Goal: Task Accomplishment & Management: Use online tool/utility

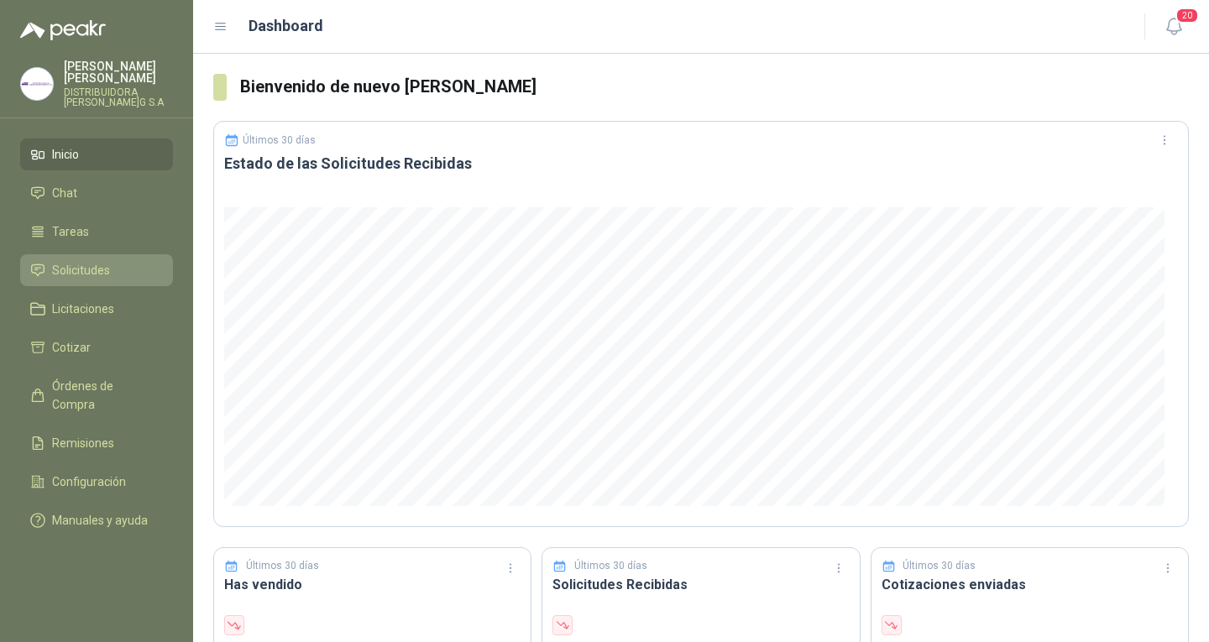
click at [126, 265] on li "Solicitudes" at bounding box center [96, 270] width 133 height 18
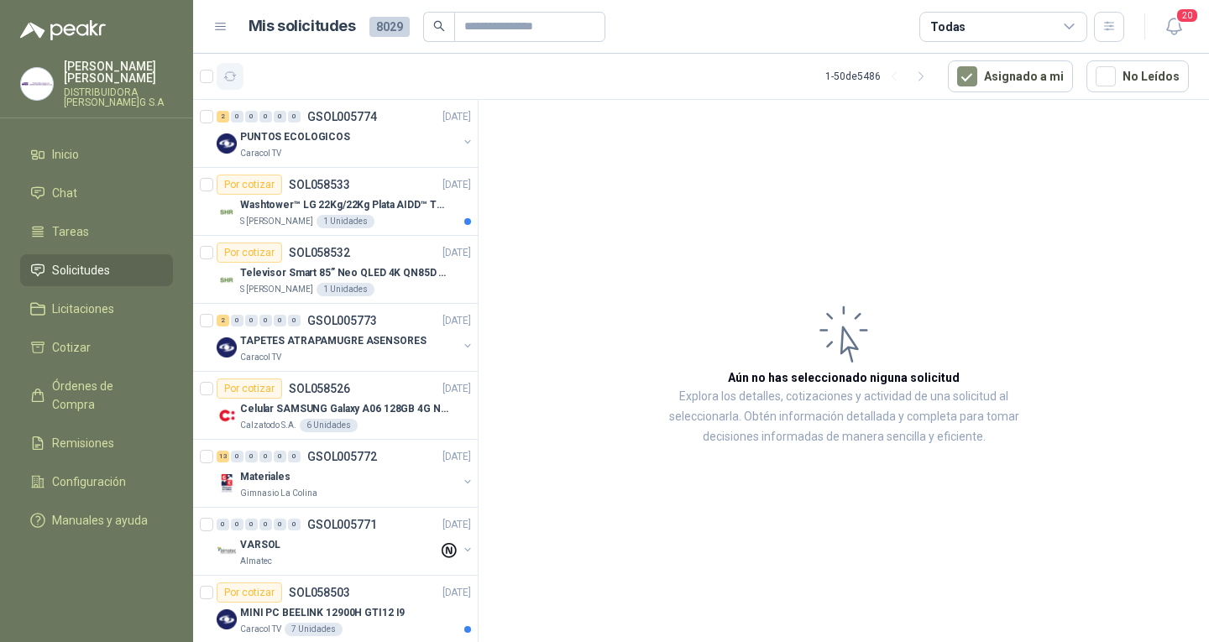
click at [232, 76] on icon "button" at bounding box center [230, 77] width 14 height 14
click at [225, 79] on icon "button" at bounding box center [230, 77] width 14 height 14
click at [238, 93] on article "1 - 50 de 5486 Asignado a mi No Leídos" at bounding box center [701, 76] width 1016 height 45
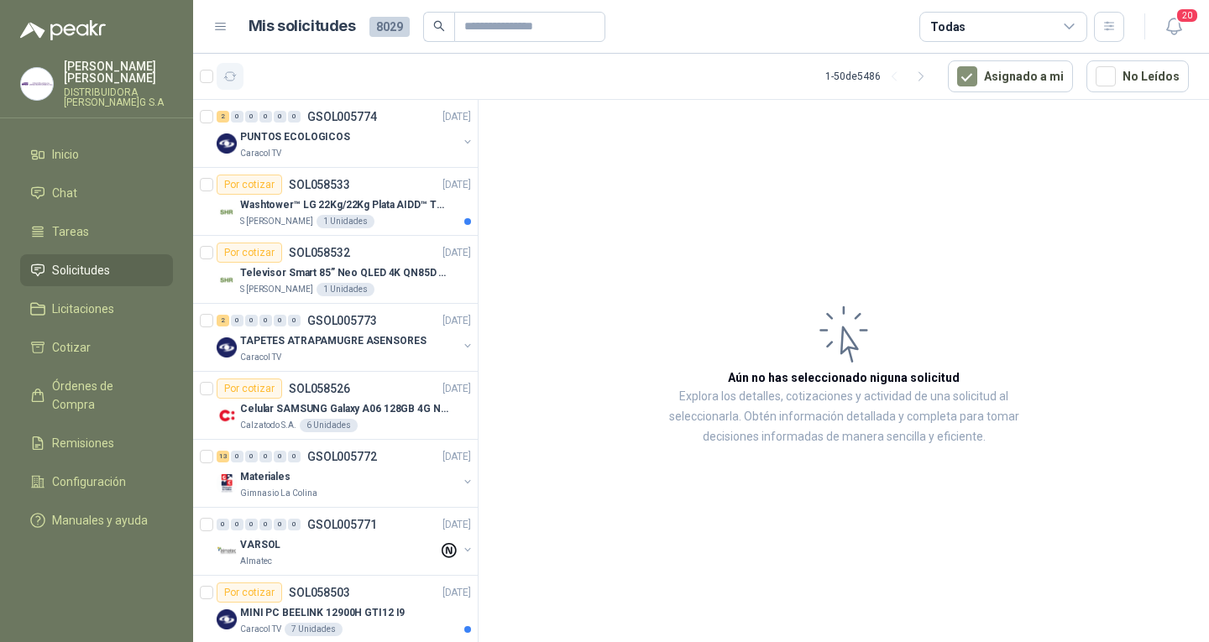
click at [229, 85] on button "button" at bounding box center [230, 76] width 27 height 27
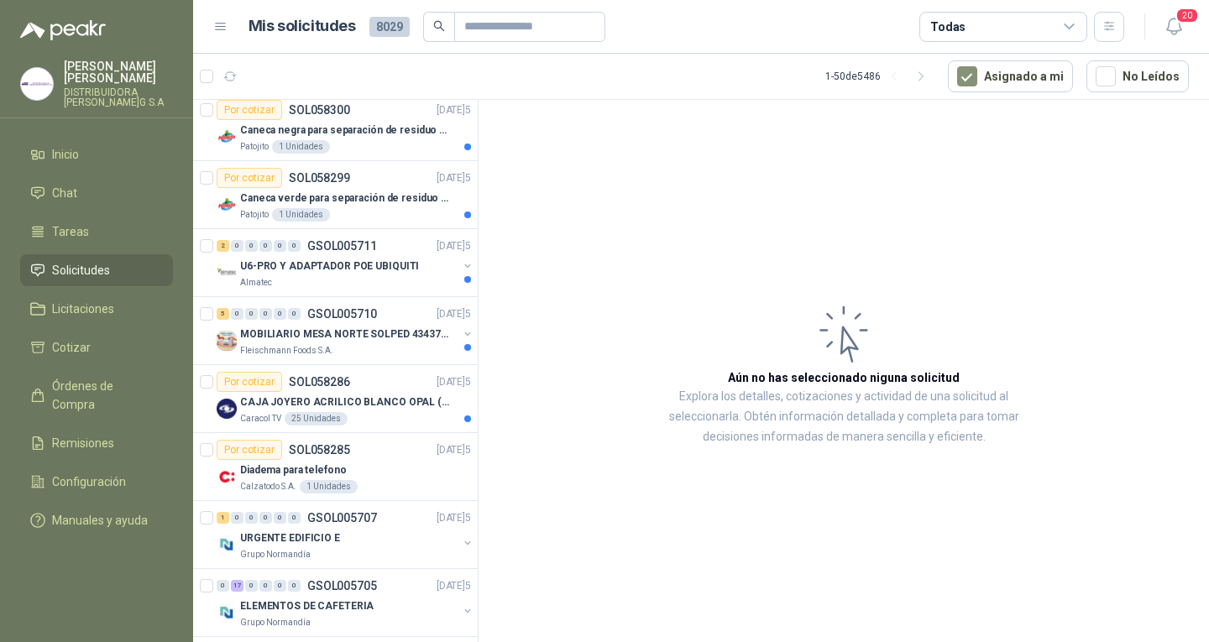
scroll to position [2876, 0]
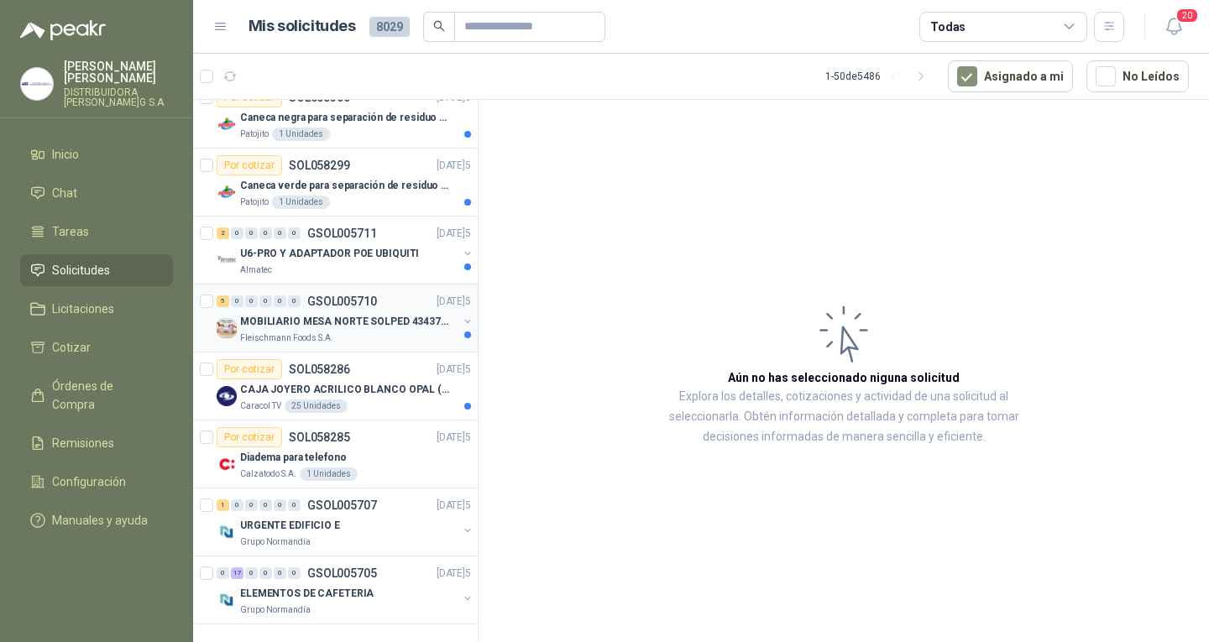
click at [364, 335] on div "Fleischmann Foods S.A." at bounding box center [348, 338] width 217 height 13
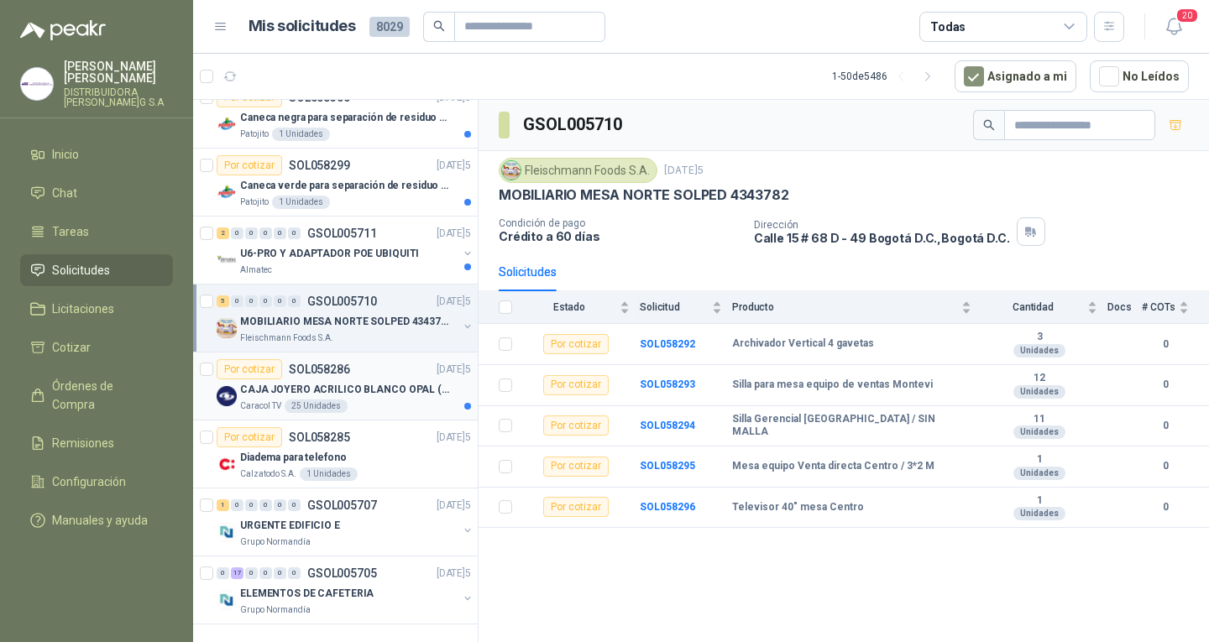
click at [364, 374] on div "Por cotizar SOL058286 [DATE]5" at bounding box center [344, 369] width 254 height 20
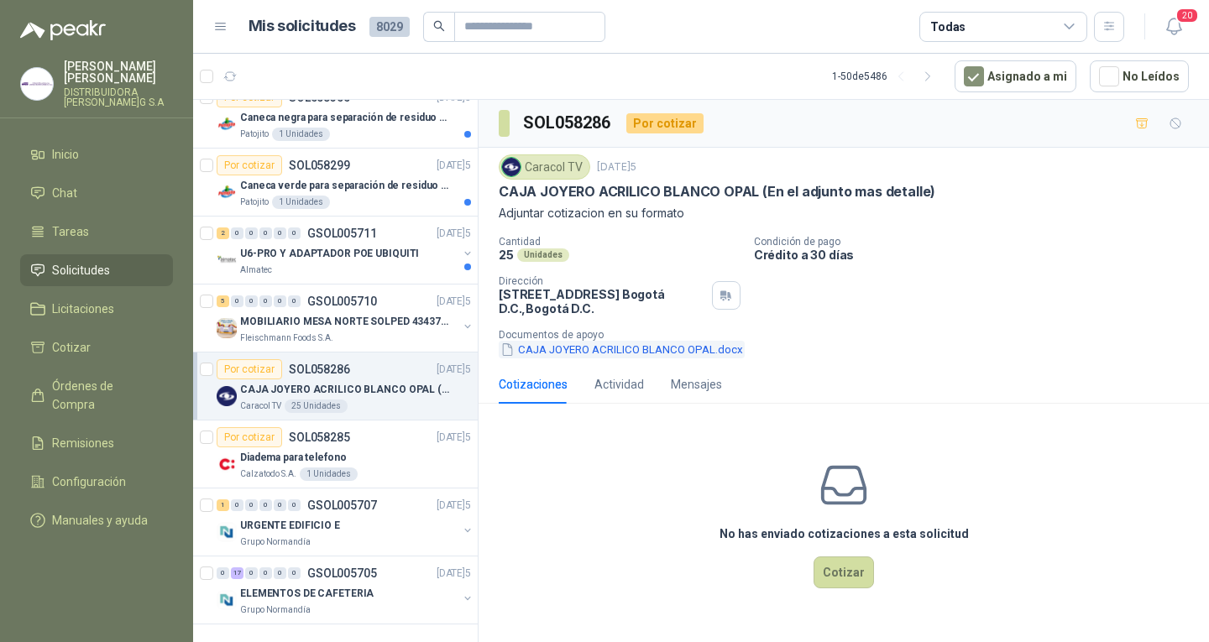
click at [657, 343] on button "CAJA JOYERO ACRILICO BLANCO OPAL.docx" at bounding box center [622, 350] width 246 height 18
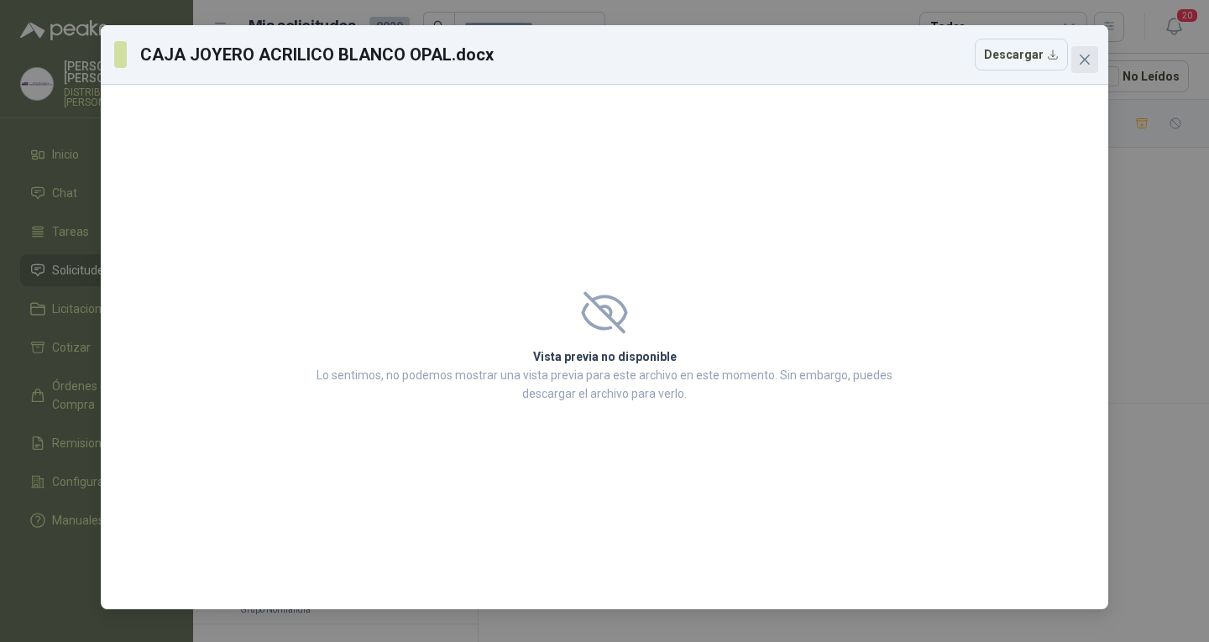
click at [1088, 54] on icon "close" at bounding box center [1084, 59] width 13 height 13
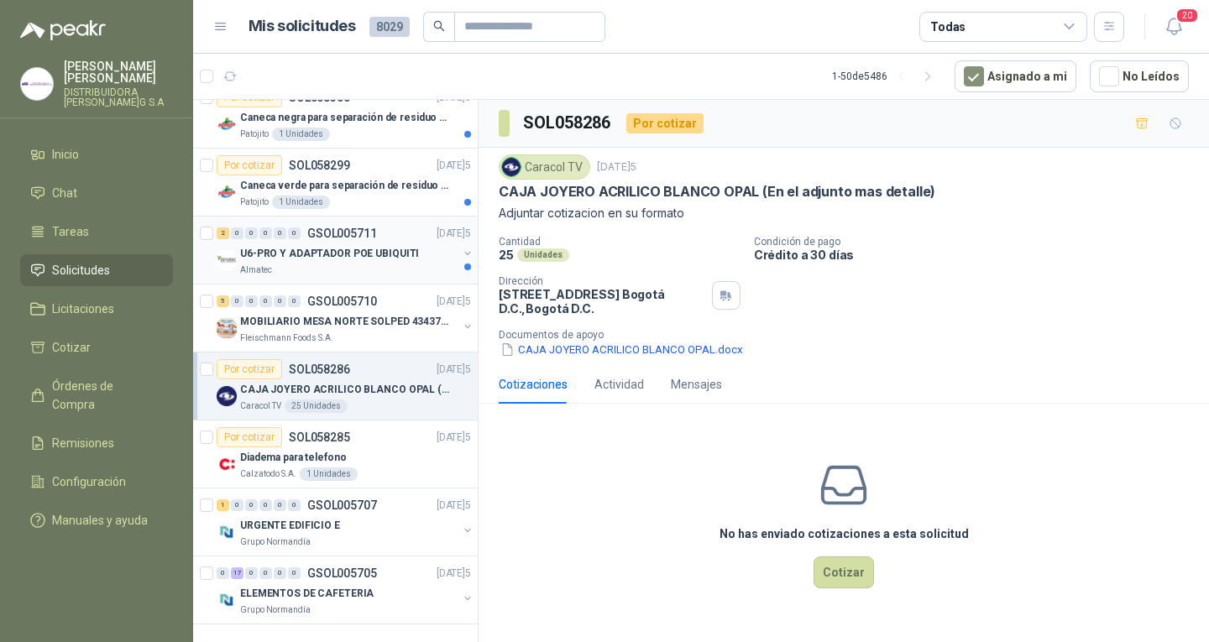
click at [419, 262] on div "U6-PRO Y ADAPTADOR POE UBIQUITI" at bounding box center [348, 253] width 217 height 20
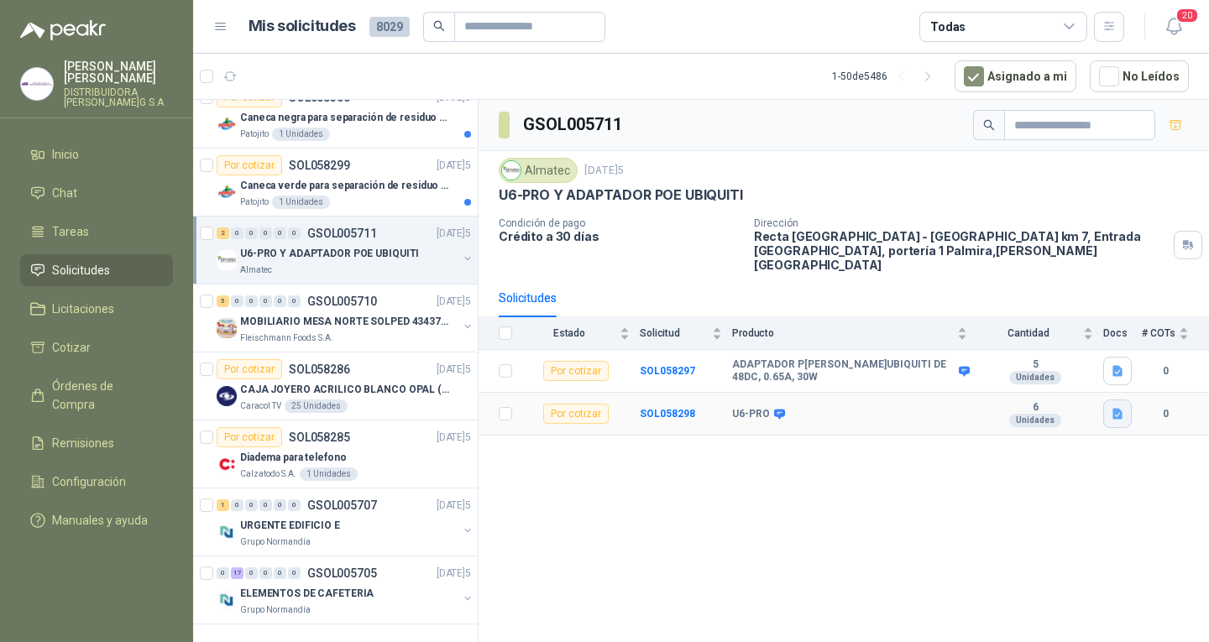
click at [1117, 409] on icon "button" at bounding box center [1118, 414] width 10 height 11
click at [1013, 354] on button "Imagen de WhatsApp [DATE] a las [DATE]_fa062082.jpg" at bounding box center [975, 363] width 291 height 18
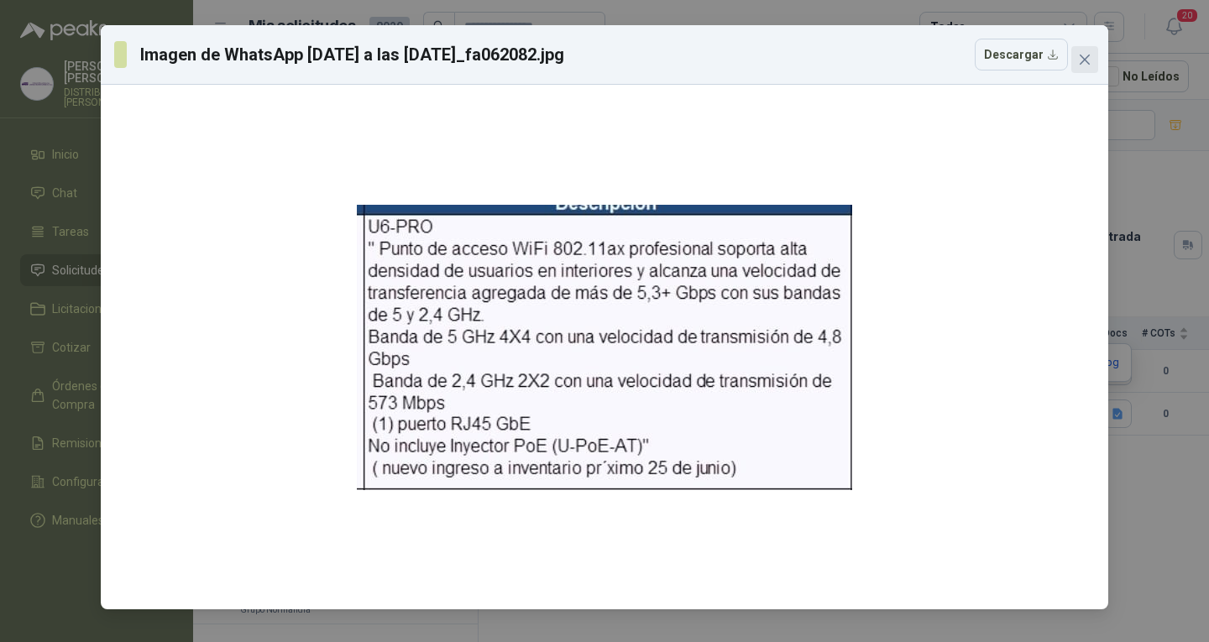
click at [1080, 51] on button "Close" at bounding box center [1084, 59] width 27 height 27
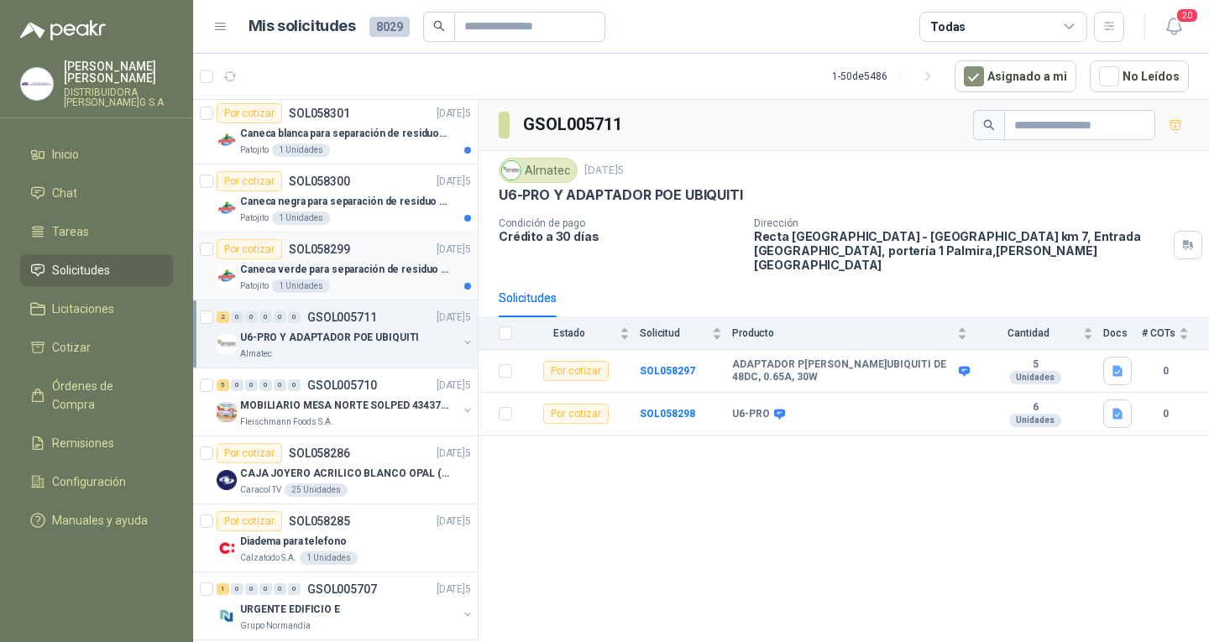
scroll to position [2708, 0]
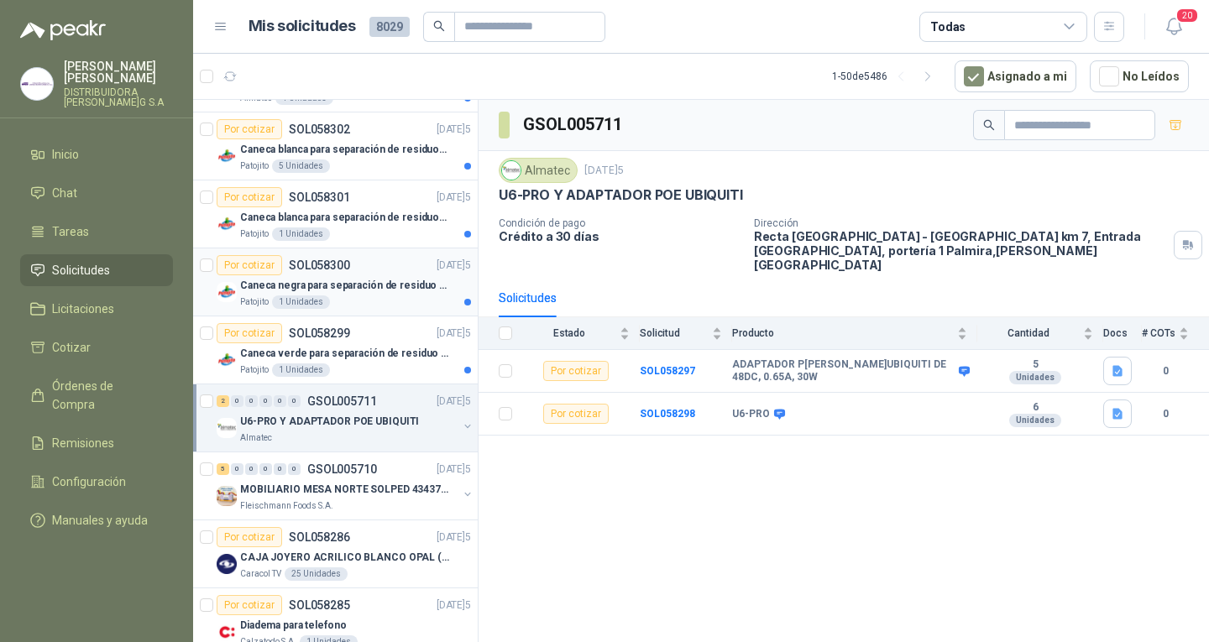
click at [353, 280] on p "Caneca negra para separación de residuo 55 LT" at bounding box center [344, 286] width 209 height 16
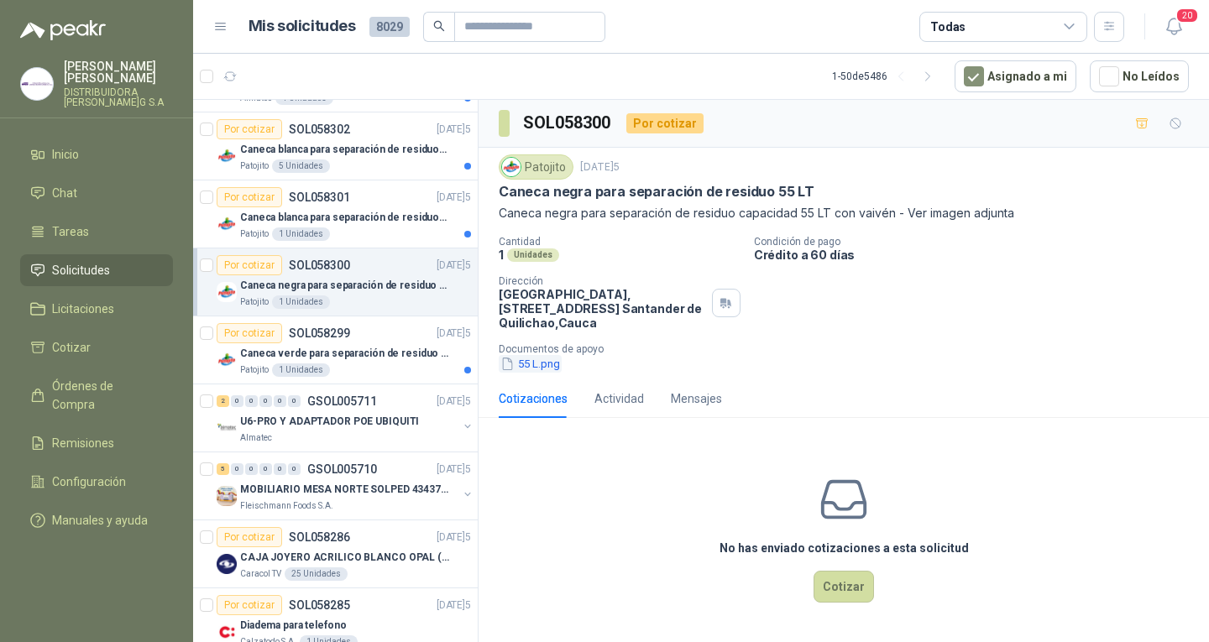
click at [539, 366] on button "55 L.png" at bounding box center [530, 364] width 63 height 18
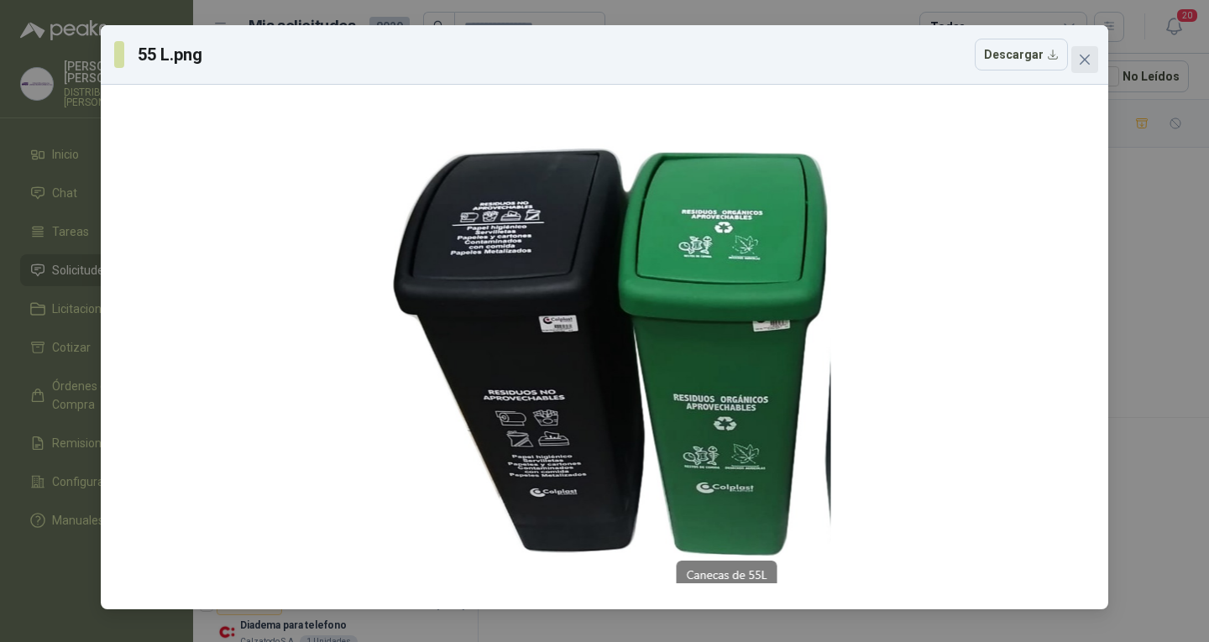
click at [1087, 62] on icon "close" at bounding box center [1085, 60] width 10 height 10
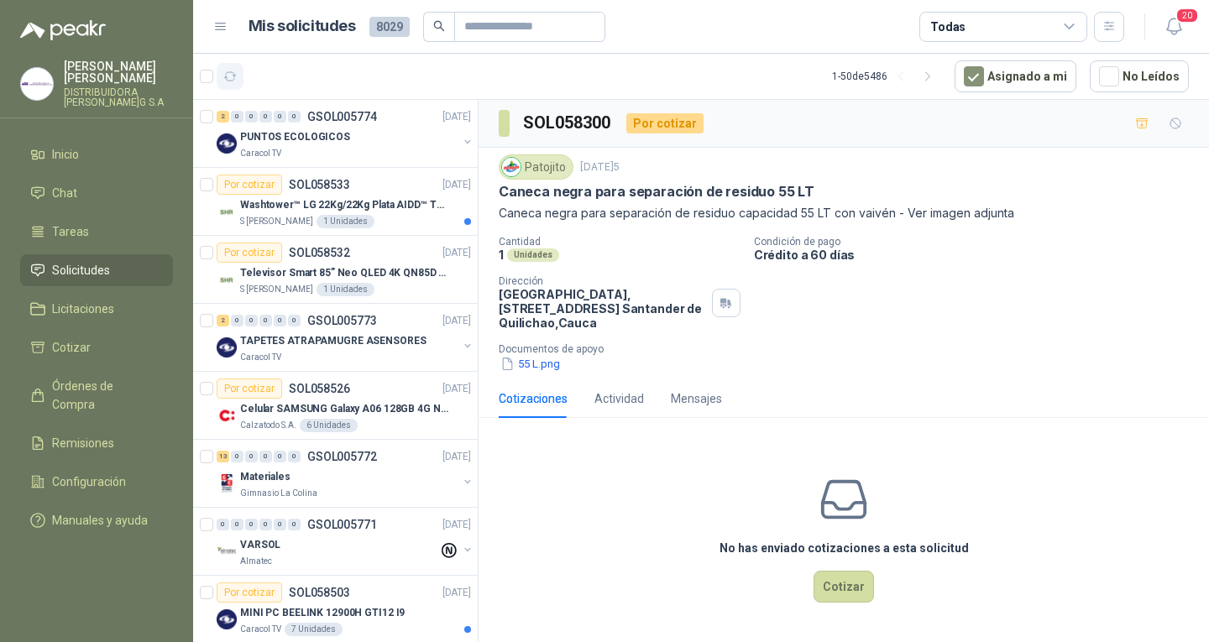
click at [240, 76] on button "button" at bounding box center [230, 76] width 27 height 27
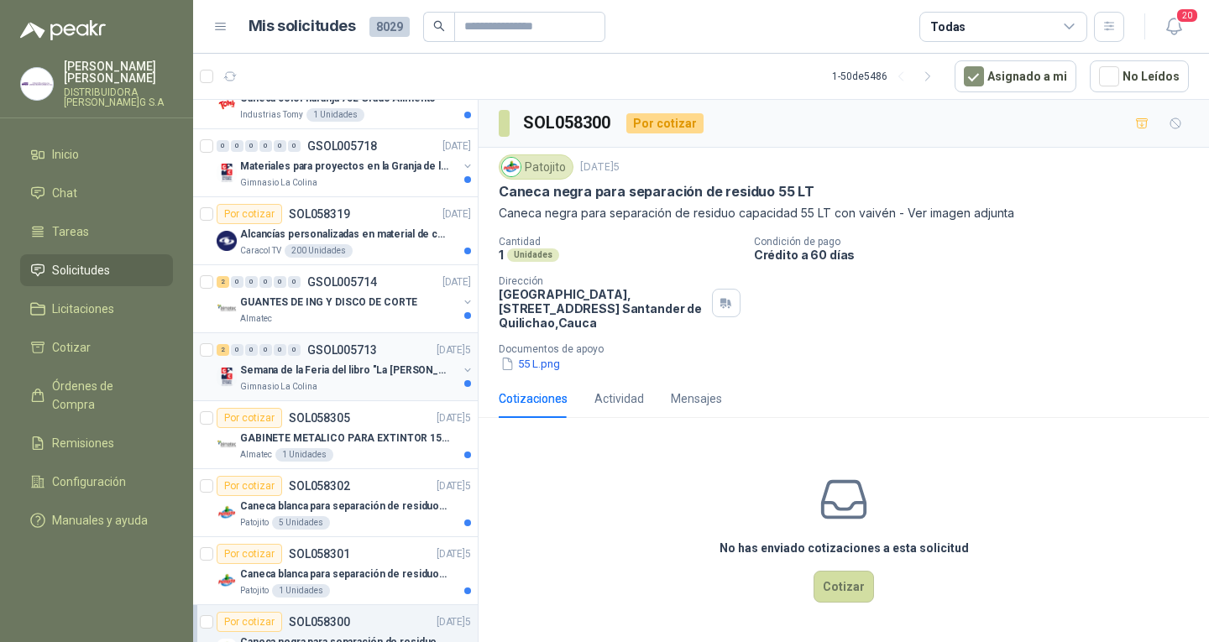
scroll to position [2519, 0]
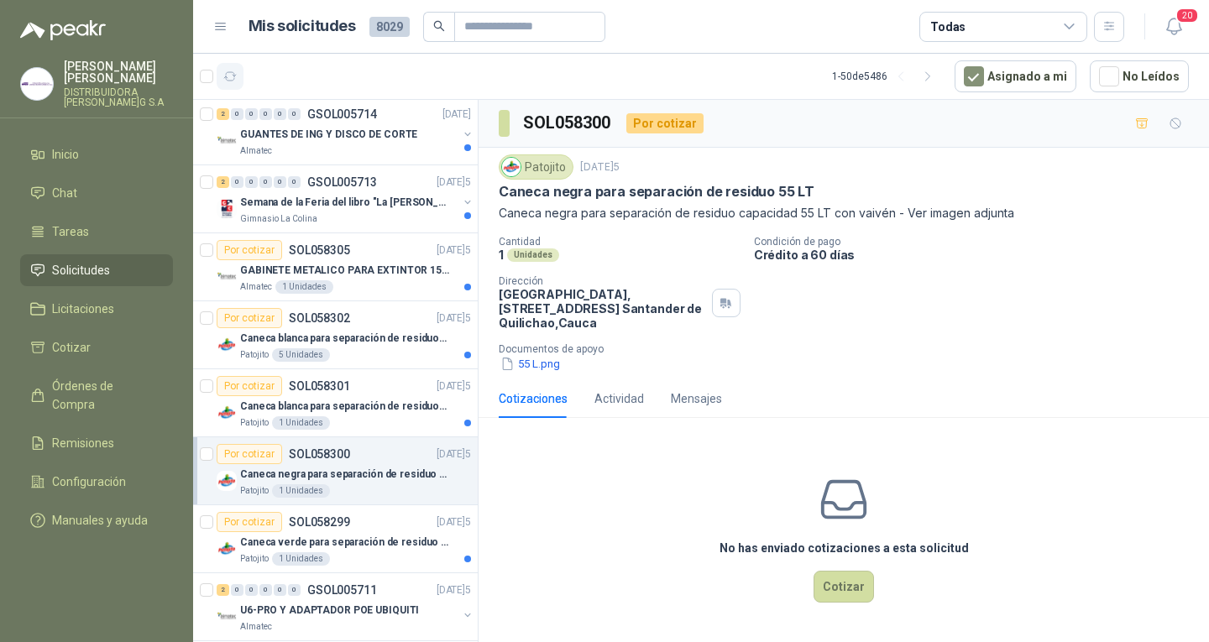
click at [238, 68] on button "button" at bounding box center [230, 76] width 27 height 27
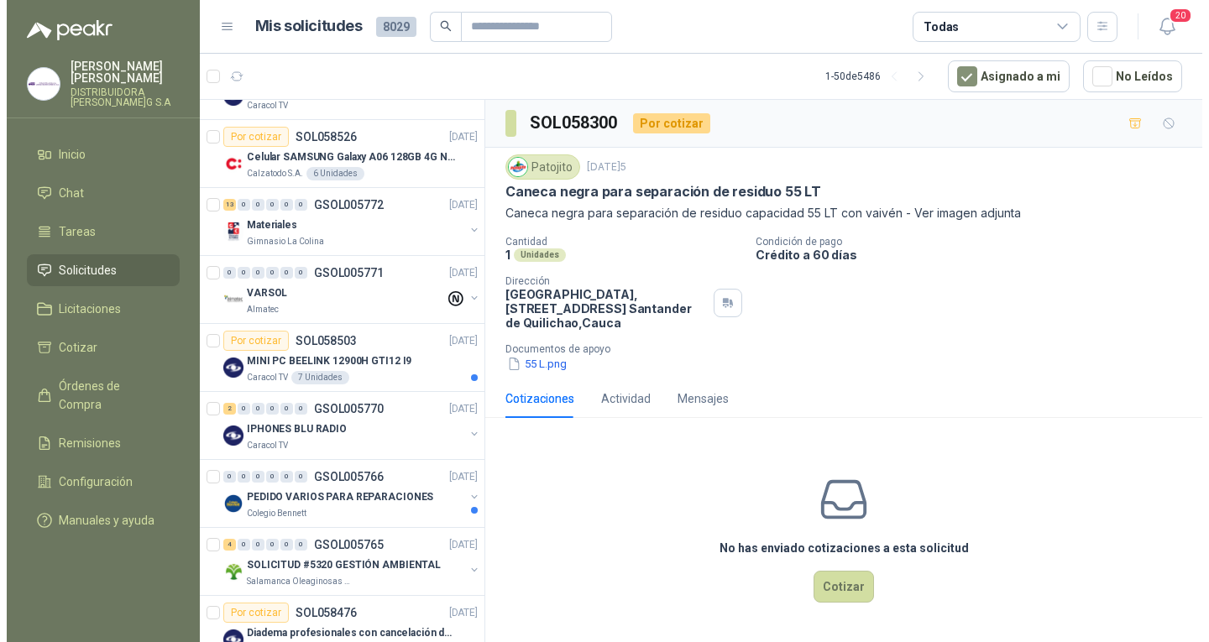
scroll to position [0, 0]
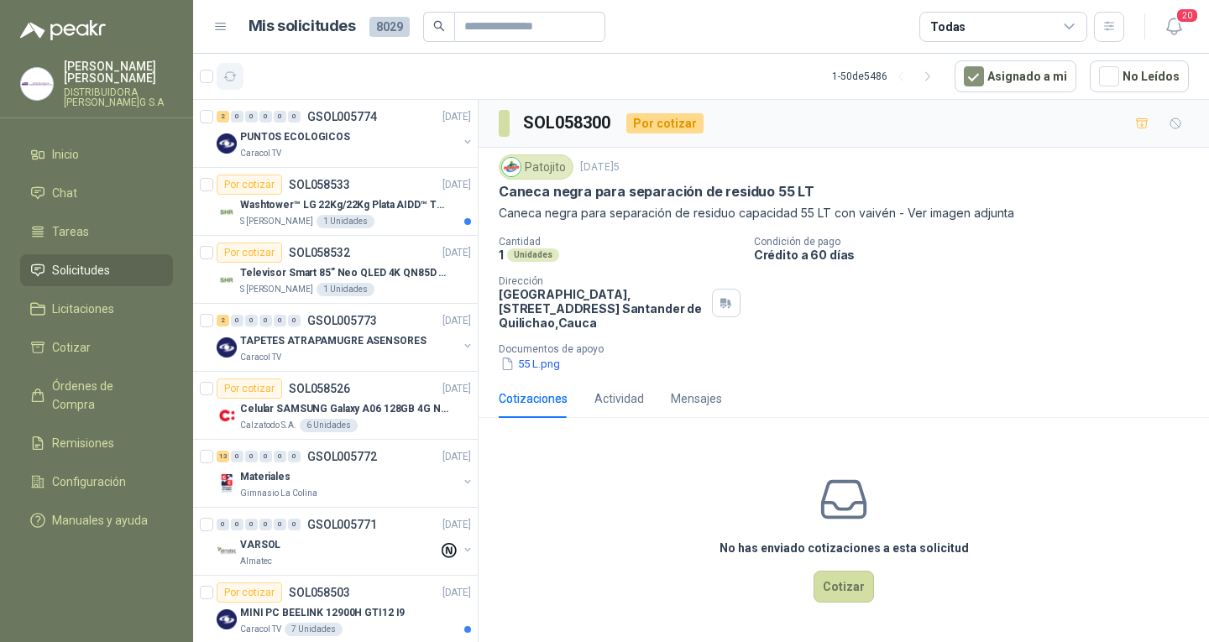
click at [237, 74] on icon "button" at bounding box center [230, 77] width 14 height 14
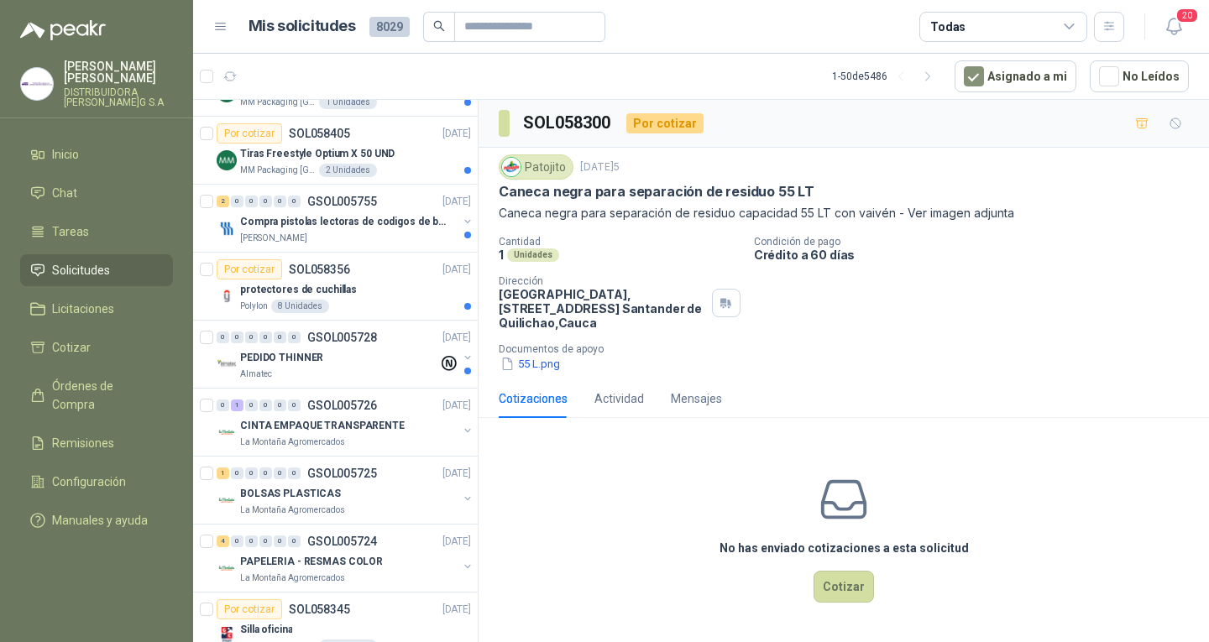
scroll to position [1259, 0]
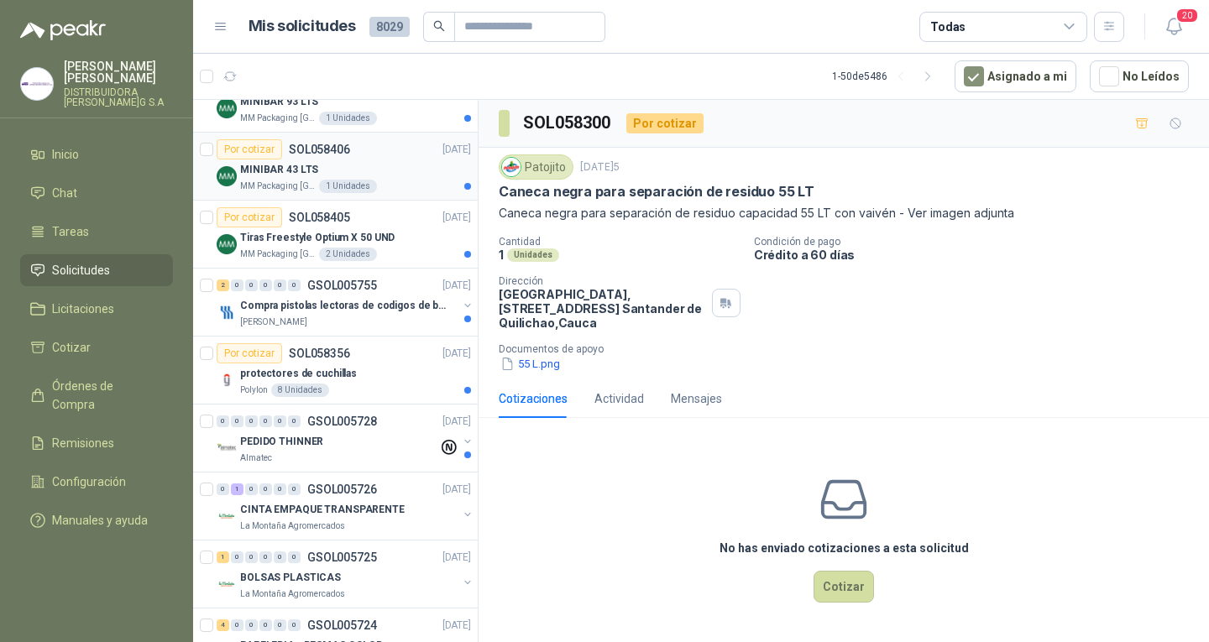
click at [346, 172] on div "MINIBAR 43 LTS" at bounding box center [355, 170] width 231 height 20
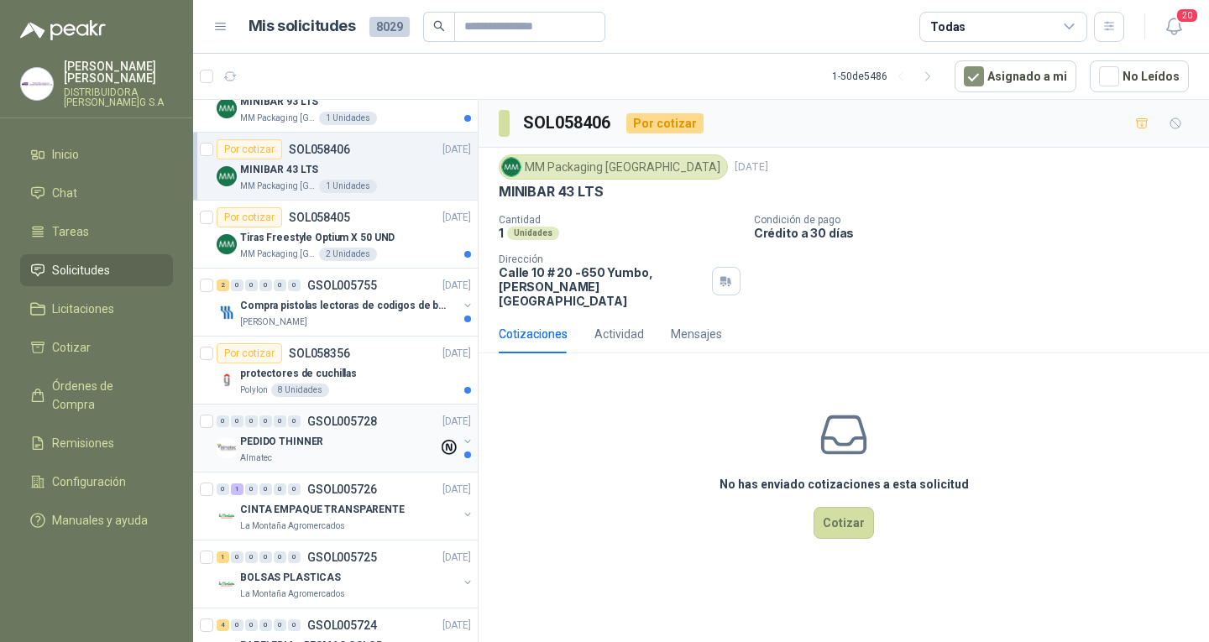
scroll to position [1343, 0]
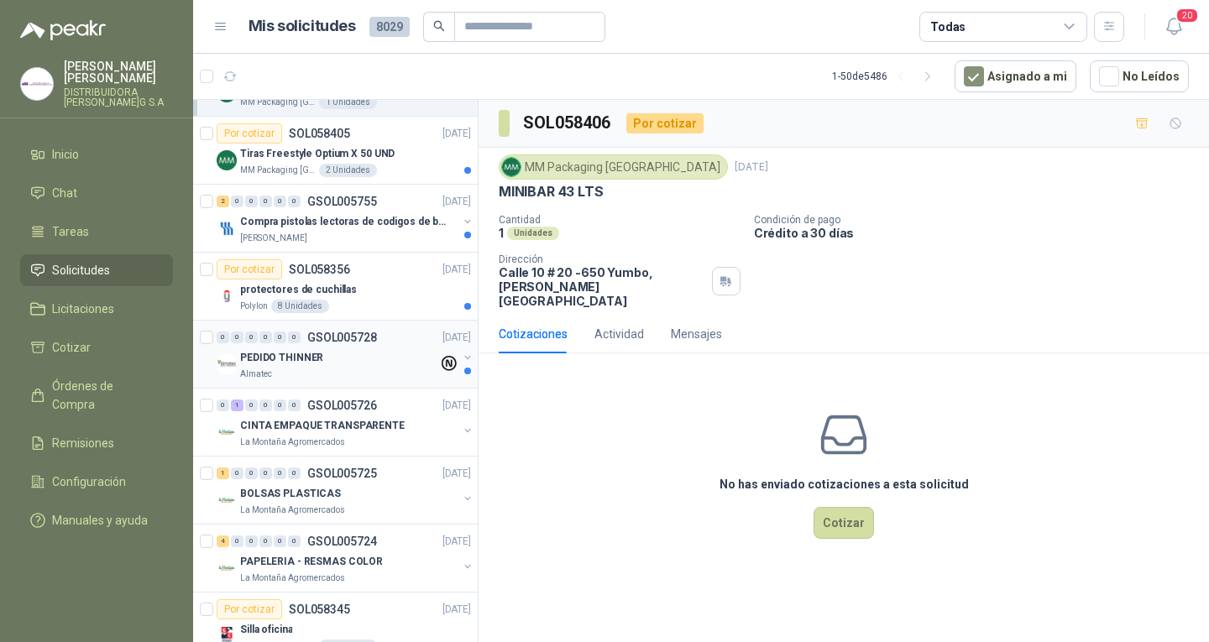
click at [378, 357] on div "PEDIDO THINNER" at bounding box center [339, 358] width 198 height 20
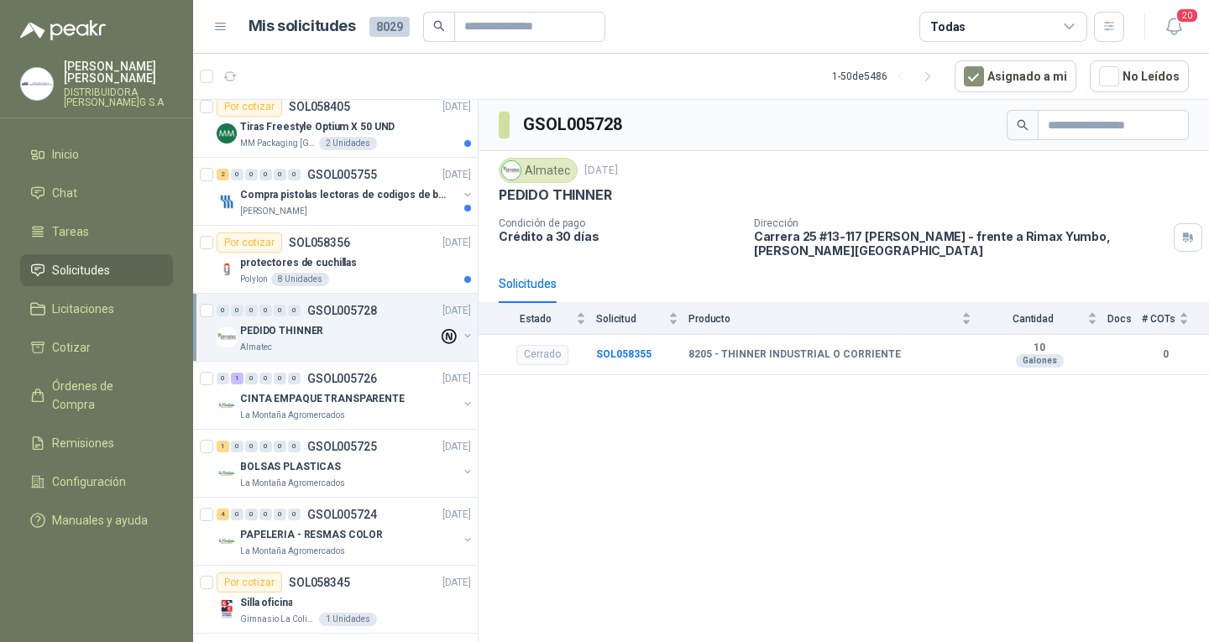
scroll to position [1364, 0]
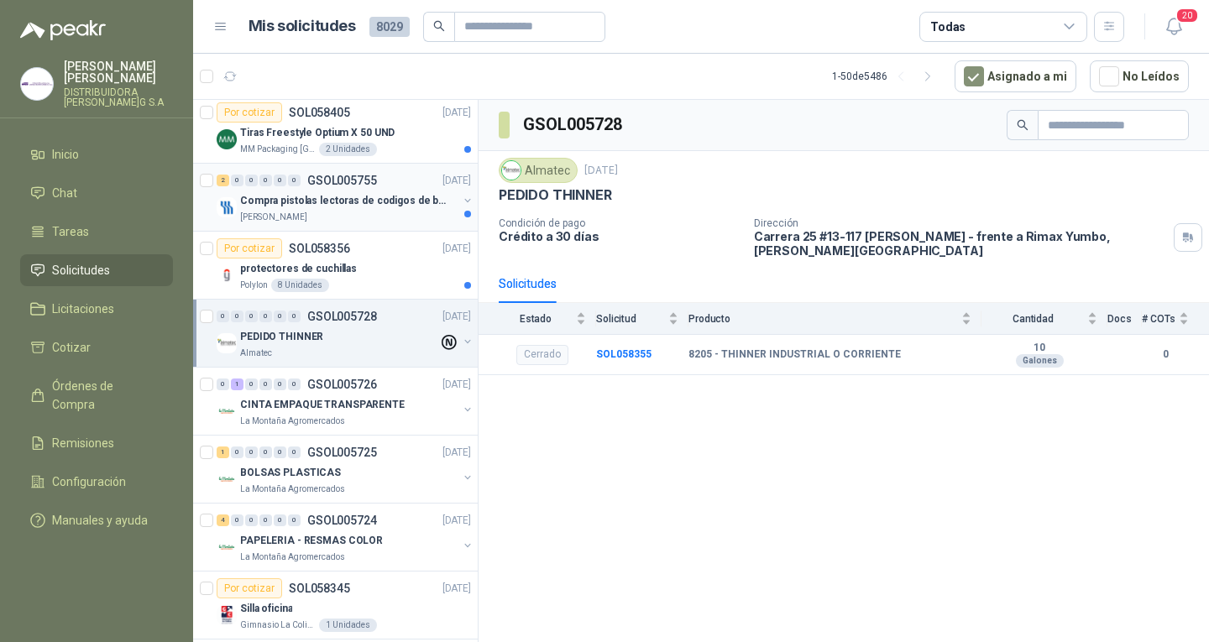
click at [369, 230] on div "2 0 0 0 0 0 GSOL005755 [DATE]5 Compra pistolas lectoras de codigos d[PERSON_NAM…" at bounding box center [335, 198] width 285 height 68
click at [374, 253] on div "Por cotizar SOL058356 [DATE]5" at bounding box center [344, 248] width 254 height 20
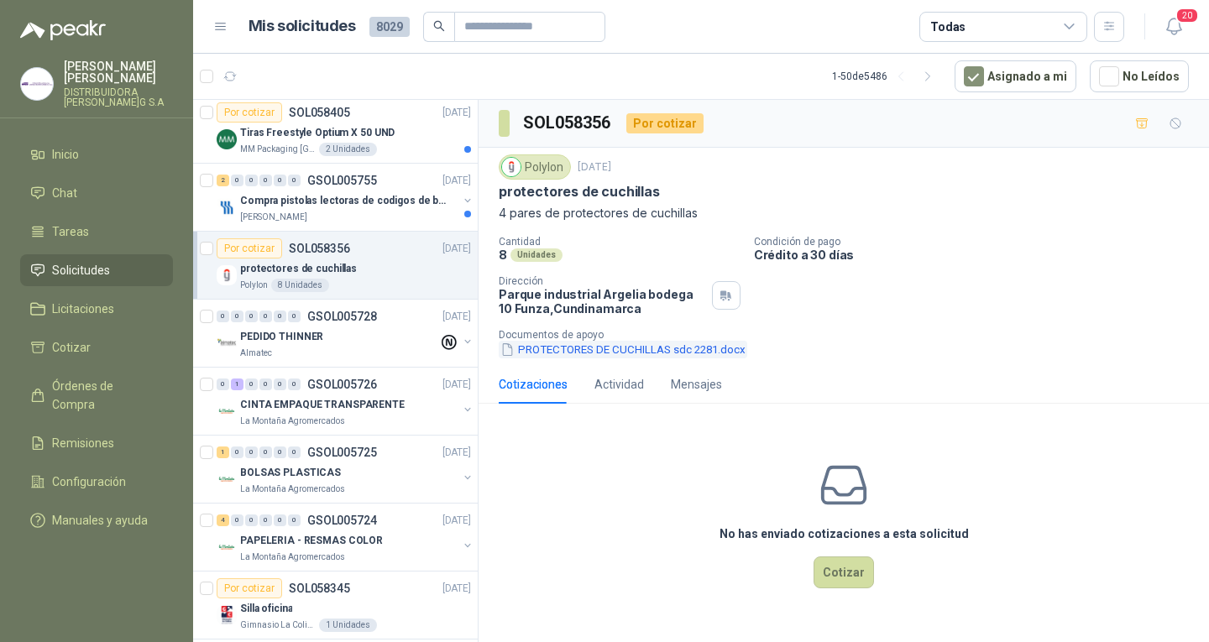
click at [635, 343] on button "PROTECTORES DE CUCHILLAS sdc 2281.docx" at bounding box center [623, 350] width 249 height 18
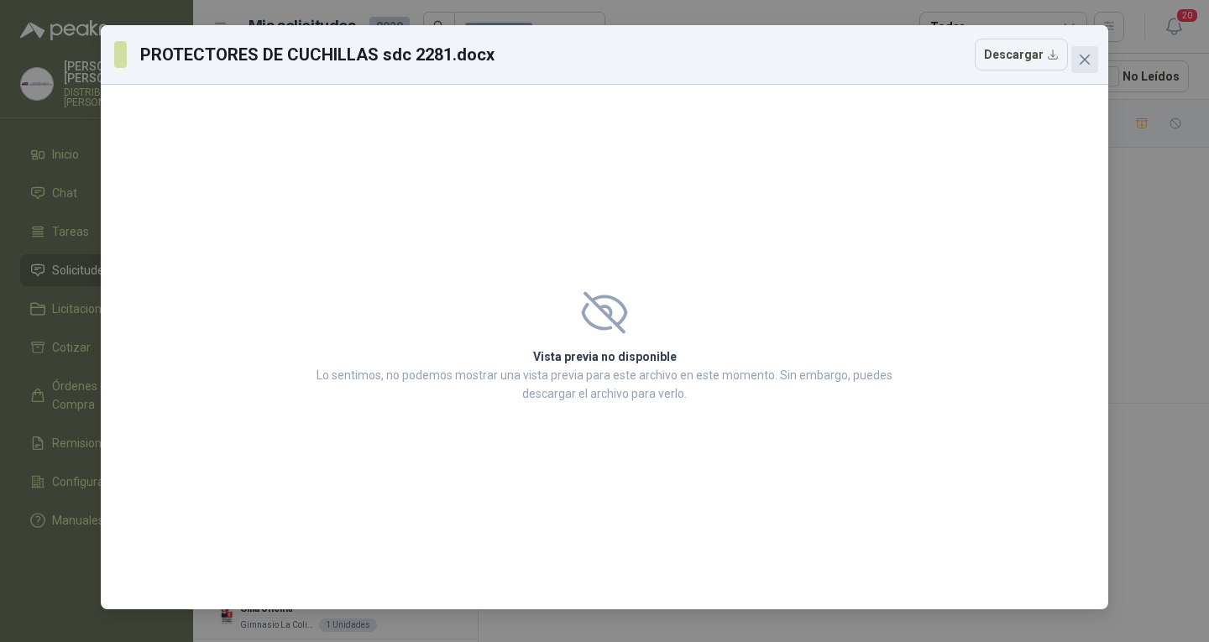
click at [1084, 58] on icon "close" at bounding box center [1085, 60] width 10 height 10
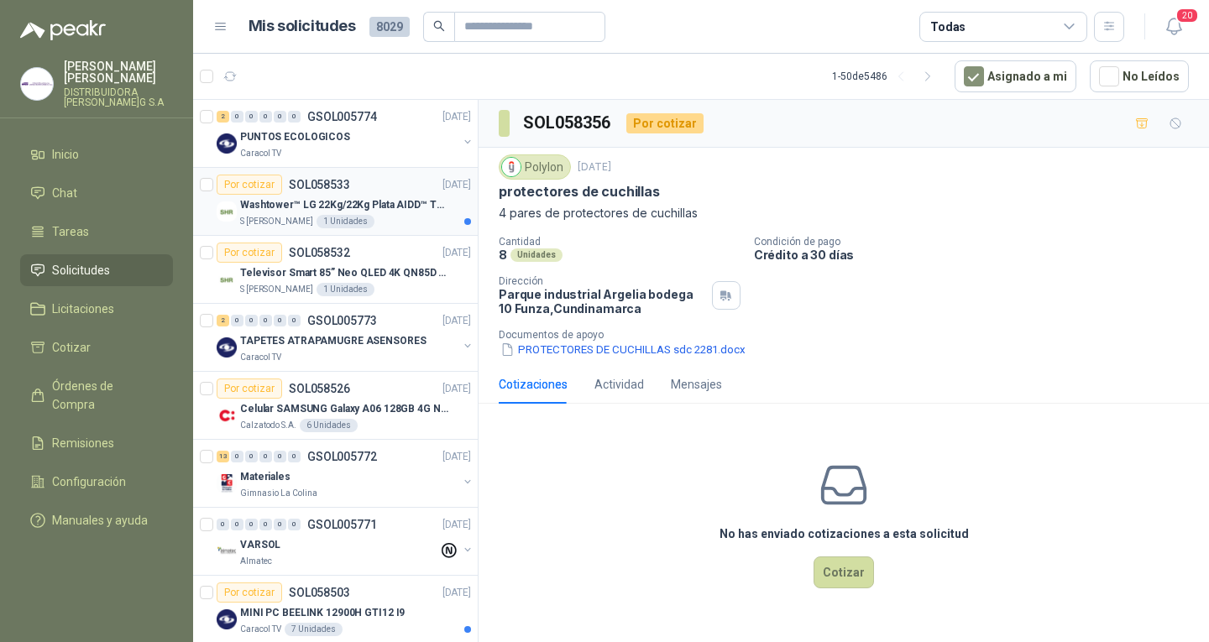
click at [394, 206] on p "Washtower™ LG 22Kg/22Kg Plata AIDD™ ThinQ™ Steam™ WK22VS6P" at bounding box center [344, 205] width 209 height 16
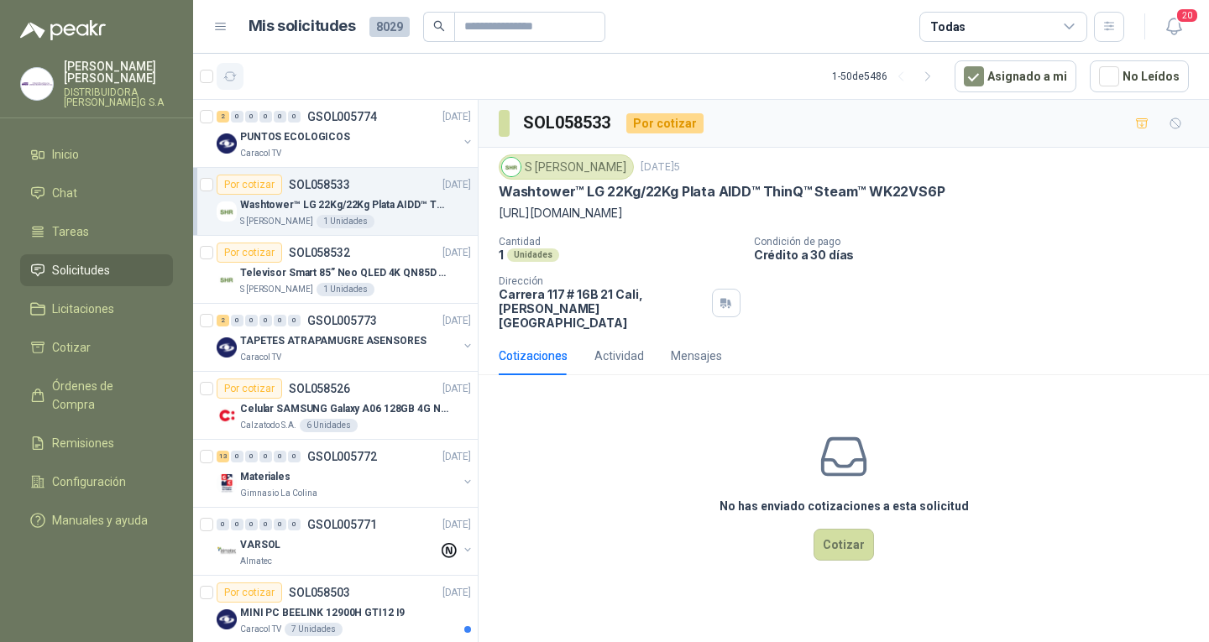
click at [237, 87] on button "button" at bounding box center [230, 76] width 27 height 27
click at [322, 267] on p "Televisor Smart 85” Neo QLED 4K QN85D (QN85QN85DBKXZL)" at bounding box center [344, 273] width 209 height 16
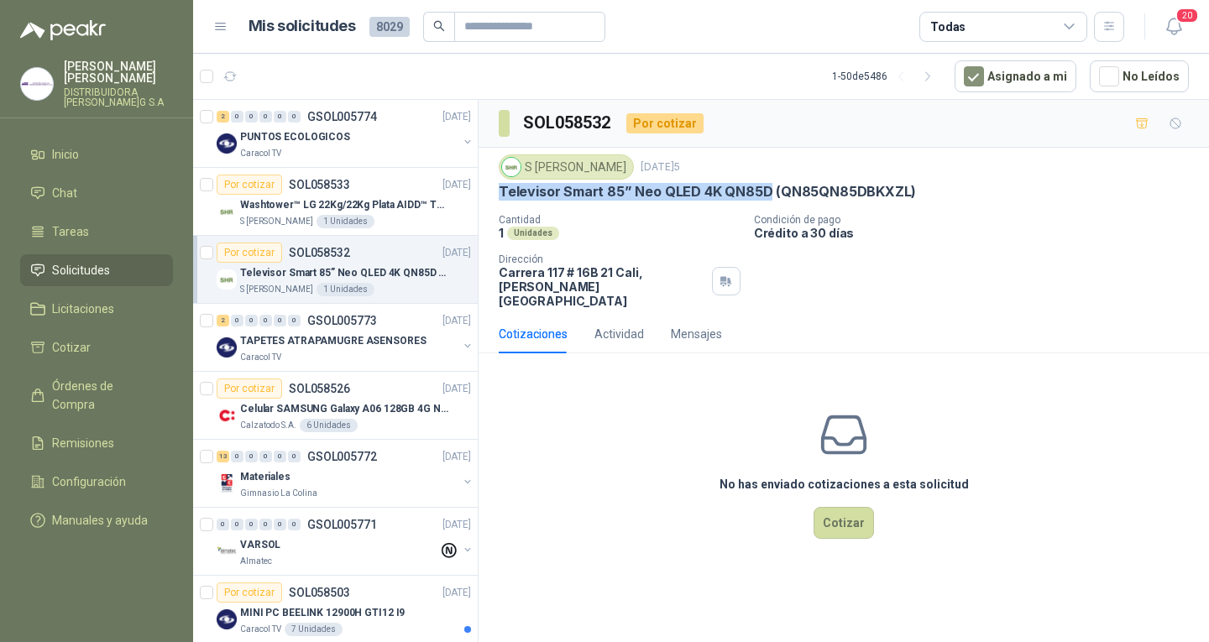
drag, startPoint x: 501, startPoint y: 189, endPoint x: 766, endPoint y: 199, distance: 264.7
click at [766, 199] on p "Televisor Smart 85” Neo QLED 4K QN85D (QN85QN85DBKXZL)" at bounding box center [707, 192] width 417 height 18
copy p "Televisor Smart 85” Neo QLED 4K QN85D"
click at [536, 491] on div "No has enviado cotizaciones a esta solicitud Cotizar" at bounding box center [844, 474] width 730 height 214
click at [228, 83] on icon "button" at bounding box center [230, 77] width 14 height 14
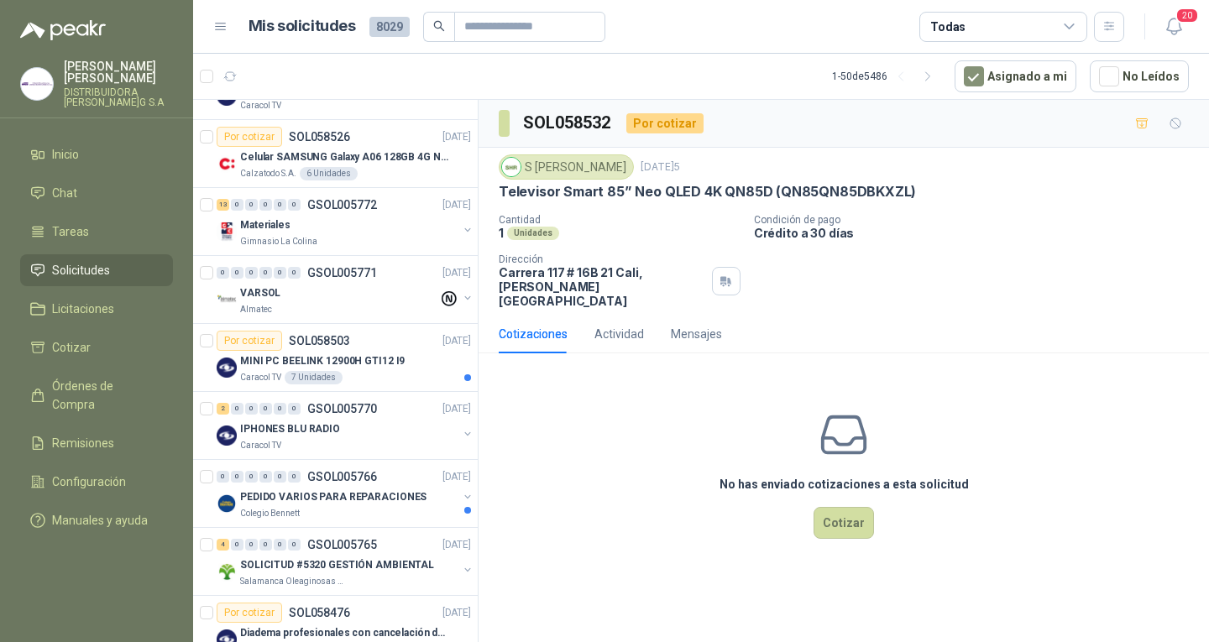
scroll to position [420, 0]
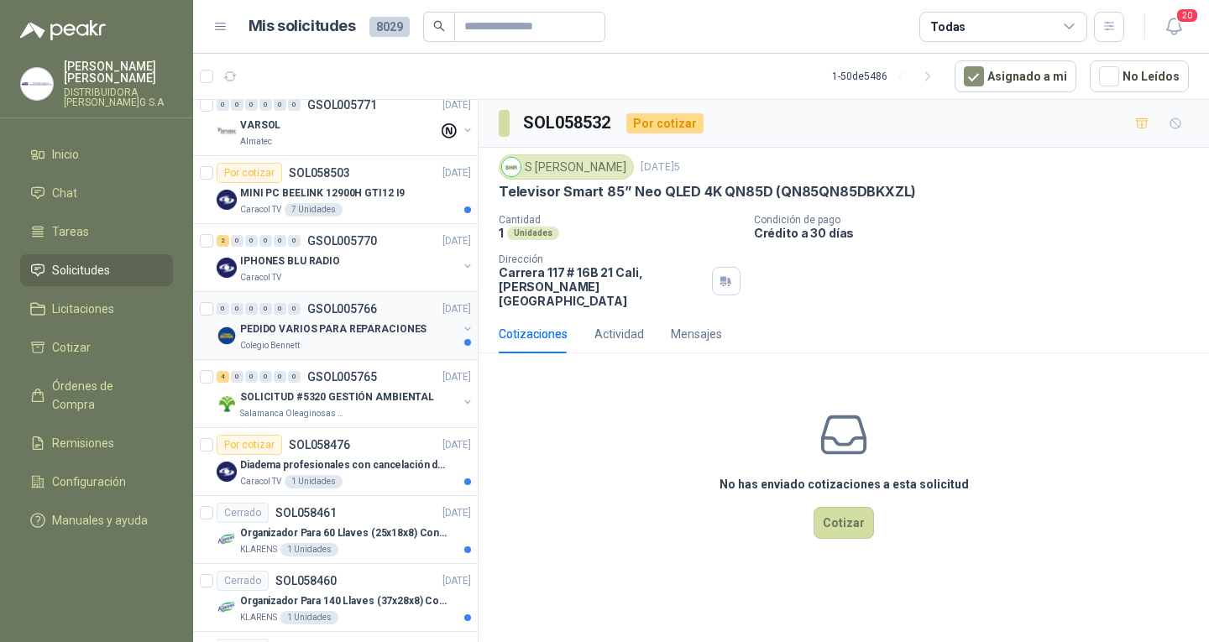
click at [361, 326] on p "PEDIDO VARIOS PARA REPARACIONES" at bounding box center [333, 330] width 186 height 16
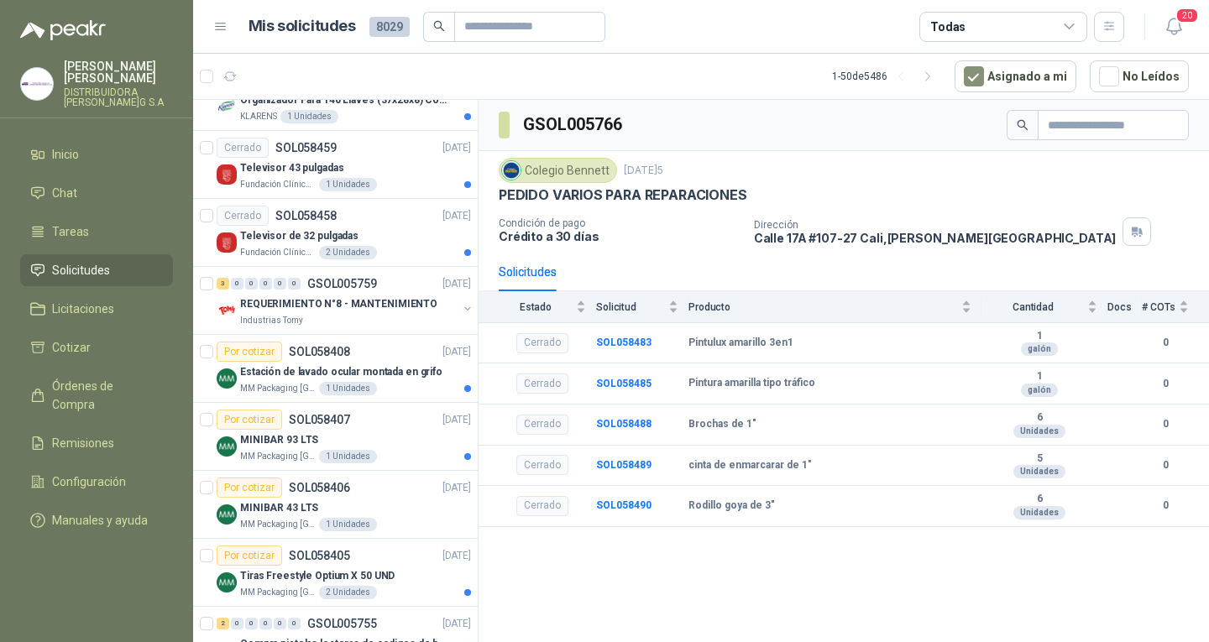
scroll to position [1008, 0]
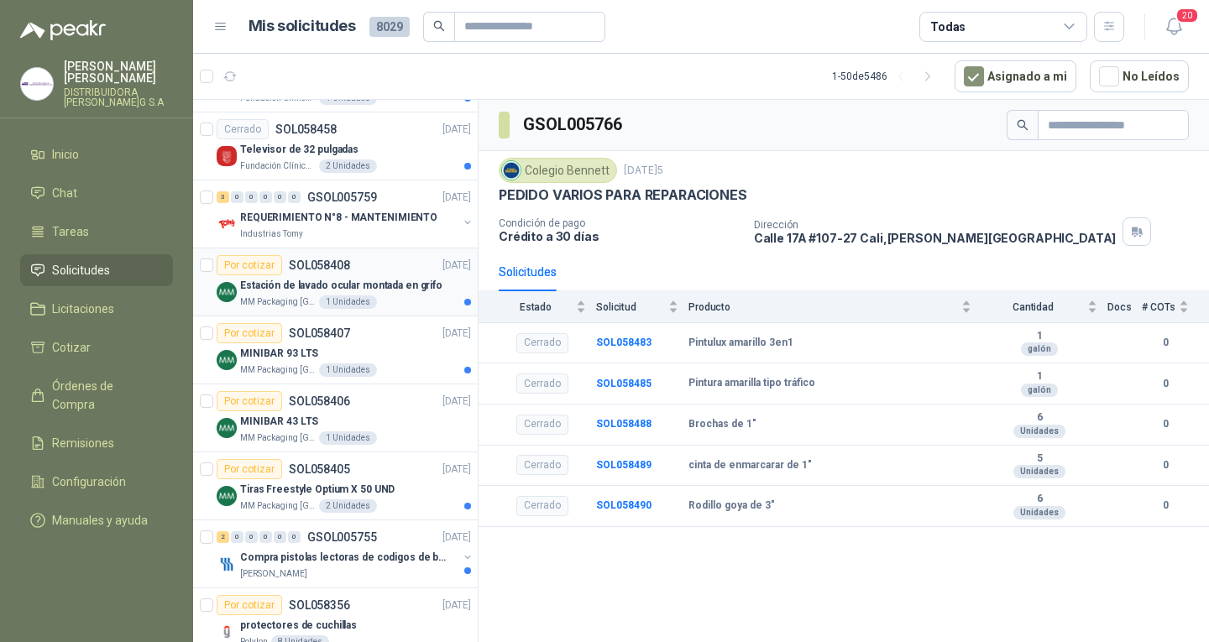
click at [371, 280] on p "Estación de lavado ocular montada en grifo" at bounding box center [341, 286] width 202 height 16
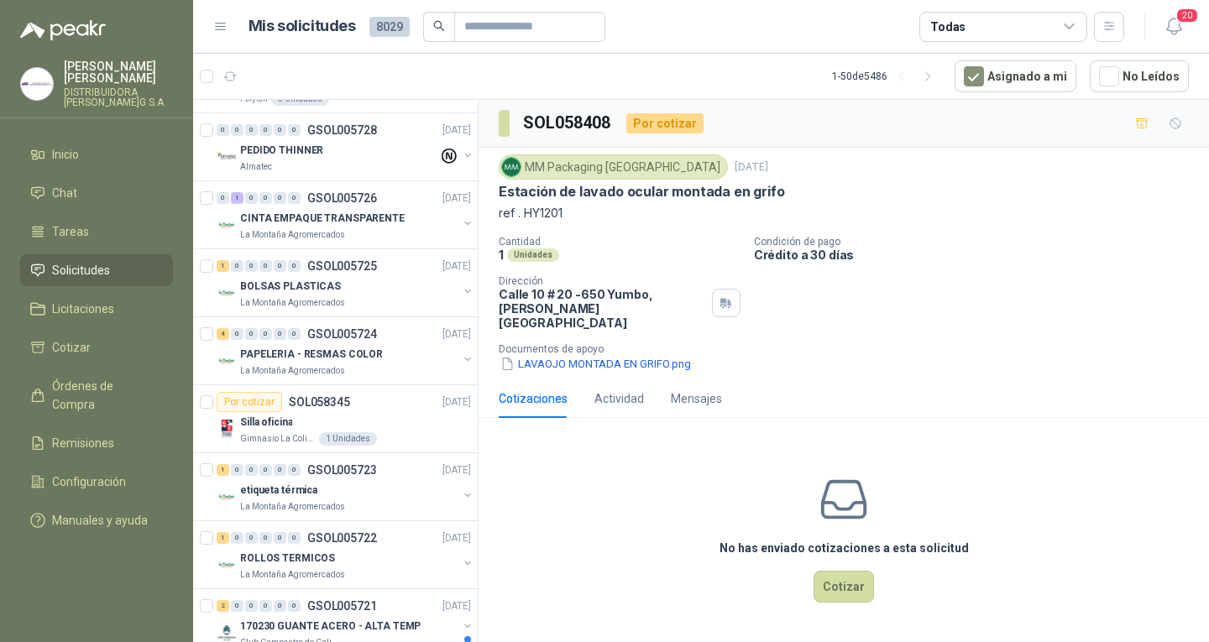
scroll to position [1511, 0]
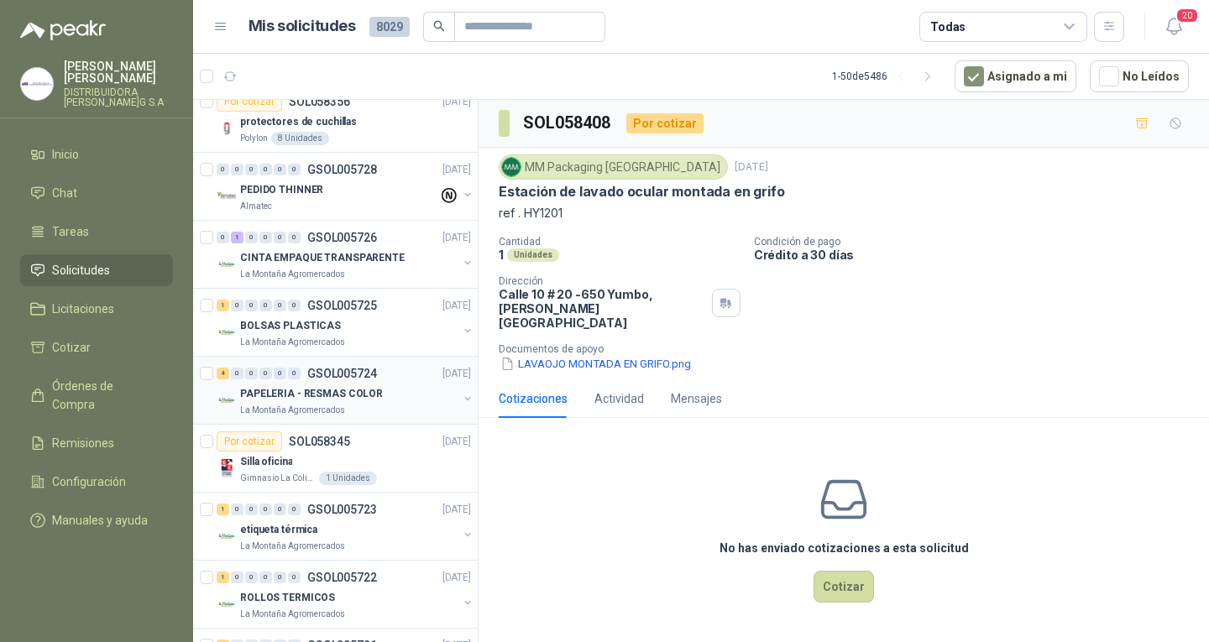
click at [290, 387] on p "PAPELERIA - RESMAS COLOR" at bounding box center [311, 394] width 143 height 16
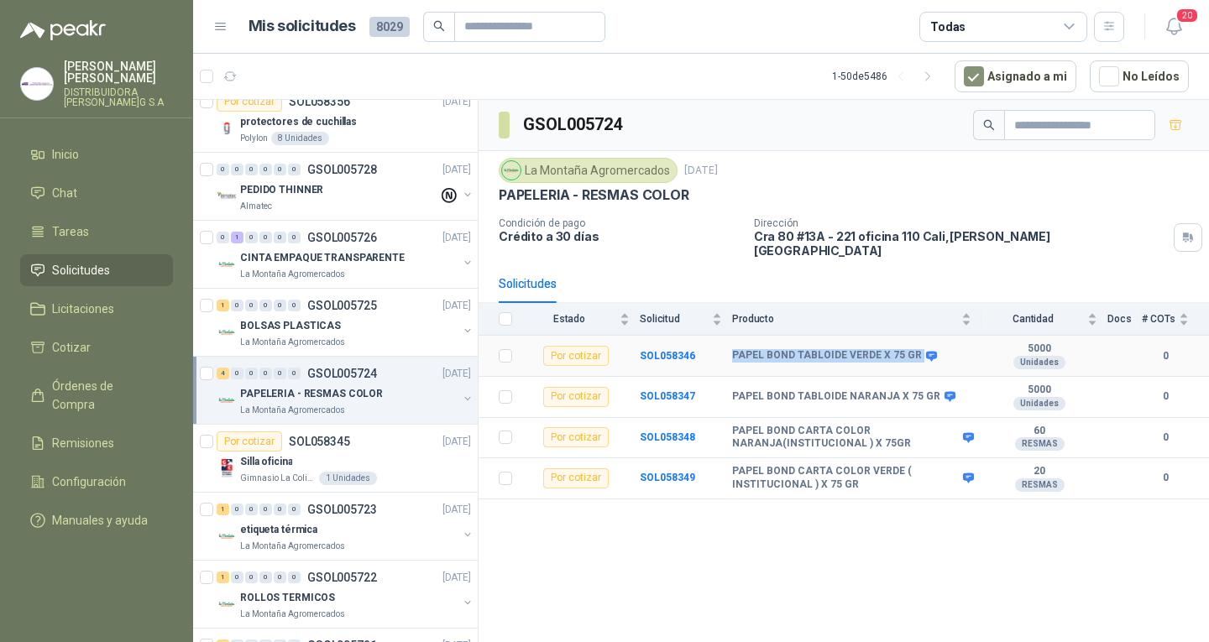
drag, startPoint x: 733, startPoint y: 346, endPoint x: 914, endPoint y: 343, distance: 181.4
click at [914, 349] on div "PAPEL BOND TABLOIDE VERDE X 75 GR" at bounding box center [833, 355] width 202 height 13
copy div "PAPEL BOND TABLOIDE VERDE X 75 GR"
click at [783, 548] on div "GSOL005724 La Montaña Agromercados [DATE] PAPELERIA - RESMAS COLOR Condición de…" at bounding box center [844, 374] width 730 height 548
click at [784, 536] on div "GSOL005724 La Montaña Agromercados [DATE] PAPELERIA - RESMAS COLOR Condición de…" at bounding box center [844, 374] width 730 height 548
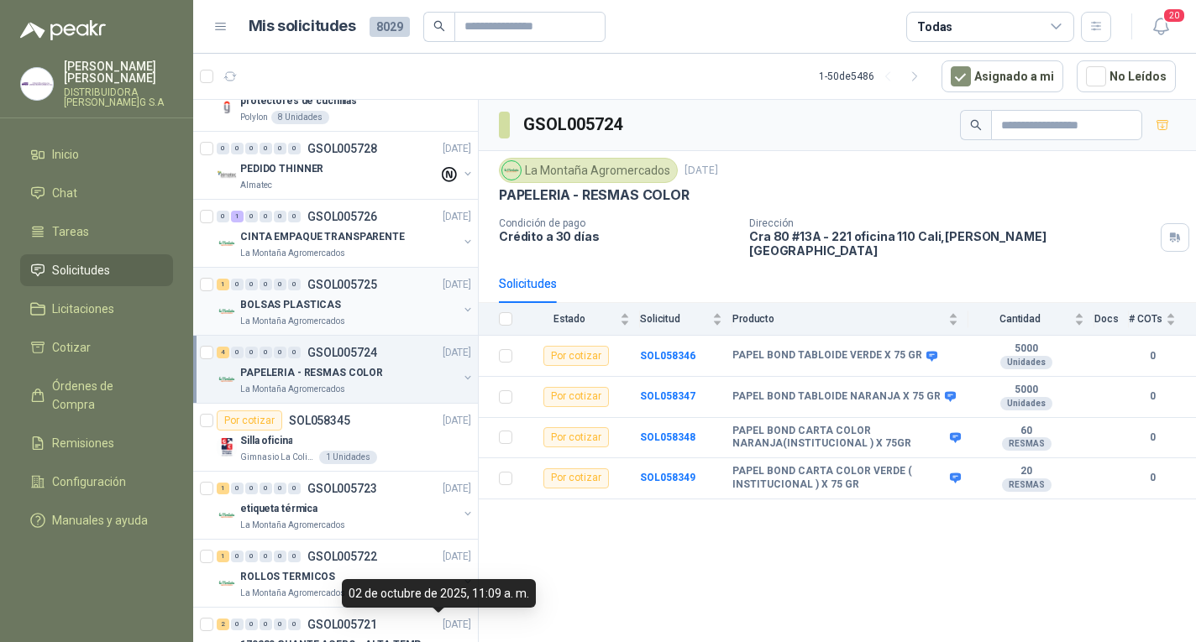
scroll to position [1364, 0]
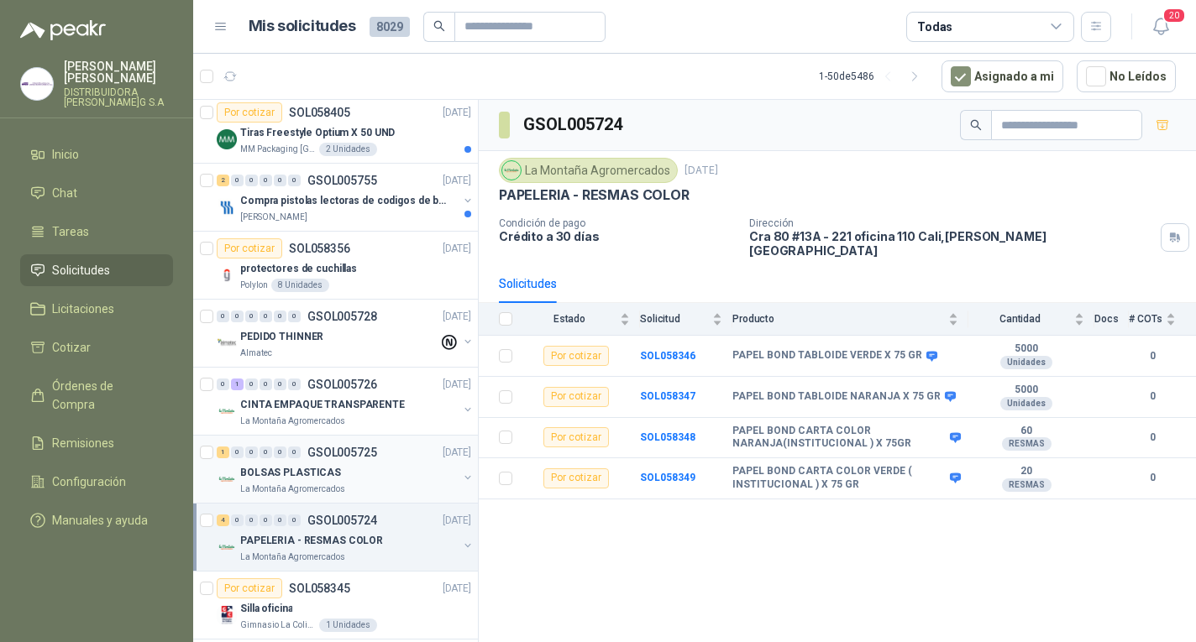
click at [353, 484] on div "La Montaña Agromercados" at bounding box center [348, 489] width 217 height 13
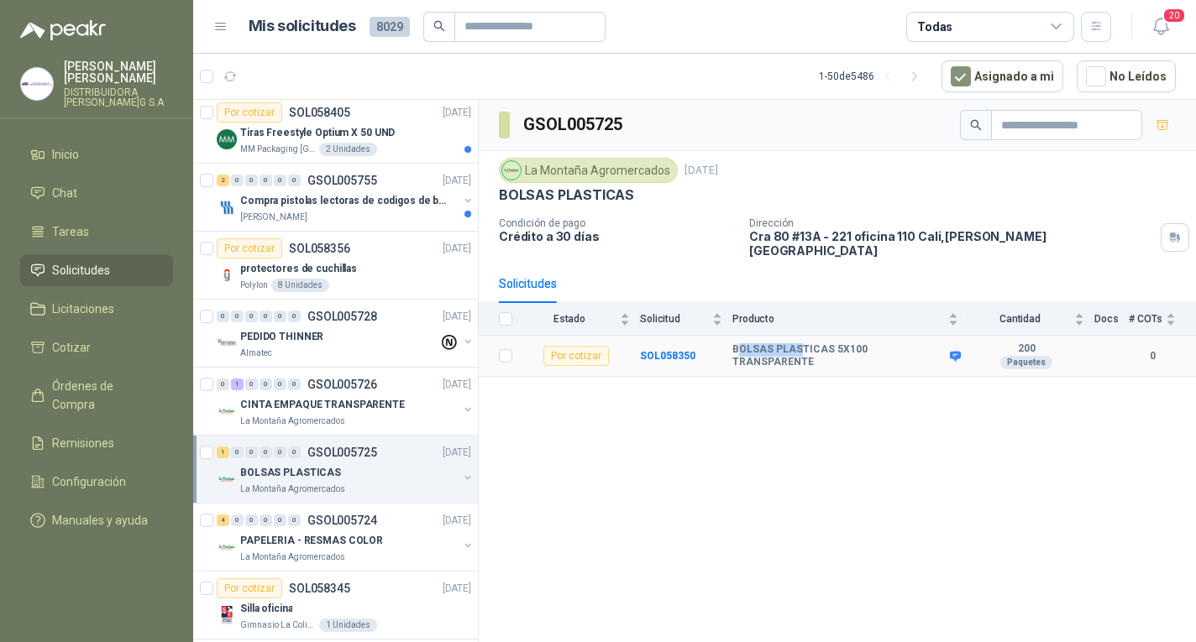
drag, startPoint x: 736, startPoint y: 347, endPoint x: 767, endPoint y: 355, distance: 32.2
click at [779, 358] on td "BOLSAS PLASTICAS 5X100 TRANSPARENTE" at bounding box center [850, 356] width 236 height 41
drag, startPoint x: 733, startPoint y: 343, endPoint x: 935, endPoint y: 351, distance: 202.5
click at [935, 351] on td "BOLSAS PLASTICAS 5X100 TRANSPARENTE" at bounding box center [850, 356] width 236 height 41
drag, startPoint x: 911, startPoint y: 332, endPoint x: 924, endPoint y: 335, distance: 13.8
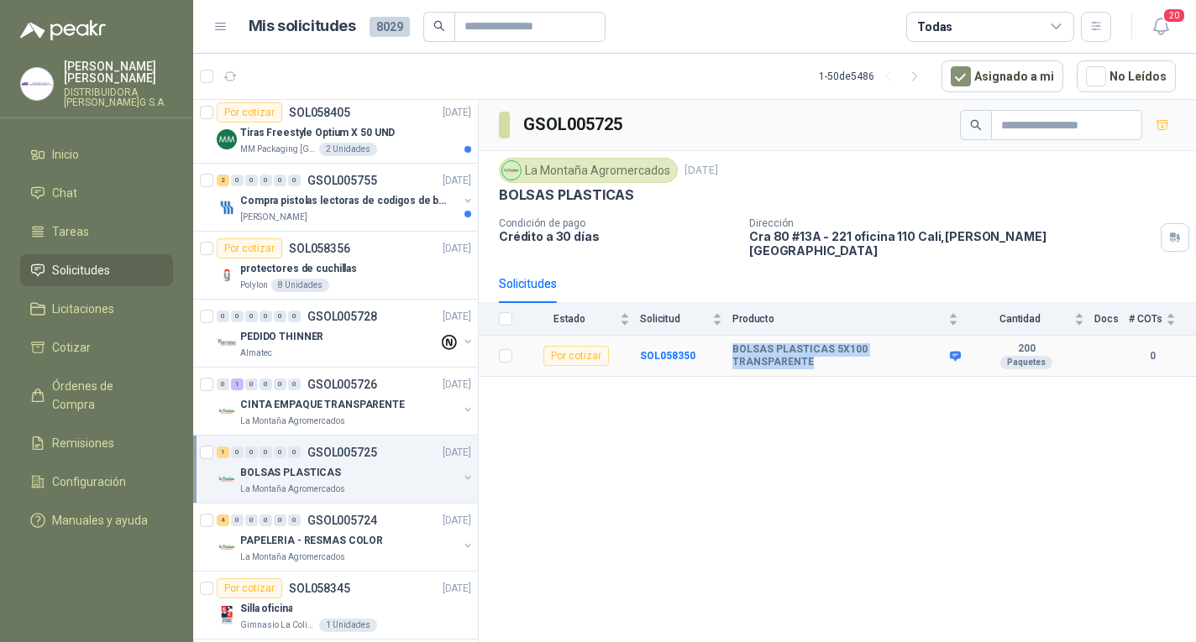
copy b "BOLSAS PLASTICAS 5X100 TRANSPARENTE"
click at [955, 416] on div "GSOL005725 La Montaña Agromercados [DATE]5 BOLSAS PLASTICAS Condición de pago C…" at bounding box center [837, 374] width 717 height 548
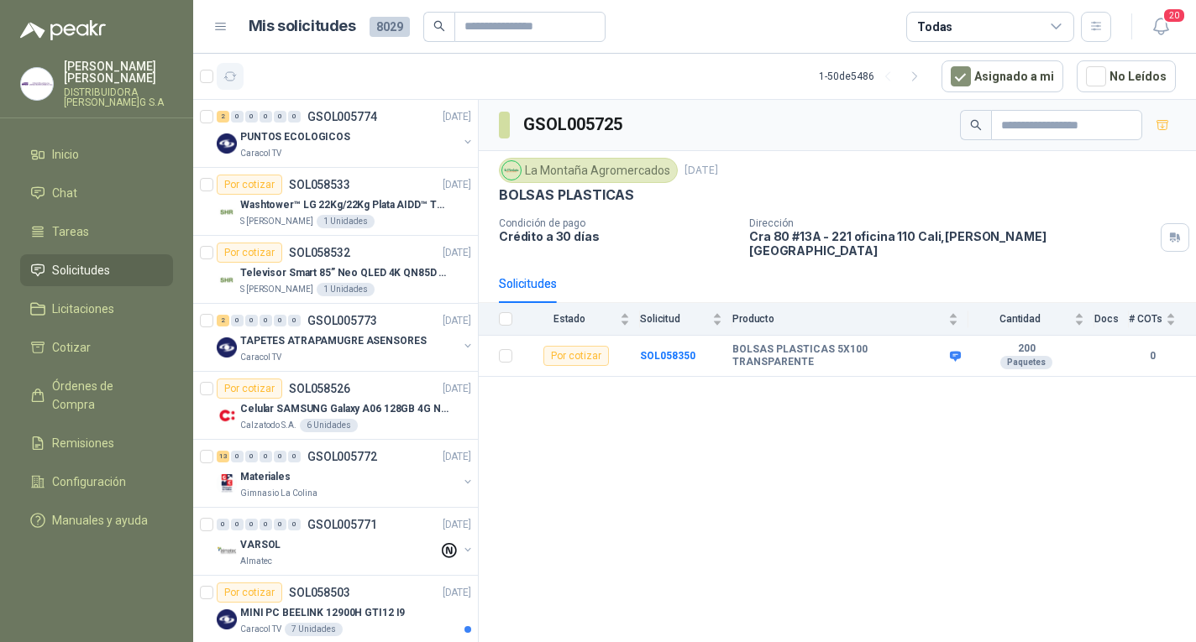
click at [238, 81] on button "button" at bounding box center [230, 76] width 27 height 27
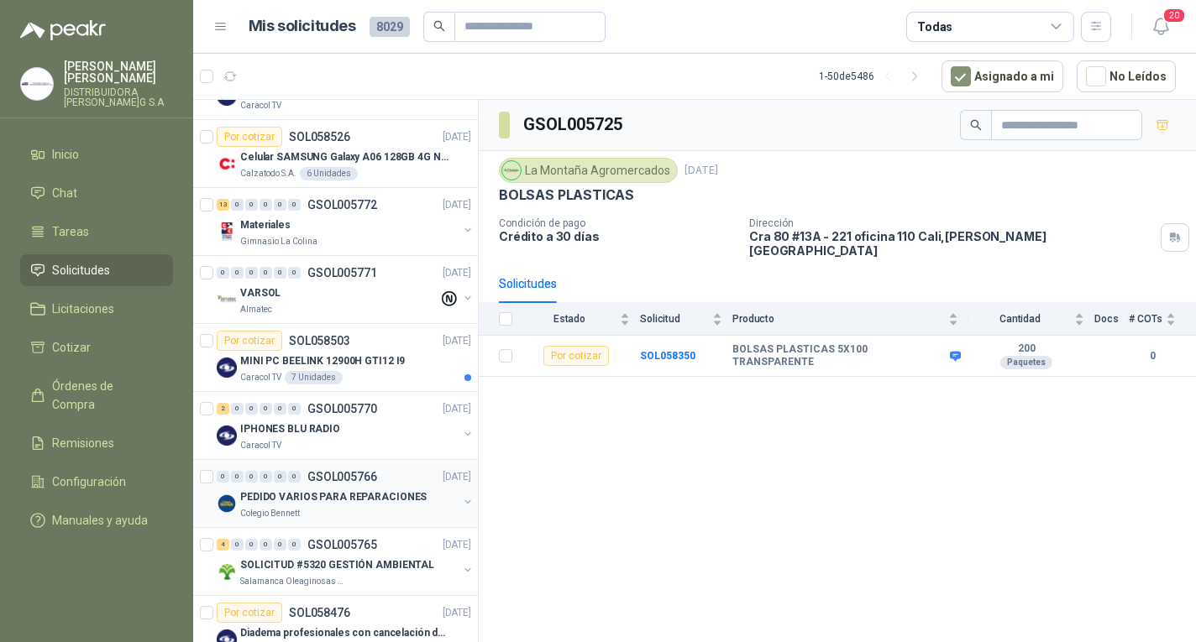
scroll to position [420, 0]
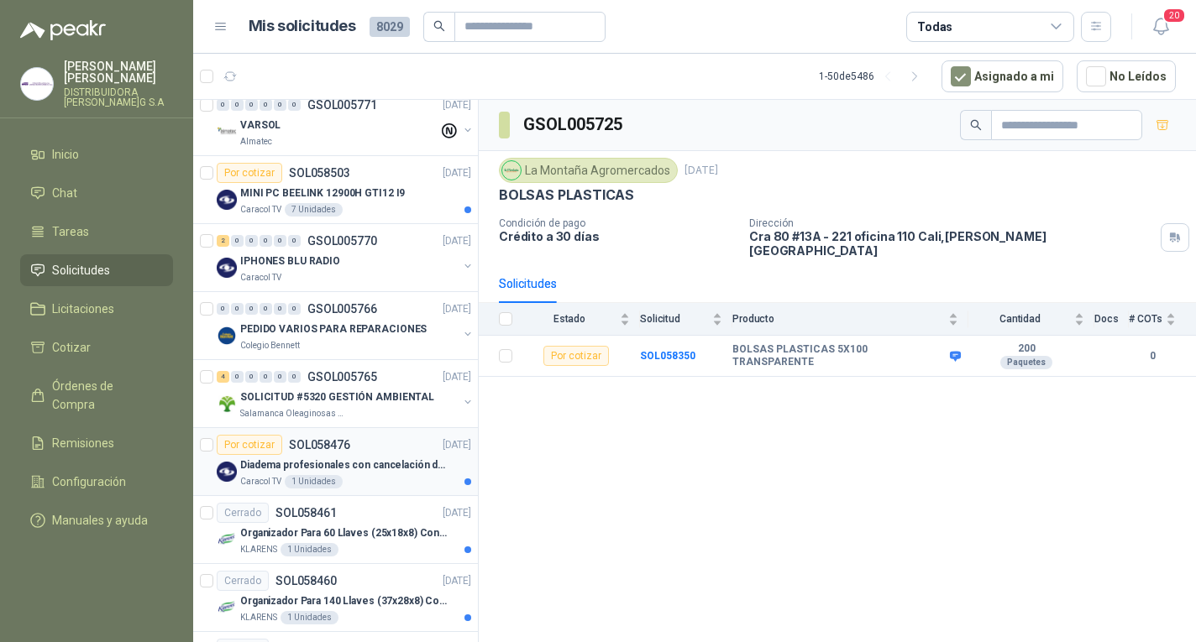
click at [428, 456] on div "Diadema profesionales con cancelación de ruido en micrófono" at bounding box center [355, 465] width 231 height 20
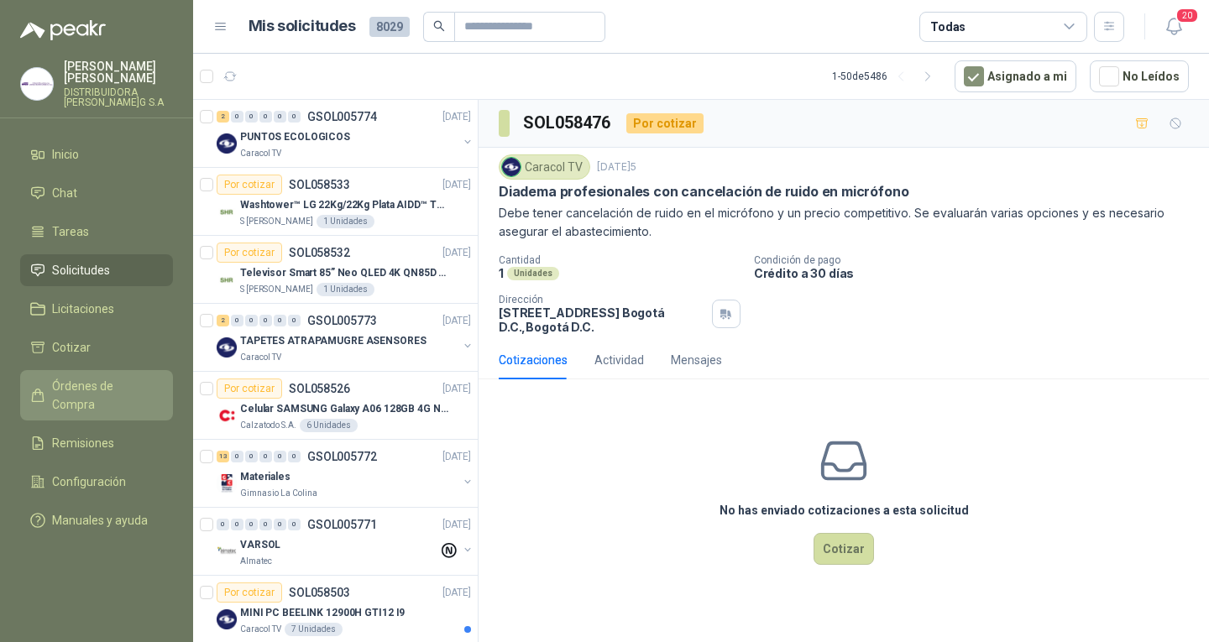
click at [110, 370] on link "Órdenes de Compra" at bounding box center [96, 395] width 153 height 50
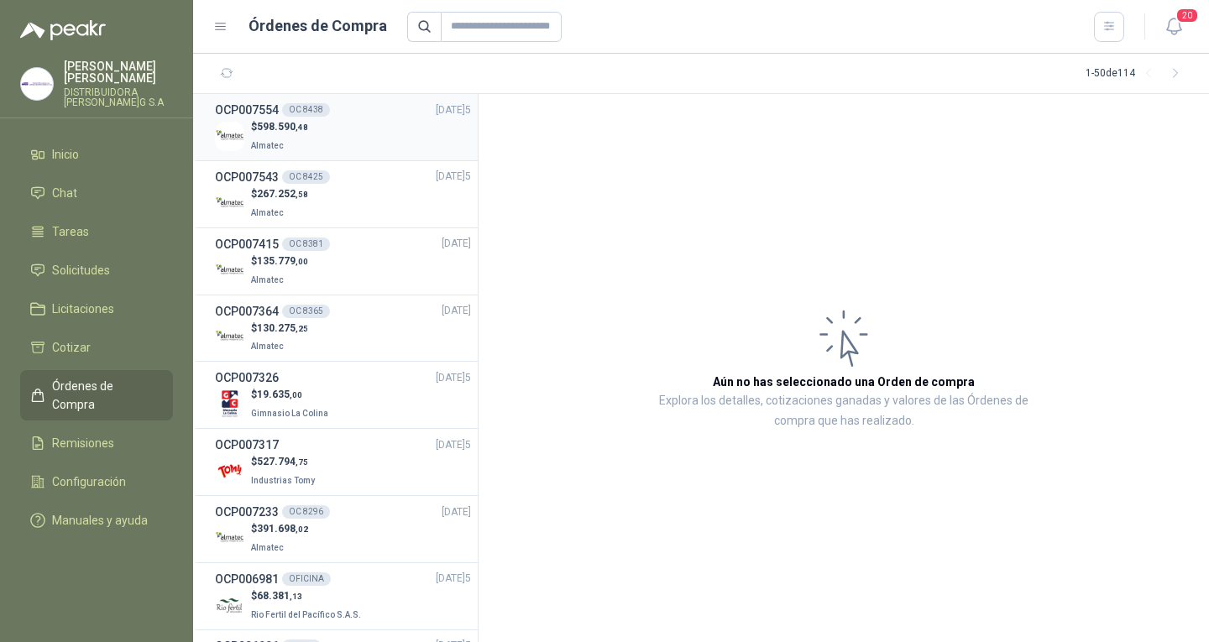
click at [316, 131] on div "$ 598.590 ,48 Almatec" at bounding box center [343, 136] width 256 height 34
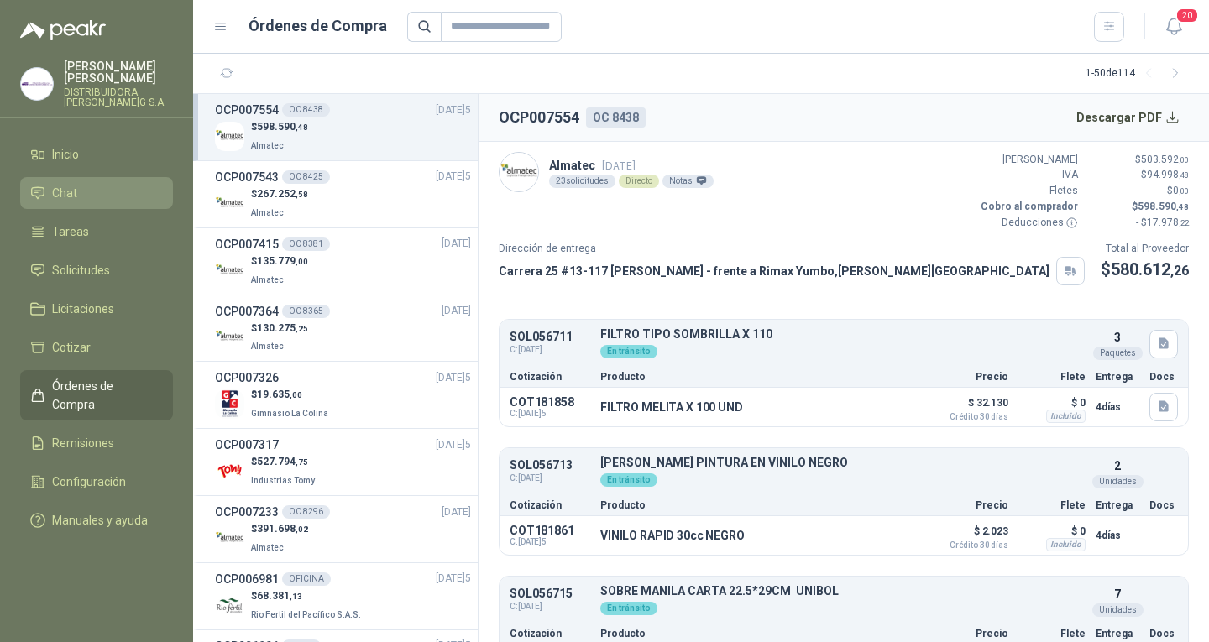
click at [71, 190] on span "Chat" at bounding box center [64, 193] width 25 height 18
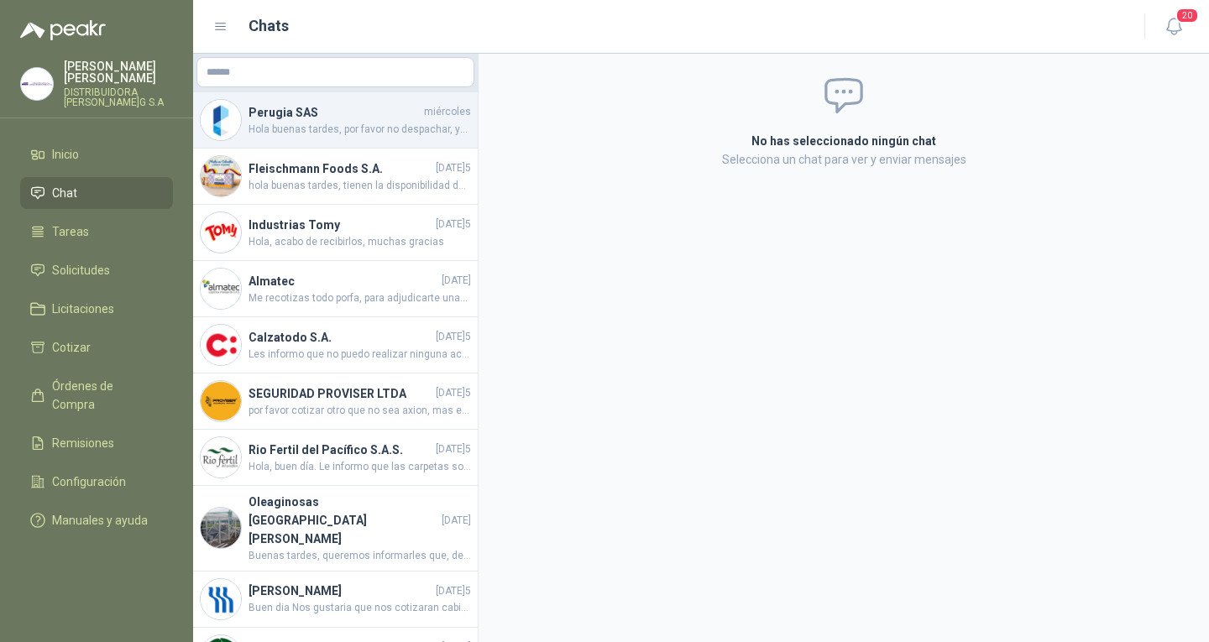
click at [412, 127] on span "Hola buenas tardes, por favor no despachar, ya que se adjudico por error" at bounding box center [360, 130] width 223 height 16
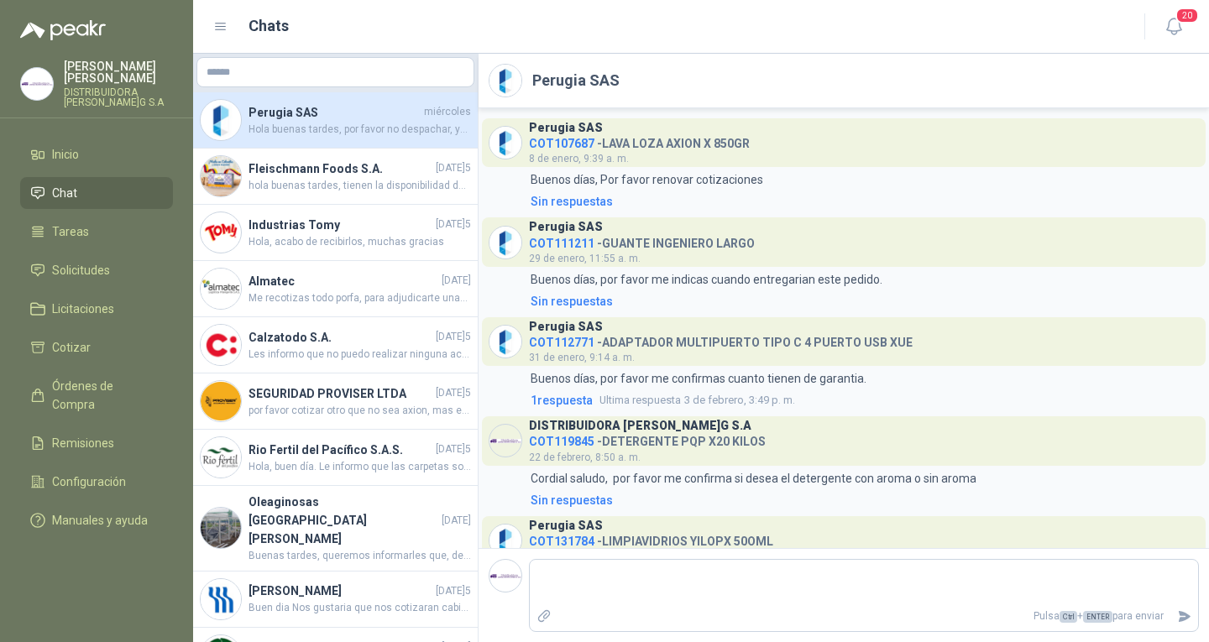
scroll to position [188, 0]
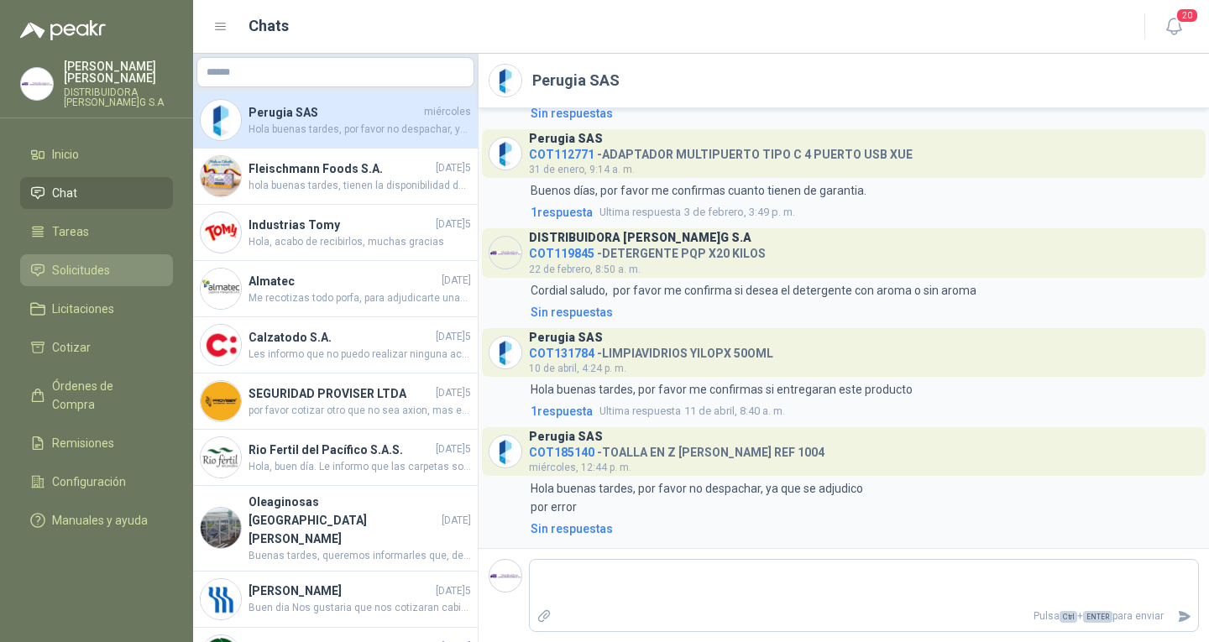
click at [114, 261] on li "Solicitudes" at bounding box center [96, 270] width 133 height 18
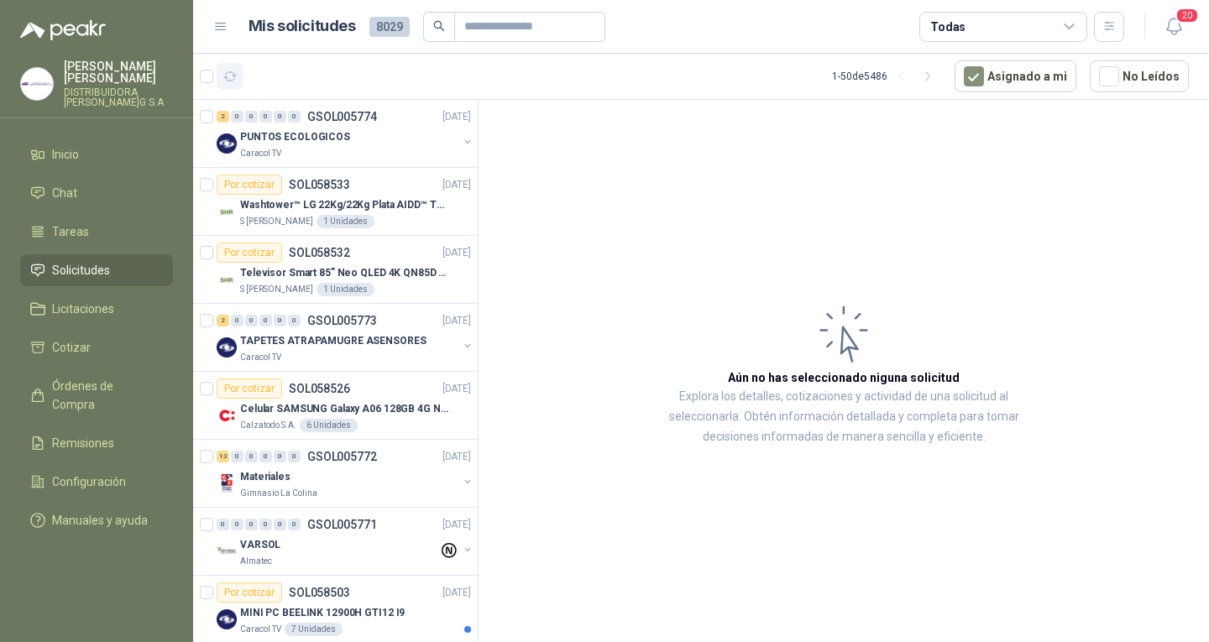
click at [227, 86] on button "button" at bounding box center [230, 76] width 27 height 27
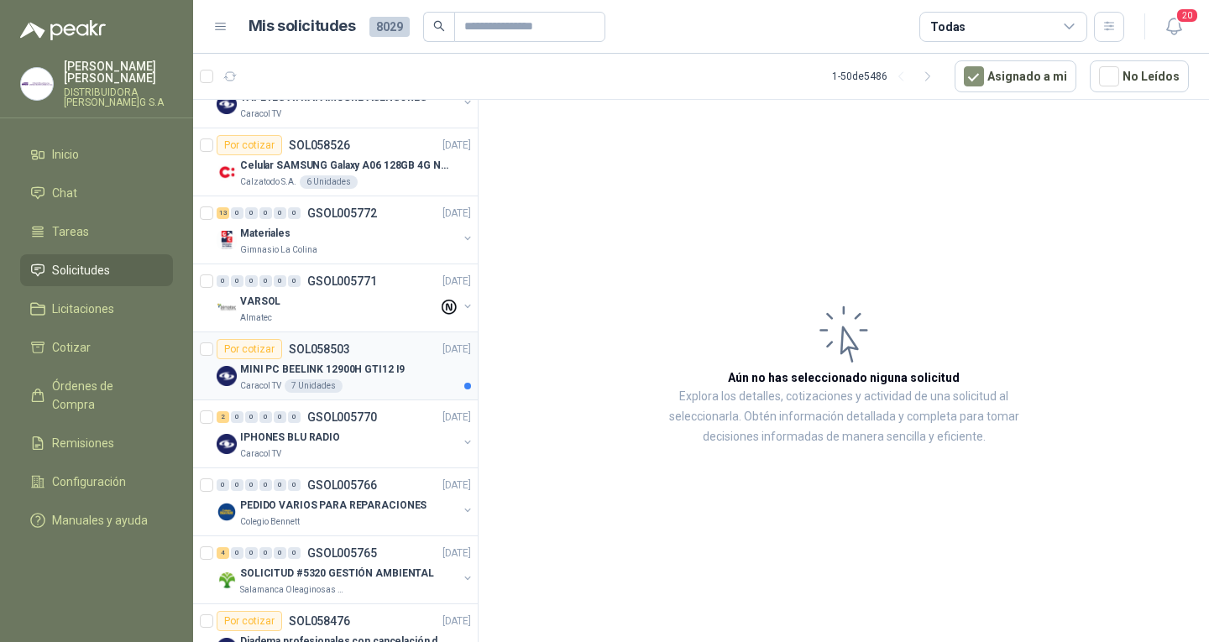
scroll to position [252, 0]
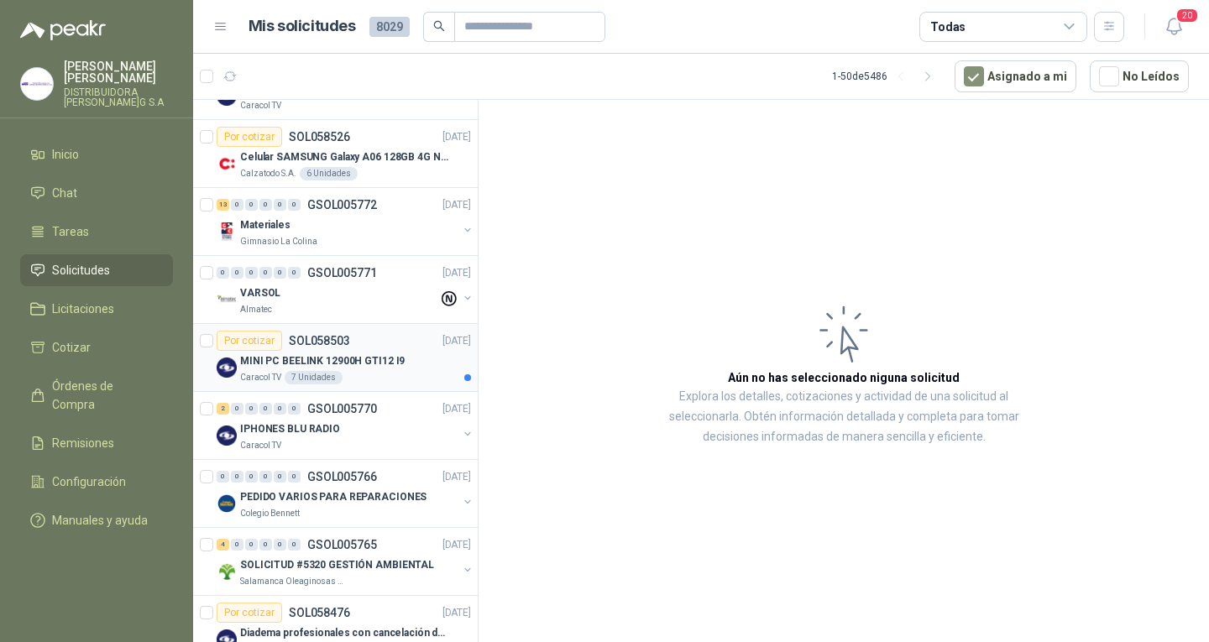
click at [406, 365] on div "MINI PC BEELINK 12900H GTI12 I9" at bounding box center [355, 361] width 231 height 20
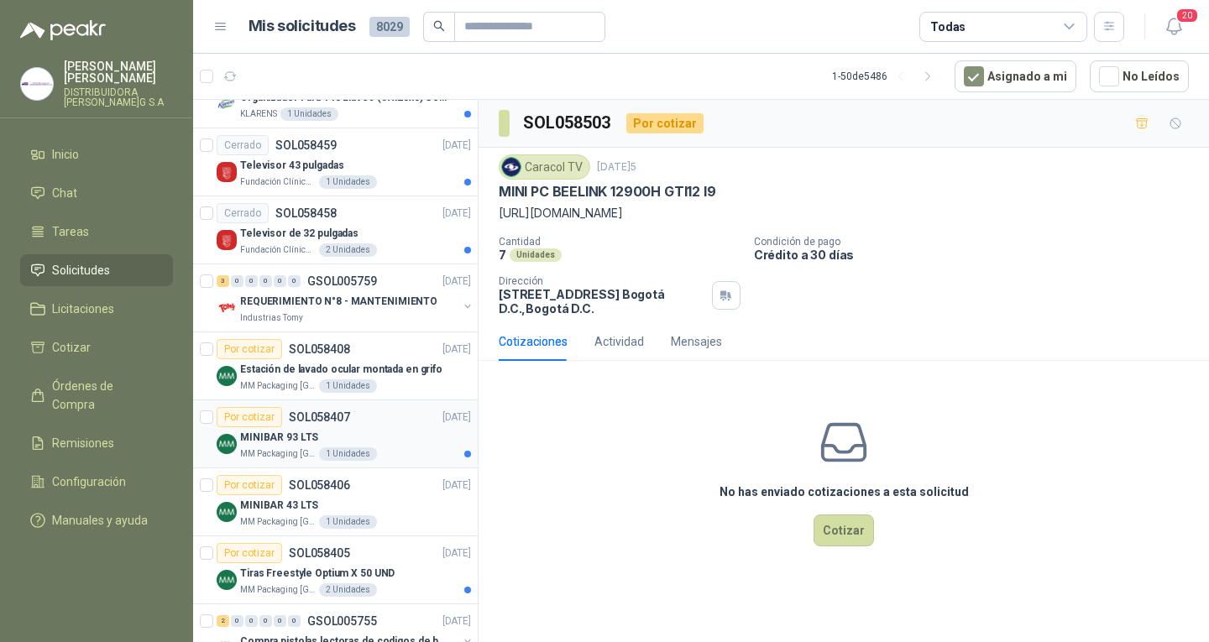
scroll to position [1092, 0]
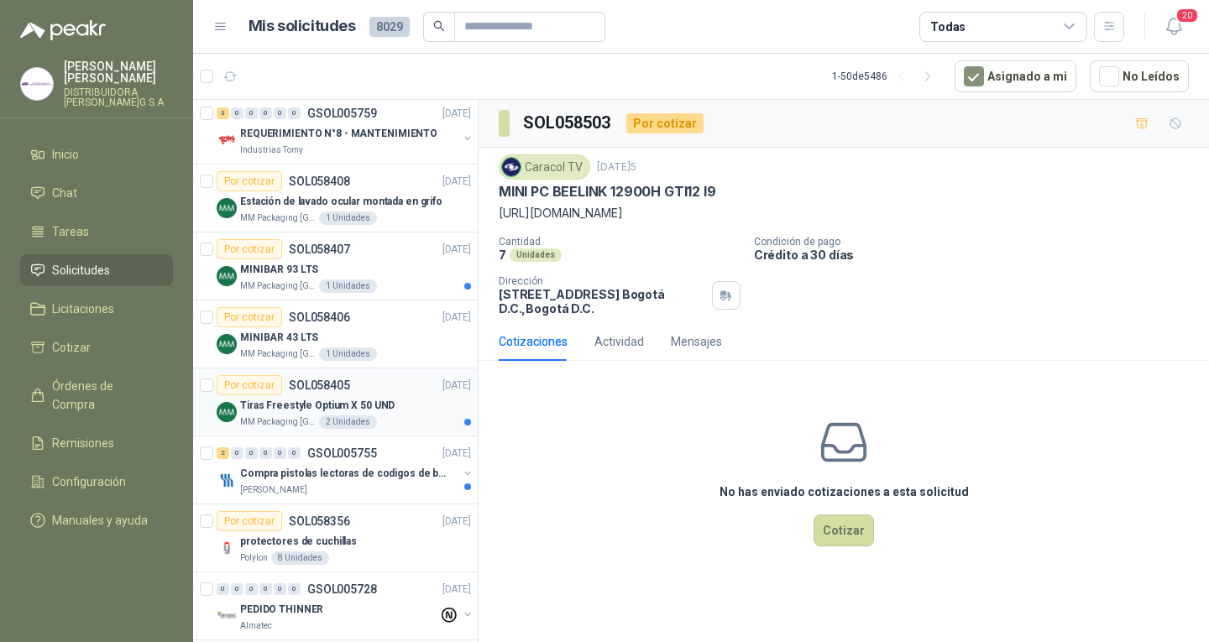
click at [442, 380] on p "[DATE]" at bounding box center [456, 386] width 29 height 16
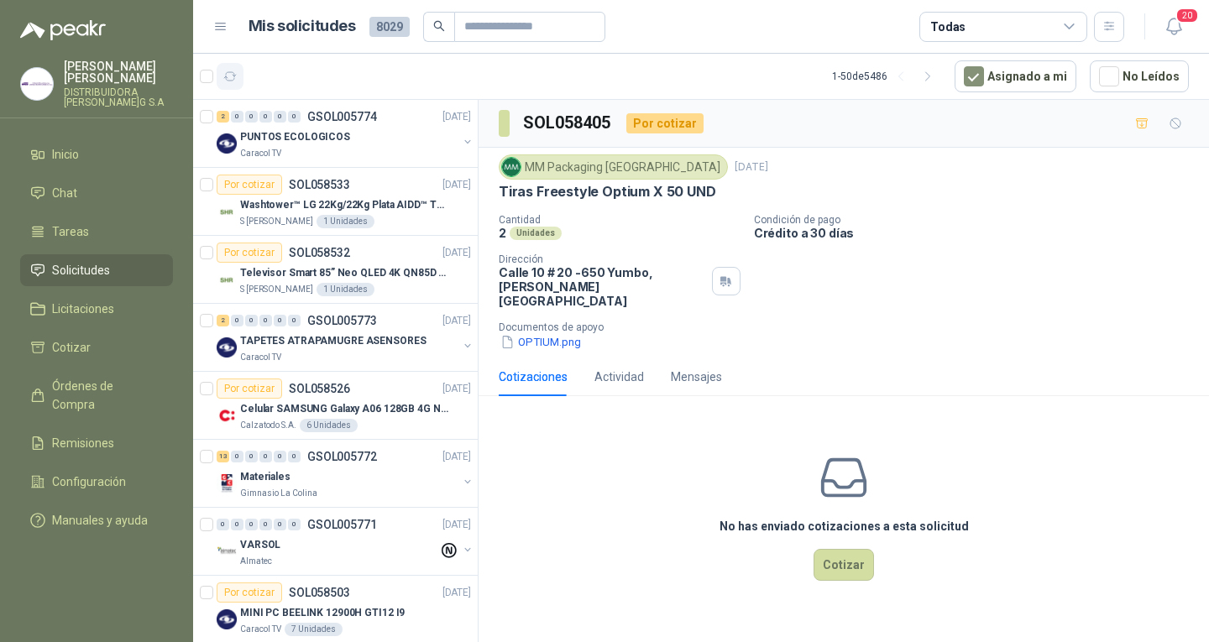
click at [222, 72] on button "button" at bounding box center [230, 76] width 27 height 27
click at [213, 81] on div at bounding box center [222, 76] width 44 height 27
click at [226, 86] on button "button" at bounding box center [230, 76] width 27 height 27
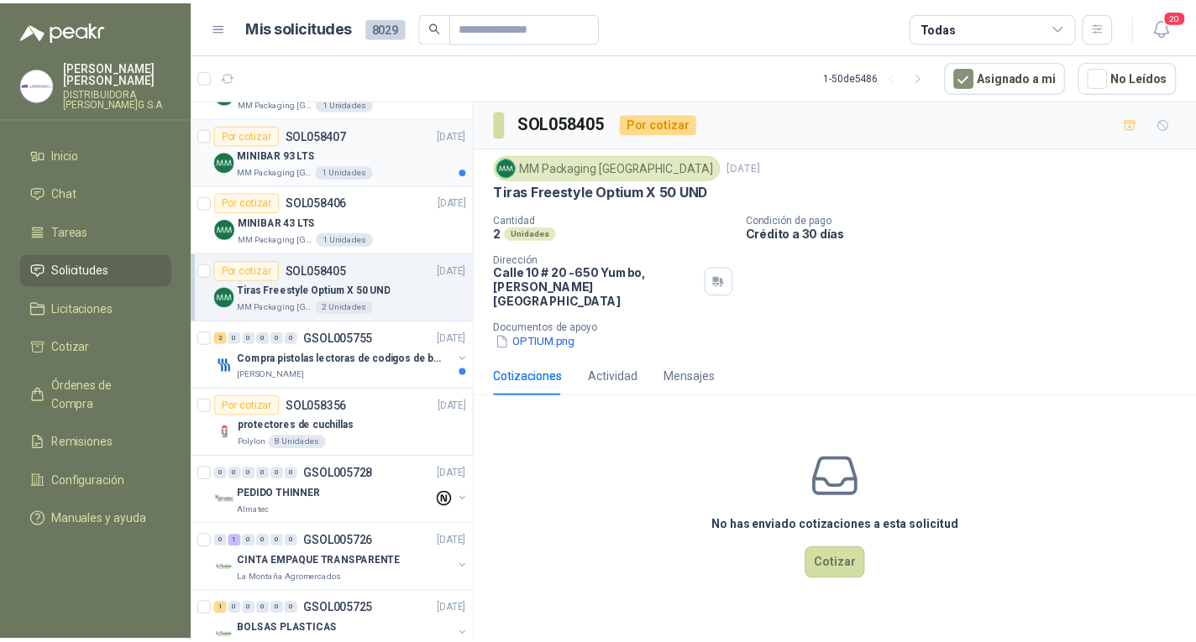
scroll to position [1259, 0]
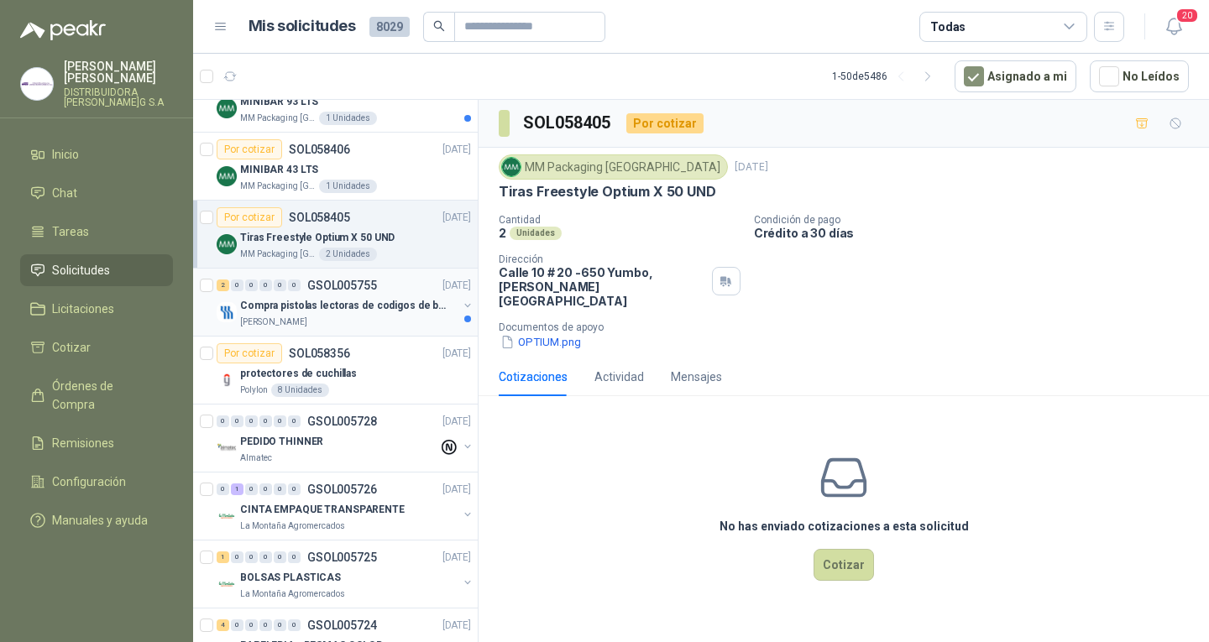
click at [390, 313] on p "Compra pistolas lectoras de codigos de barras" at bounding box center [344, 306] width 209 height 16
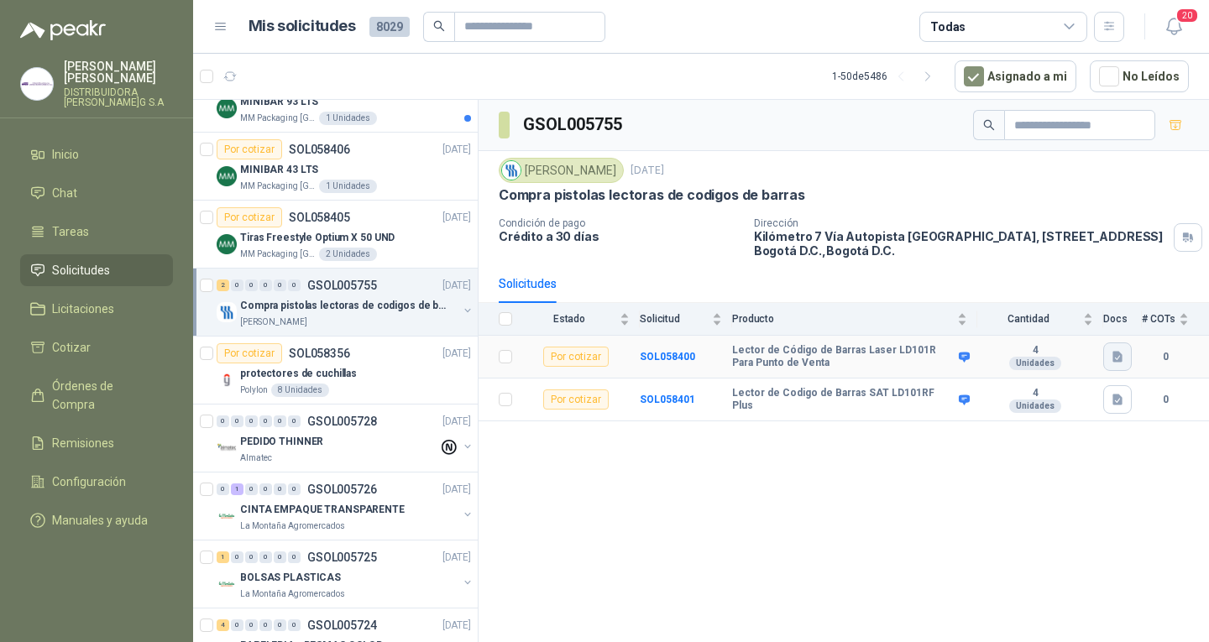
click at [1119, 352] on icon "button" at bounding box center [1118, 357] width 10 height 11
click at [1082, 316] on button "PISTOLA COD [PERSON_NAME] .jpg" at bounding box center [1022, 309] width 196 height 18
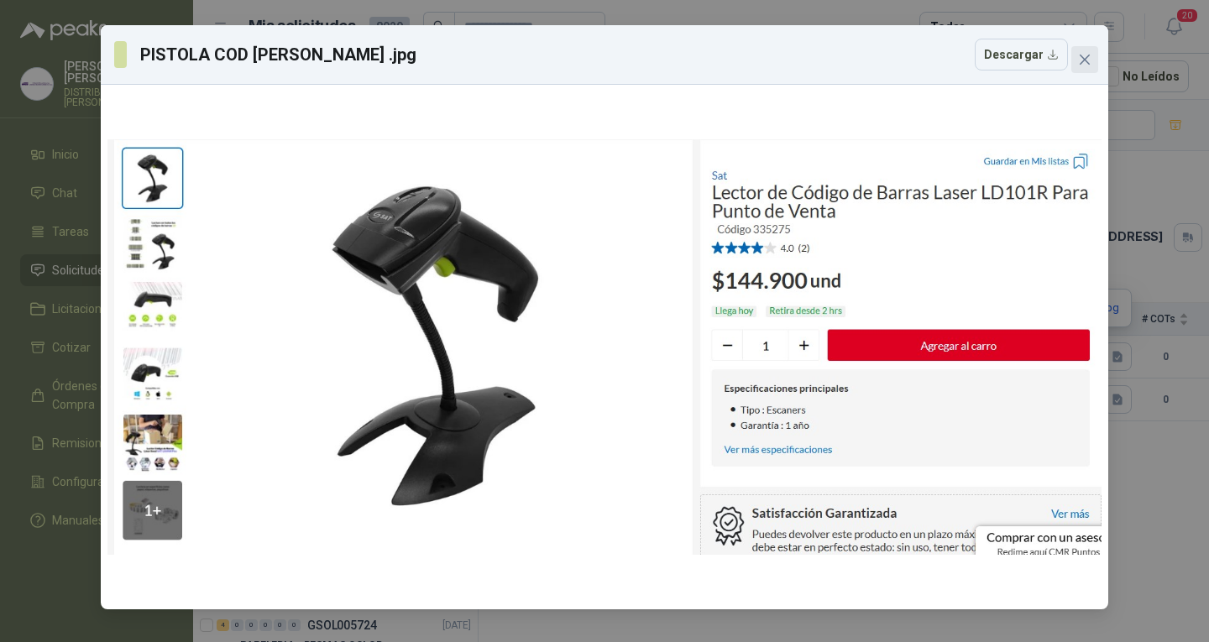
click at [1081, 50] on button "Close" at bounding box center [1084, 59] width 27 height 27
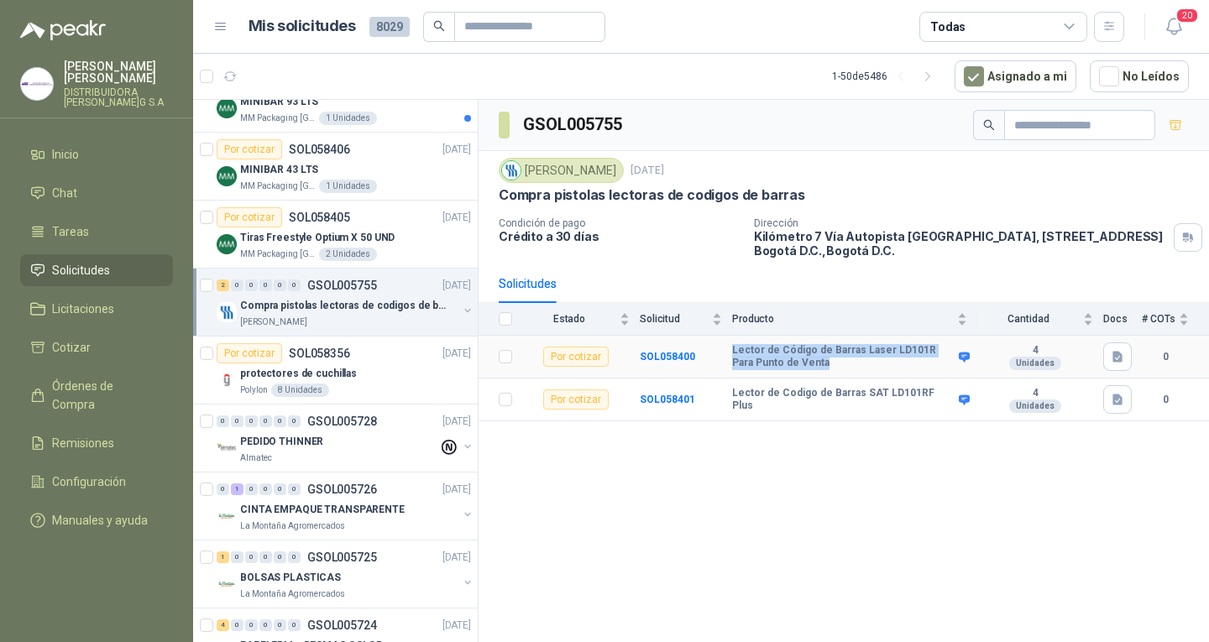
drag, startPoint x: 732, startPoint y: 337, endPoint x: 800, endPoint y: 351, distance: 69.5
click at [800, 351] on b "Lector de Código de Barras Laser LD101R Para Punto de Venta" at bounding box center [843, 357] width 223 height 26
copy b "Lector de Código de Barras Laser LD101R Para Punto de Venta"
click at [1116, 395] on icon "button" at bounding box center [1118, 400] width 10 height 11
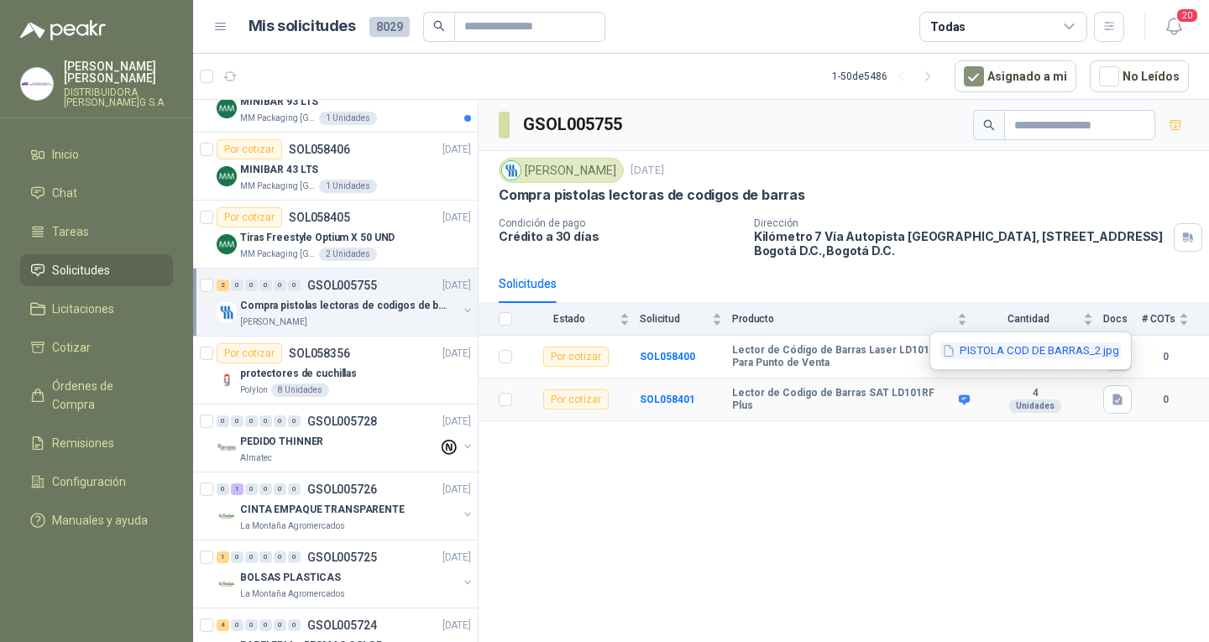
click at [1067, 356] on button "PISTOLA COD DE BARRAS_2.jpg" at bounding box center [1030, 352] width 181 height 18
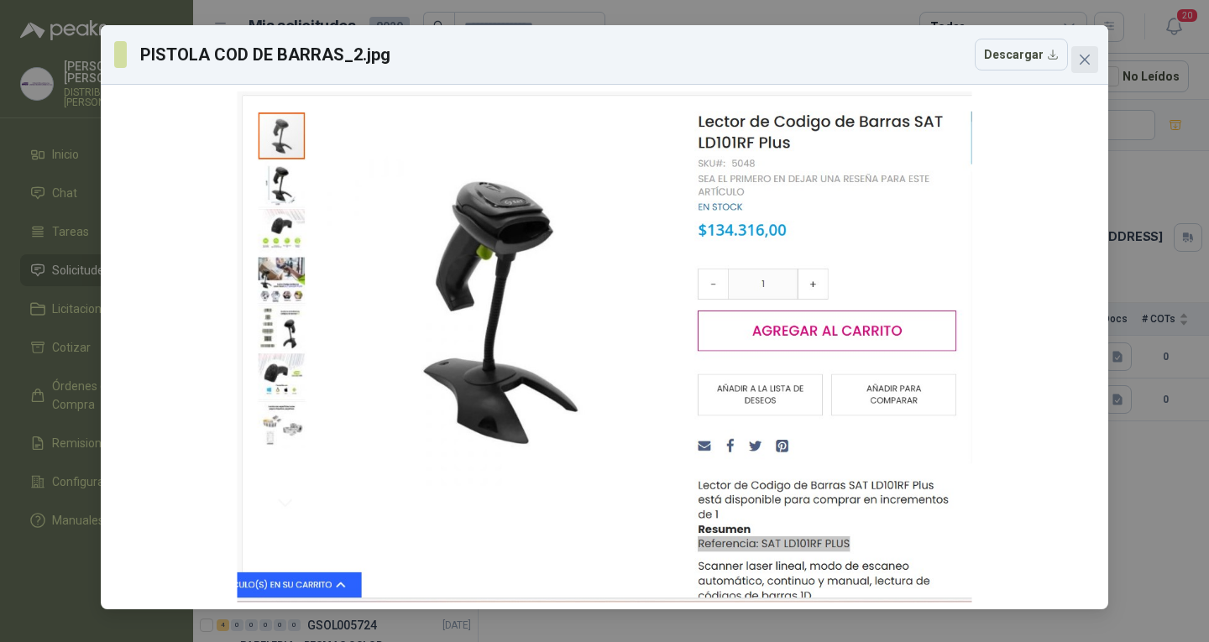
click at [1079, 47] on button "Close" at bounding box center [1084, 59] width 27 height 27
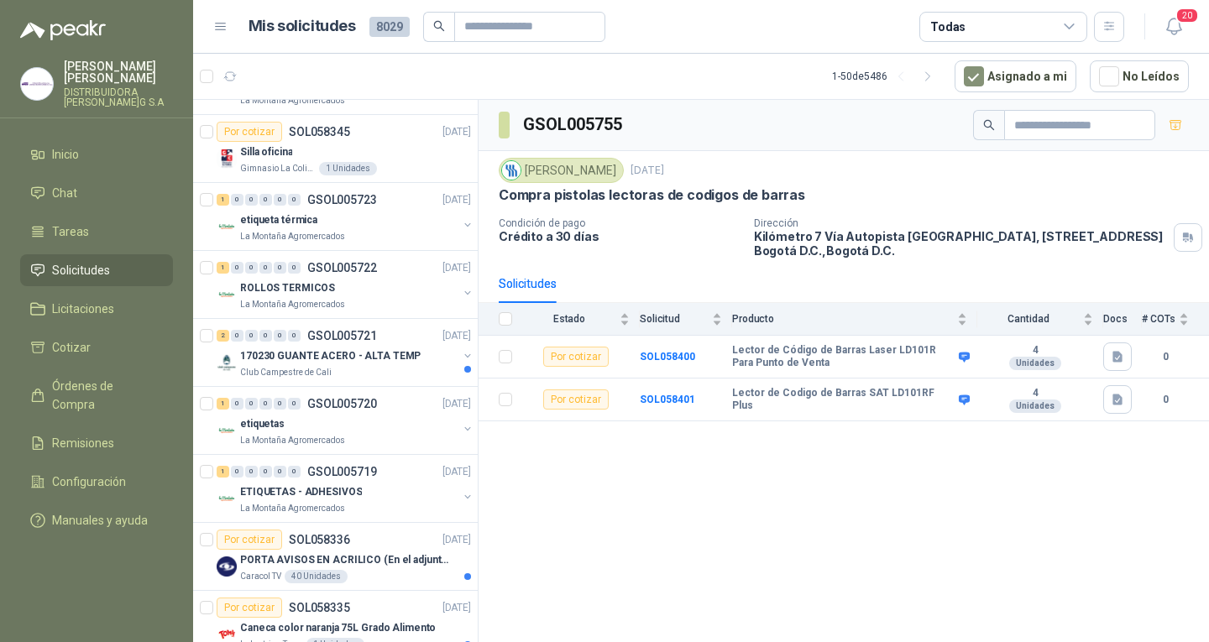
scroll to position [2000, 0]
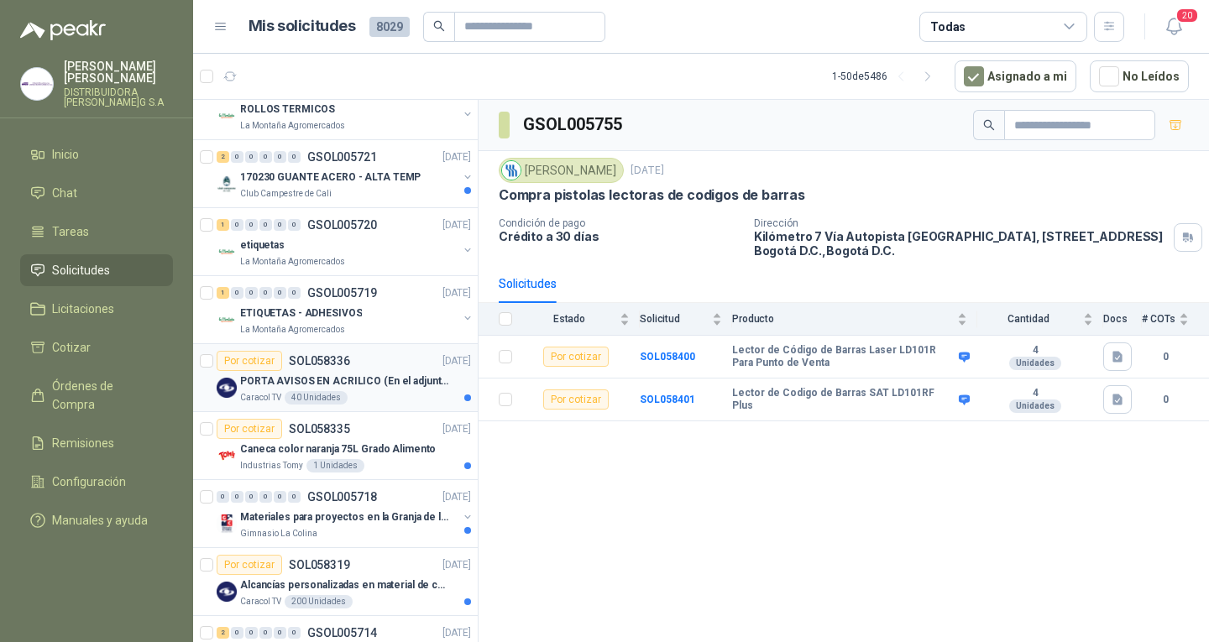
click at [411, 408] on article "Por cotizar SOL058336 [DATE]5 PORTA AVISOS EN ACRILICO (En el adjunto mas infor…" at bounding box center [335, 378] width 285 height 68
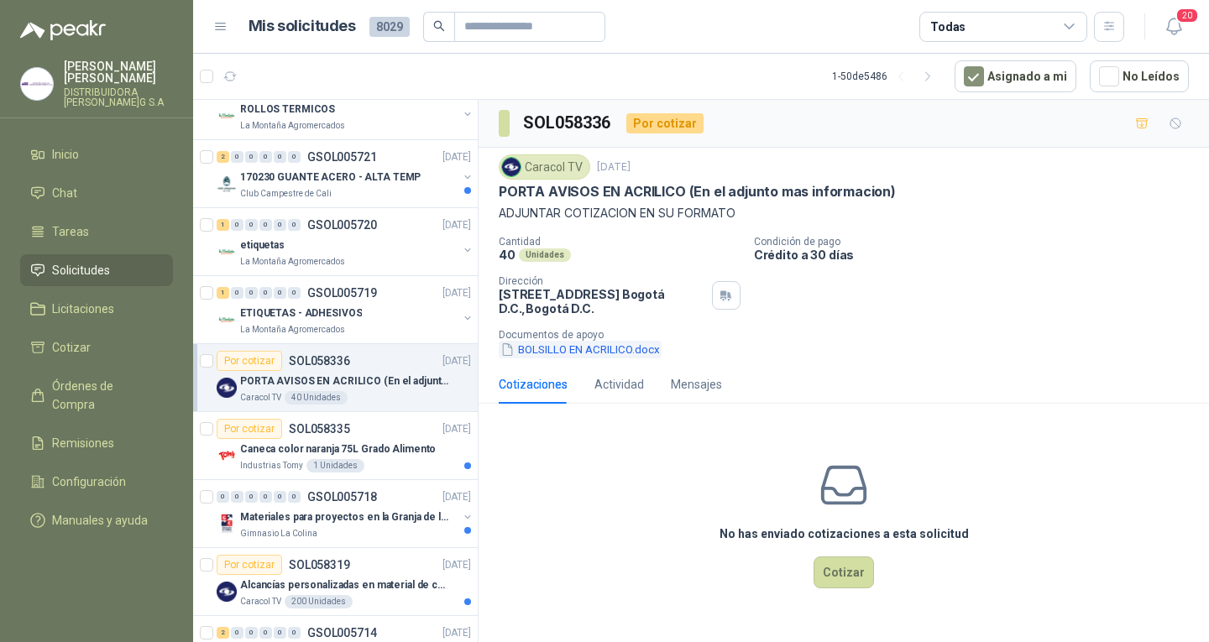
click at [563, 351] on button "BOLSILLO EN ACRILICO.docx" at bounding box center [580, 350] width 163 height 18
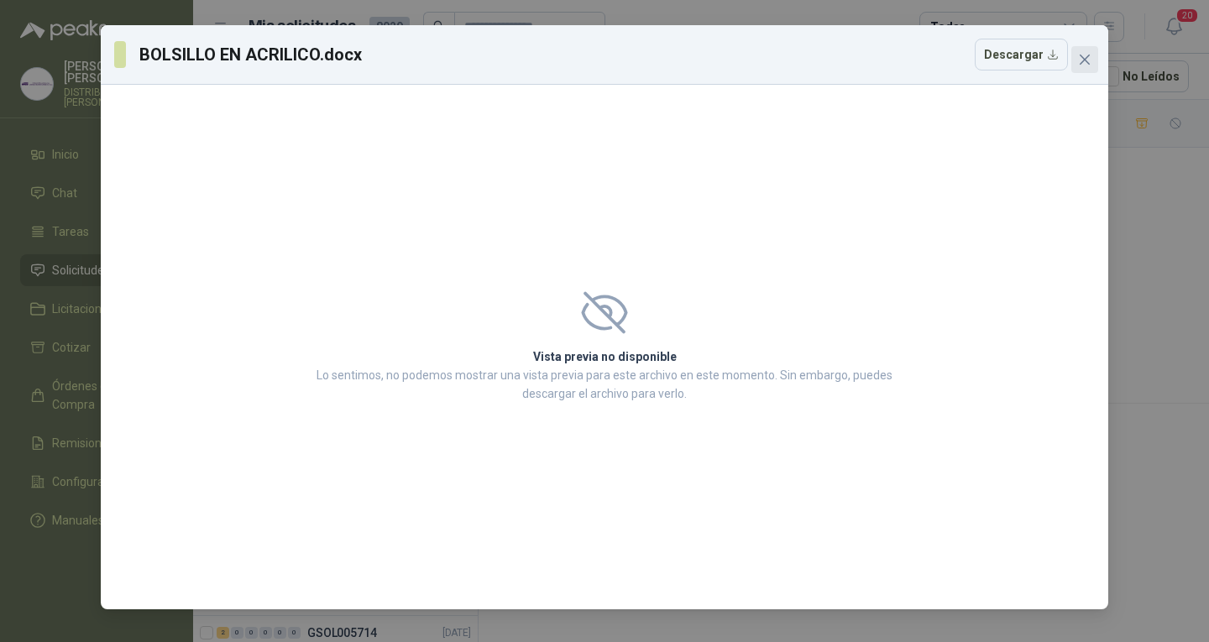
click at [1089, 60] on icon "close" at bounding box center [1084, 59] width 13 height 13
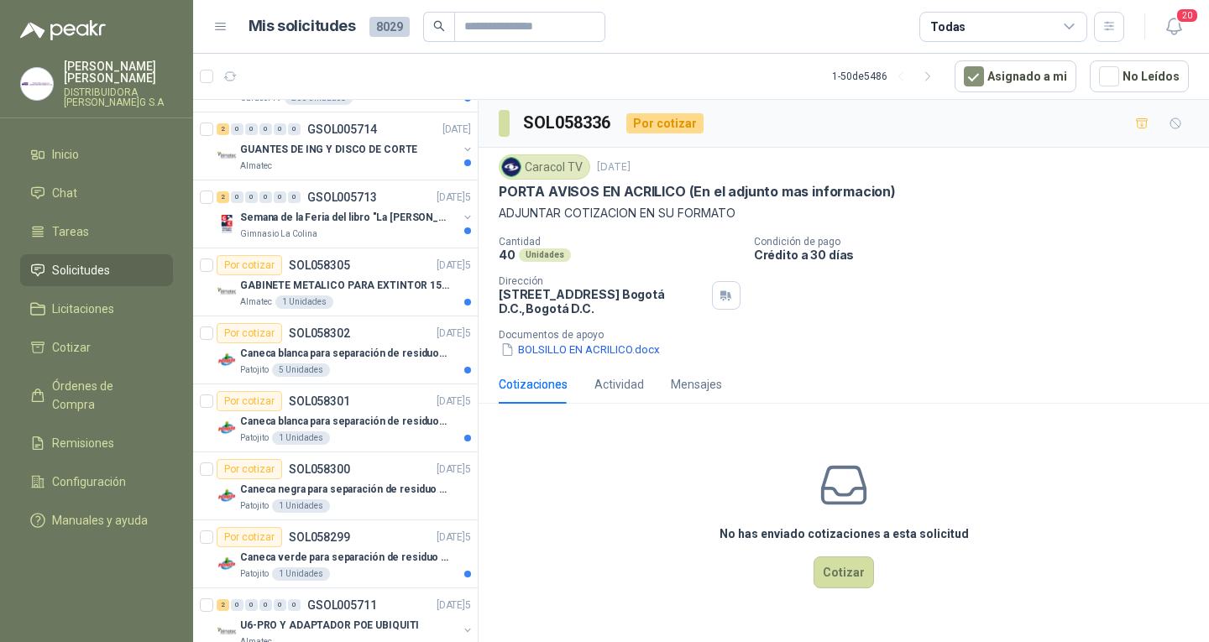
scroll to position [2672, 0]
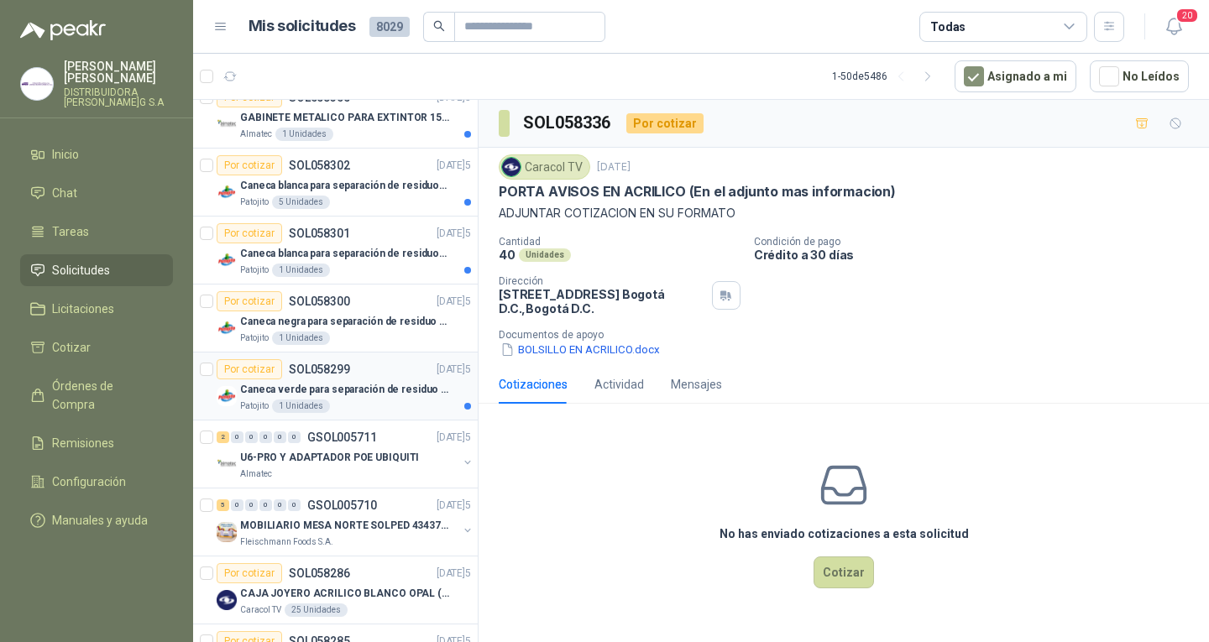
click at [453, 395] on div "Caneca verde para separación de residuo 55 LT" at bounding box center [355, 390] width 231 height 20
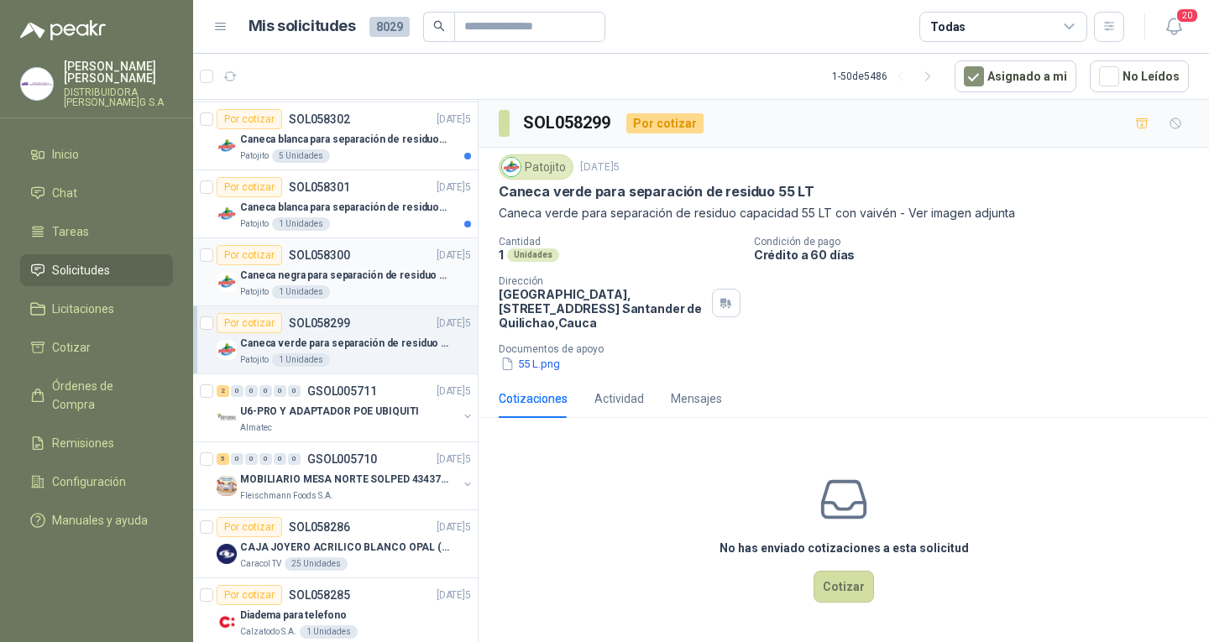
scroll to position [2708, 0]
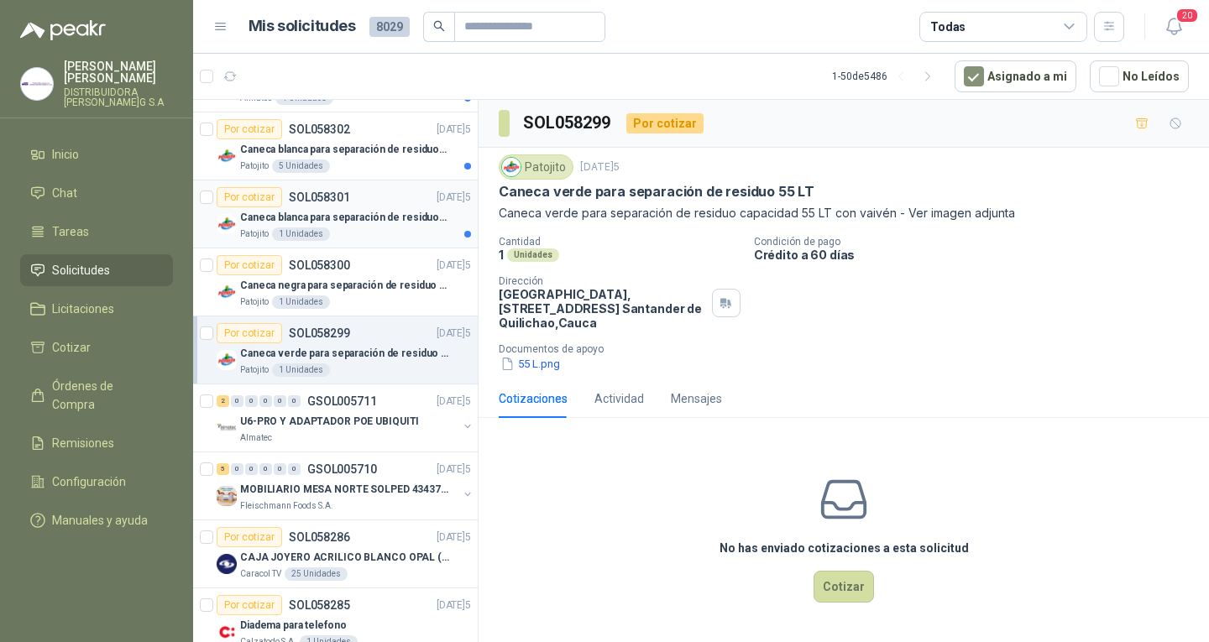
click at [358, 231] on div "Patojito 1 Unidades" at bounding box center [355, 234] width 231 height 13
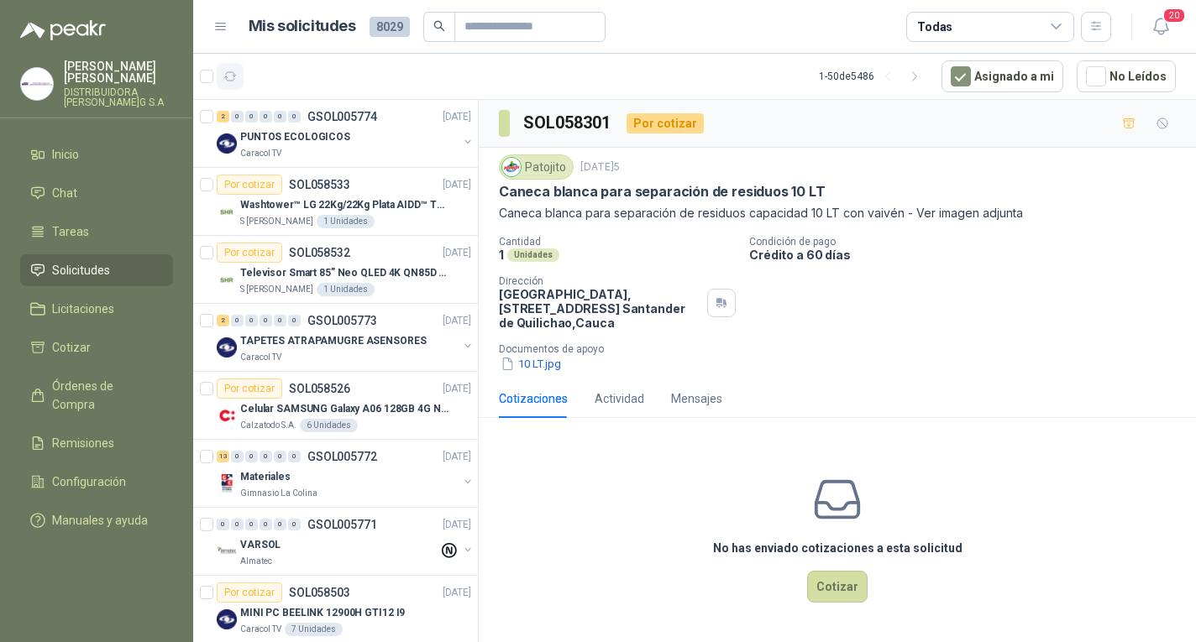
click at [233, 81] on icon "button" at bounding box center [230, 76] width 13 height 8
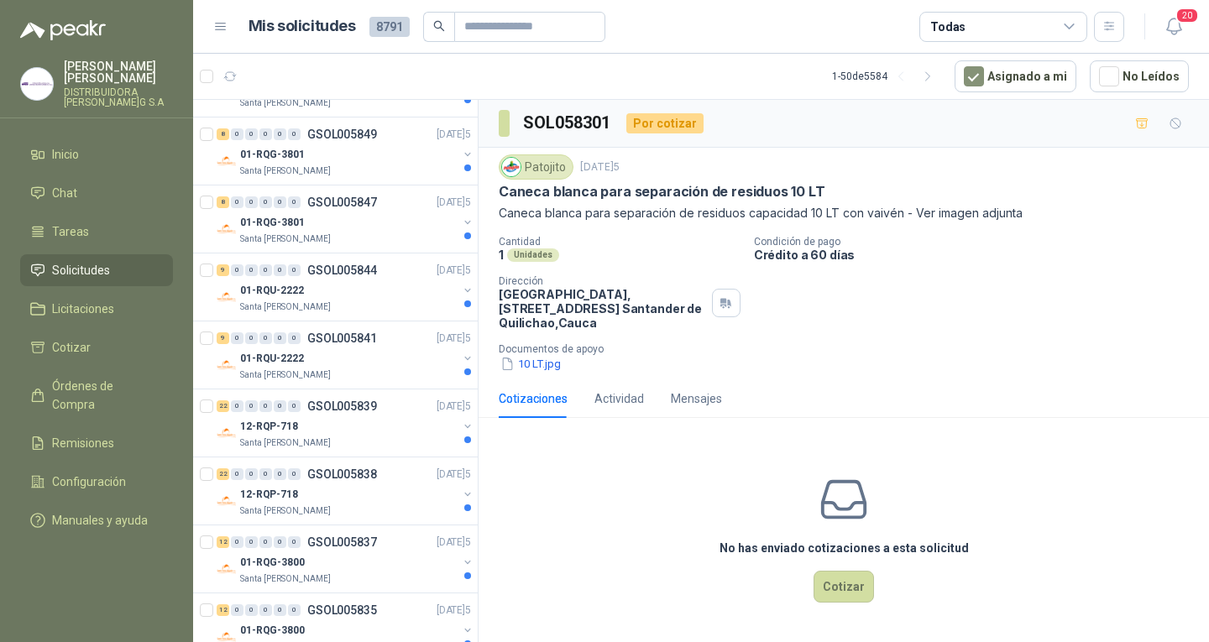
scroll to position [2876, 0]
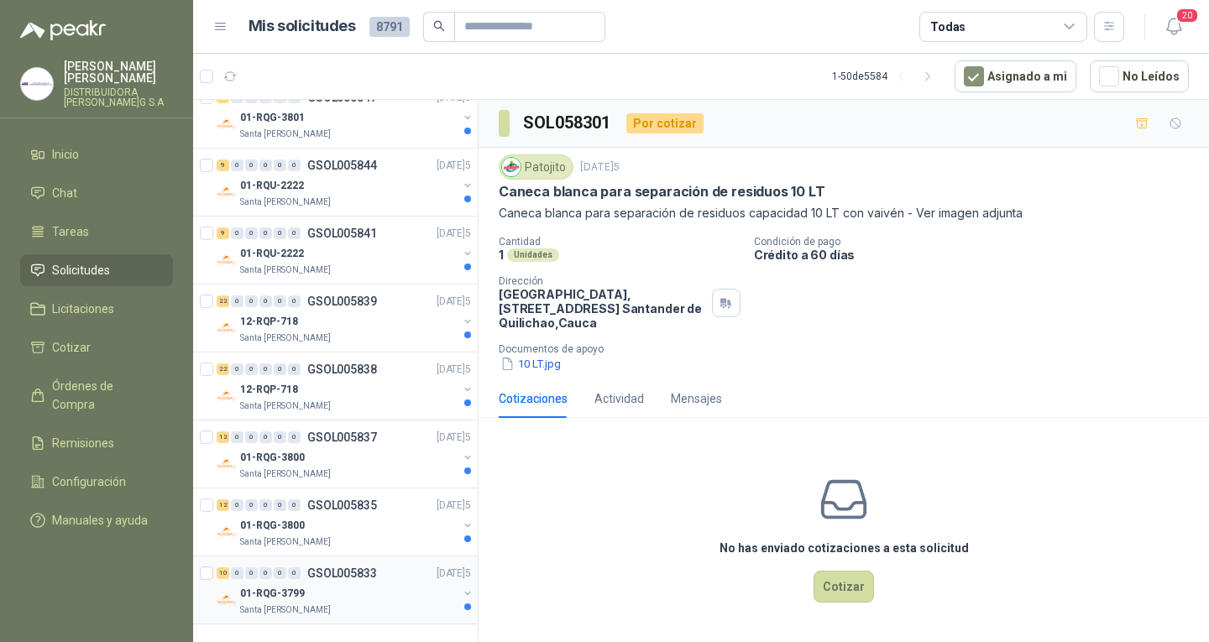
click at [437, 580] on p "[DATE]5" at bounding box center [454, 574] width 34 height 16
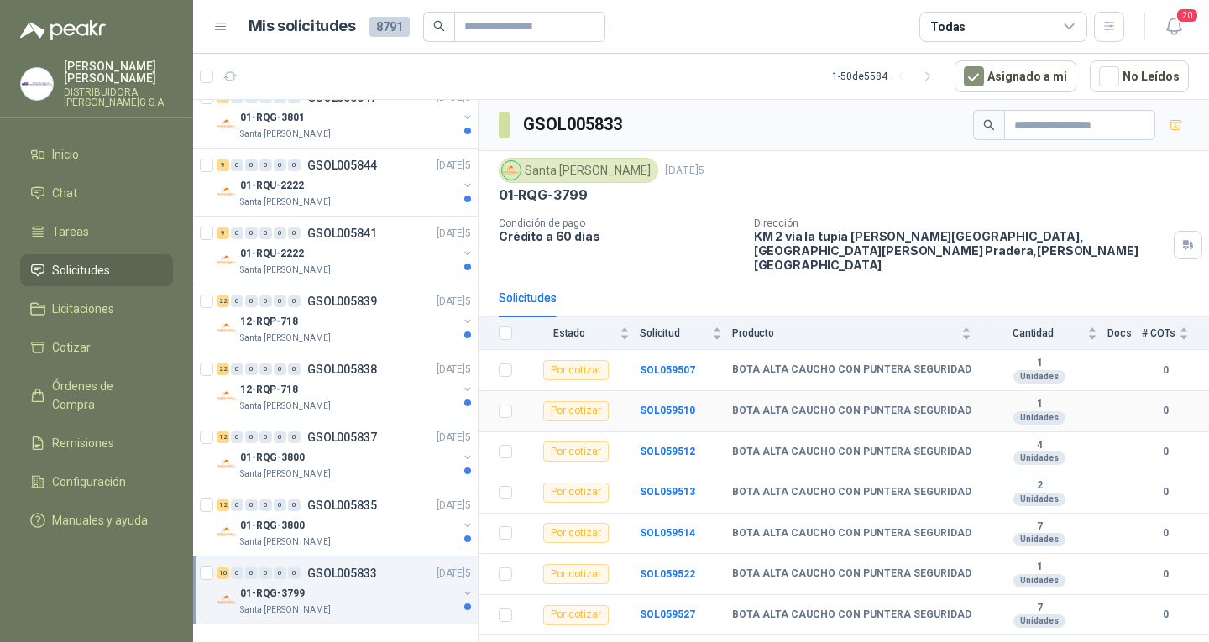
scroll to position [96, 0]
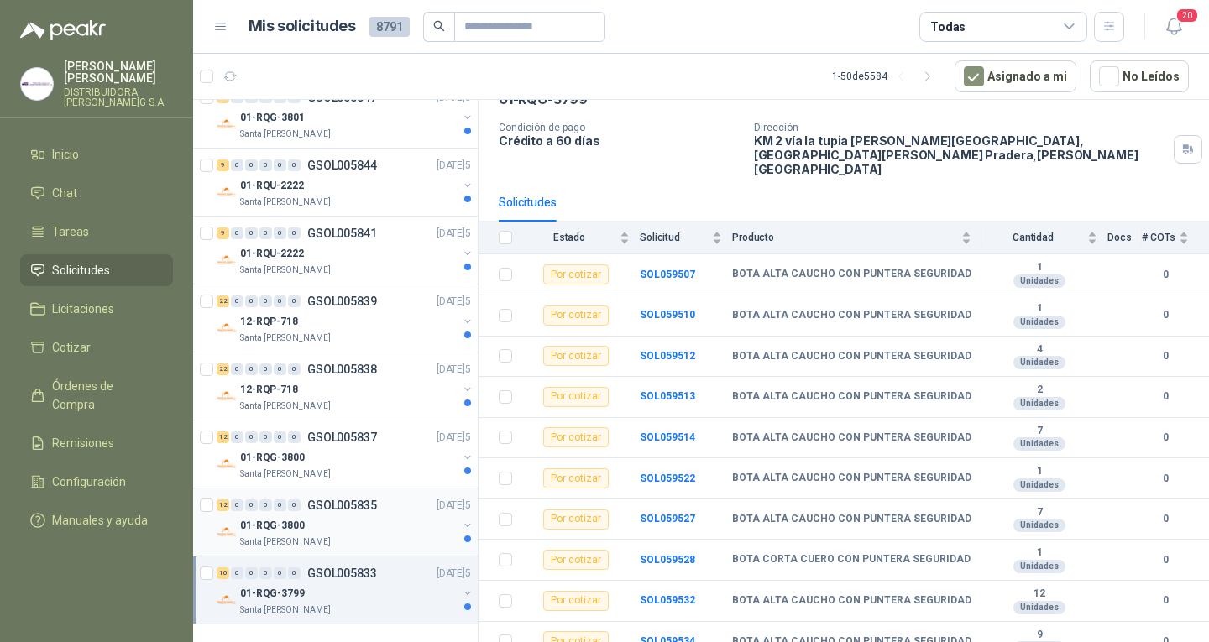
click at [430, 530] on div "01-RQG-3800" at bounding box center [348, 526] width 217 height 20
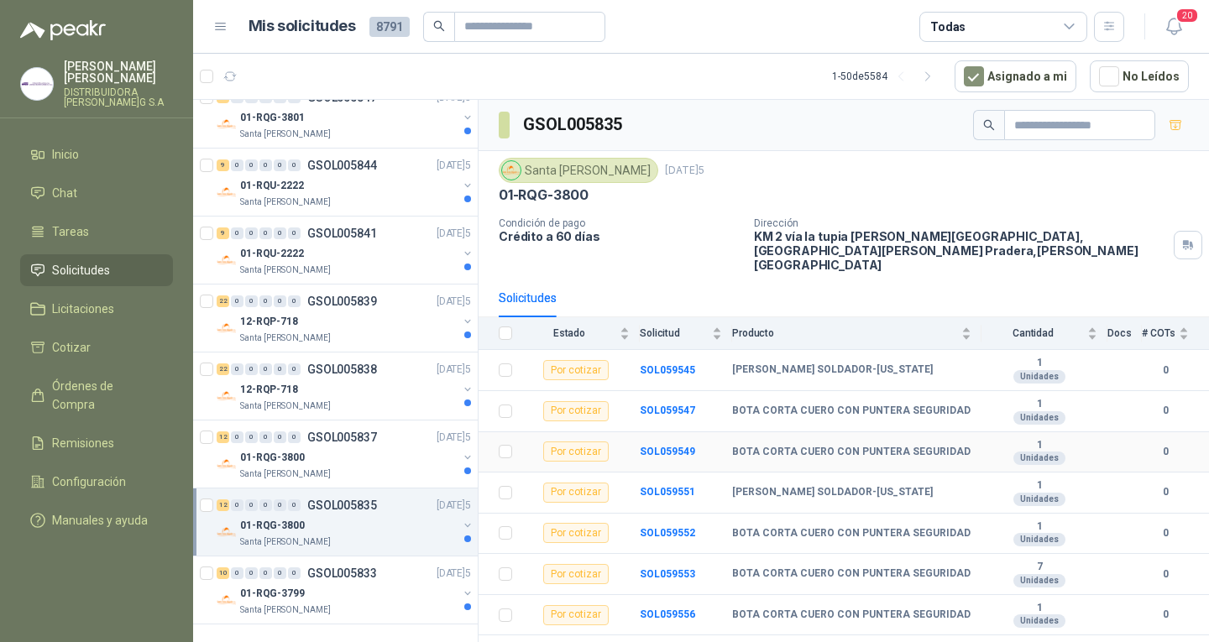
scroll to position [177, 0]
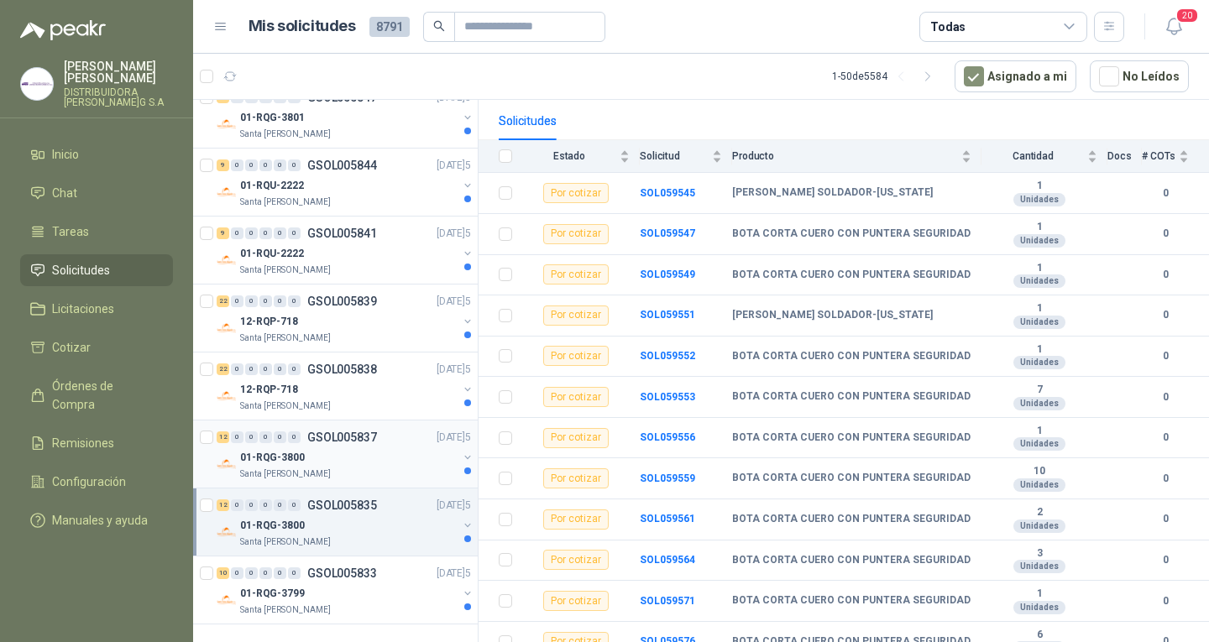
click at [425, 455] on div "01-RQG-3800" at bounding box center [348, 458] width 217 height 20
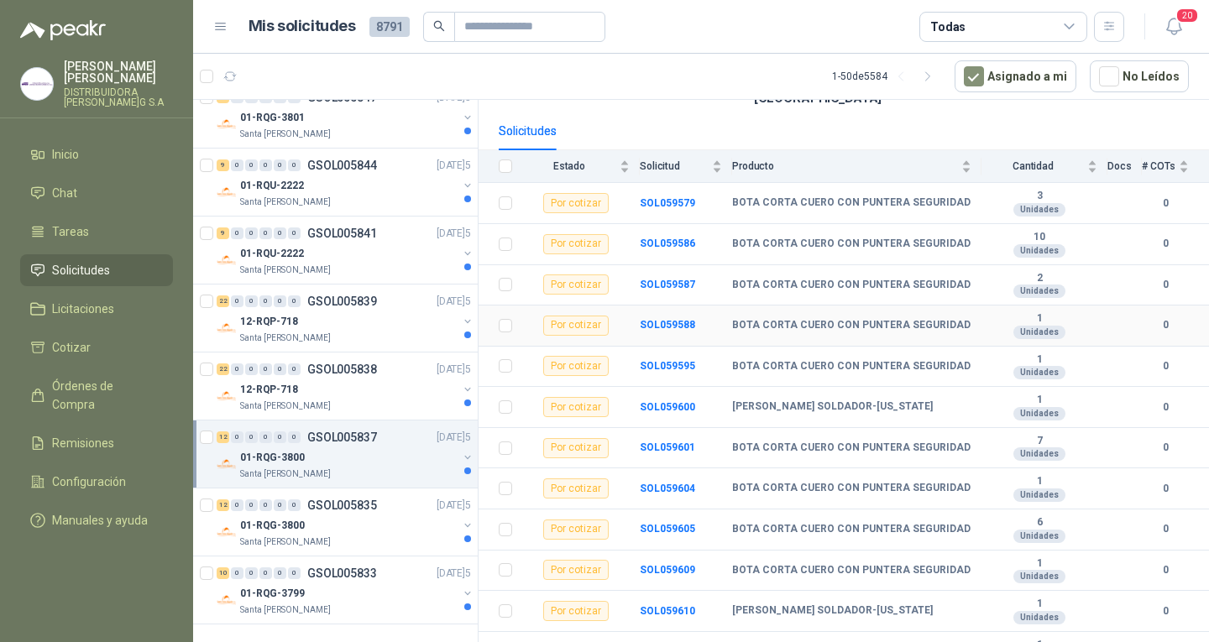
scroll to position [177, 0]
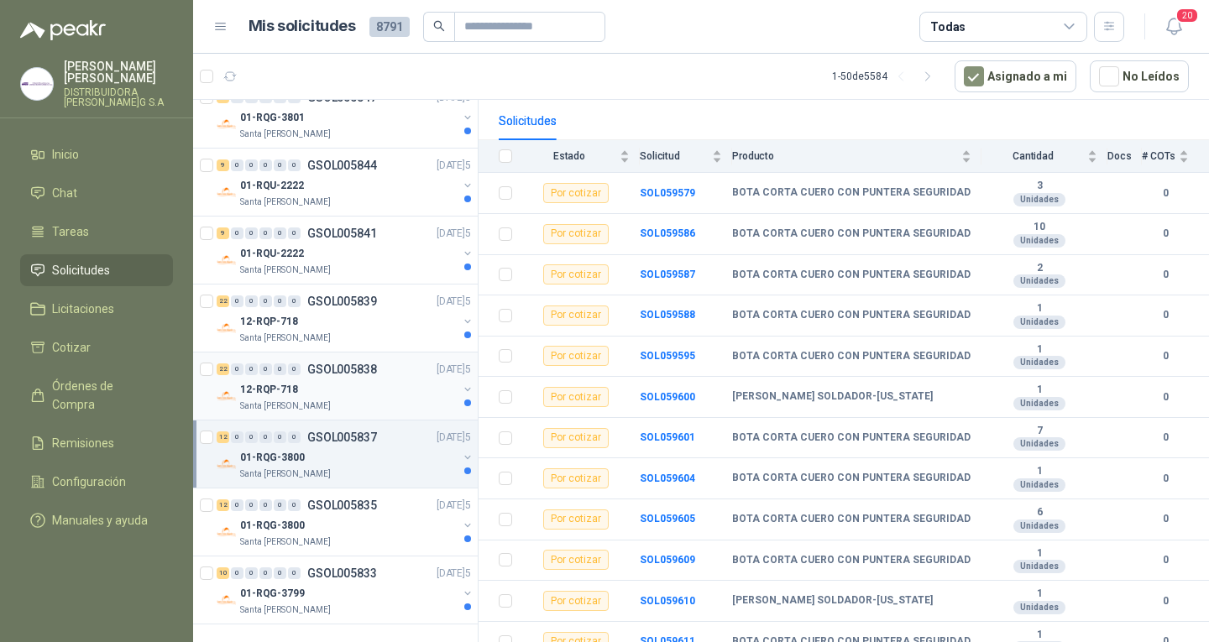
click at [420, 395] on div "12-RQP-718" at bounding box center [348, 390] width 217 height 20
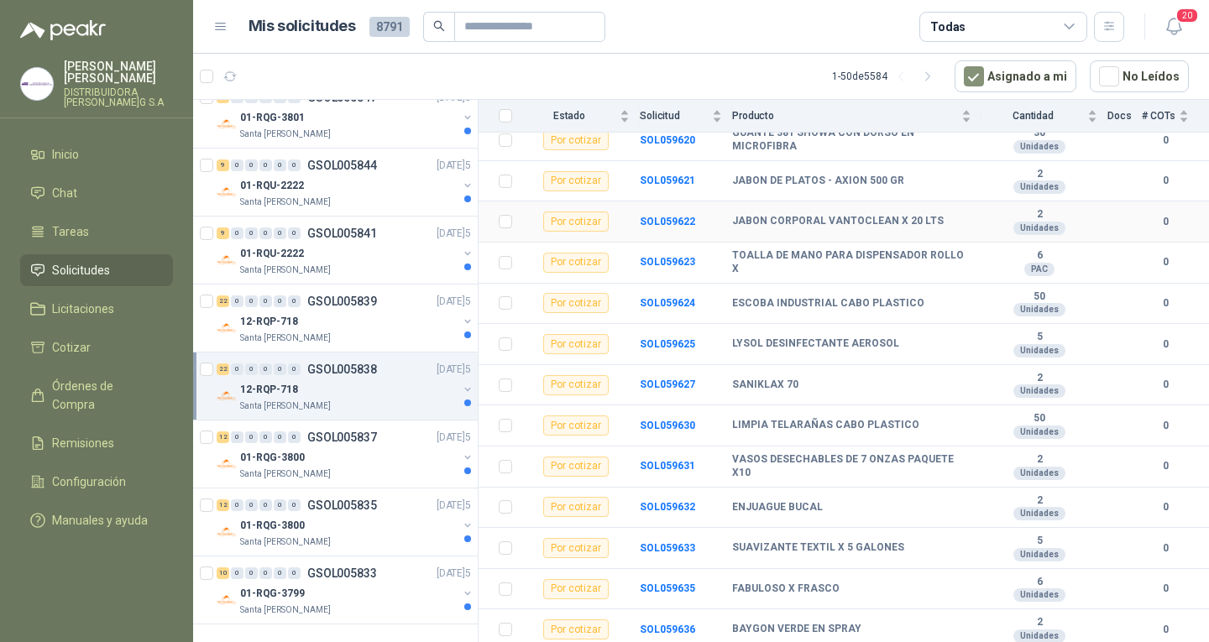
scroll to position [573, 0]
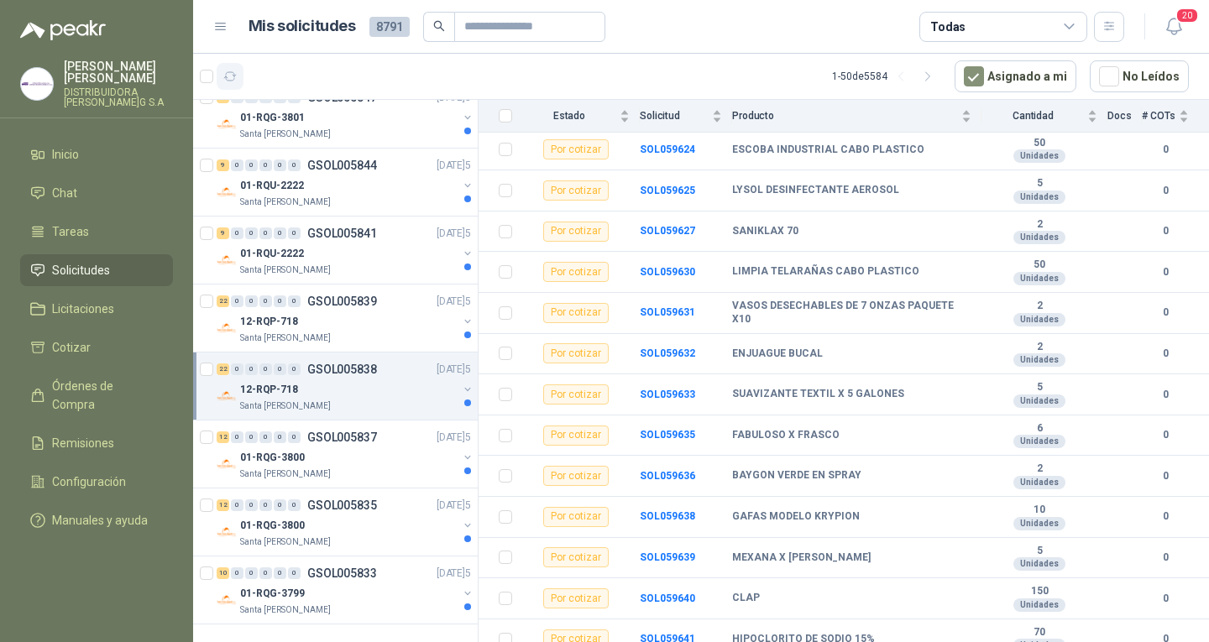
click at [233, 82] on icon "button" at bounding box center [230, 77] width 14 height 14
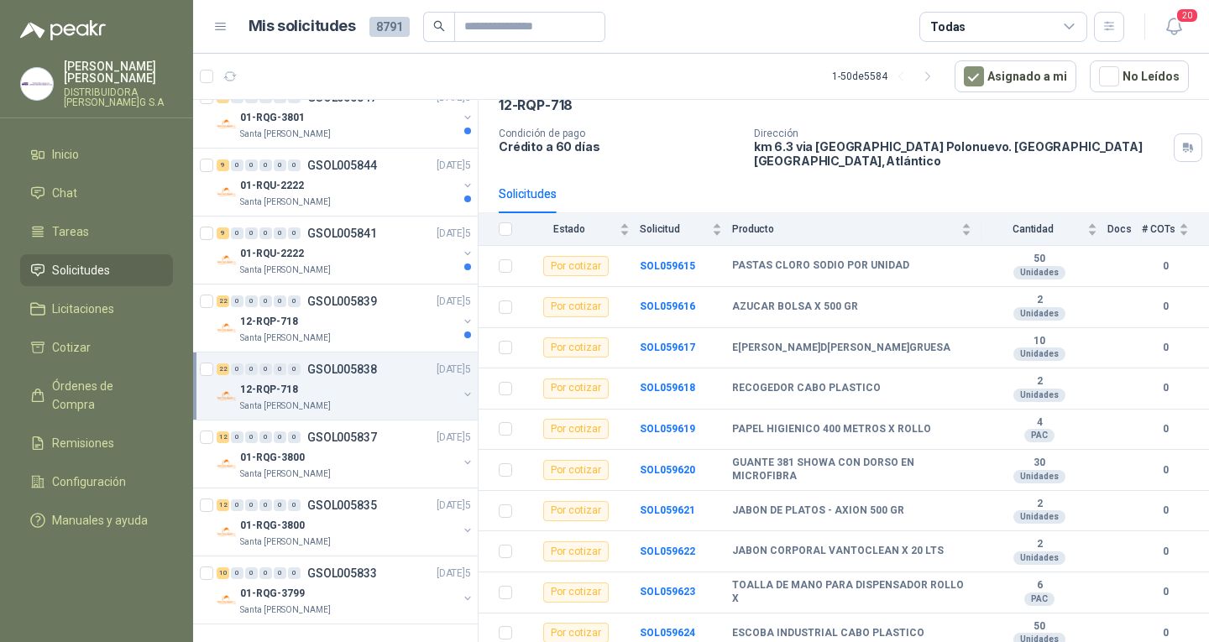
scroll to position [0, 0]
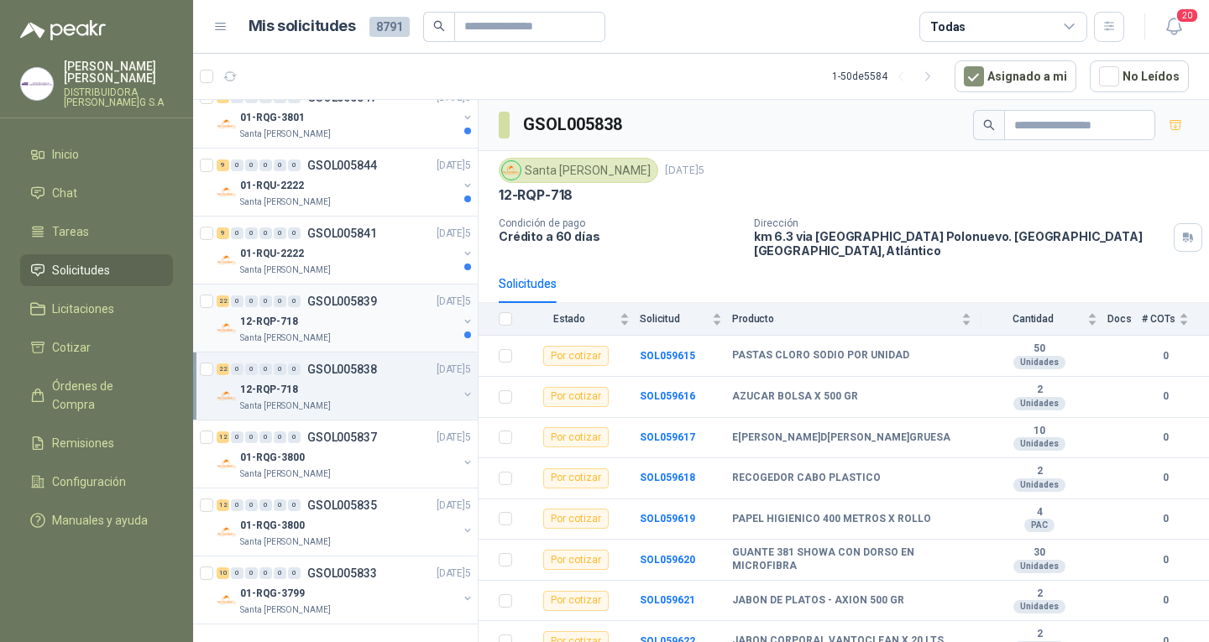
click at [442, 307] on p "[DATE]5" at bounding box center [454, 302] width 34 height 16
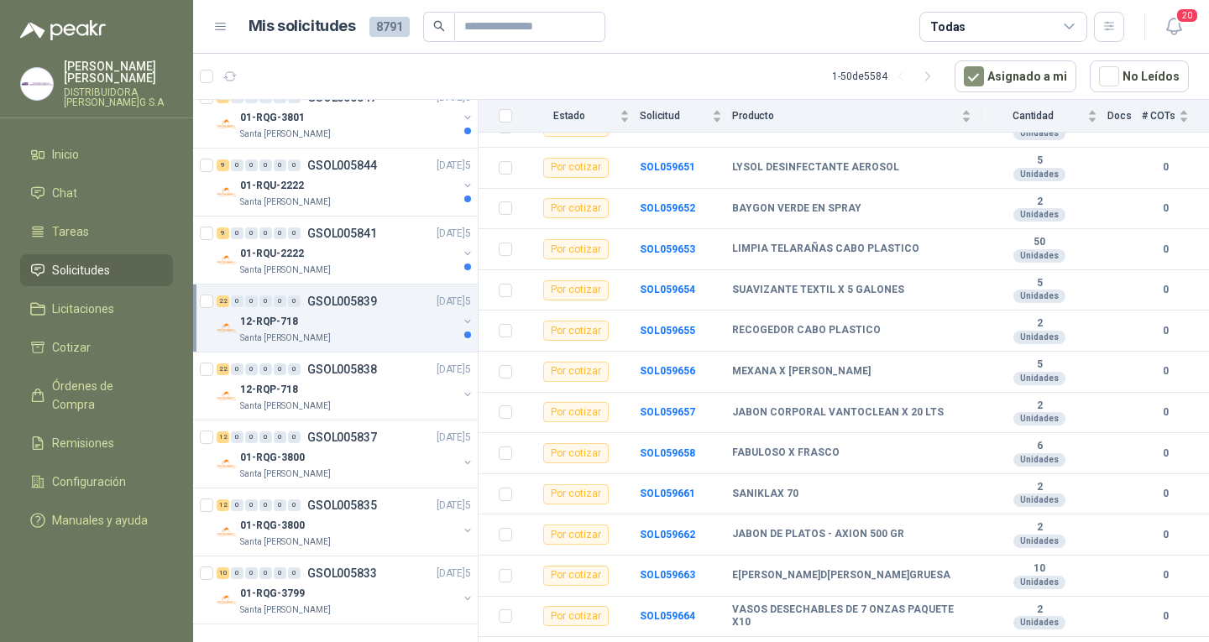
scroll to position [573, 0]
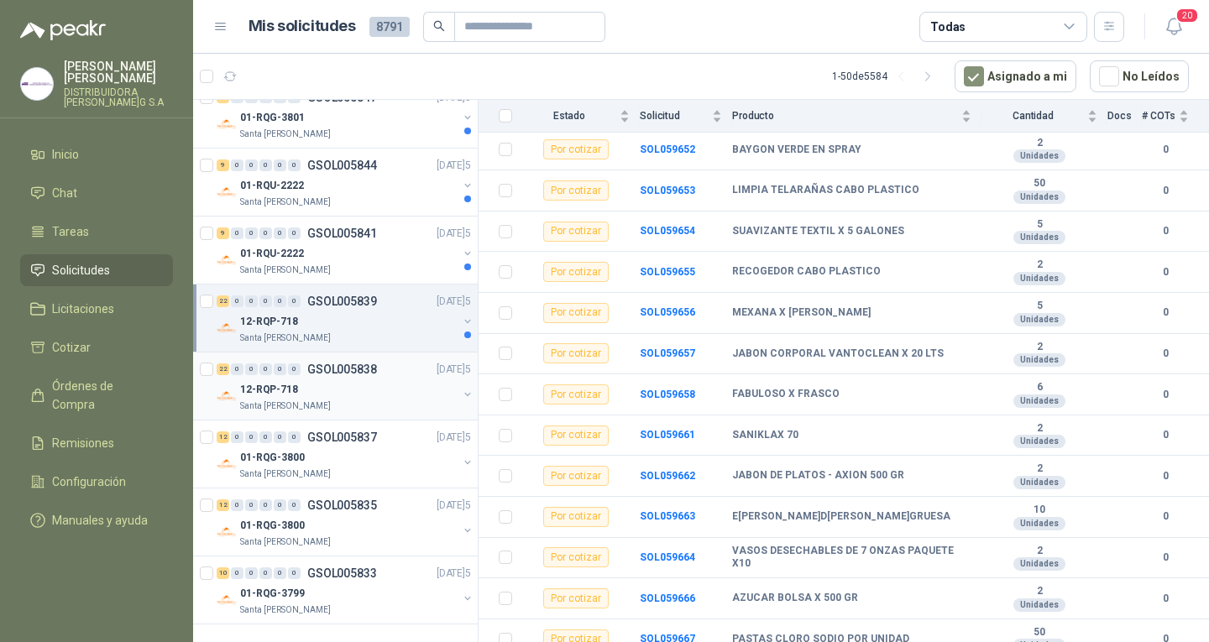
click at [433, 396] on div "12-RQP-718" at bounding box center [348, 390] width 217 height 20
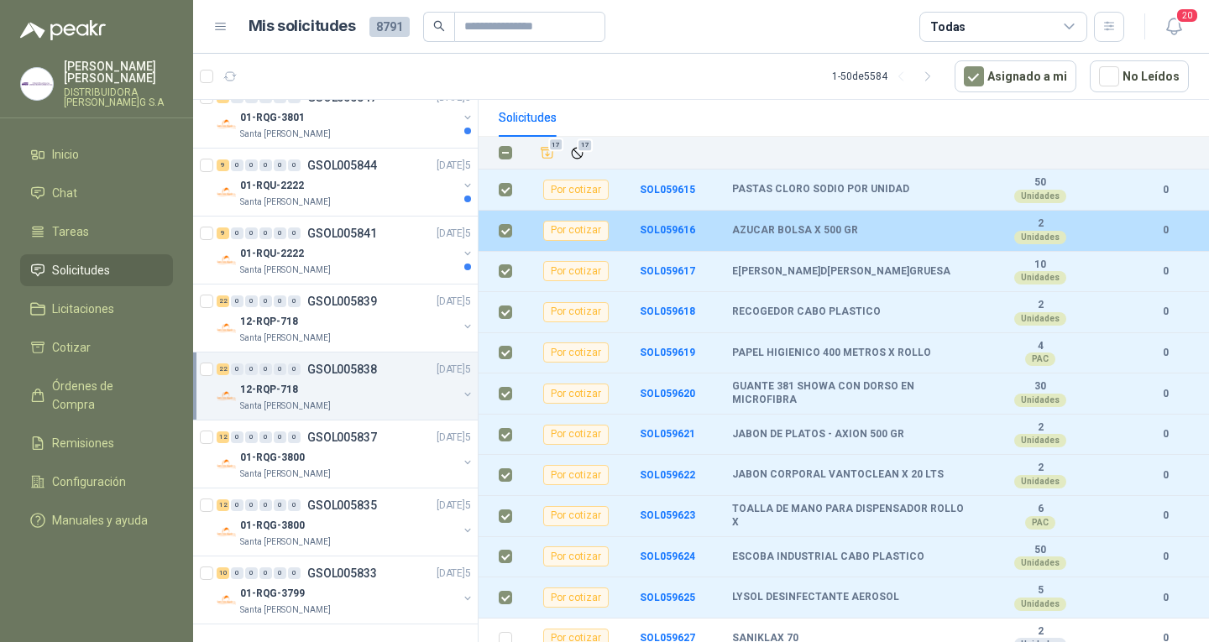
scroll to position [168, 0]
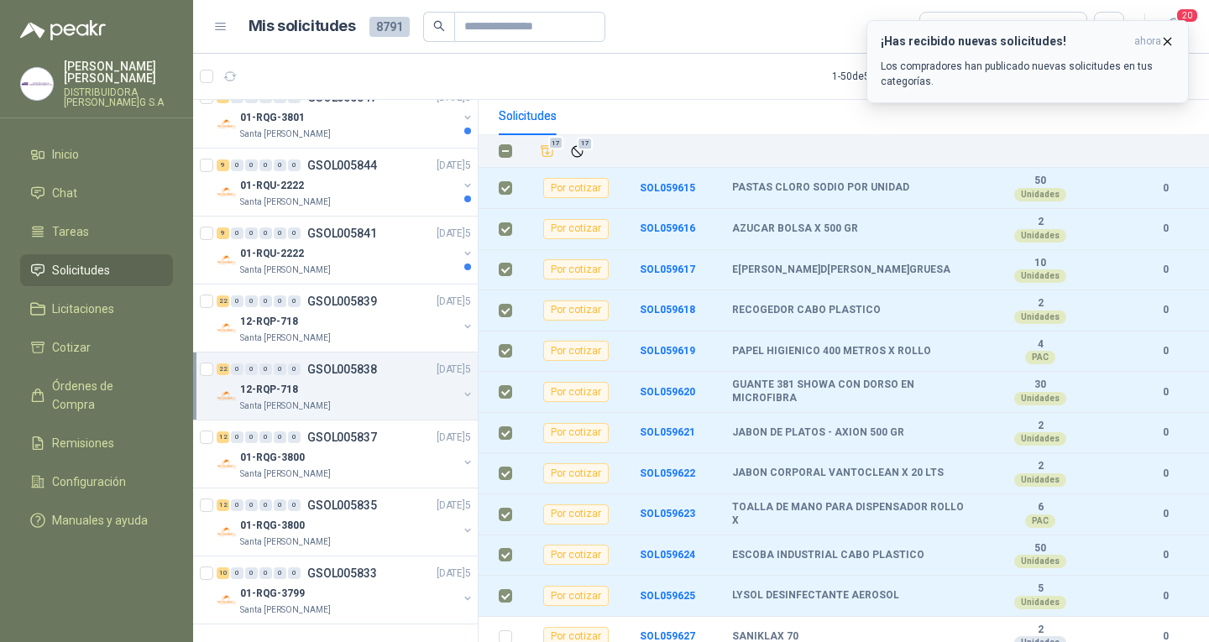
click at [1168, 41] on icon "button" at bounding box center [1168, 41] width 7 height 7
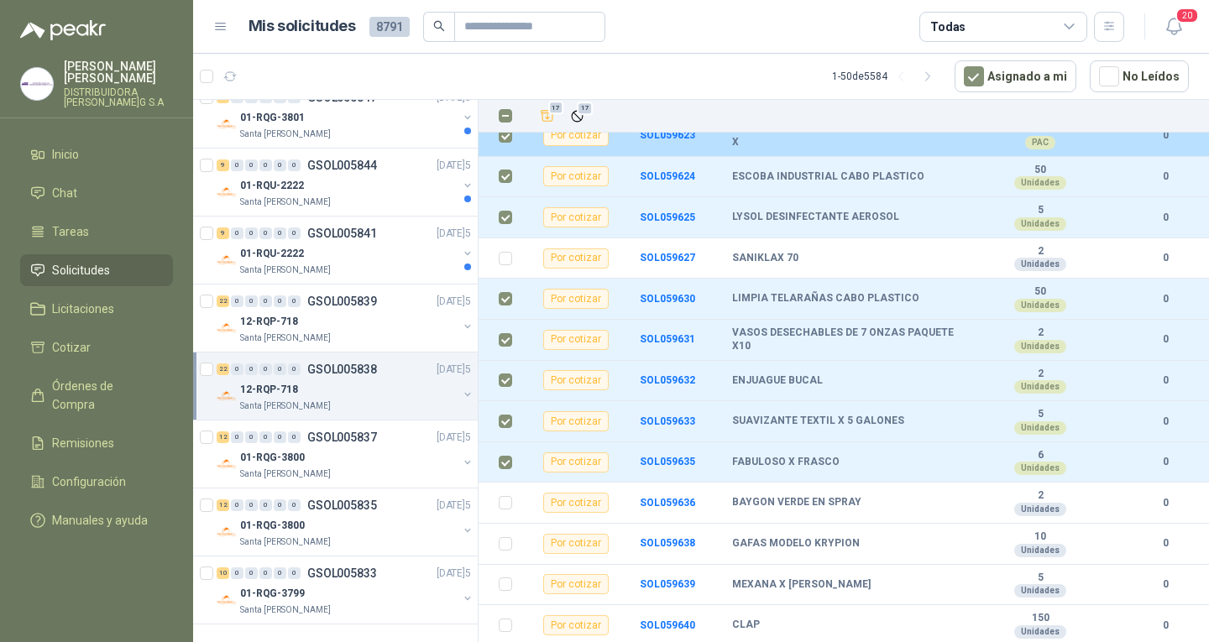
scroll to position [573, 0]
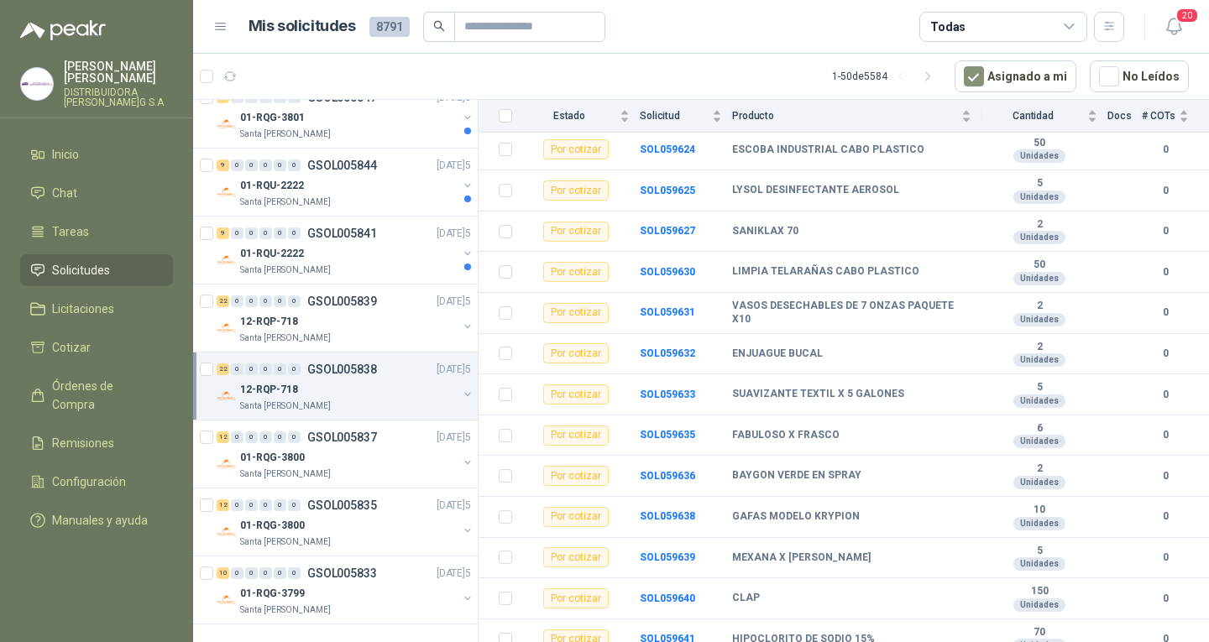
click at [533, 81] on article "1 - 50 de 5584 Asignado a mi No Leídos" at bounding box center [701, 76] width 1016 height 45
click at [167, 537] on menu "[PERSON_NAME] DISTRIBUIDORA [PERSON_NAME] G S.A Inicio Chat Tareas Solicitudes …" at bounding box center [96, 321] width 193 height 642
click at [412, 395] on div "12-RQP-718" at bounding box center [348, 390] width 217 height 20
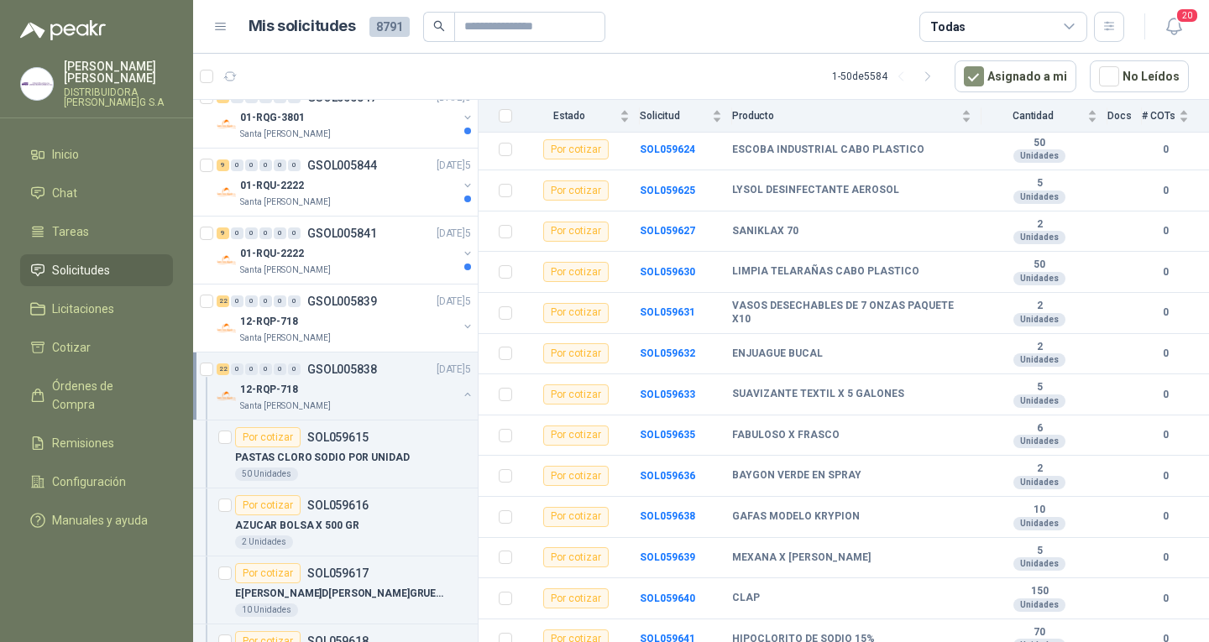
click at [412, 400] on div "Santa [PERSON_NAME]" at bounding box center [348, 406] width 217 height 13
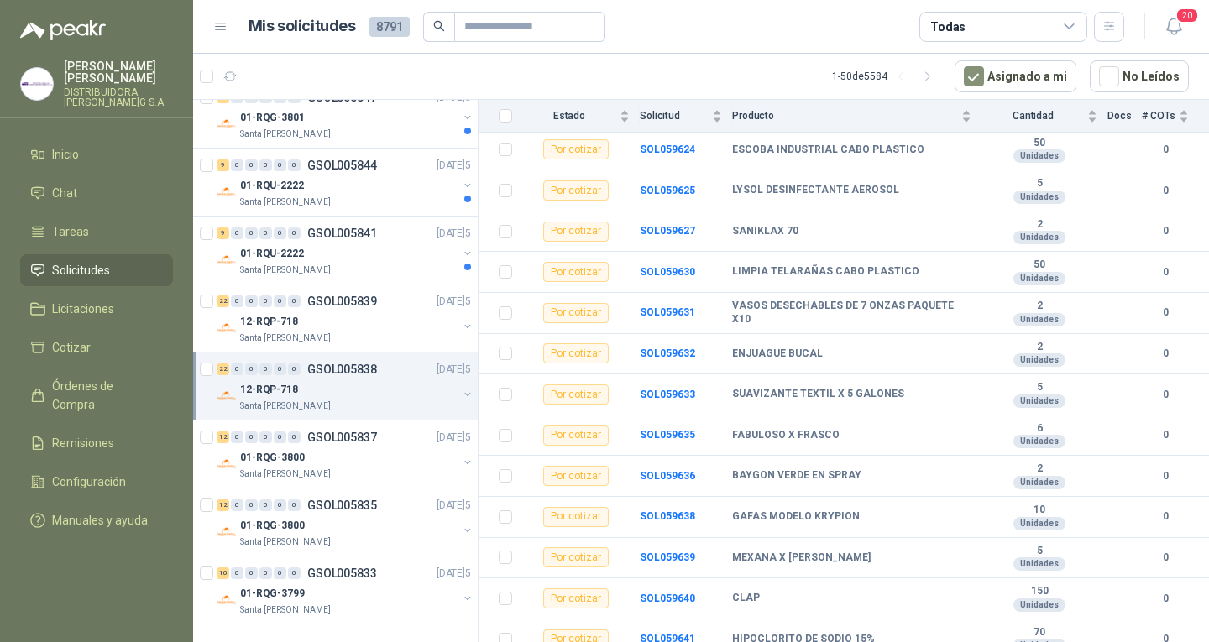
scroll to position [6, 0]
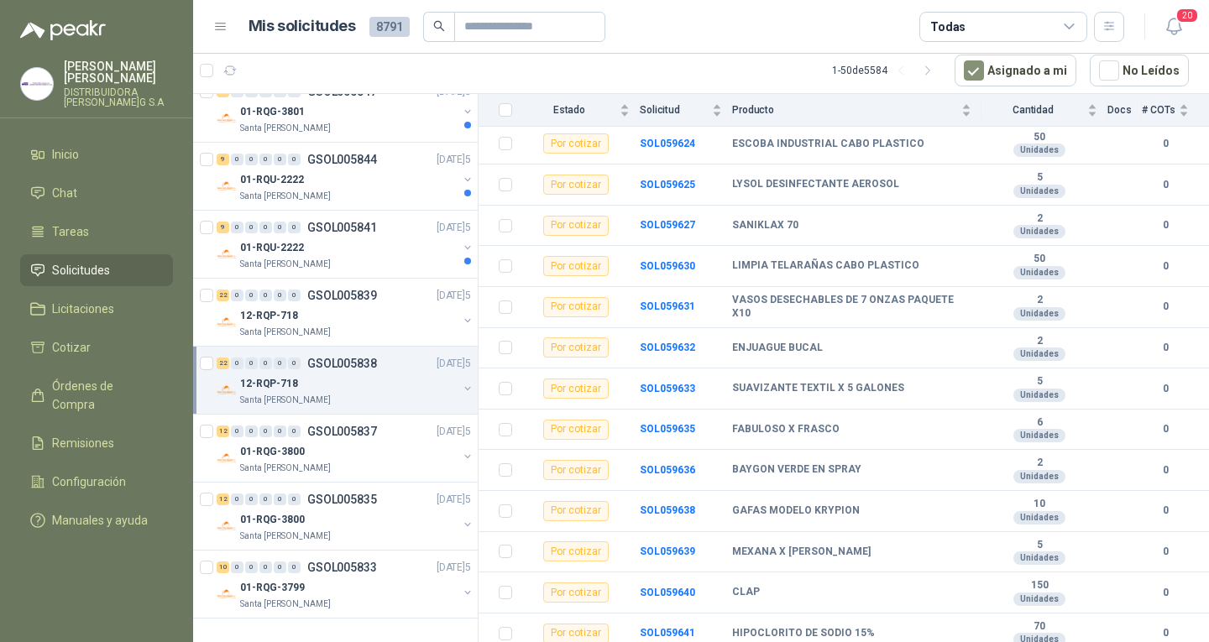
click at [308, 378] on div "12-RQP-718" at bounding box center [348, 384] width 217 height 20
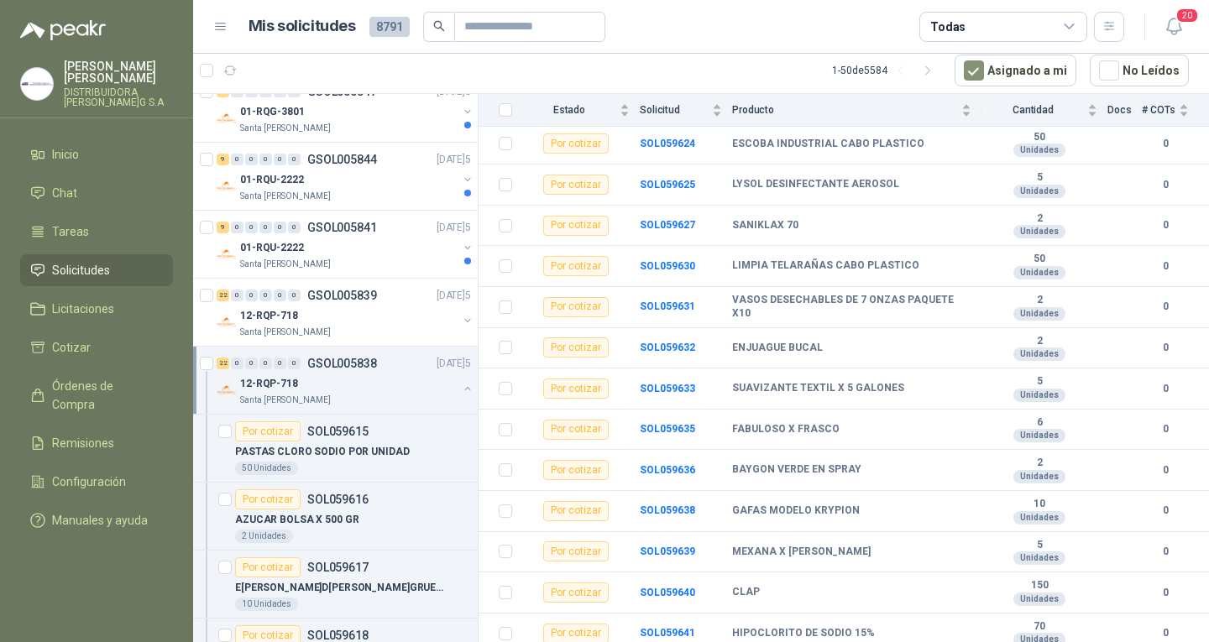
click at [308, 378] on div "12-RQP-718" at bounding box center [348, 384] width 217 height 20
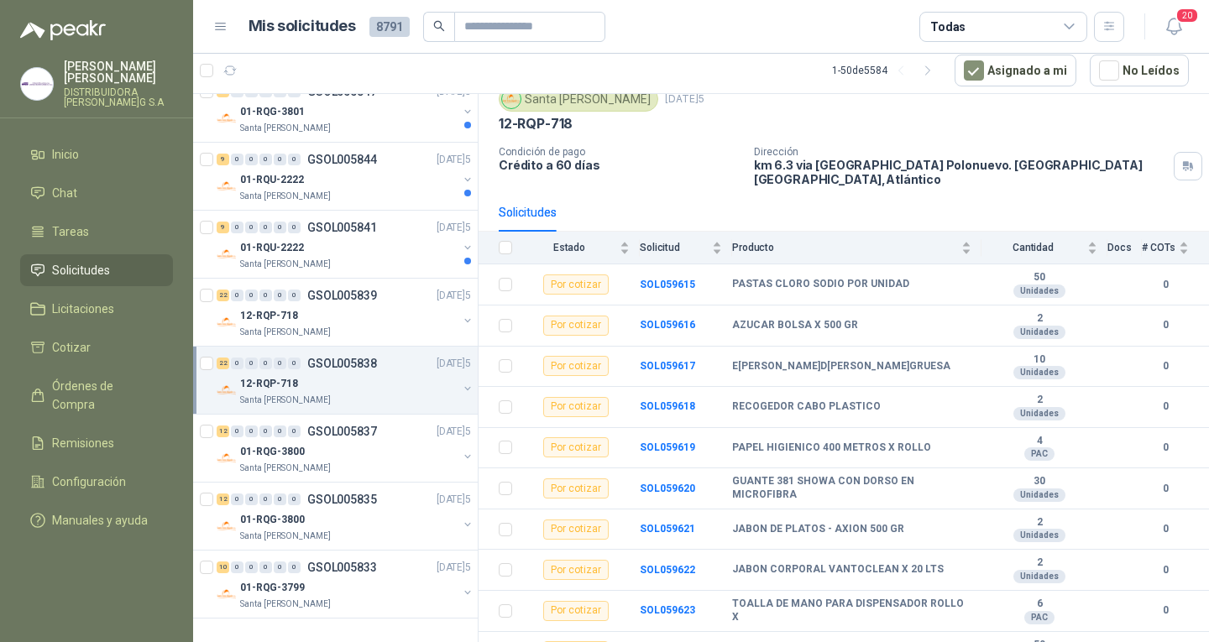
scroll to position [0, 0]
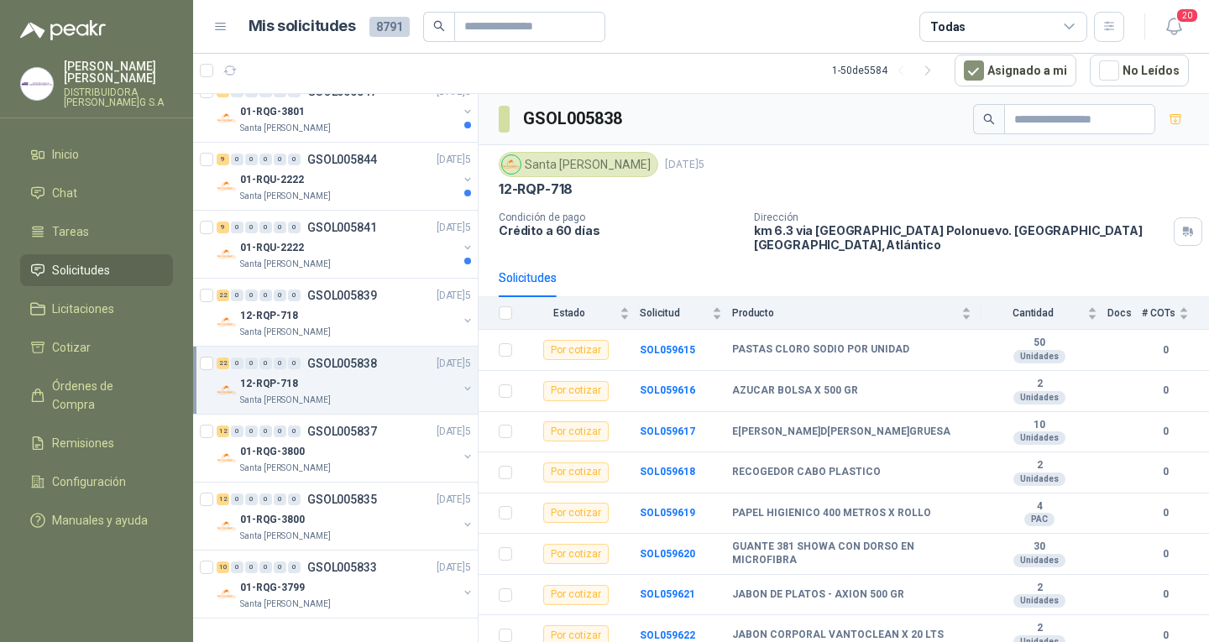
click at [874, 168] on div "Santa [PERSON_NAME][DATE]5" at bounding box center [844, 164] width 690 height 25
click at [324, 243] on div "01-RQU-2222" at bounding box center [348, 248] width 217 height 20
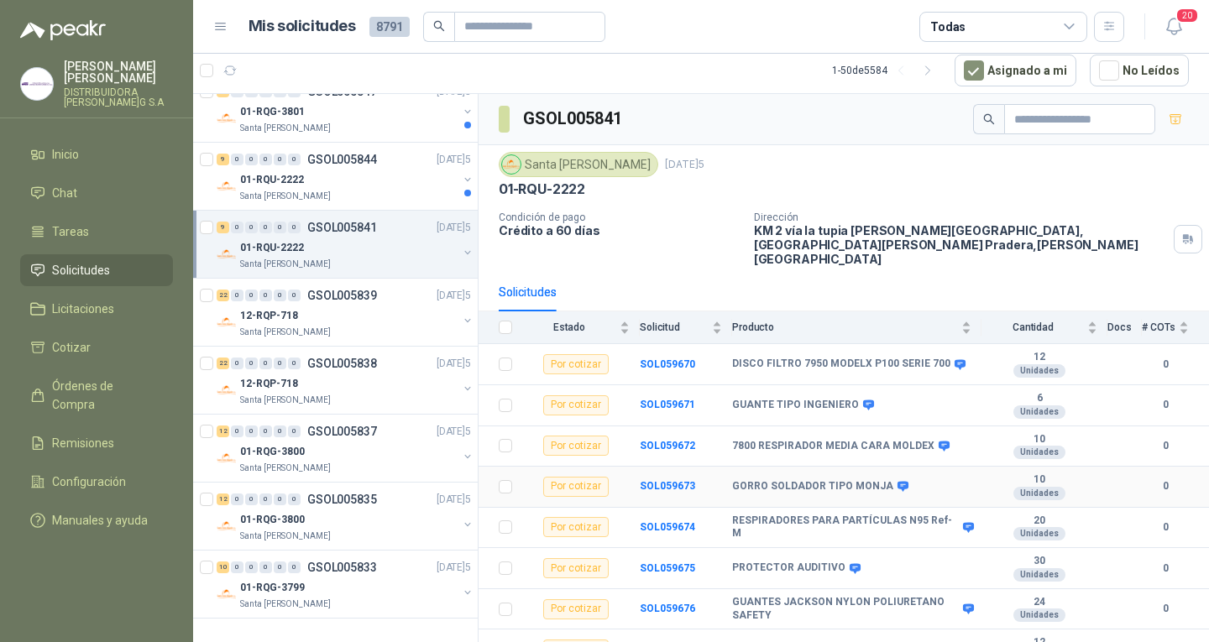
scroll to position [55, 0]
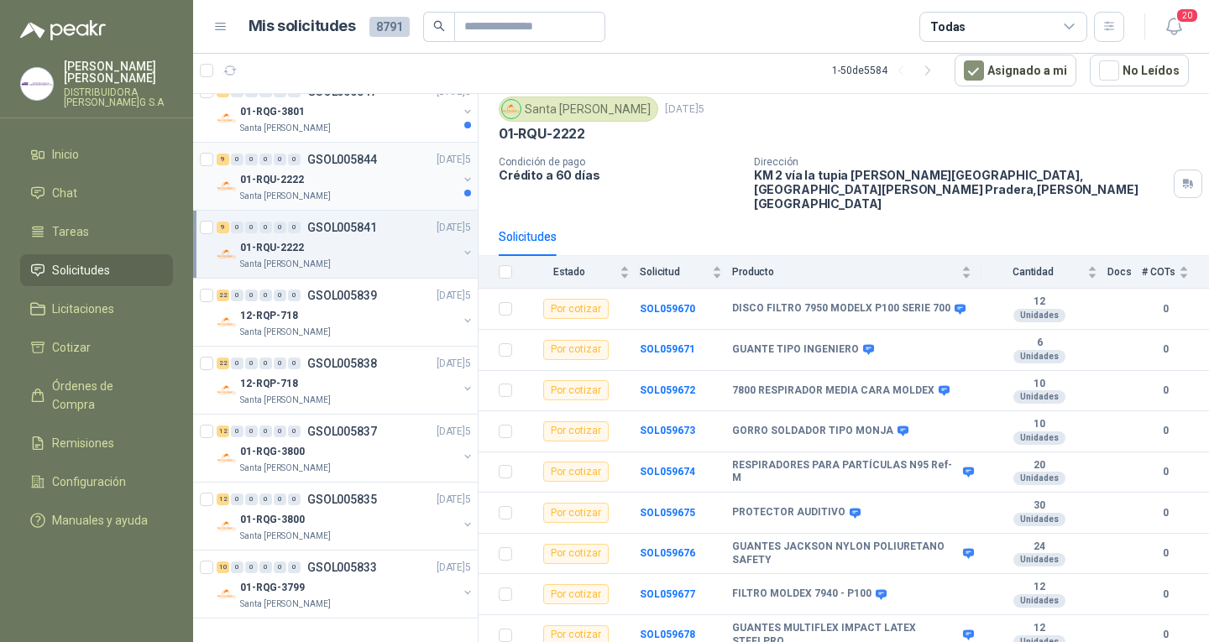
click at [419, 194] on div "Santa [PERSON_NAME]" at bounding box center [348, 196] width 217 height 13
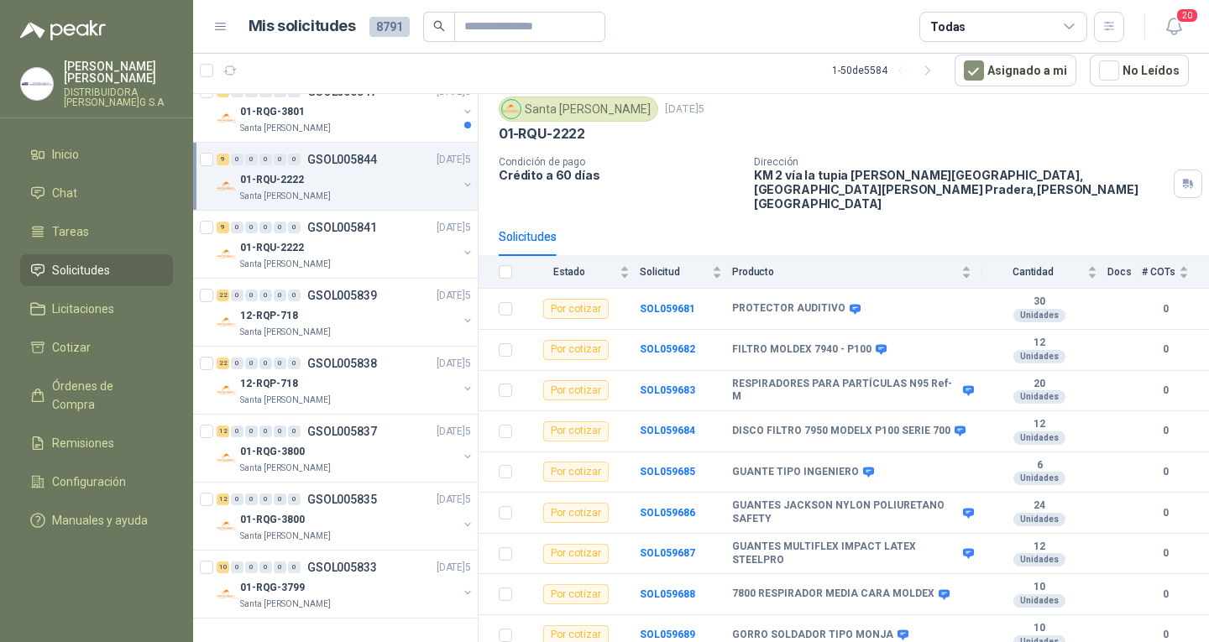
scroll to position [2792, 0]
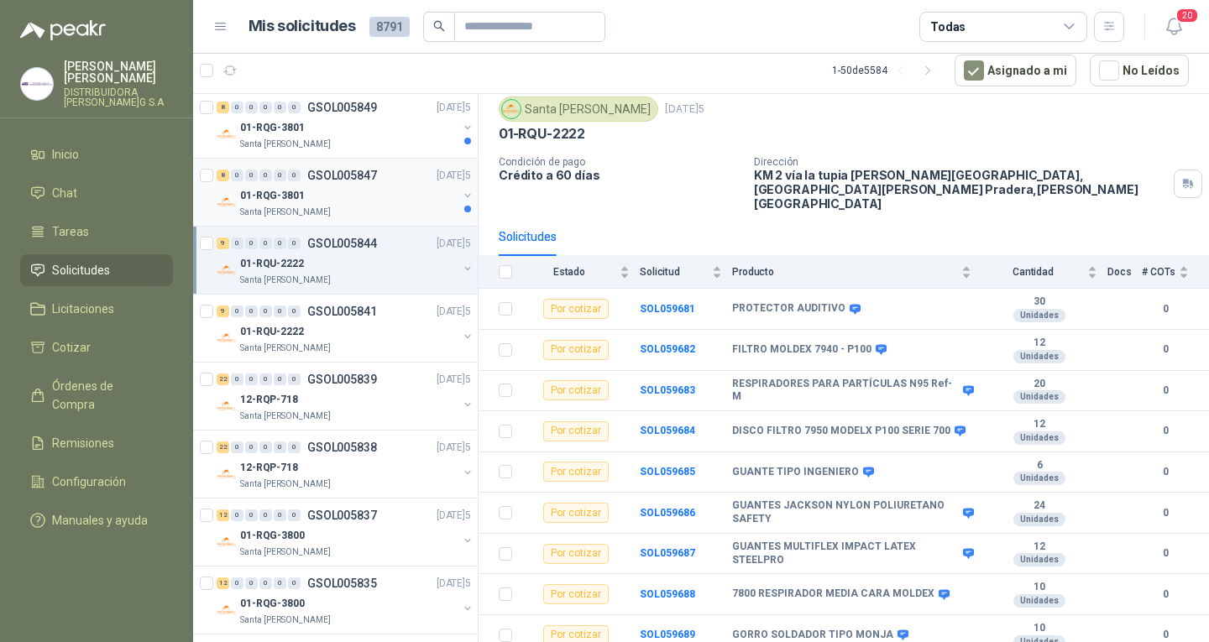
click at [437, 189] on div "01-RQG-3801" at bounding box center [348, 196] width 217 height 20
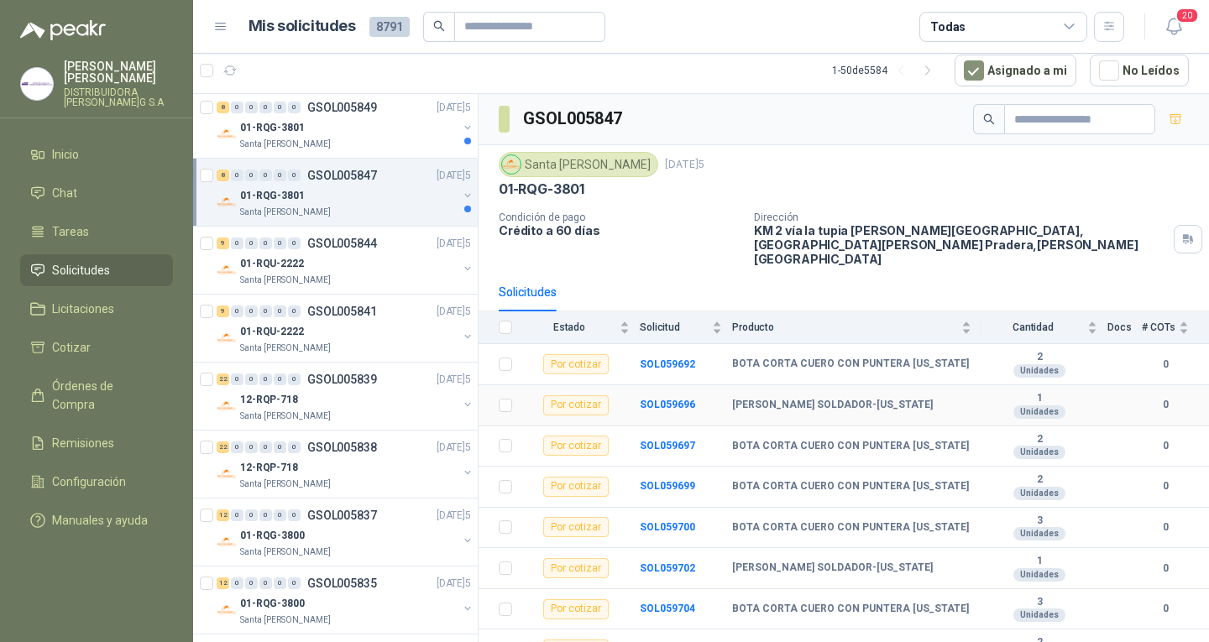
scroll to position [14, 0]
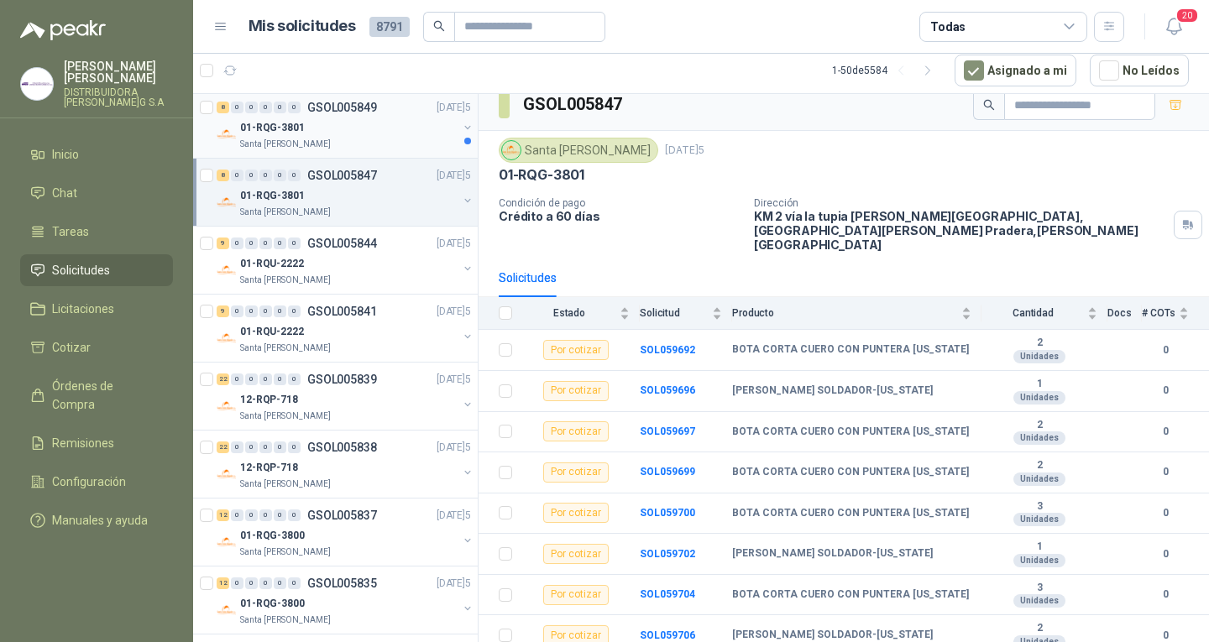
click at [386, 142] on div "Santa [PERSON_NAME]" at bounding box center [348, 144] width 217 height 13
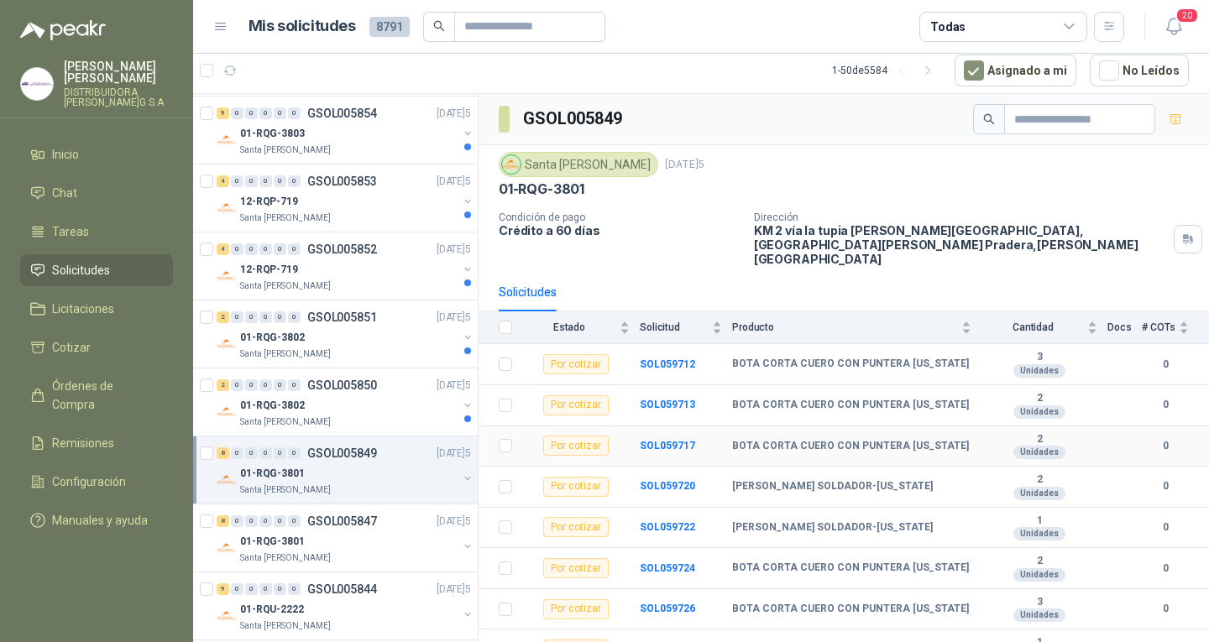
scroll to position [14, 0]
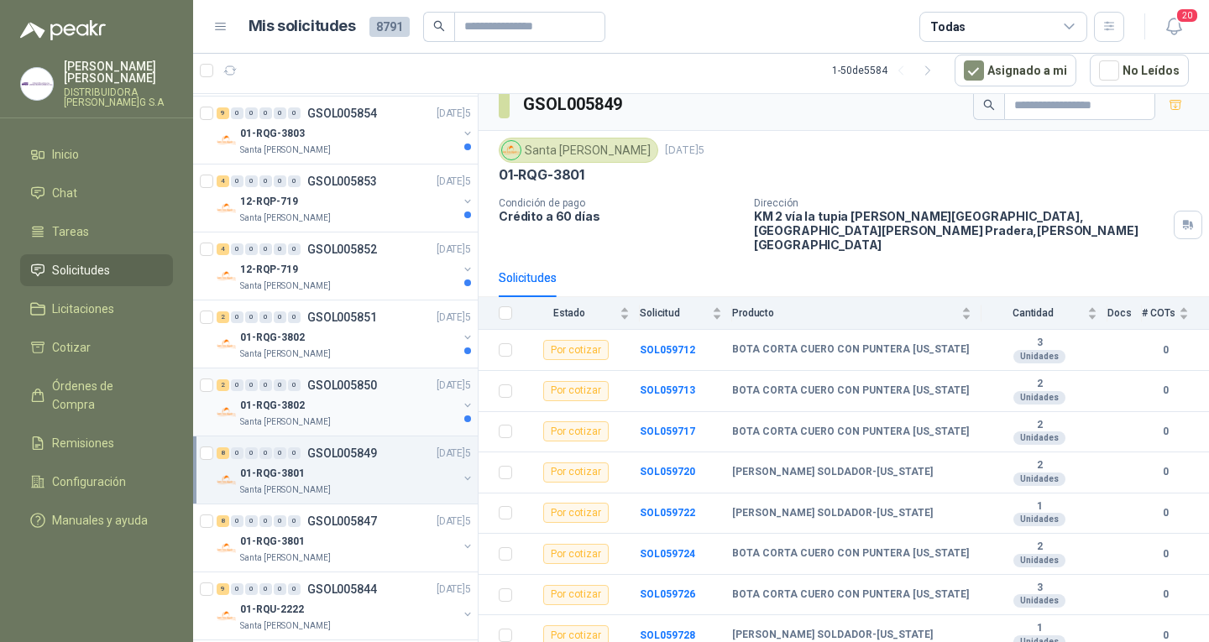
click at [395, 398] on div "01-RQG-3802" at bounding box center [348, 405] width 217 height 20
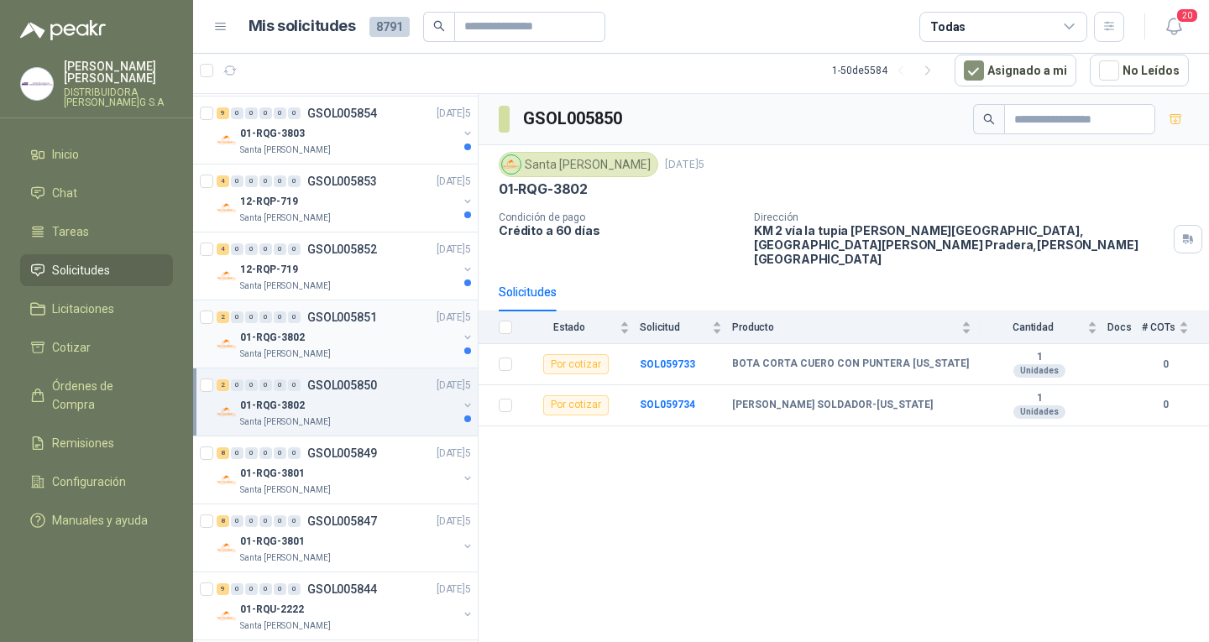
click at [412, 328] on div "01-RQG-3802" at bounding box center [348, 337] width 217 height 20
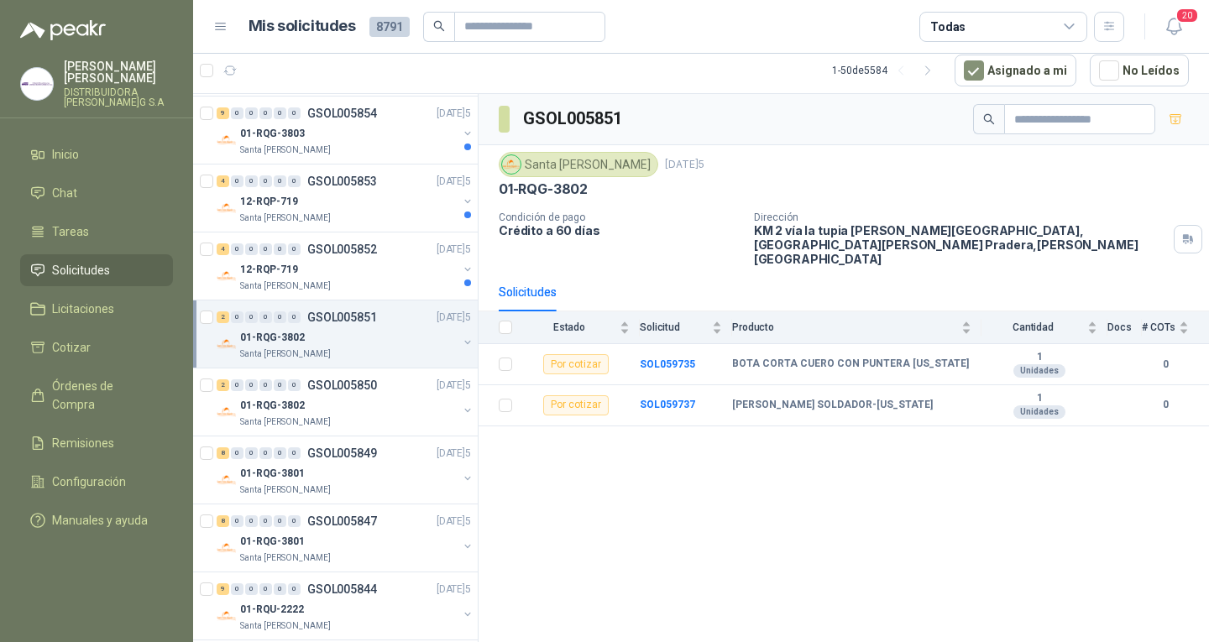
scroll to position [2246, 0]
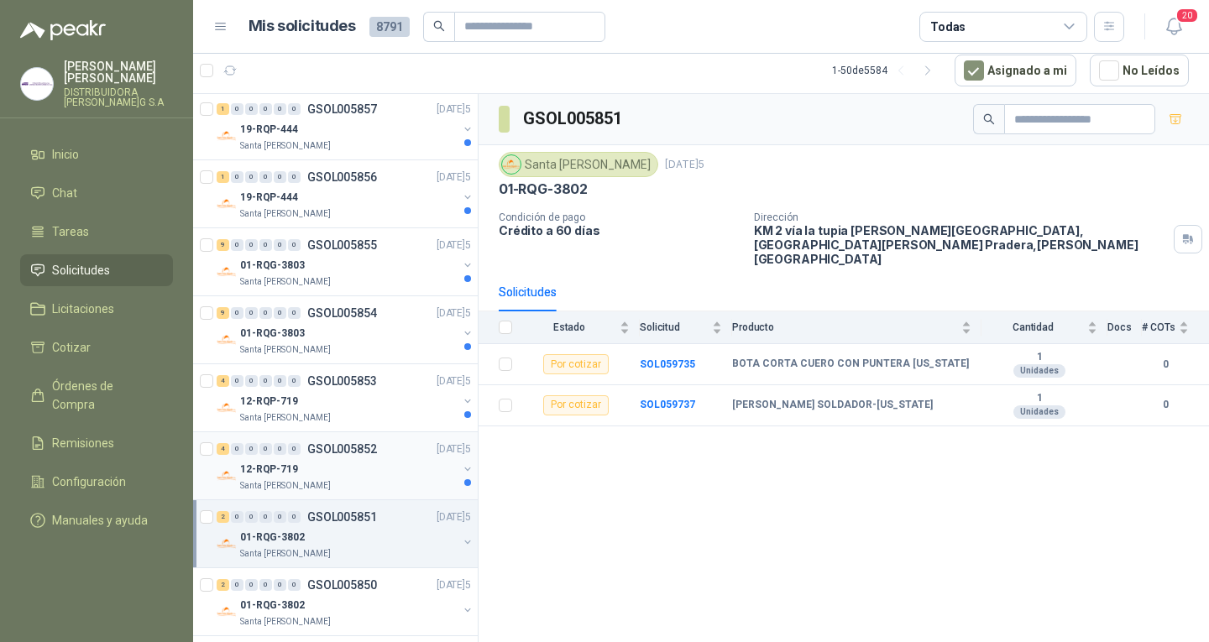
click at [410, 460] on div "12-RQP-719" at bounding box center [348, 469] width 217 height 20
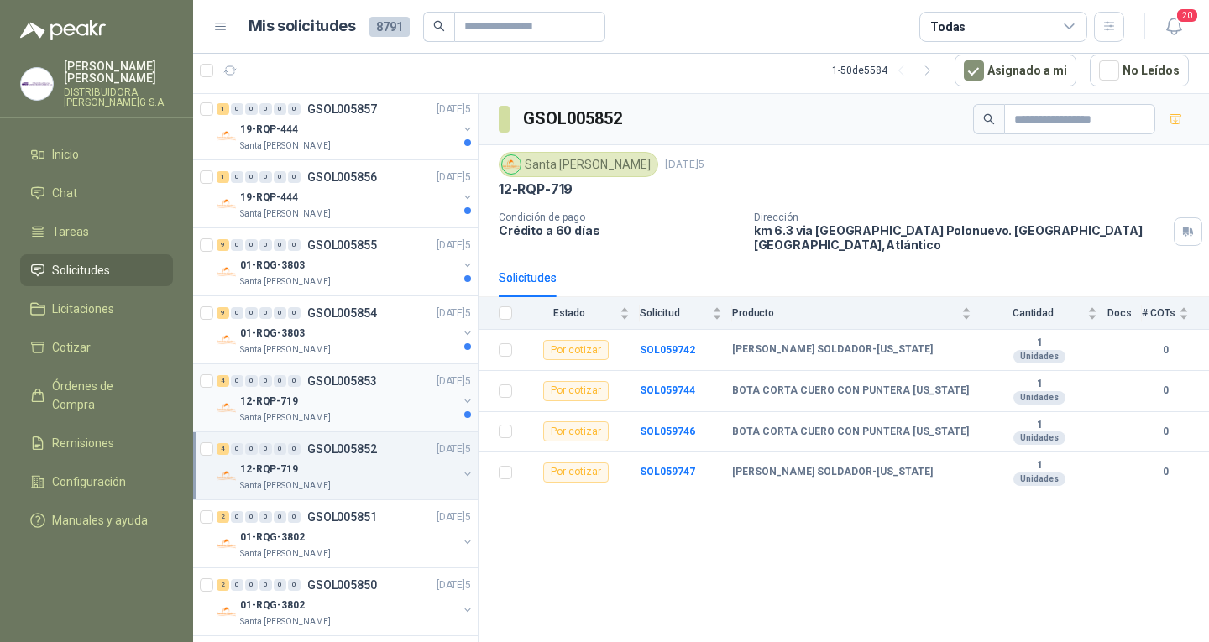
click at [361, 408] on div "12-RQP-719" at bounding box center [348, 401] width 217 height 20
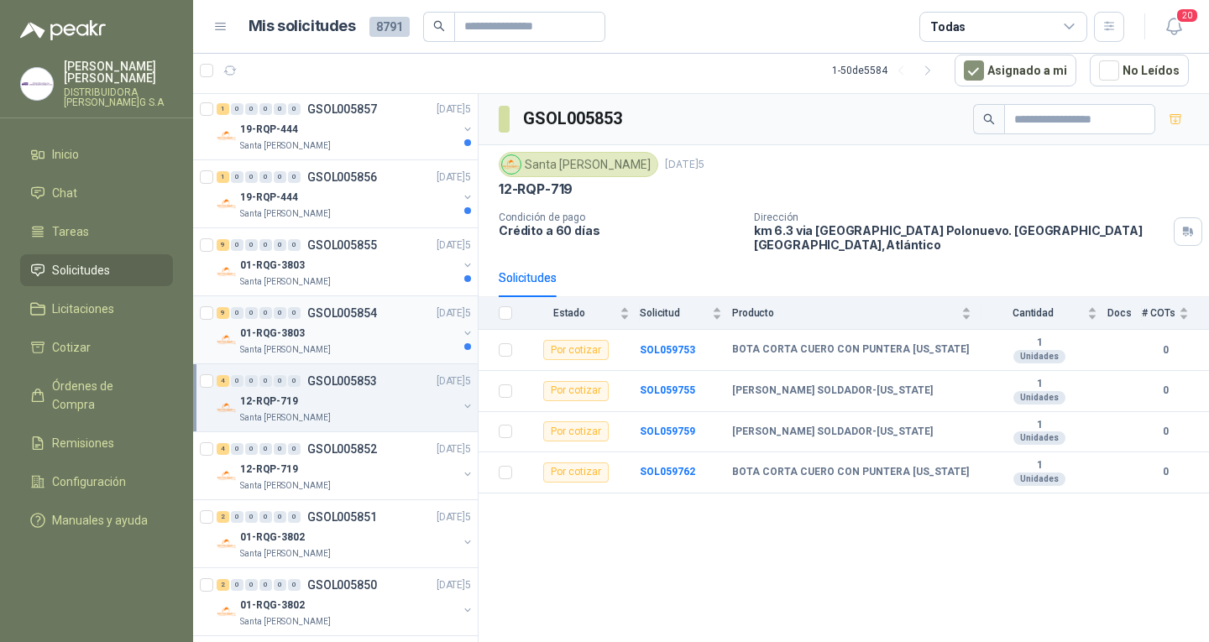
click at [437, 311] on p "[DATE]5" at bounding box center [454, 314] width 34 height 16
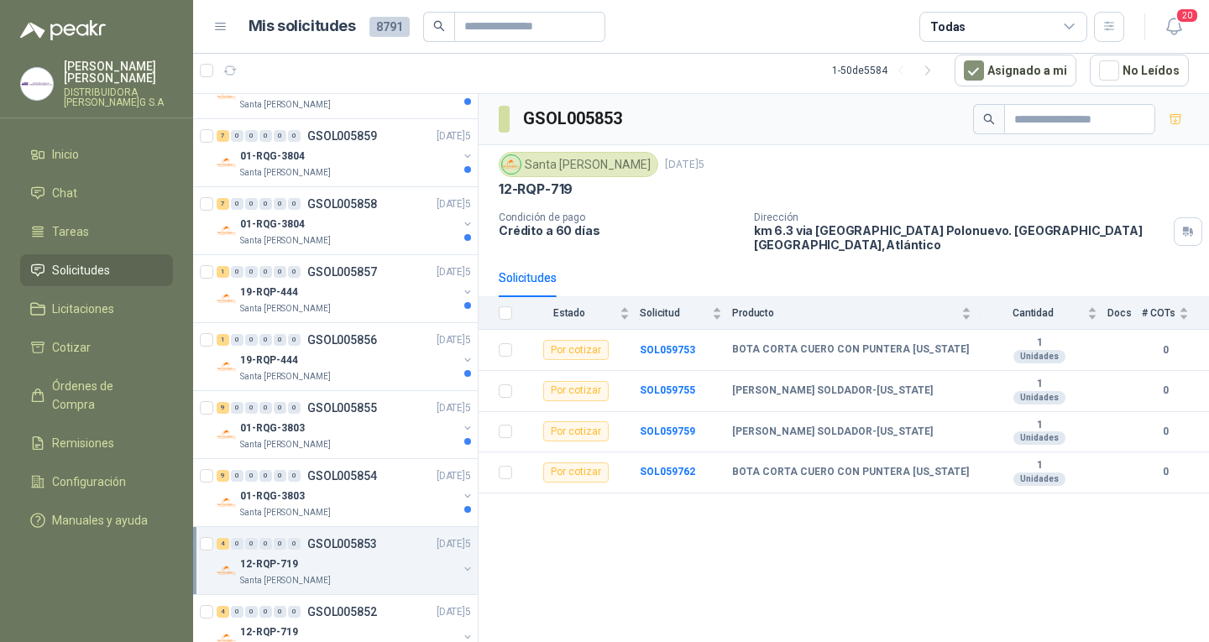
scroll to position [2047, 0]
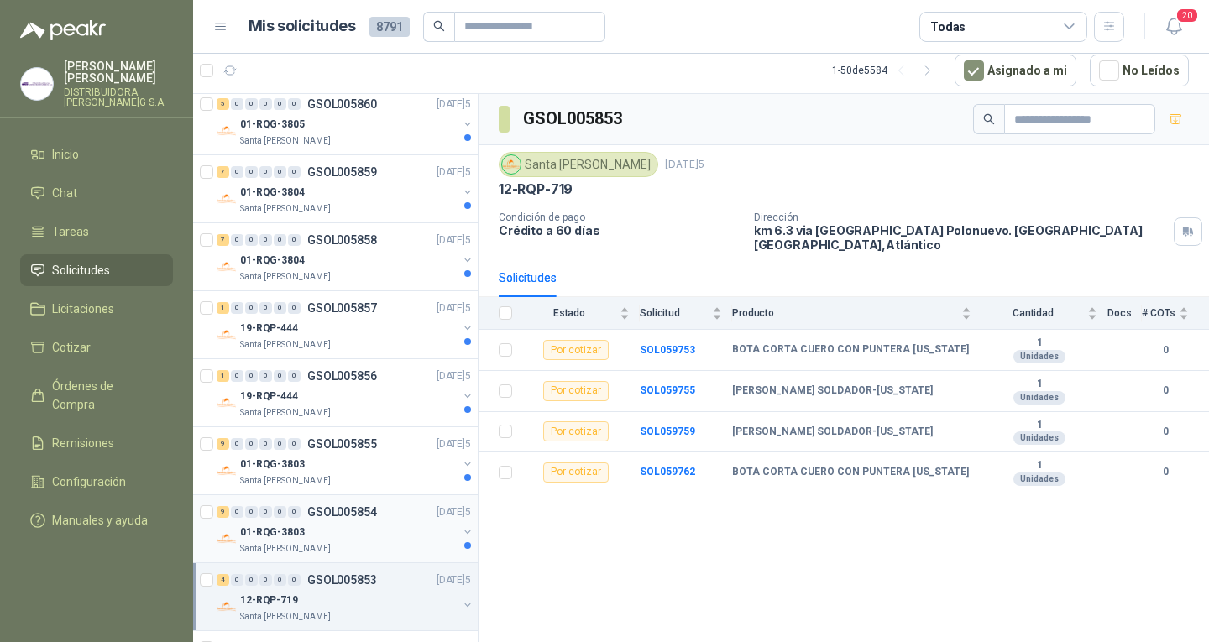
click at [432, 526] on div "01-RQG-3803" at bounding box center [348, 532] width 217 height 20
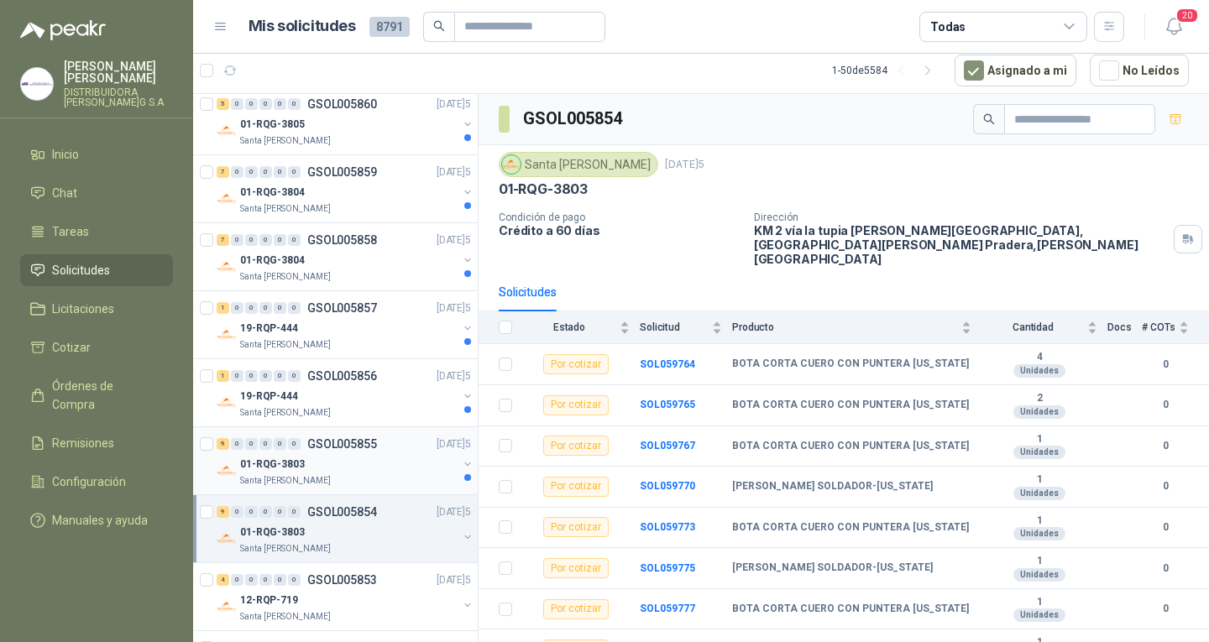
click at [441, 467] on div "01-RQG-3803" at bounding box center [348, 464] width 217 height 20
click at [390, 459] on div "01-RQG-3803" at bounding box center [348, 464] width 217 height 20
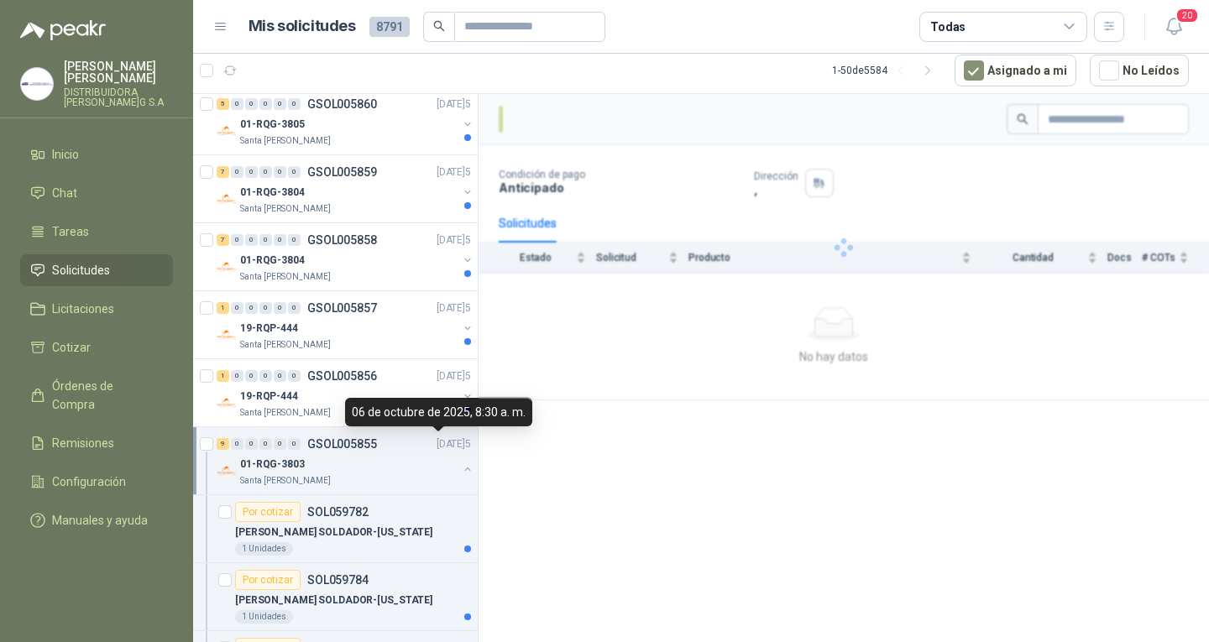
click at [390, 459] on div "01-RQG-3803" at bounding box center [348, 464] width 217 height 20
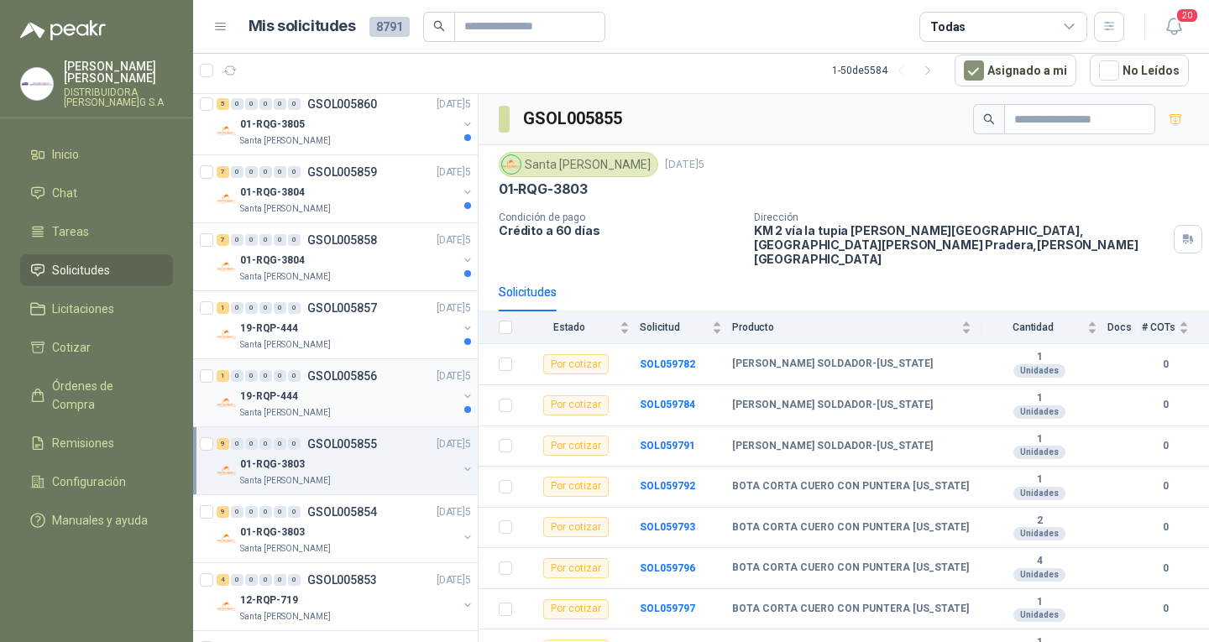
click at [418, 395] on div "19-RQP-444" at bounding box center [348, 396] width 217 height 20
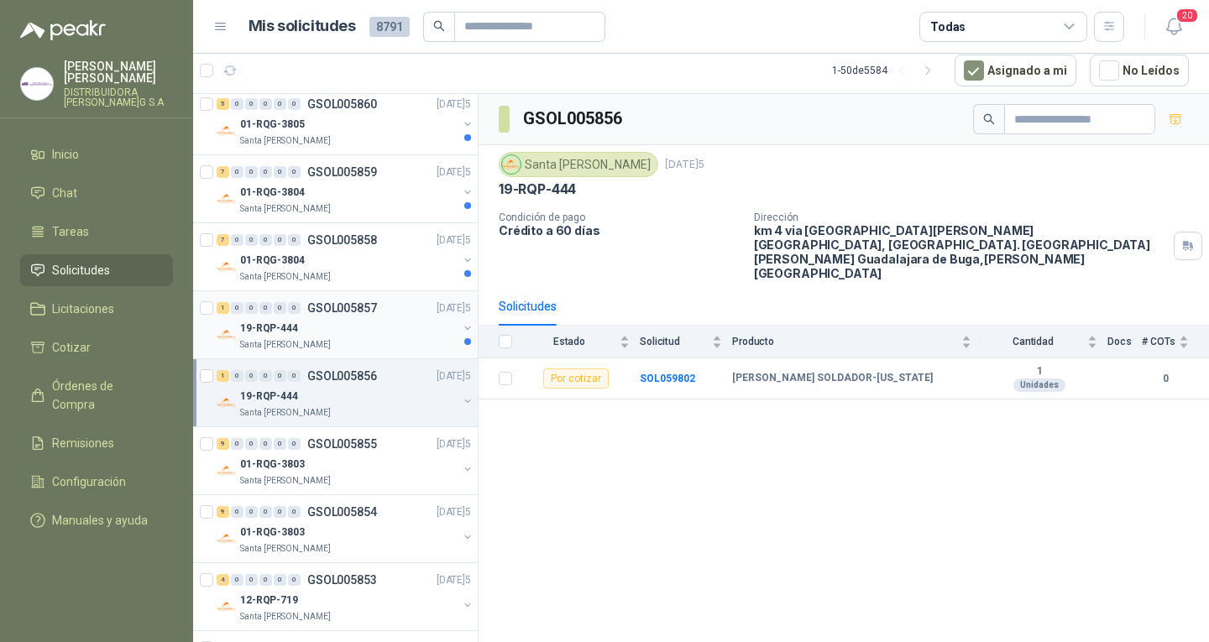
click at [374, 323] on div "19-RQP-444" at bounding box center [348, 328] width 217 height 20
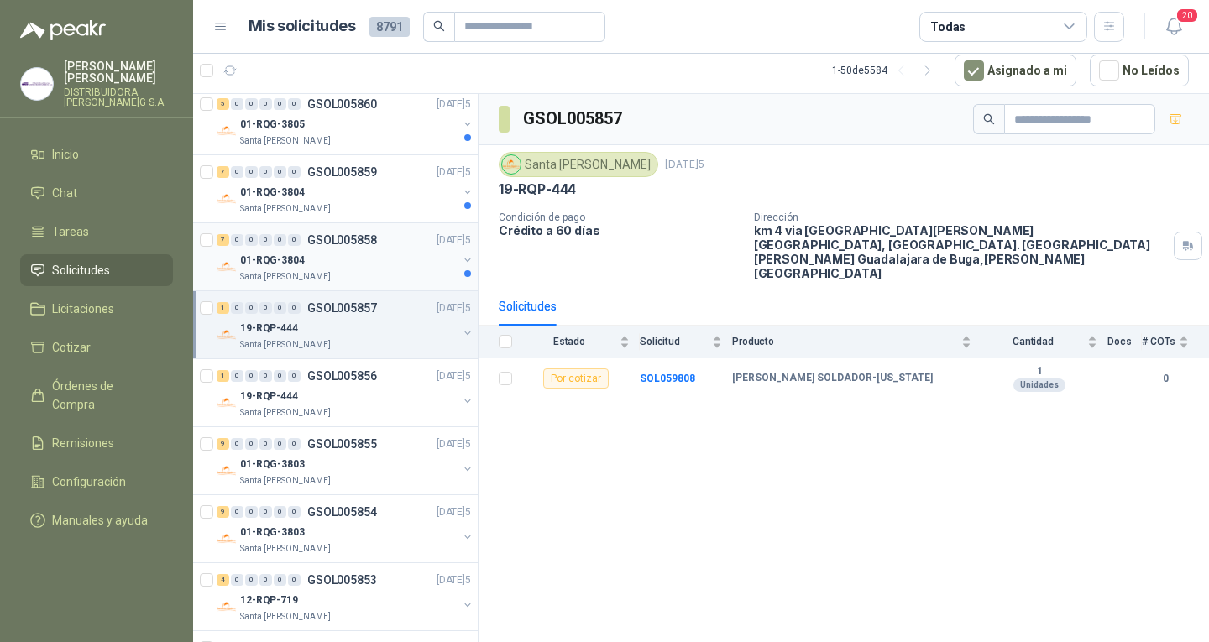
click at [395, 257] on div "01-RQG-3804" at bounding box center [348, 260] width 217 height 20
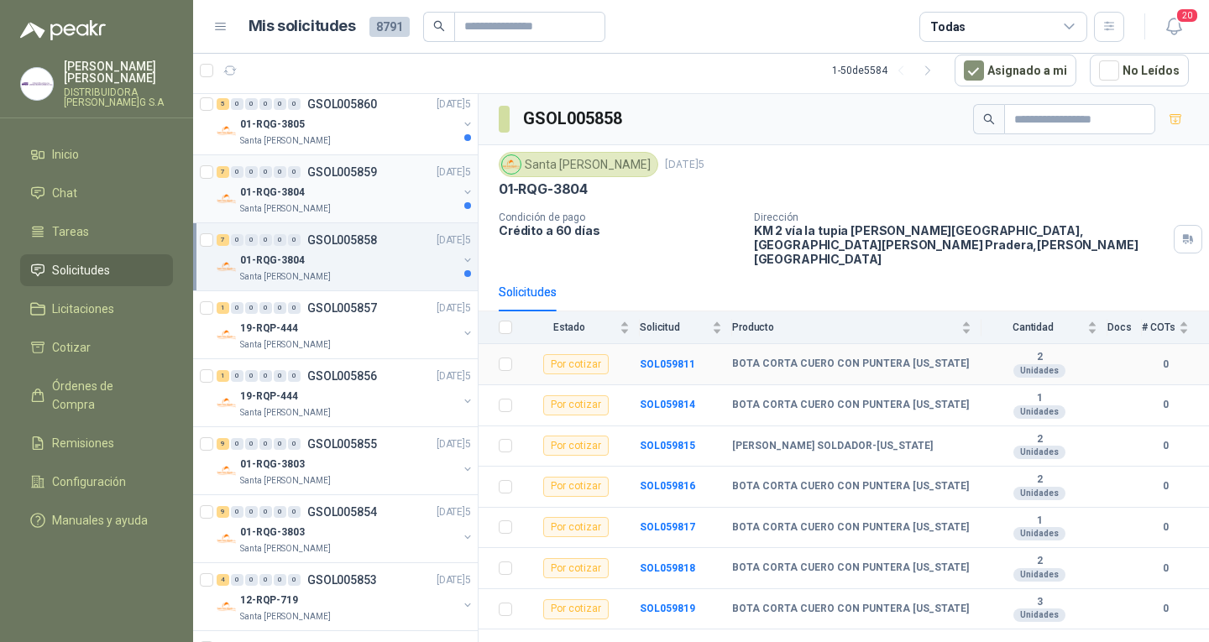
click at [376, 189] on div "01-RQG-3804" at bounding box center [348, 192] width 217 height 20
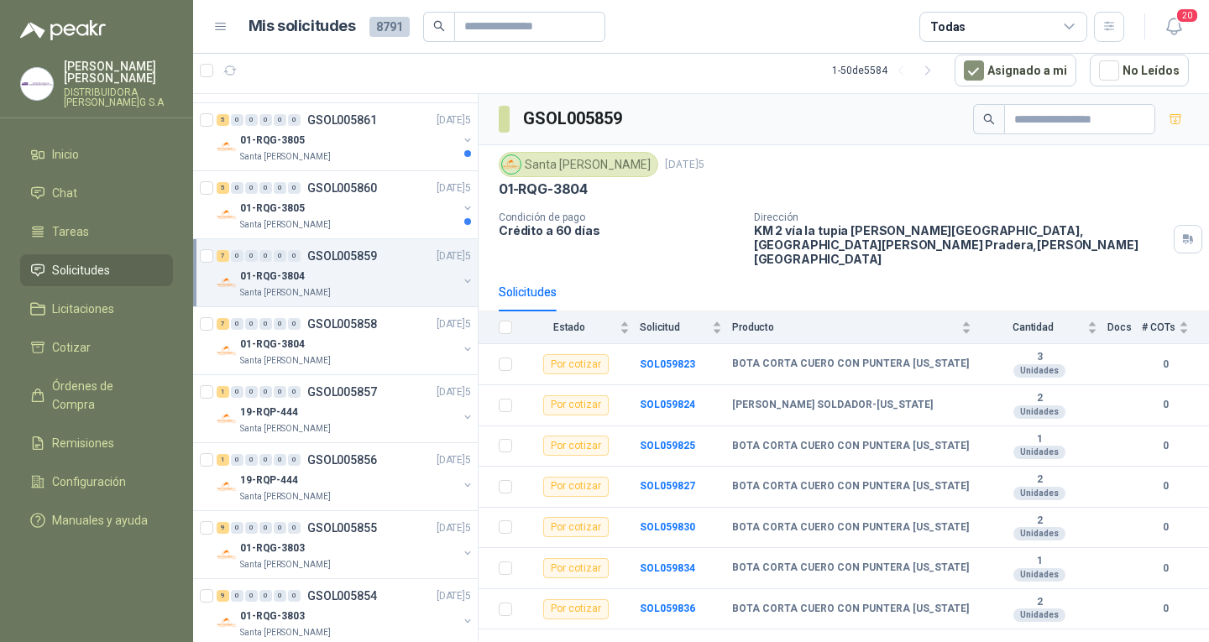
scroll to position [1879, 0]
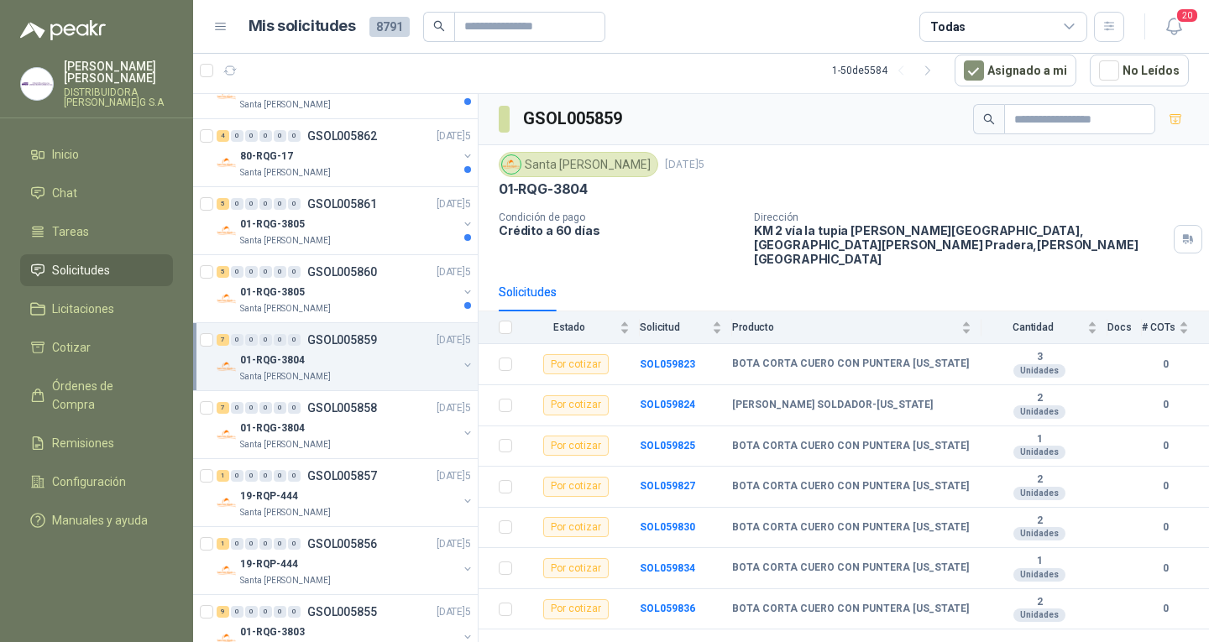
click at [385, 268] on div "5 0 0 0 0 0 GSOL005860 [DATE]" at bounding box center [346, 272] width 258 height 20
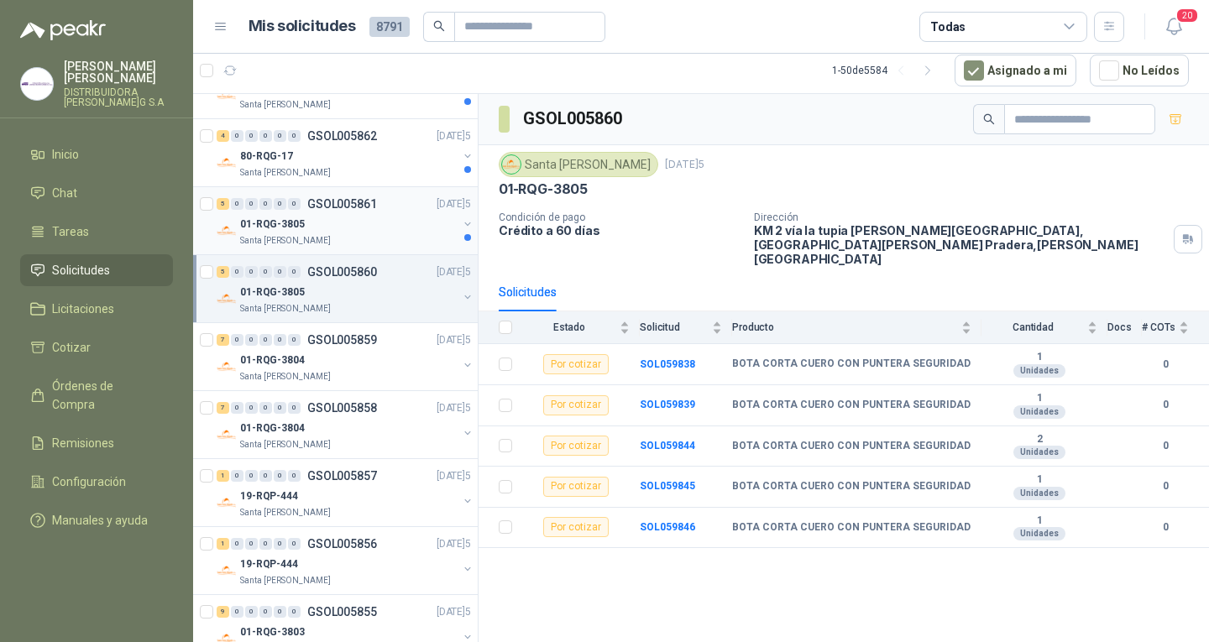
click at [363, 211] on div "5 0 0 0 0 0 GSOL005861 [DATE]" at bounding box center [346, 204] width 258 height 20
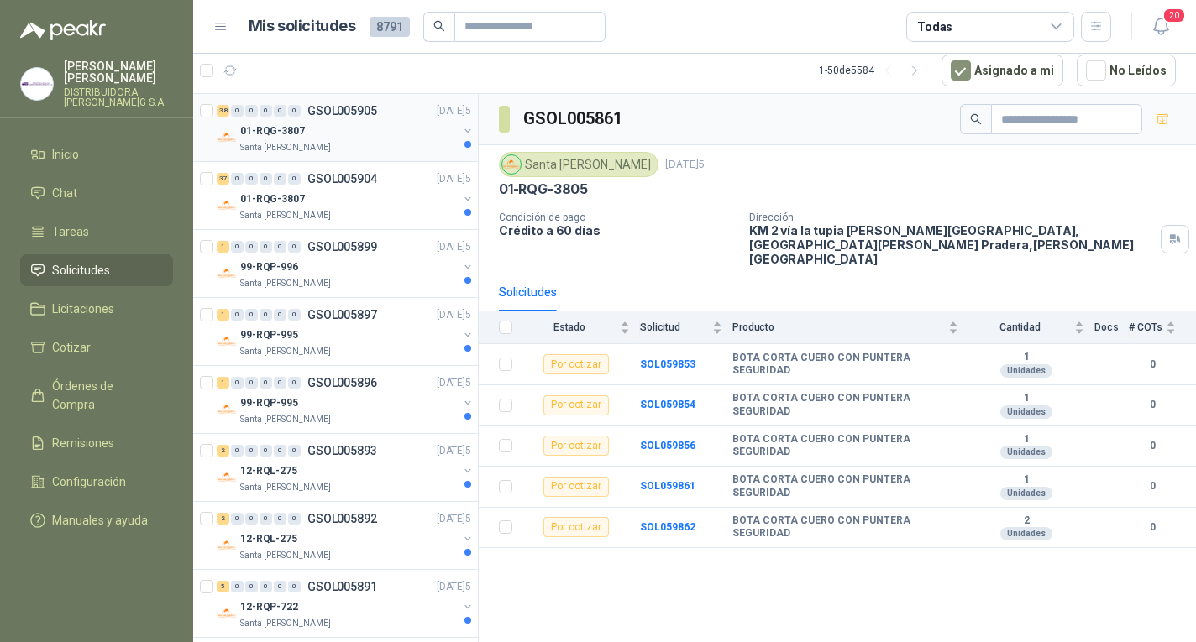
click at [388, 123] on div "01-RQG-3807" at bounding box center [348, 131] width 217 height 20
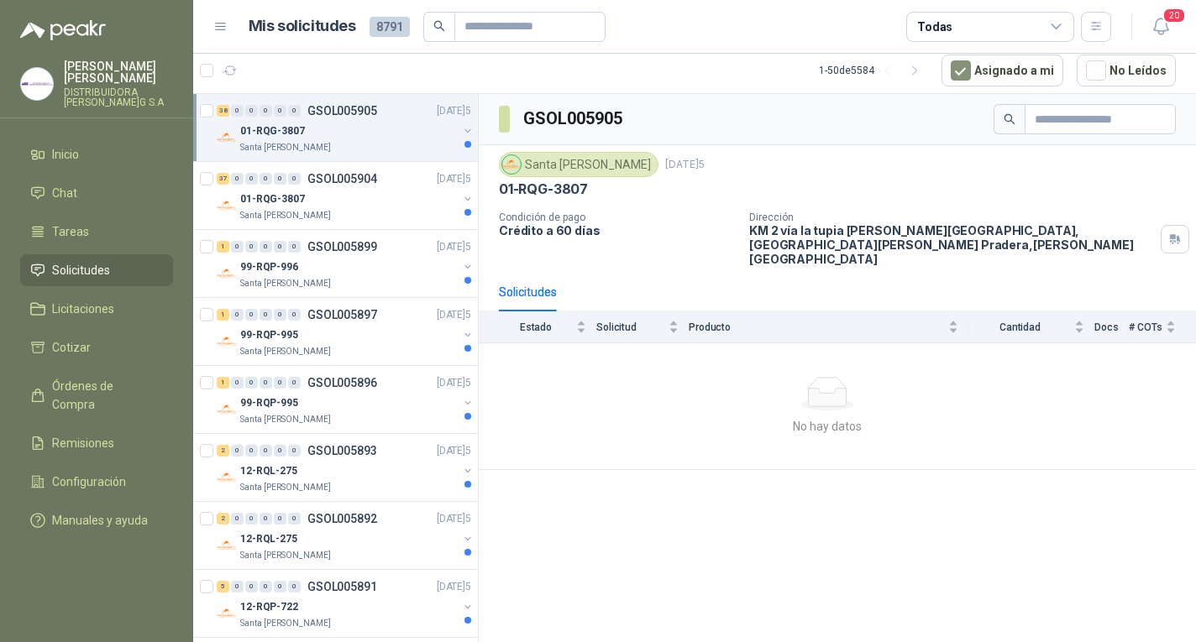
click at [350, 136] on div "01-RQG-3807" at bounding box center [348, 131] width 217 height 20
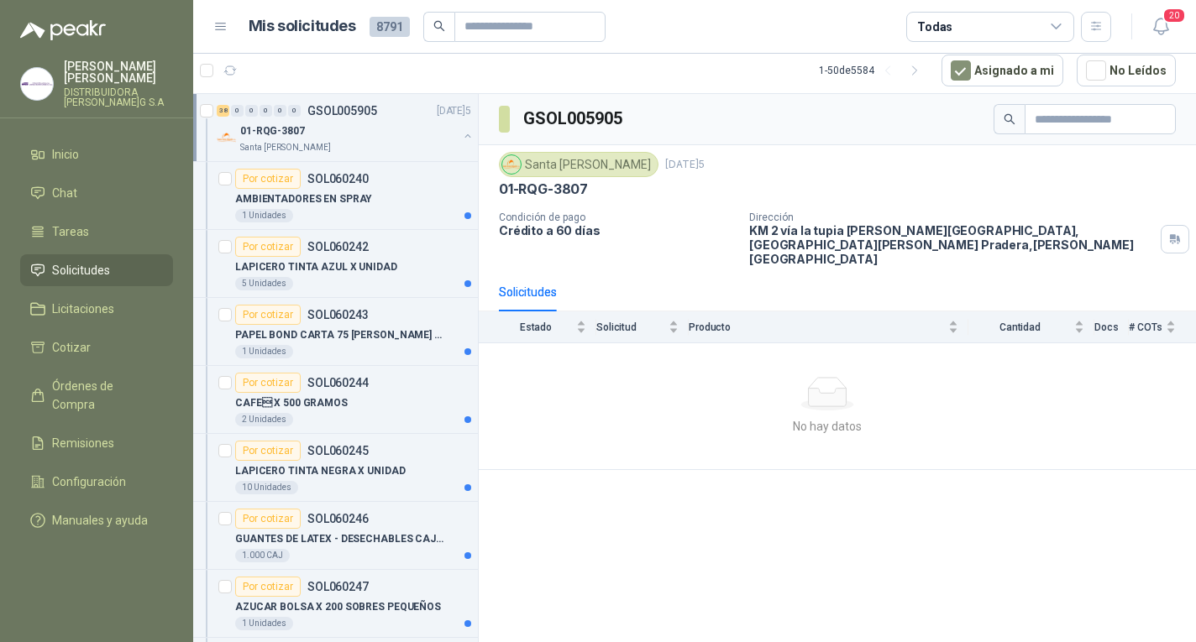
click at [350, 136] on div "01-RQG-3807" at bounding box center [348, 131] width 217 height 20
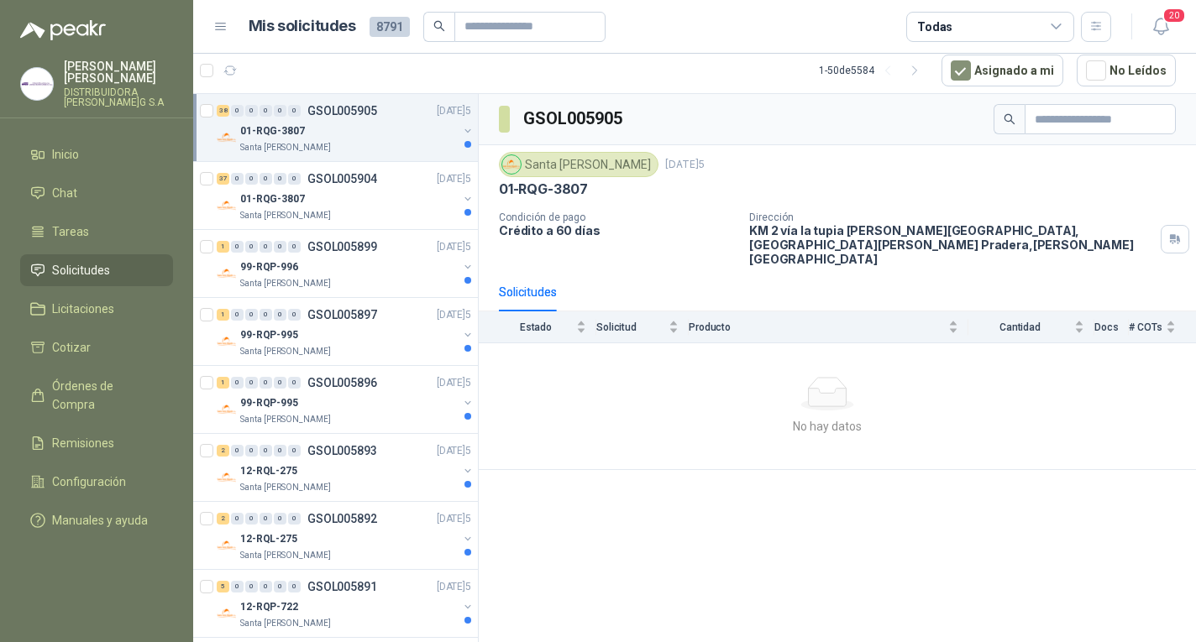
click at [350, 136] on div "01-RQG-3807" at bounding box center [348, 131] width 217 height 20
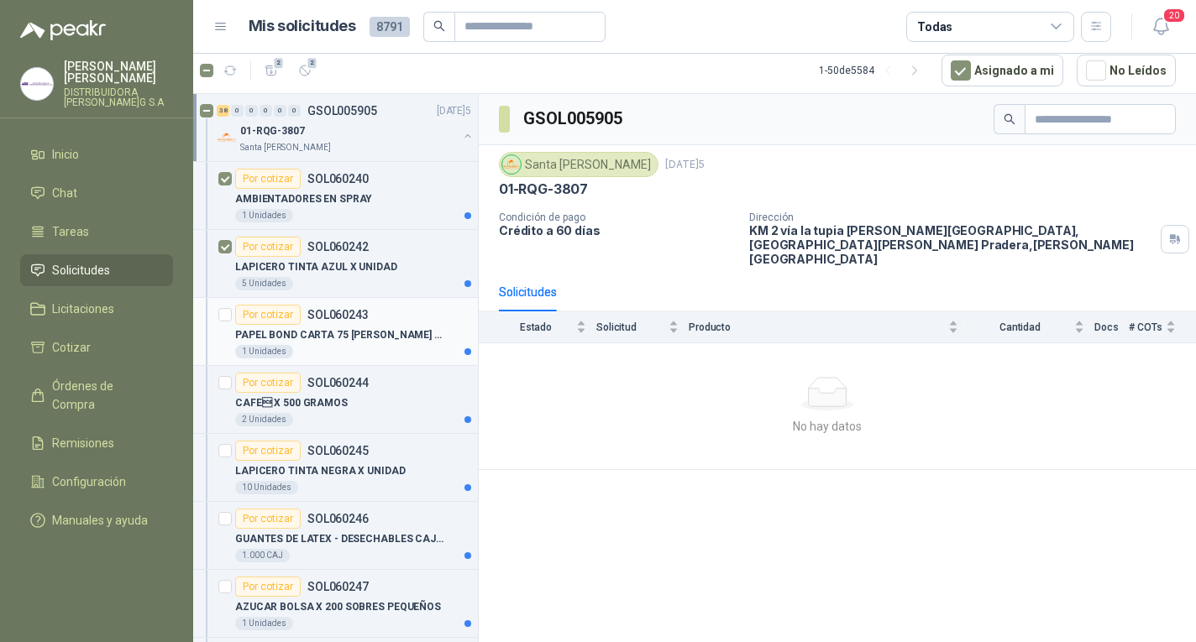
click at [228, 306] on div at bounding box center [224, 332] width 13 height 54
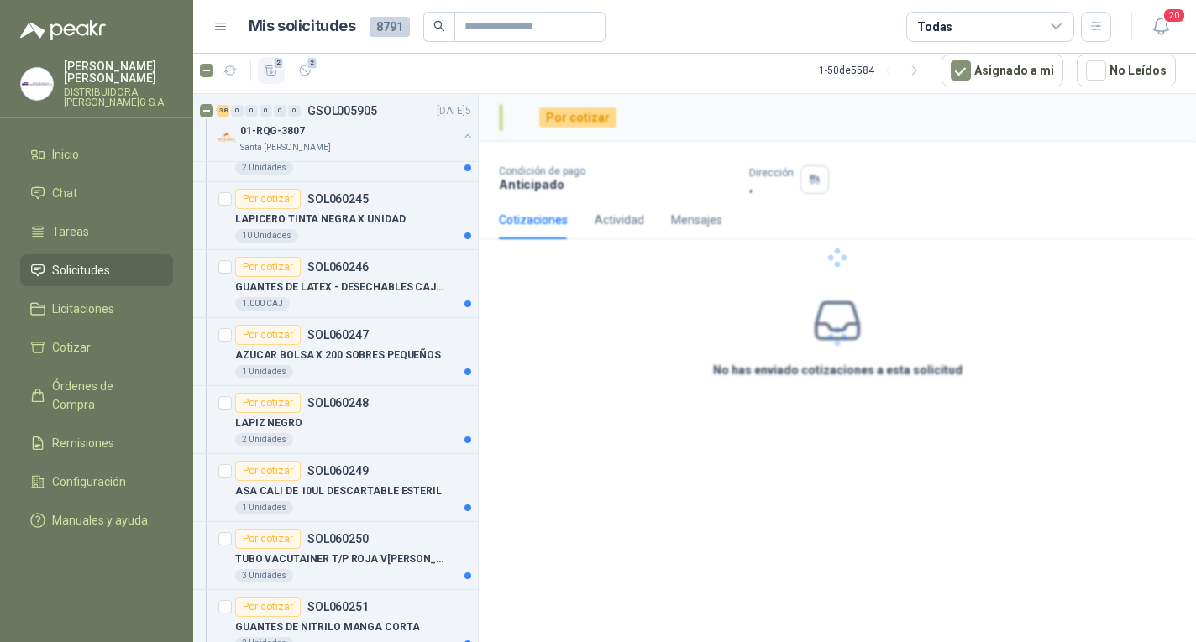
scroll to position [84, 0]
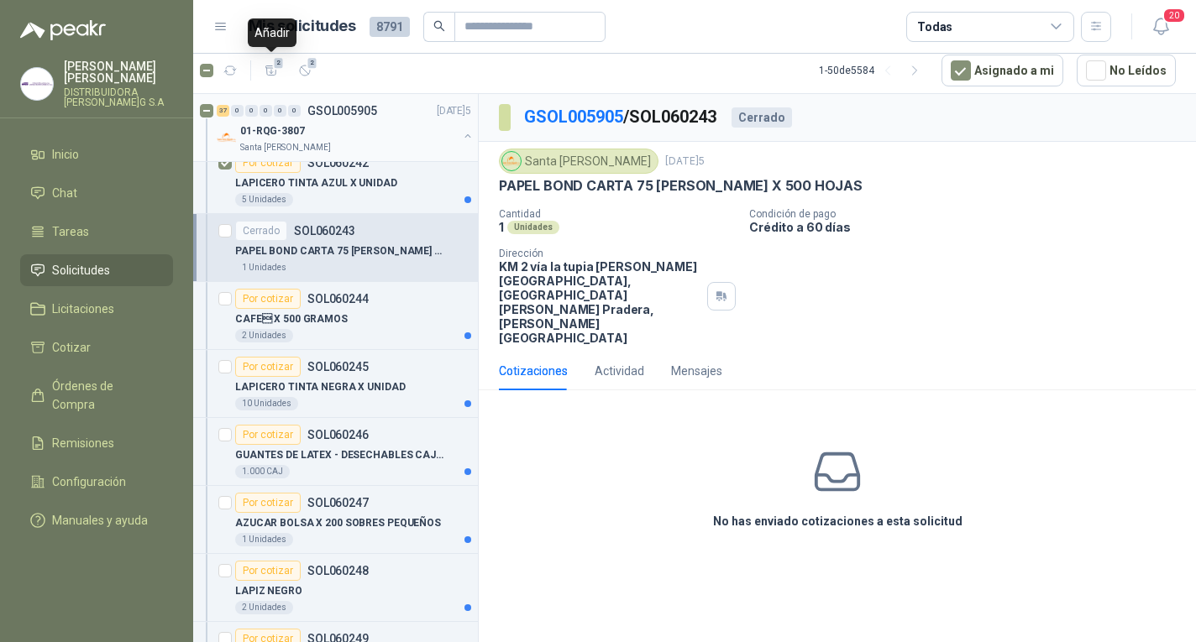
click at [414, 122] on div "01-RQG-3807" at bounding box center [348, 131] width 217 height 20
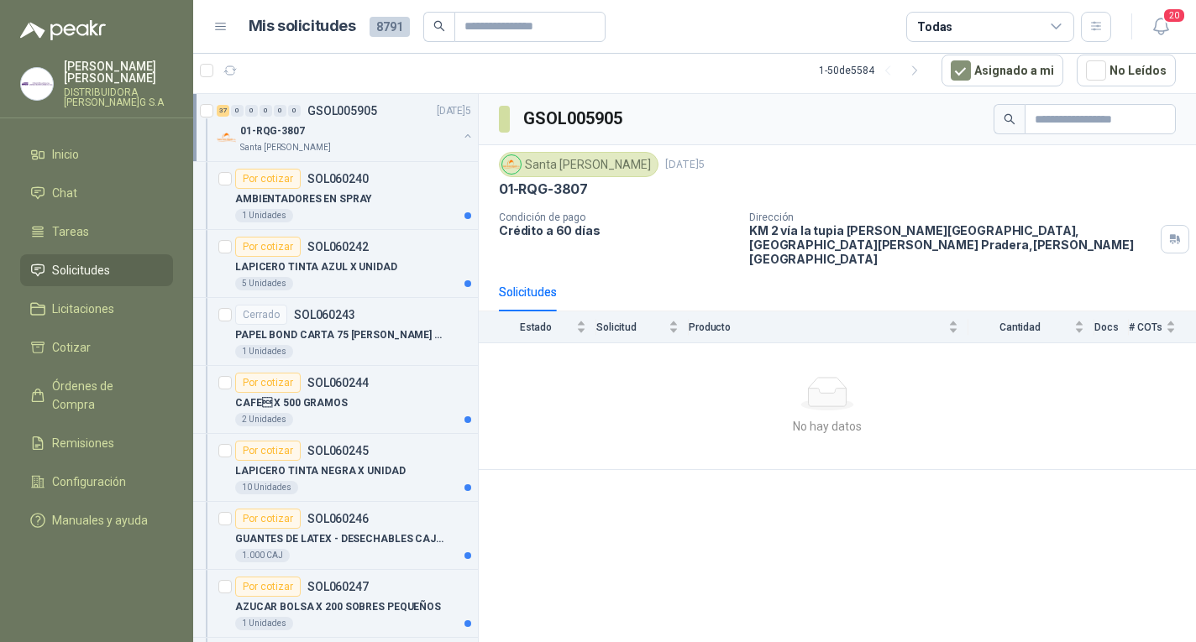
click at [669, 433] on td "No hay datos" at bounding box center [837, 406] width 717 height 127
click at [644, 571] on div "GSOL005905 [GEOGRAPHIC_DATA][PERSON_NAME][DATE]5 01-RQG-3807 Condición de pago …" at bounding box center [837, 368] width 717 height 548
click at [640, 568] on div "GSOL005905 [GEOGRAPHIC_DATA][PERSON_NAME][DATE]5 01-RQG-3807 Condición de pago …" at bounding box center [837, 368] width 717 height 548
click at [651, 493] on div "GSOL005905 [GEOGRAPHIC_DATA][PERSON_NAME][DATE]5 01-RQG-3807 Condición de pago …" at bounding box center [837, 368] width 717 height 548
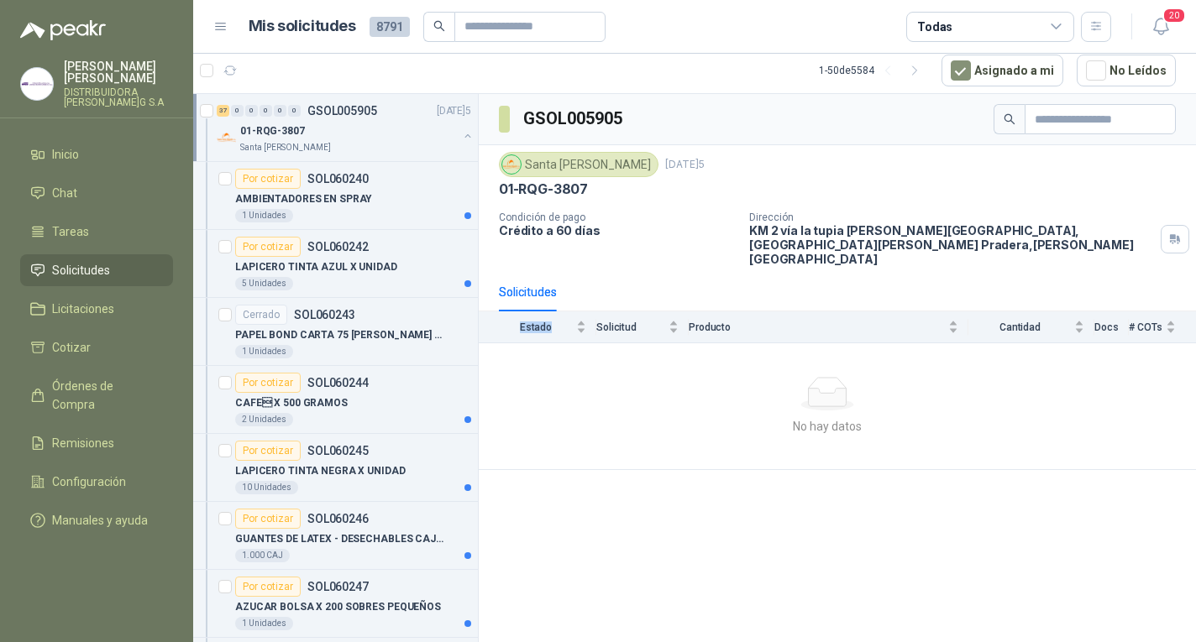
click at [461, 139] on button "button" at bounding box center [467, 135] width 13 height 13
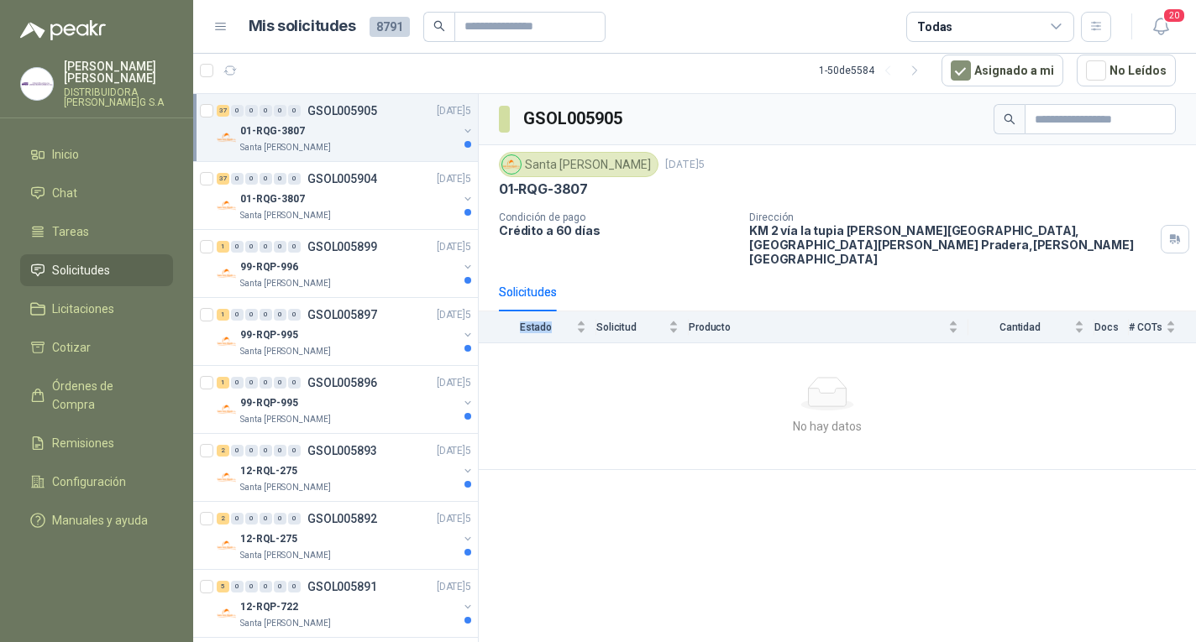
click at [413, 107] on div "37 0 0 0 0 0 GSOL005905 [DATE]5" at bounding box center [346, 111] width 258 height 20
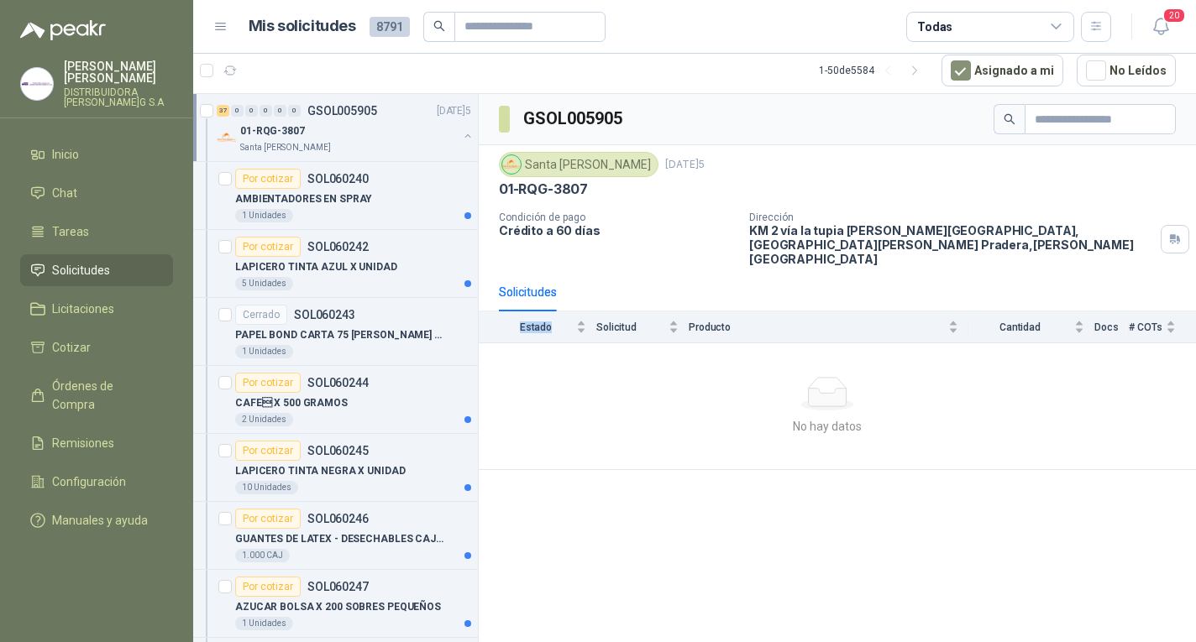
click at [437, 107] on p "[DATE]5" at bounding box center [454, 111] width 34 height 16
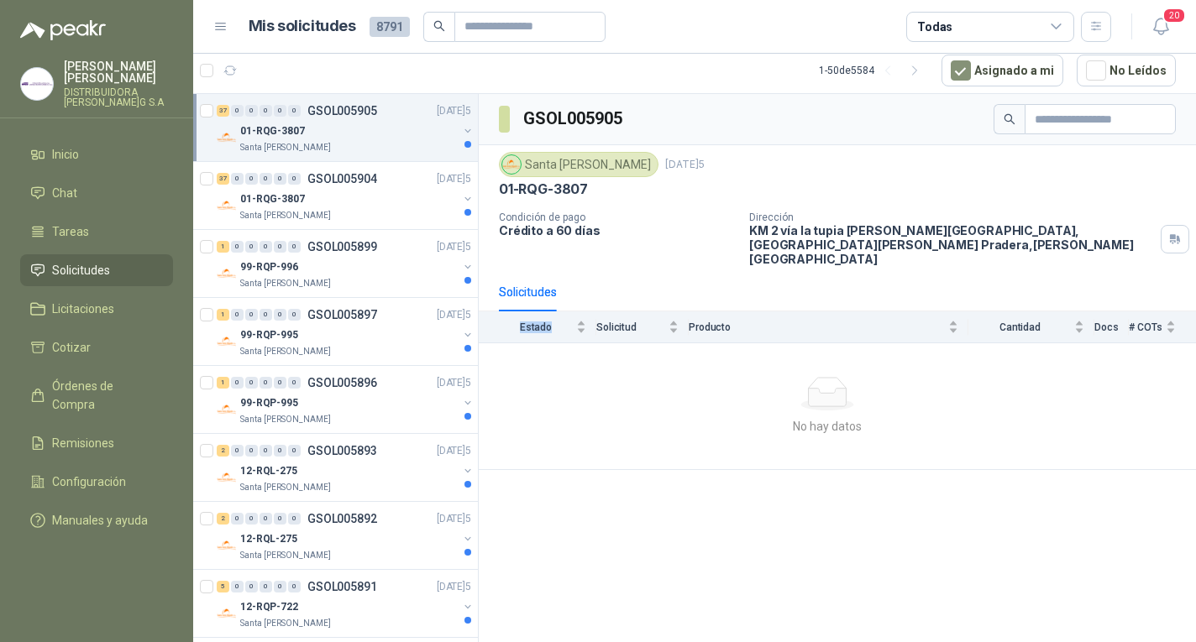
click at [384, 138] on div "01-RQG-3807" at bounding box center [348, 131] width 217 height 20
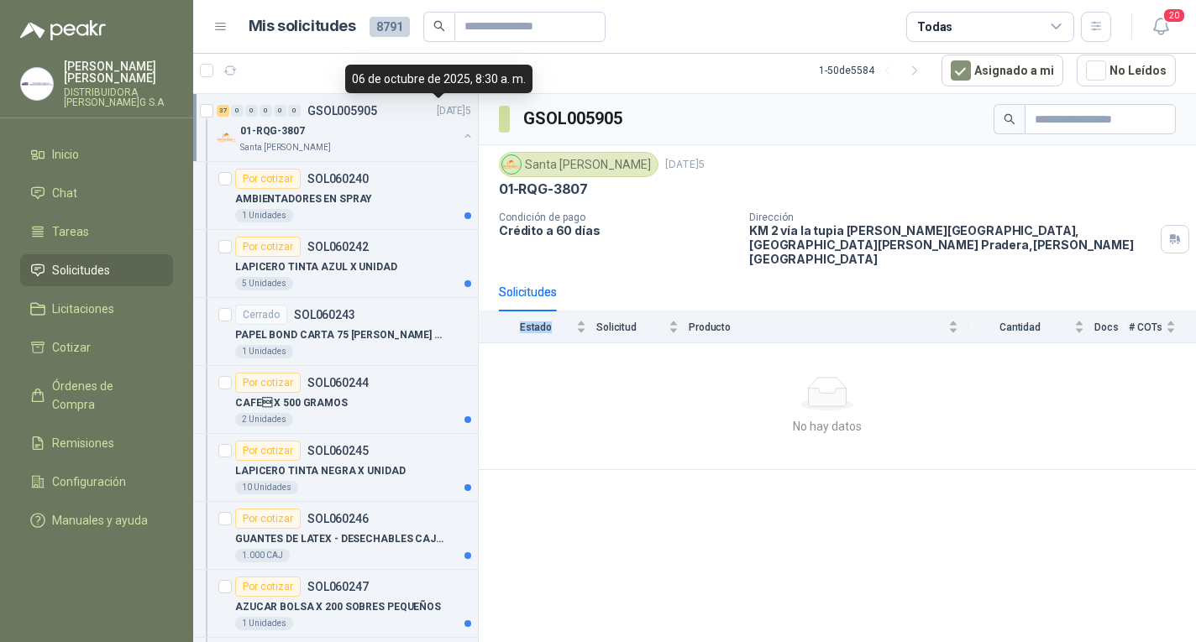
click at [384, 138] on div "01-RQG-3807" at bounding box center [348, 131] width 217 height 20
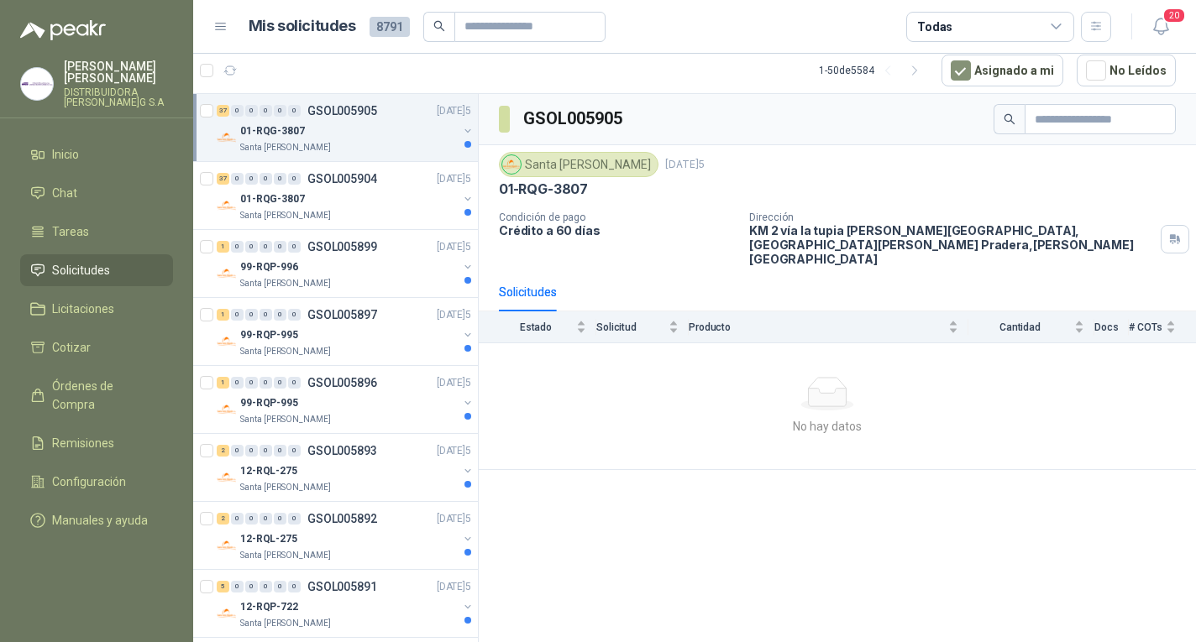
click at [706, 425] on td "No hay datos" at bounding box center [837, 406] width 717 height 127
click at [707, 423] on td "No hay datos" at bounding box center [837, 406] width 717 height 127
click at [710, 423] on td "No hay datos" at bounding box center [837, 406] width 717 height 127
click at [235, 81] on button "button" at bounding box center [230, 70] width 27 height 27
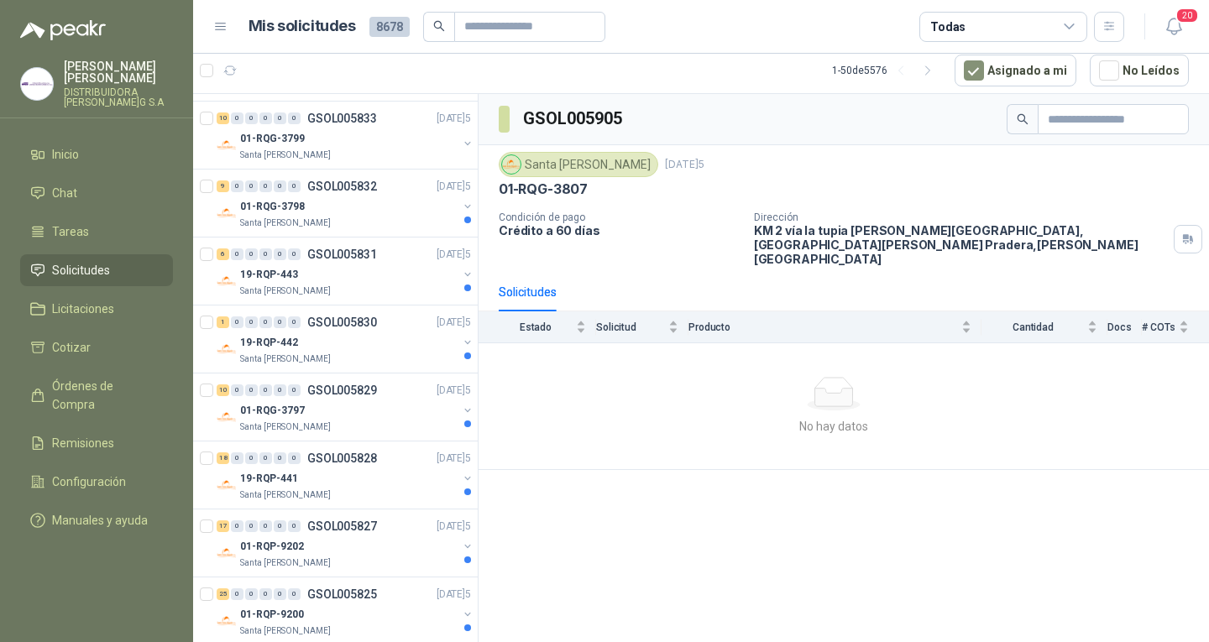
scroll to position [2876, 0]
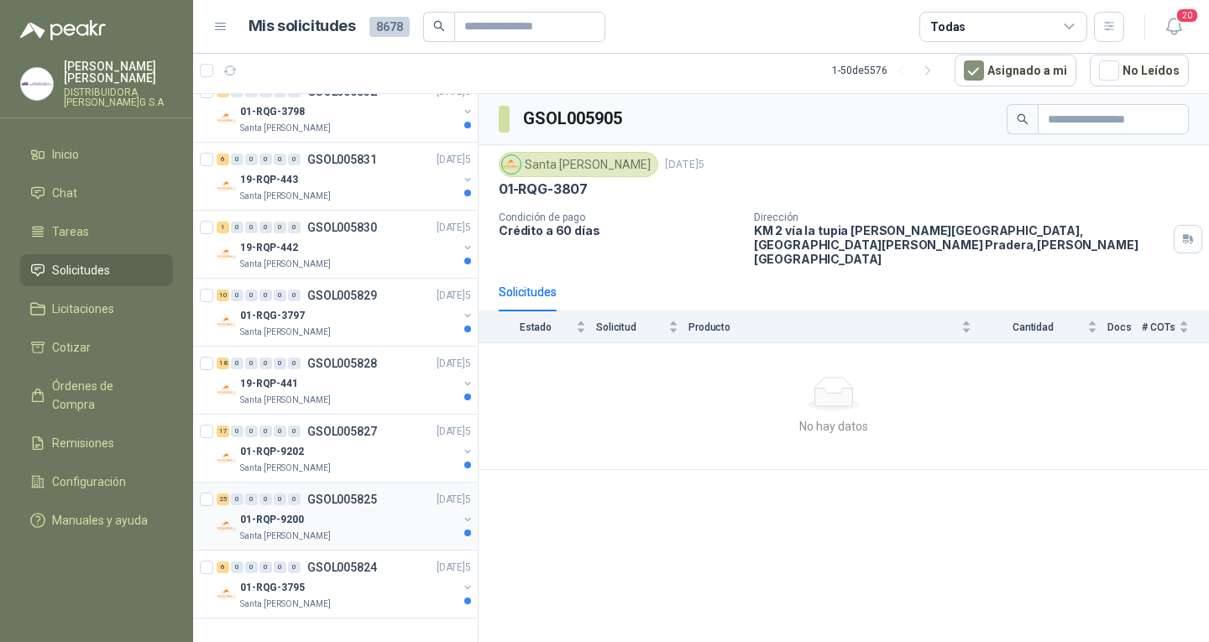
click at [437, 492] on p "[DATE]5" at bounding box center [454, 500] width 34 height 16
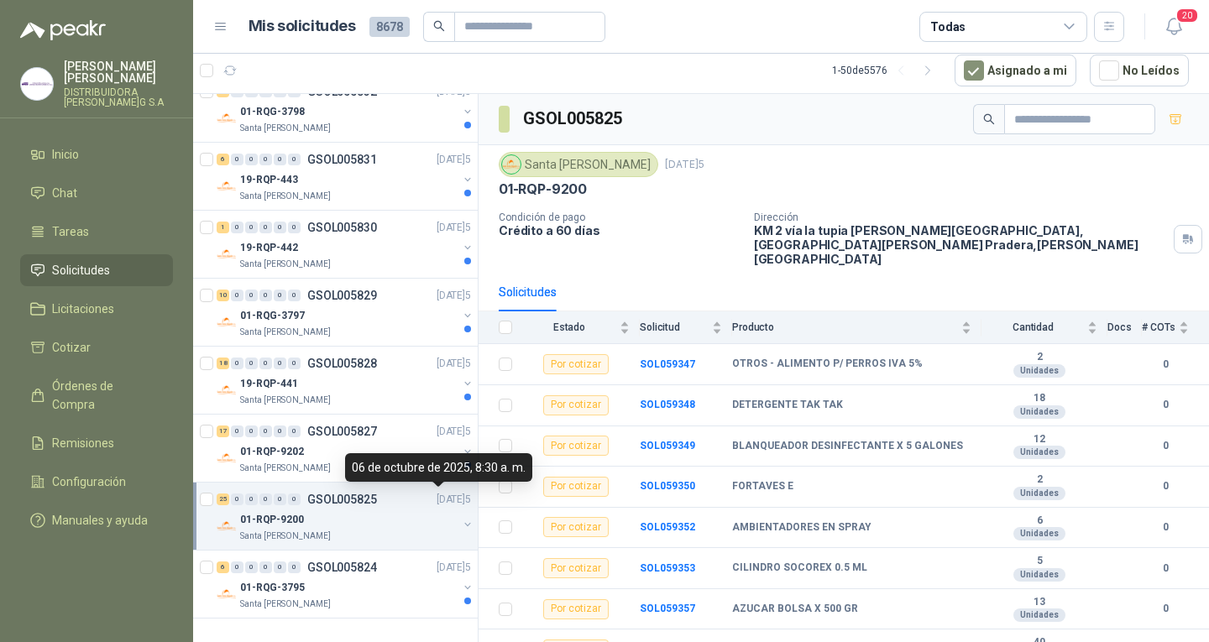
scroll to position [672, 0]
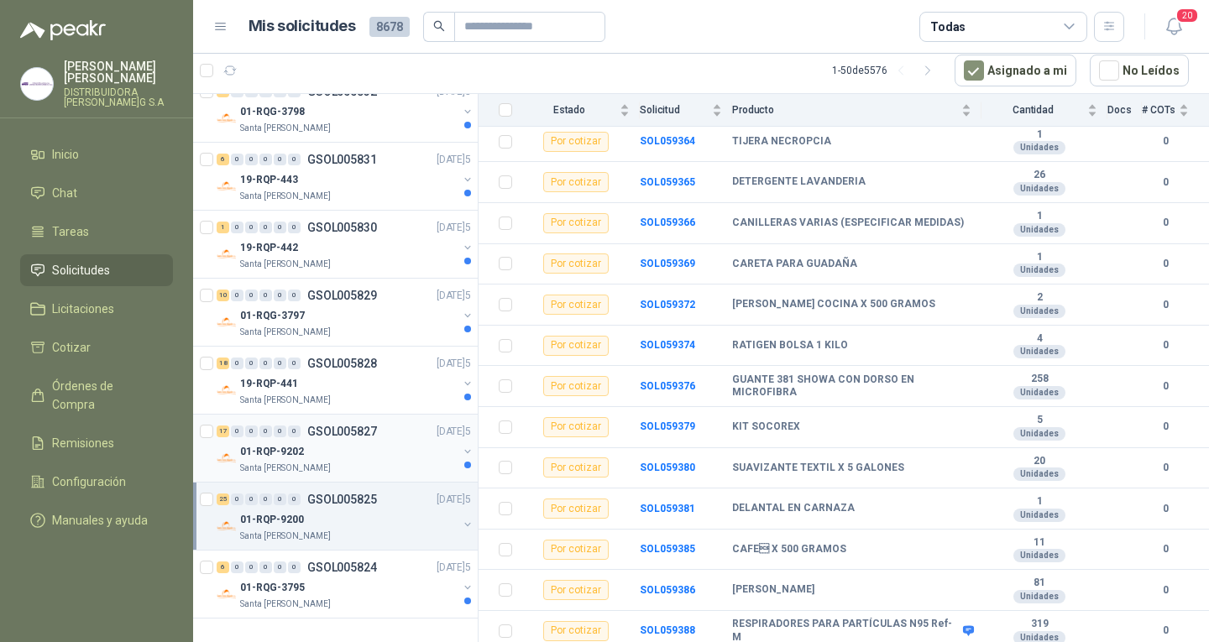
click at [342, 448] on div "01-RQP-9202" at bounding box center [348, 452] width 217 height 20
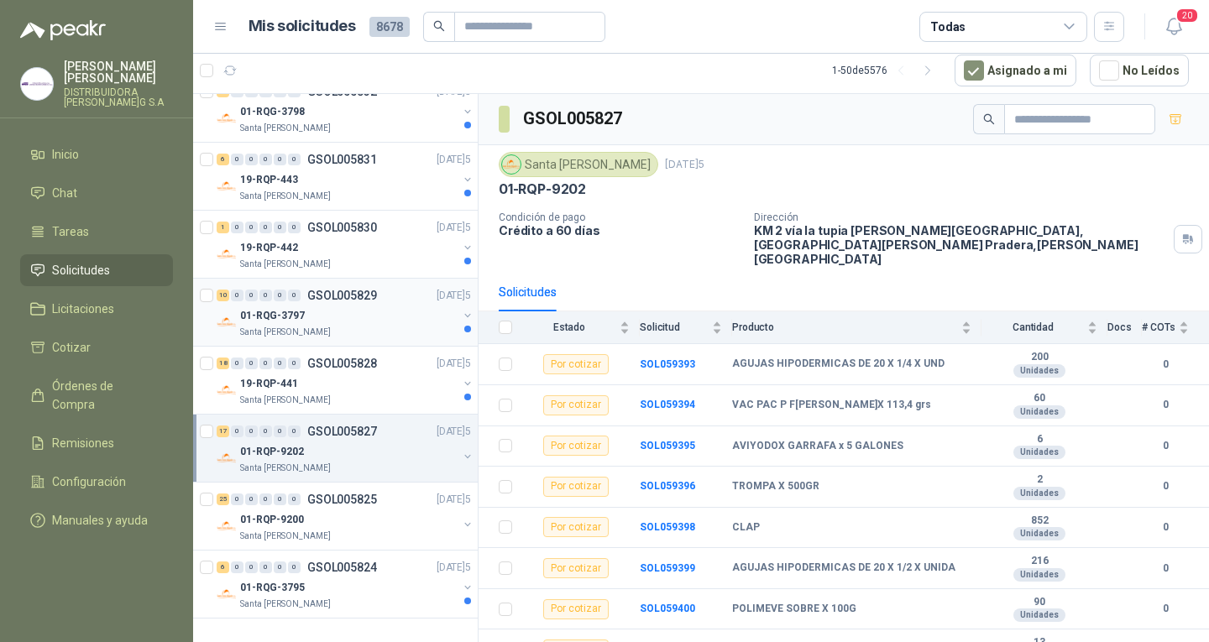
scroll to position [2540, 0]
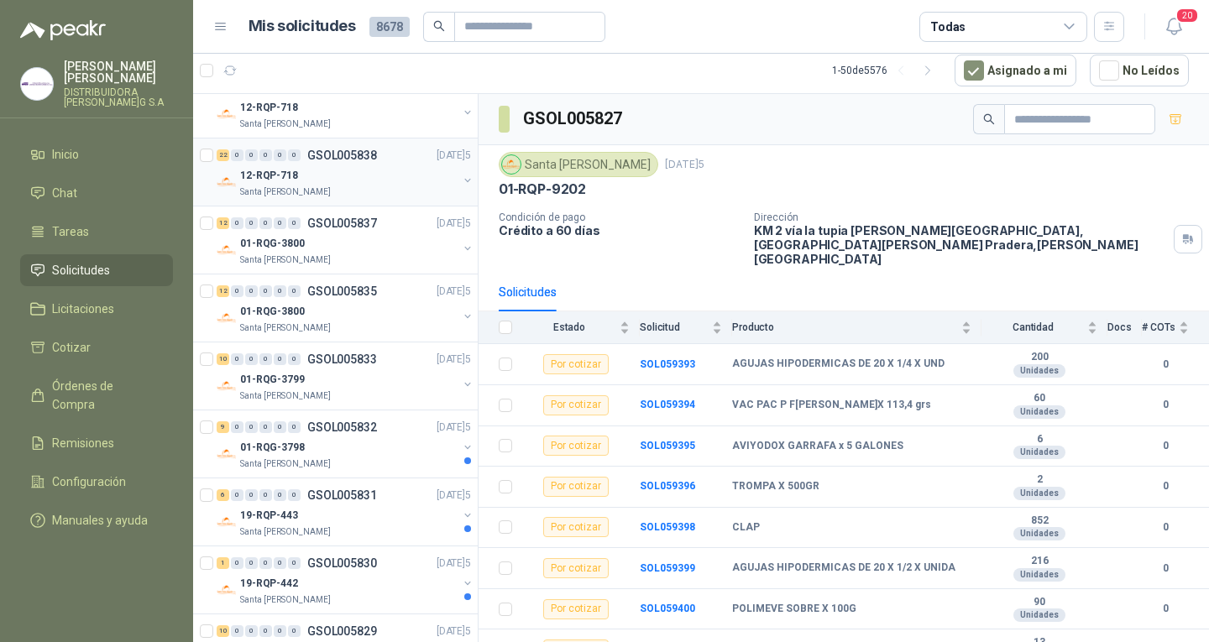
click at [341, 186] on div "Santa [PERSON_NAME]" at bounding box center [348, 192] width 217 height 13
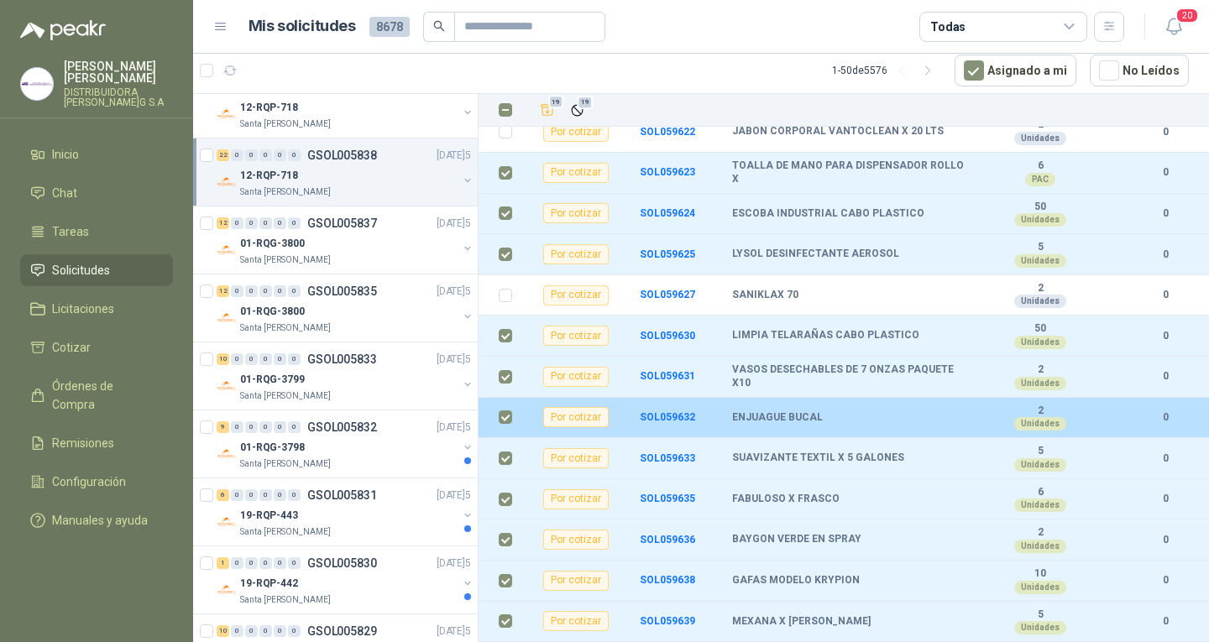
scroll to position [573, 0]
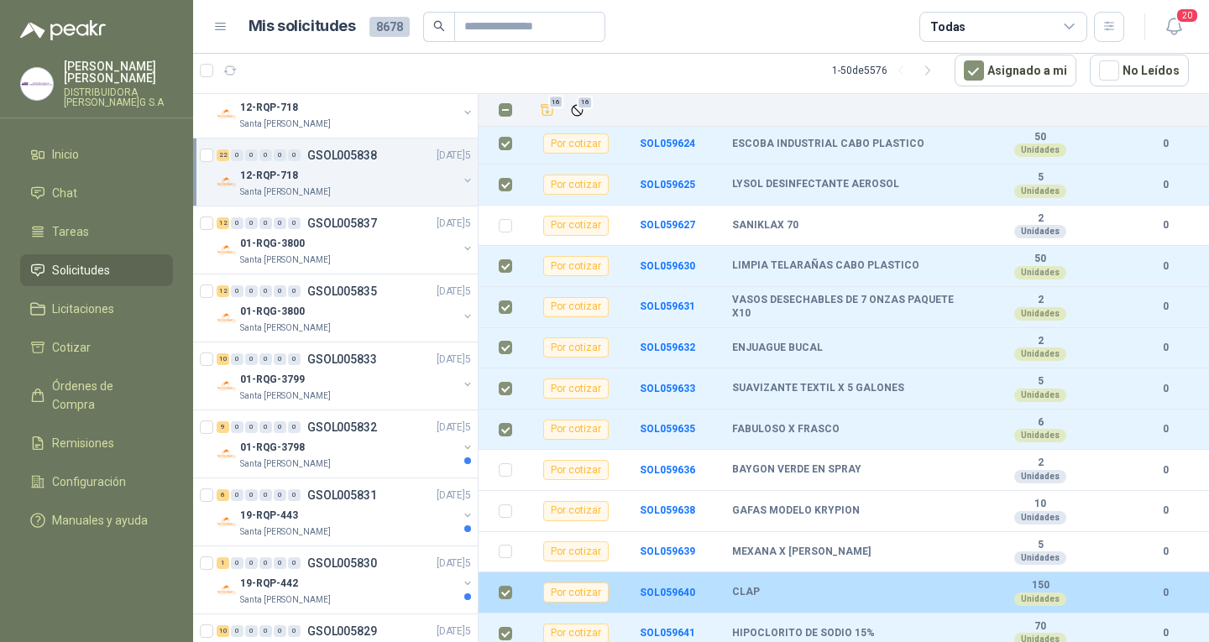
click at [503, 573] on td at bounding box center [501, 593] width 44 height 41
click at [498, 585] on td at bounding box center [501, 593] width 44 height 41
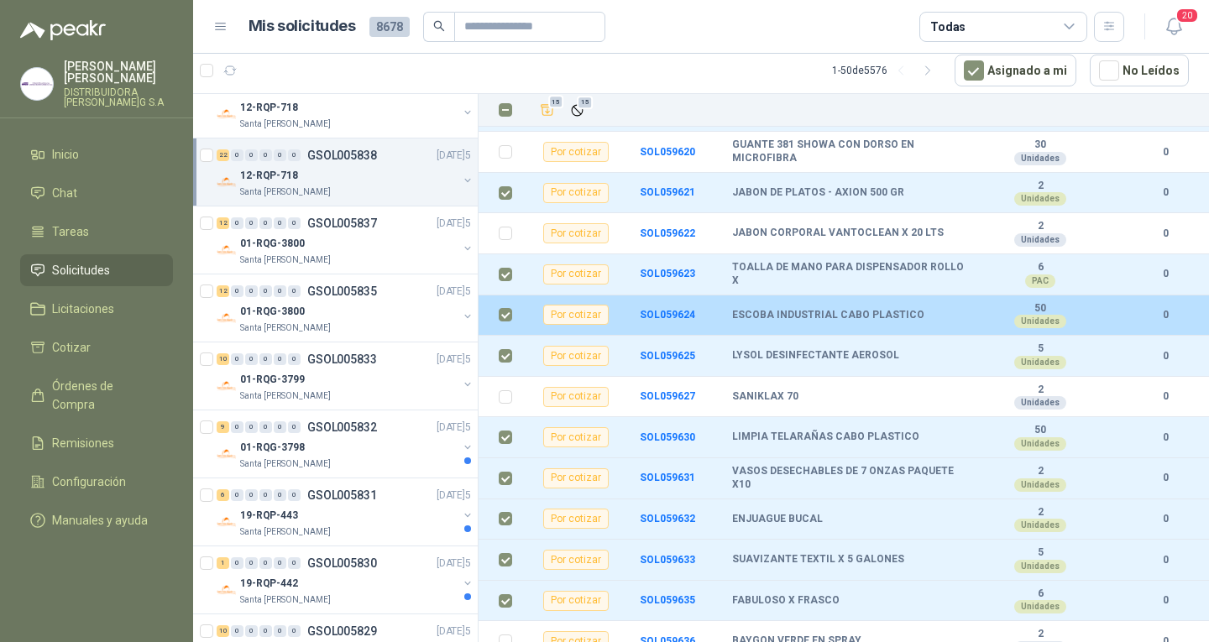
scroll to position [406, 0]
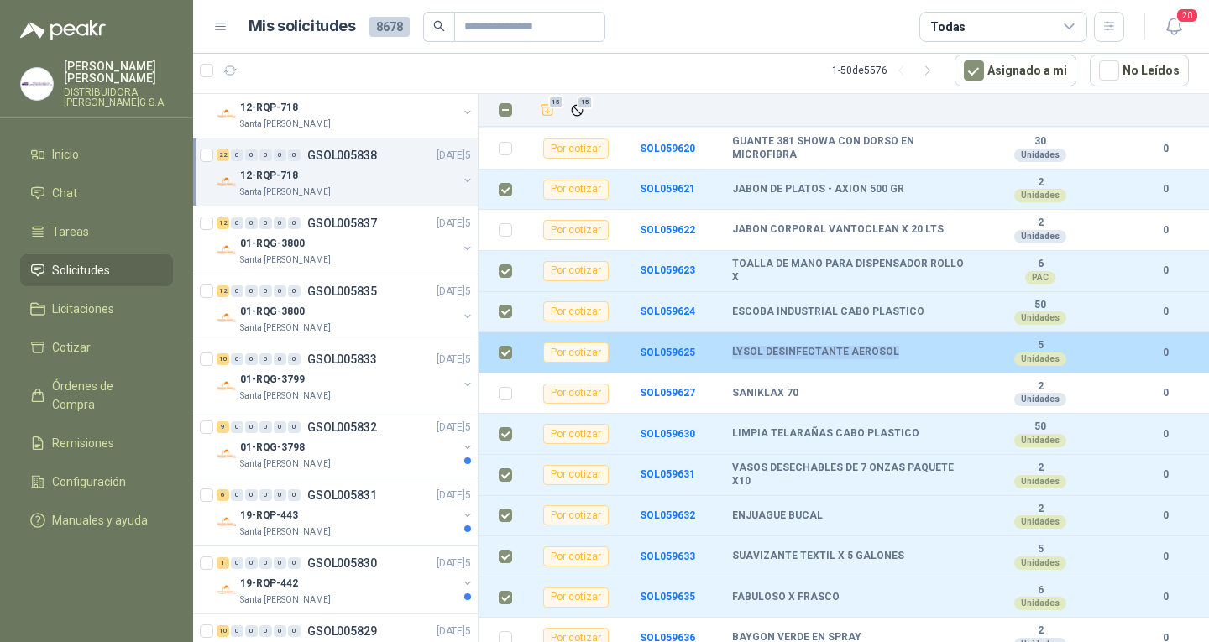
drag, startPoint x: 734, startPoint y: 337, endPoint x: 887, endPoint y: 338, distance: 152.8
click at [887, 346] on b "LYSOL DESINFECTANTE AEROSOL" at bounding box center [815, 352] width 167 height 13
copy b "LYSOL DESINFECTANTE AEROSOL"
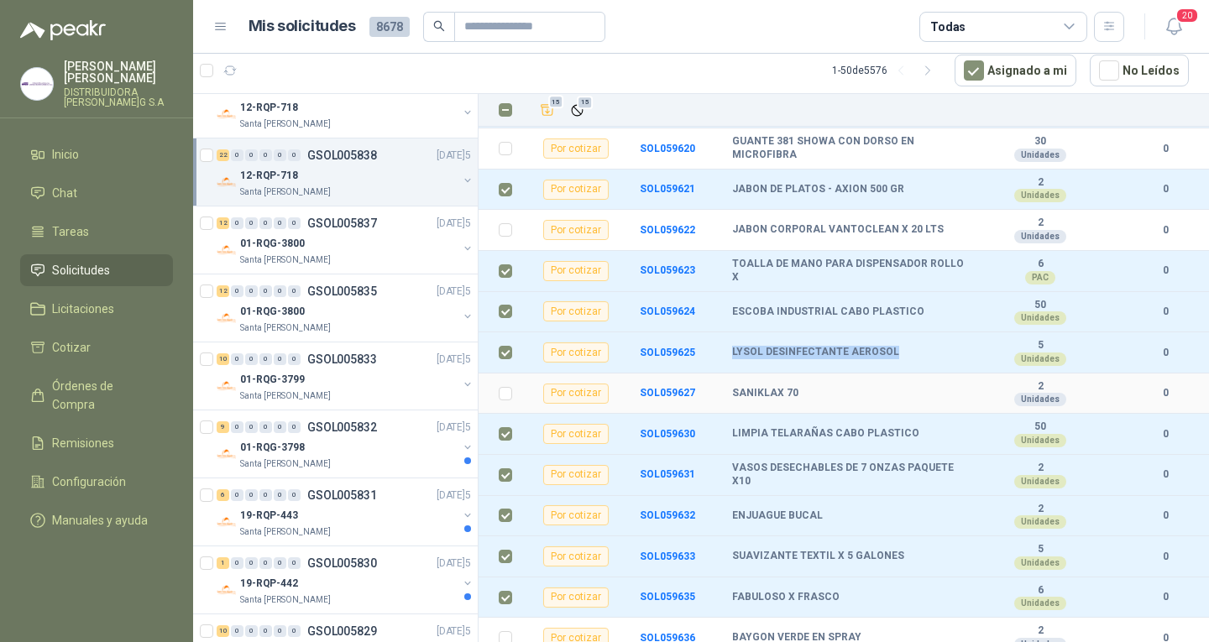
click at [913, 387] on div "SANIKLAX 70" at bounding box center [852, 393] width 240 height 13
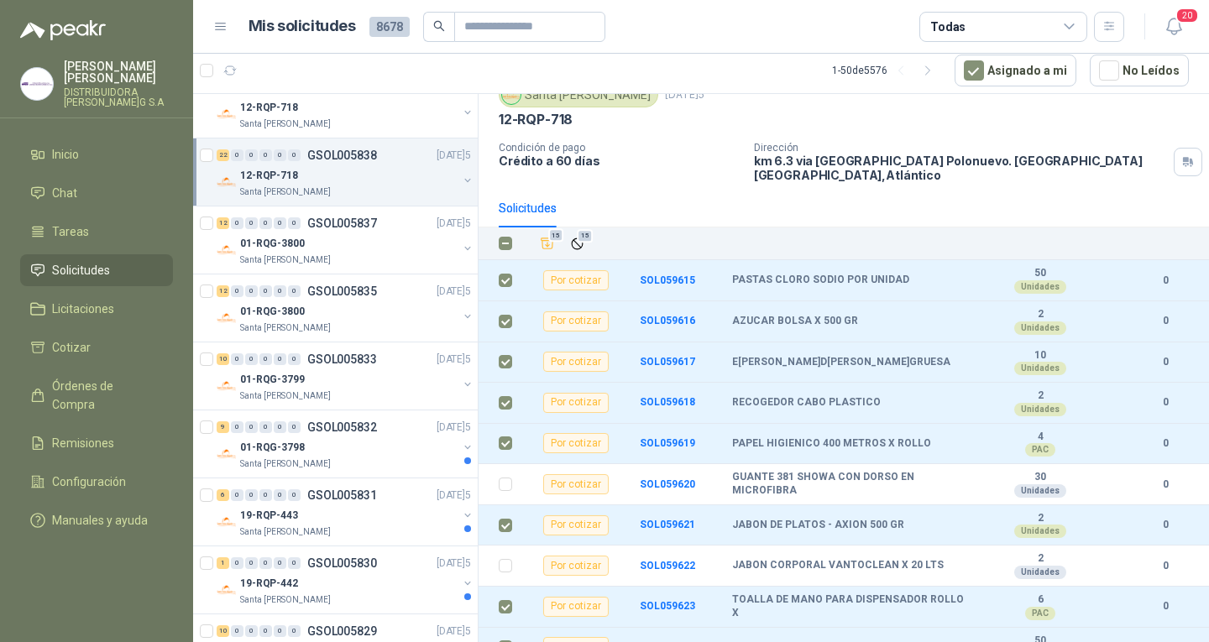
scroll to position [0, 0]
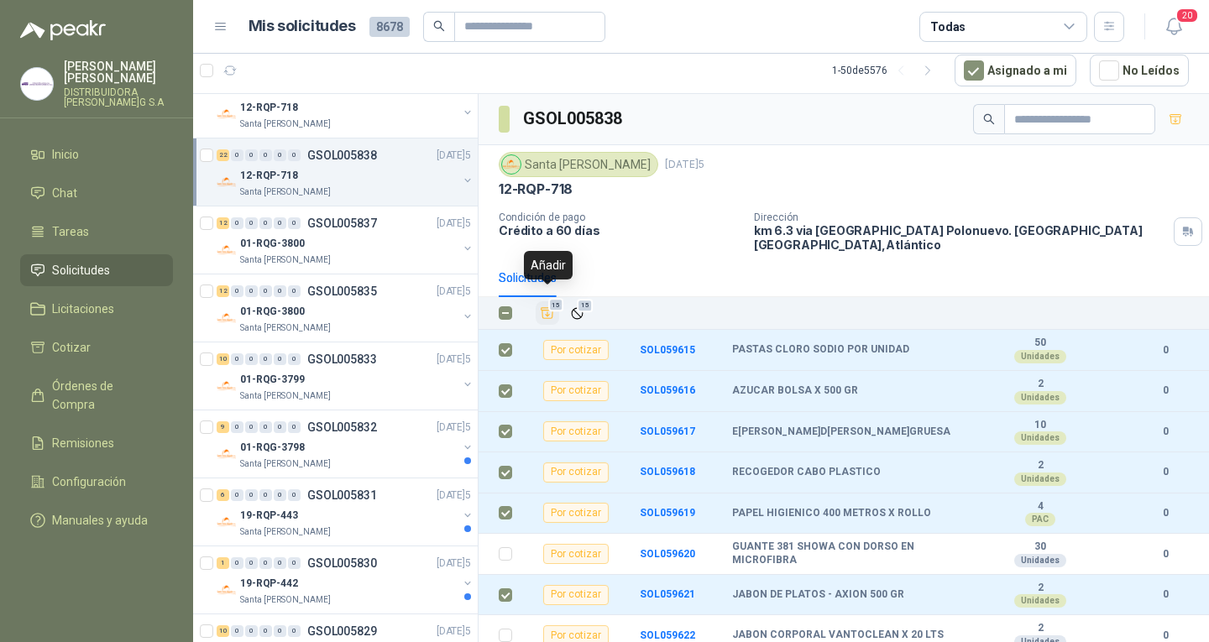
click at [548, 299] on span "15" at bounding box center [556, 305] width 16 height 13
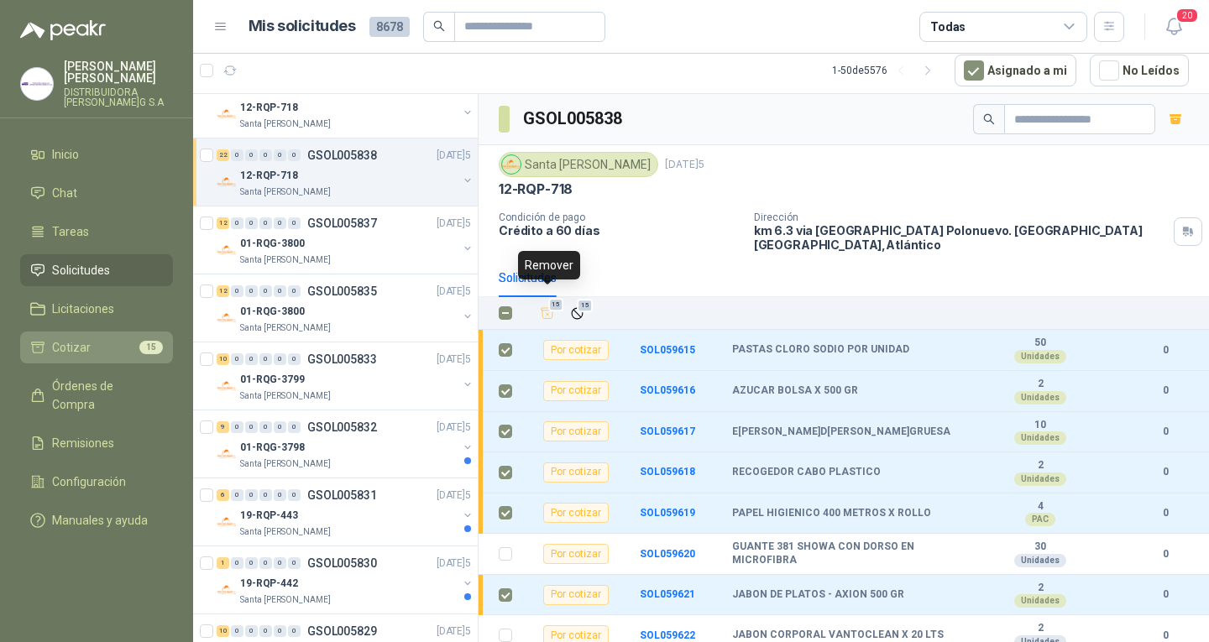
click at [126, 345] on link "Cotizar 15" at bounding box center [96, 348] width 153 height 32
click at [124, 344] on li "Cotizar 15" at bounding box center [96, 347] width 133 height 18
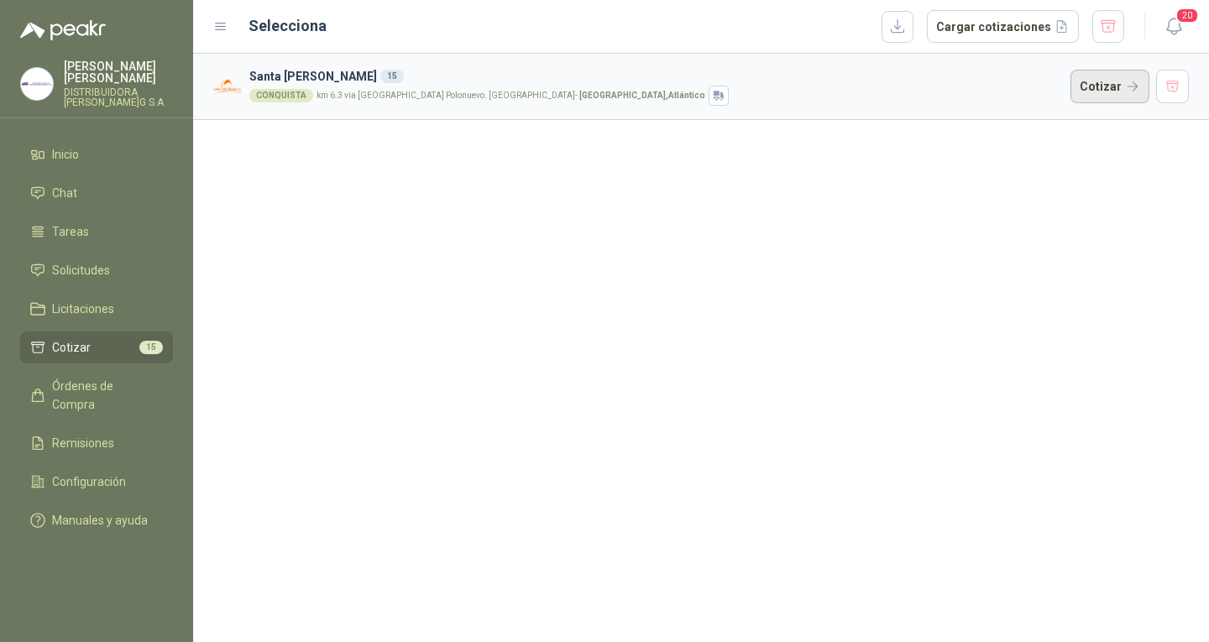
click at [1092, 100] on button "Cotizar" at bounding box center [1110, 87] width 79 height 34
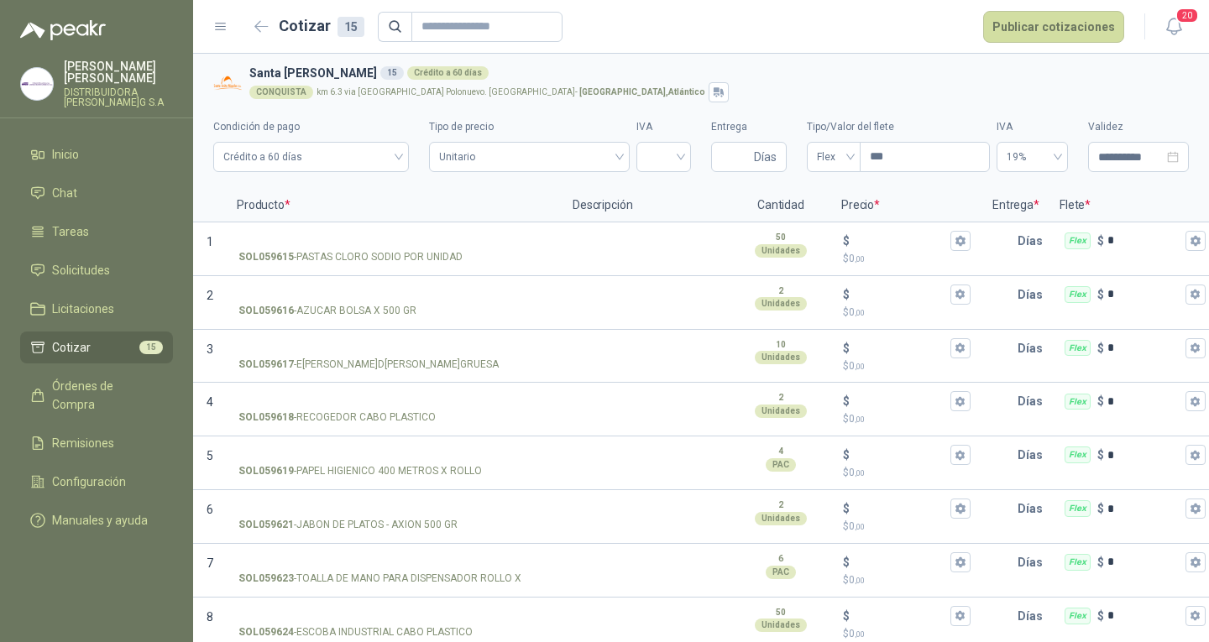
click at [148, 341] on span "15" at bounding box center [151, 347] width 24 height 13
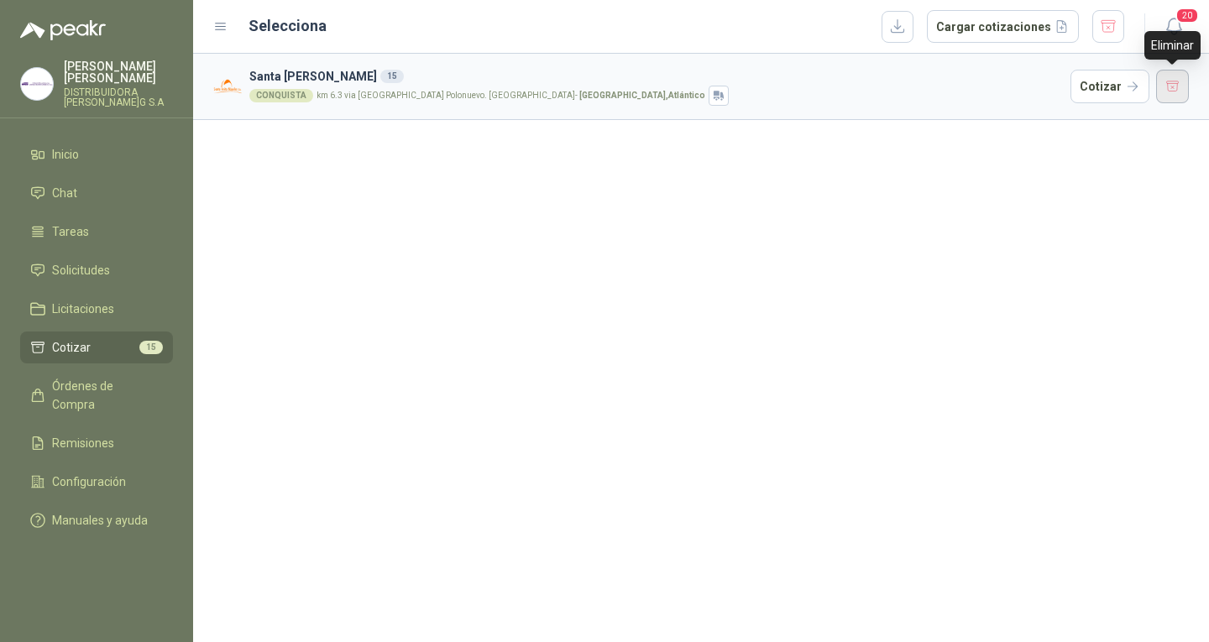
click at [1182, 84] on button "button" at bounding box center [1173, 87] width 34 height 34
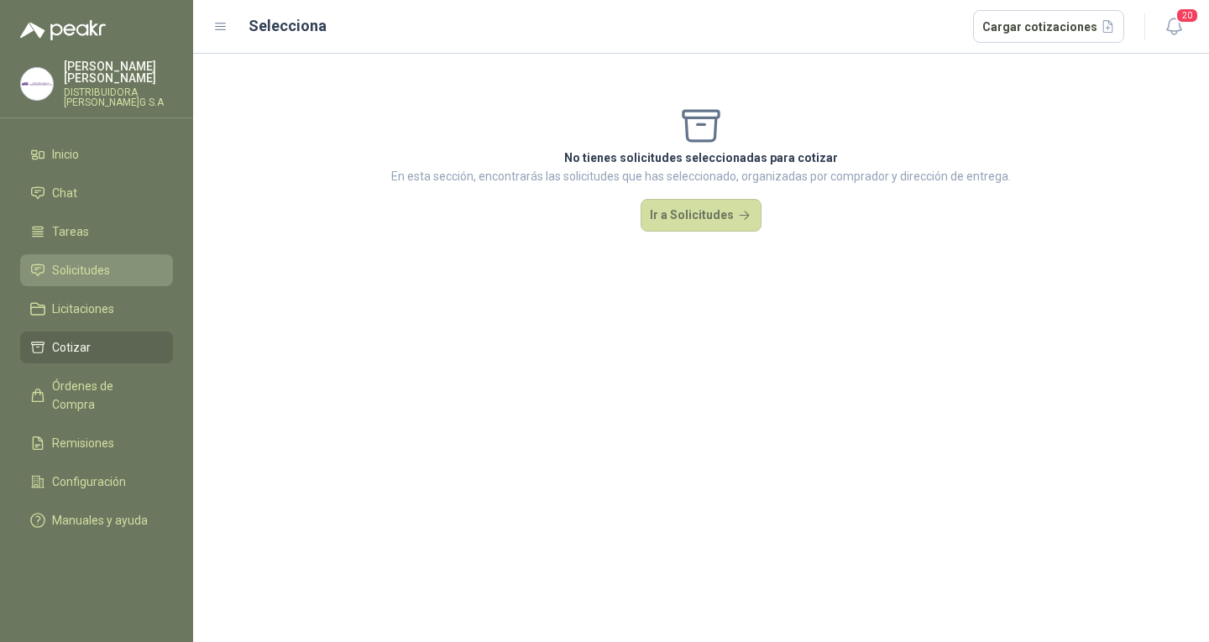
click at [135, 262] on li "Solicitudes" at bounding box center [96, 270] width 133 height 18
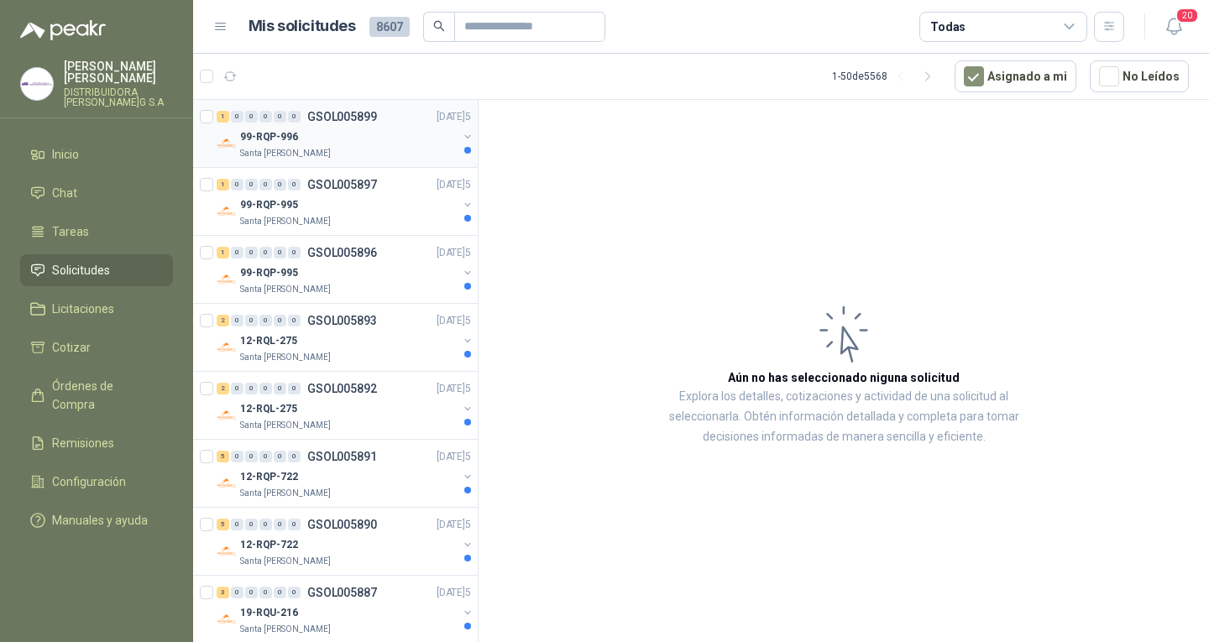
click at [370, 138] on div "99-RQP-996" at bounding box center [348, 137] width 217 height 20
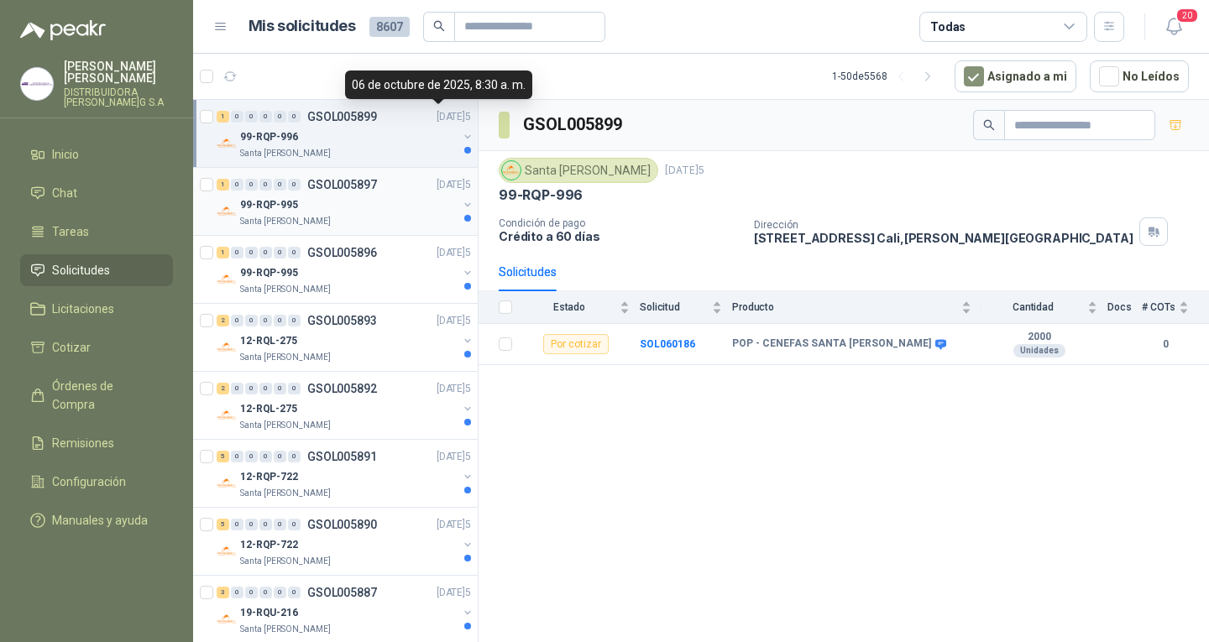
click at [437, 213] on div "99-RQP-995" at bounding box center [348, 205] width 217 height 20
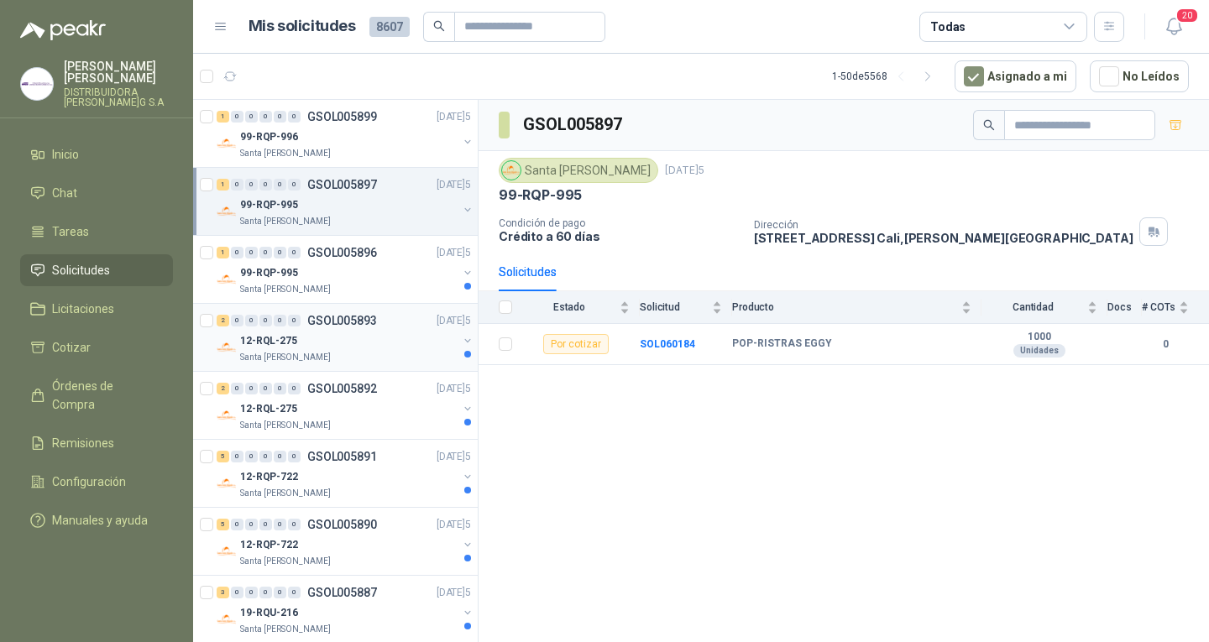
scroll to position [168, 0]
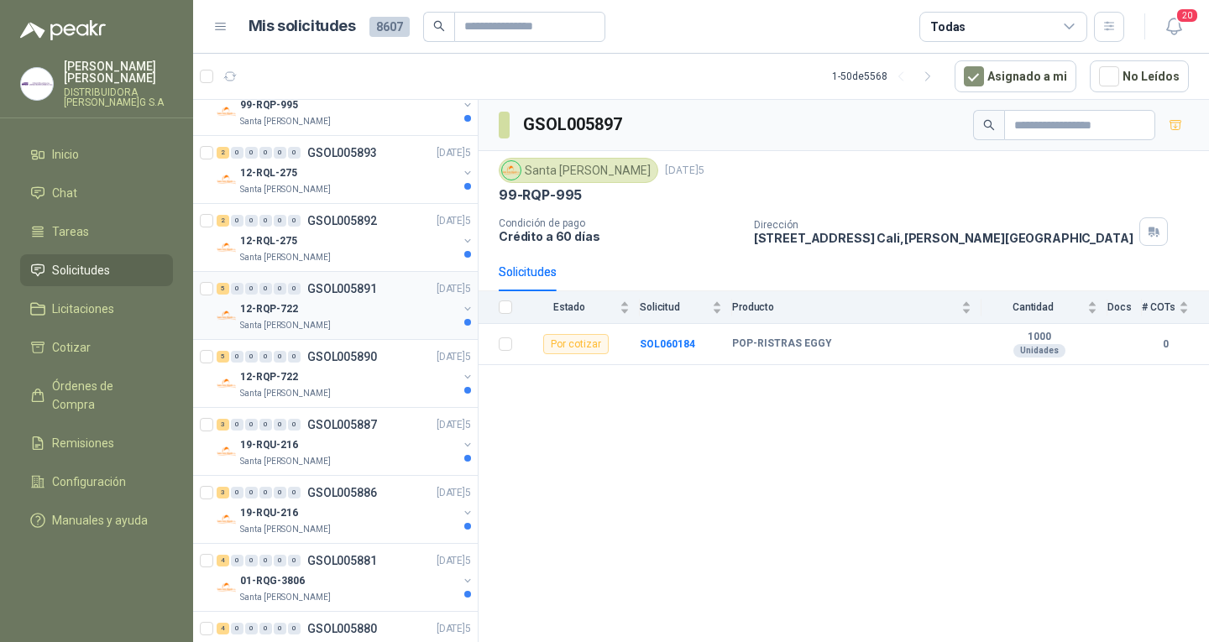
click at [399, 302] on div "12-RQP-722" at bounding box center [348, 309] width 217 height 20
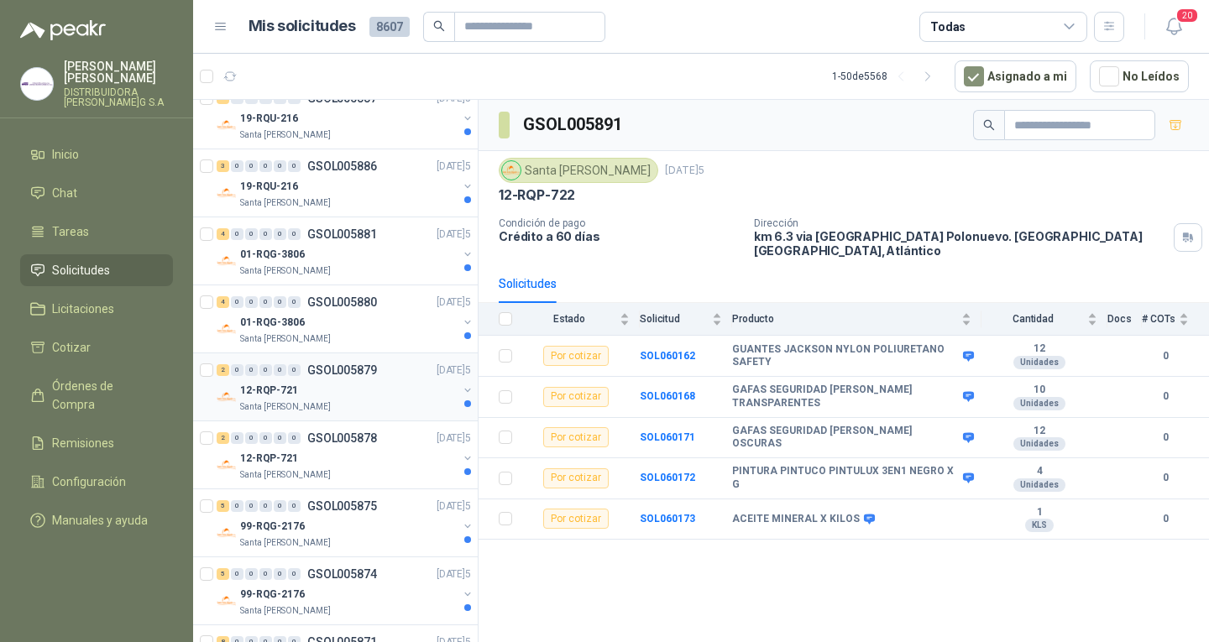
scroll to position [504, 0]
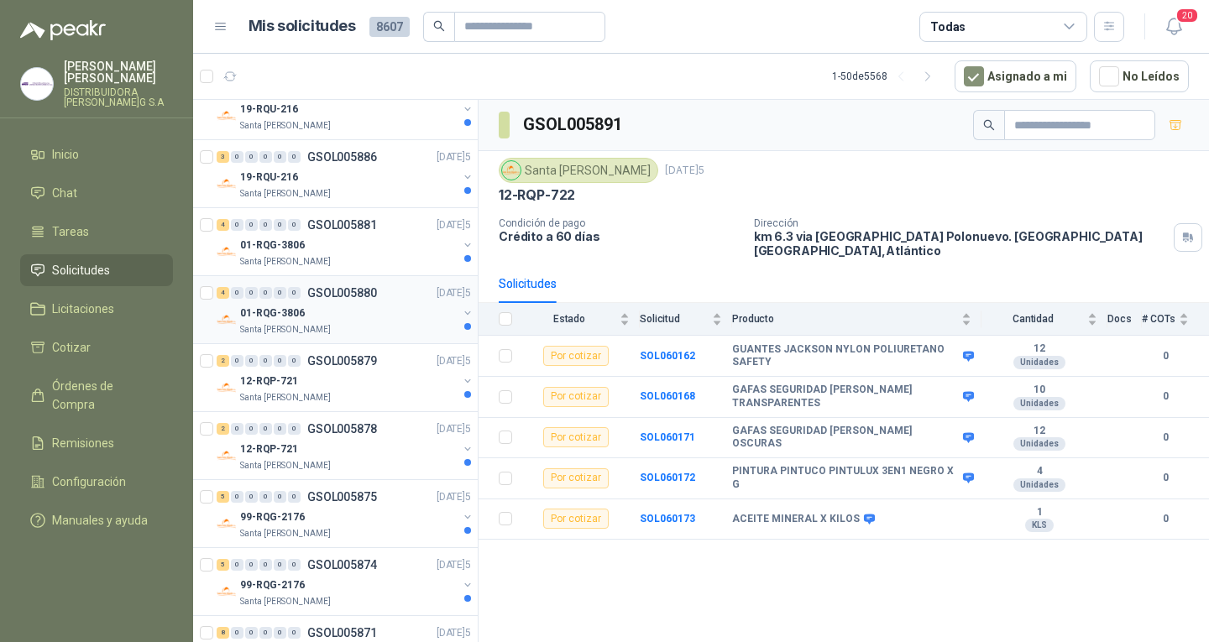
click at [376, 318] on div "01-RQG-3806" at bounding box center [348, 313] width 217 height 20
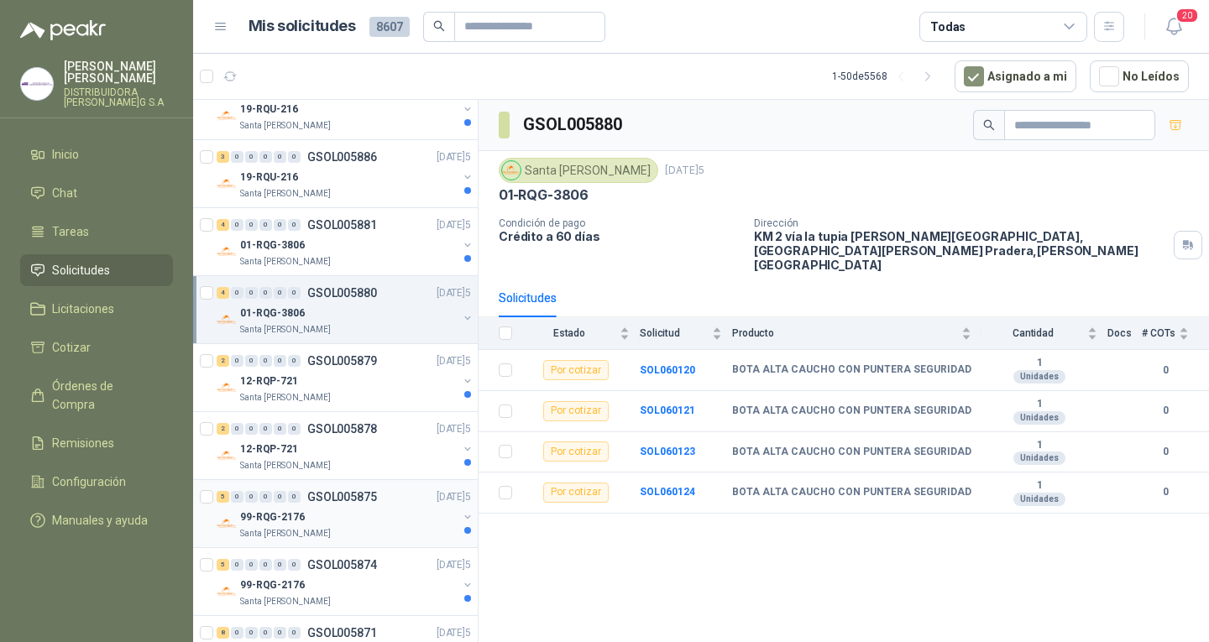
scroll to position [588, 0]
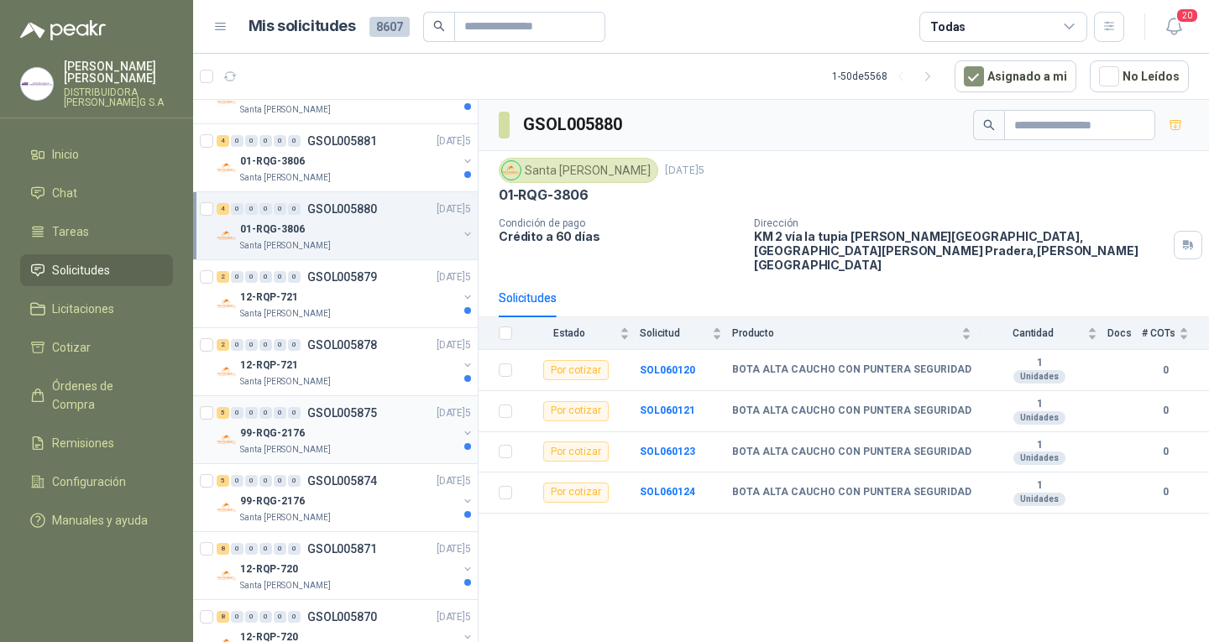
click at [379, 398] on div "5 0 0 0 0 0 GSOL005875 [DATE] 99-RQG-2176 [GEOGRAPHIC_DATA][PERSON_NAME]" at bounding box center [335, 430] width 285 height 68
click at [386, 417] on div "5 0 0 0 0 0 GSOL005875 [DATE]5" at bounding box center [346, 413] width 258 height 20
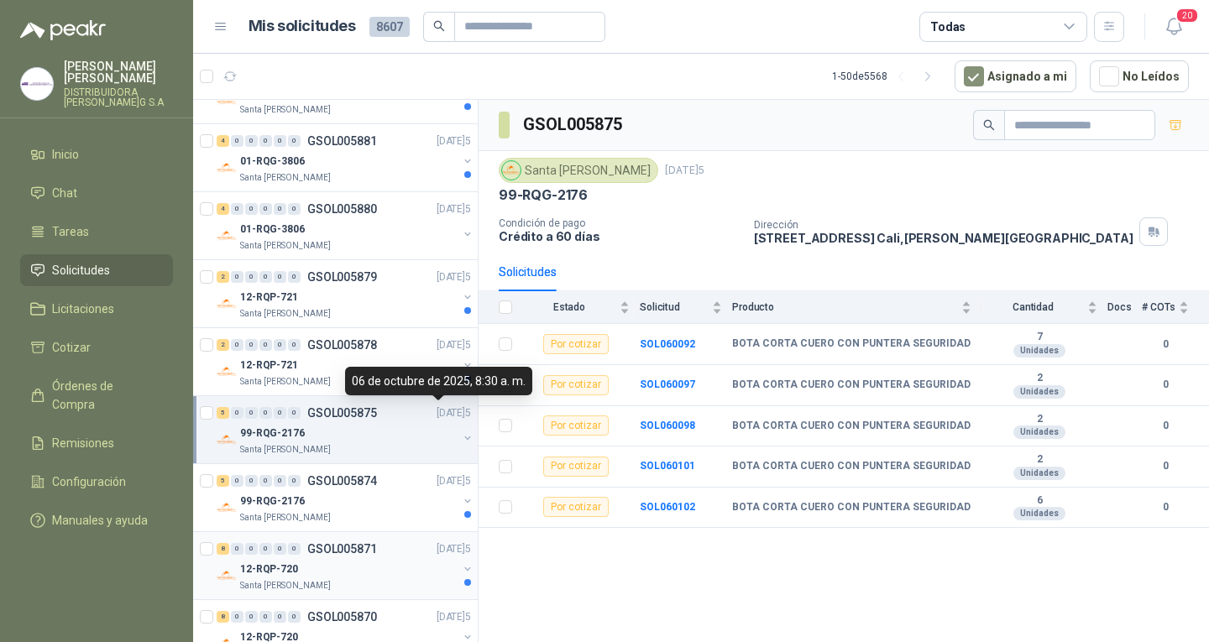
click at [411, 544] on div "8 0 0 0 0 0 GSOL005871 [DATE]" at bounding box center [346, 549] width 258 height 20
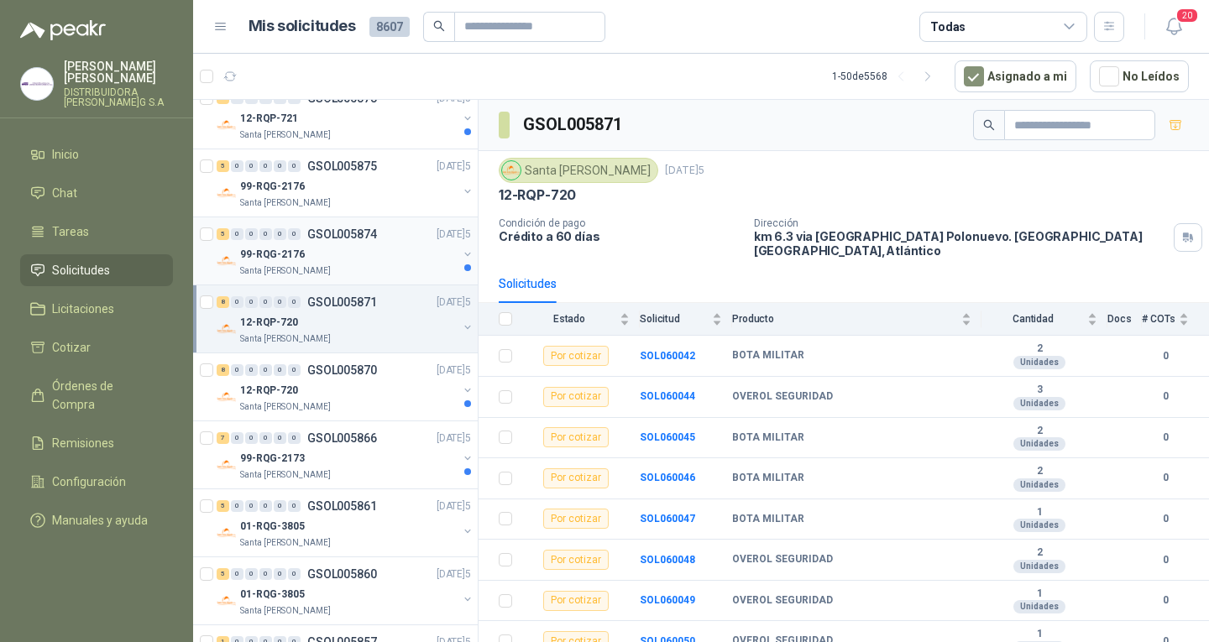
scroll to position [840, 0]
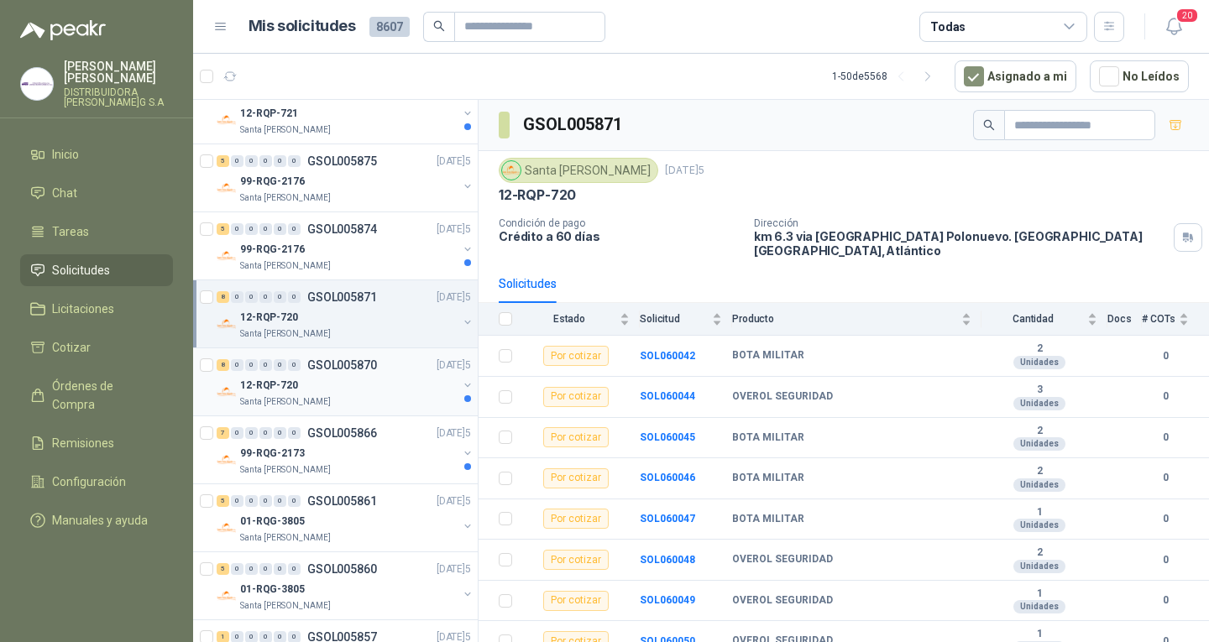
click at [344, 385] on div "12-RQP-720" at bounding box center [348, 385] width 217 height 20
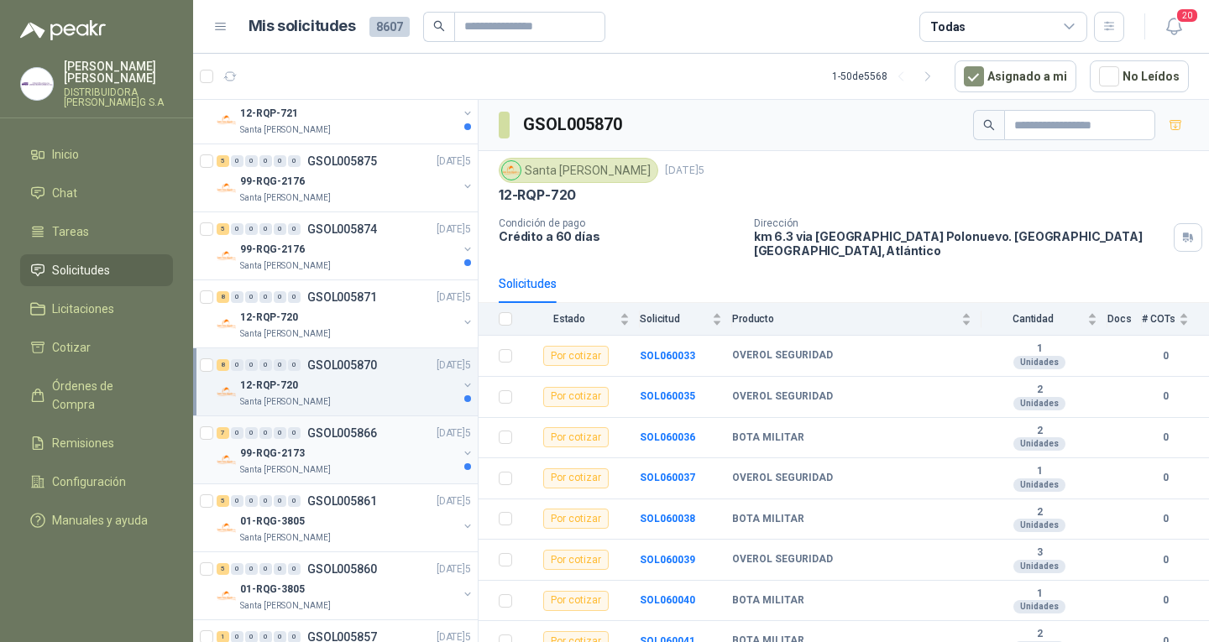
click at [377, 459] on div "99-RQG-2173" at bounding box center [348, 453] width 217 height 20
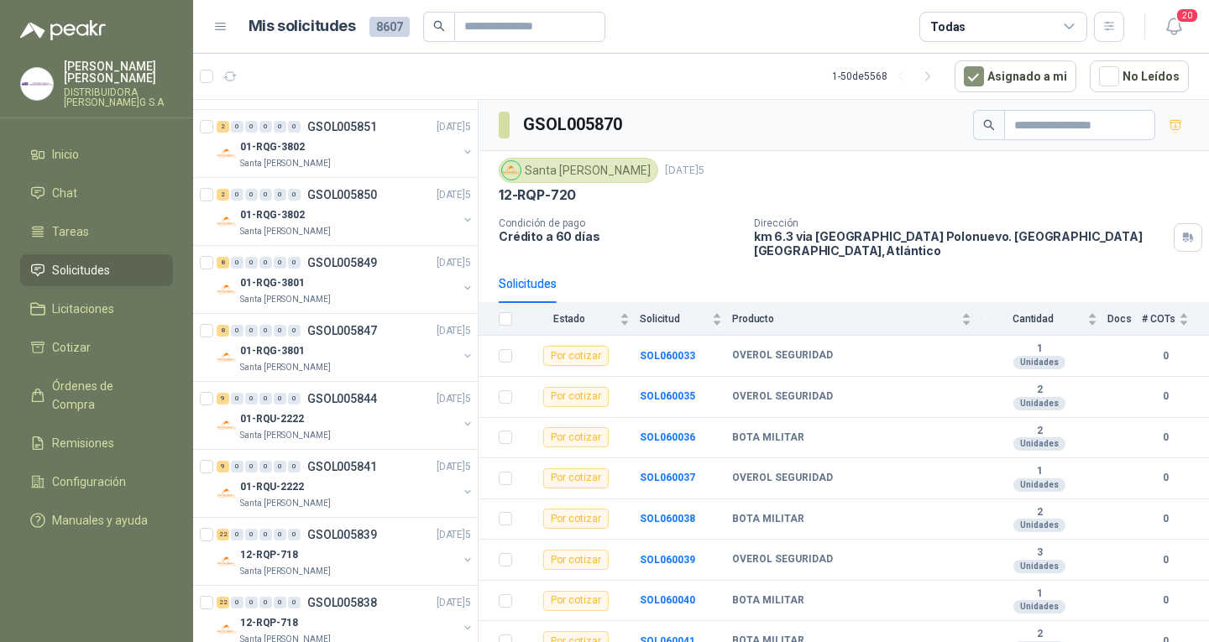
scroll to position [1595, 0]
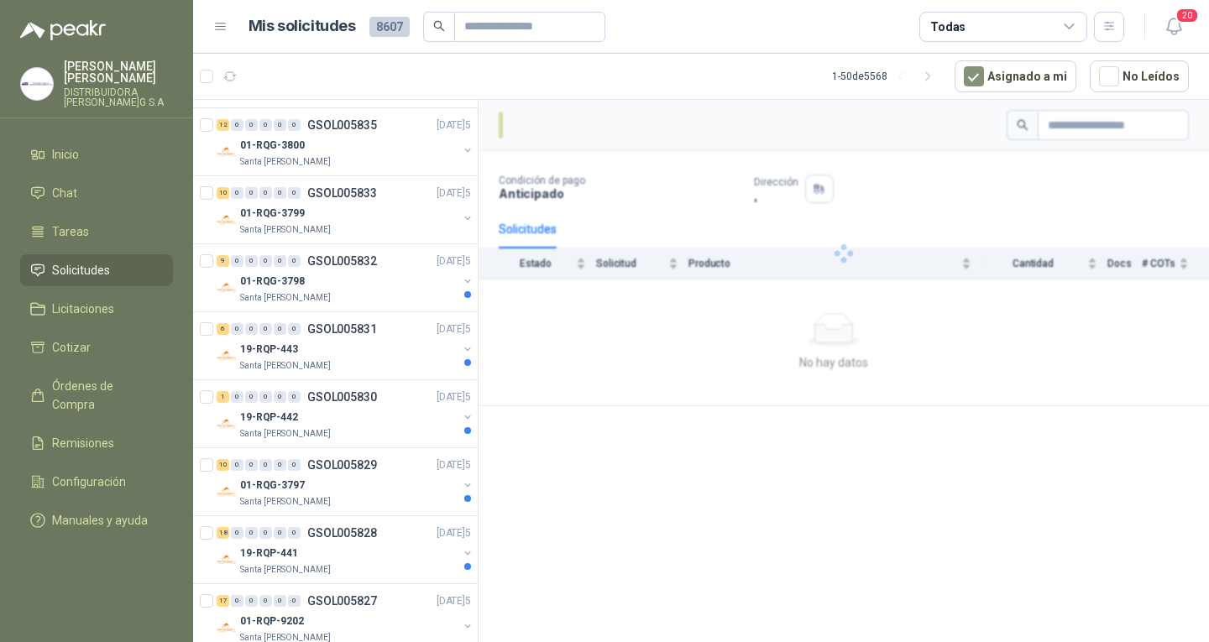
scroll to position [2183, 0]
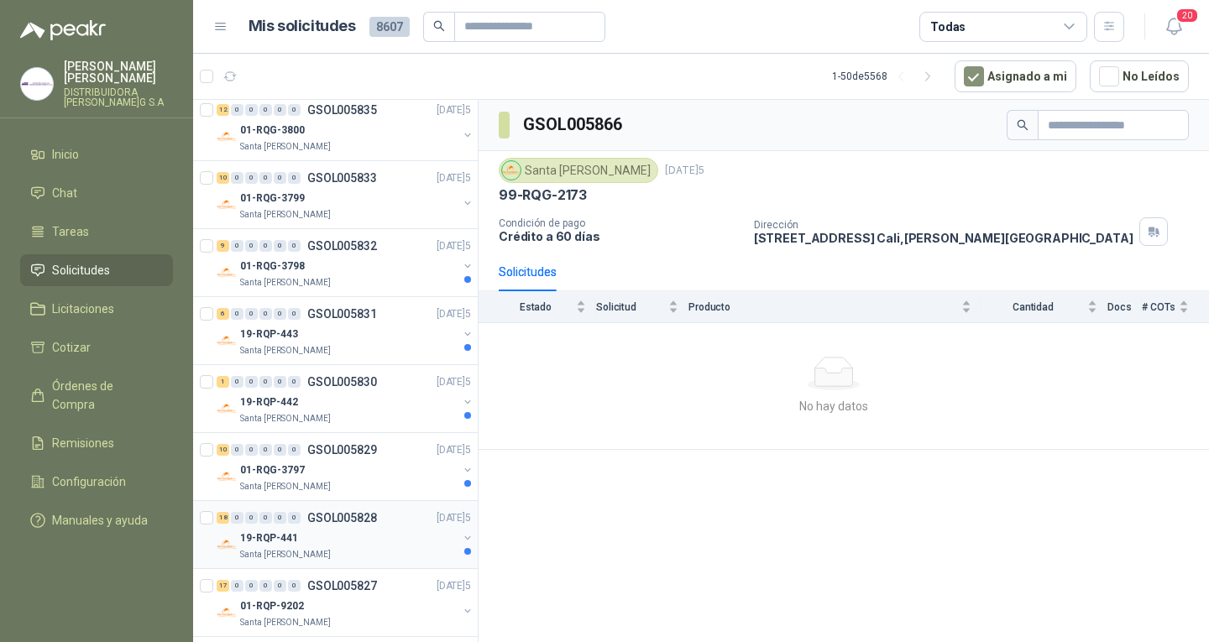
click at [381, 510] on div "18 0 0 0 0 0 GSOL005828 [DATE]" at bounding box center [346, 518] width 258 height 20
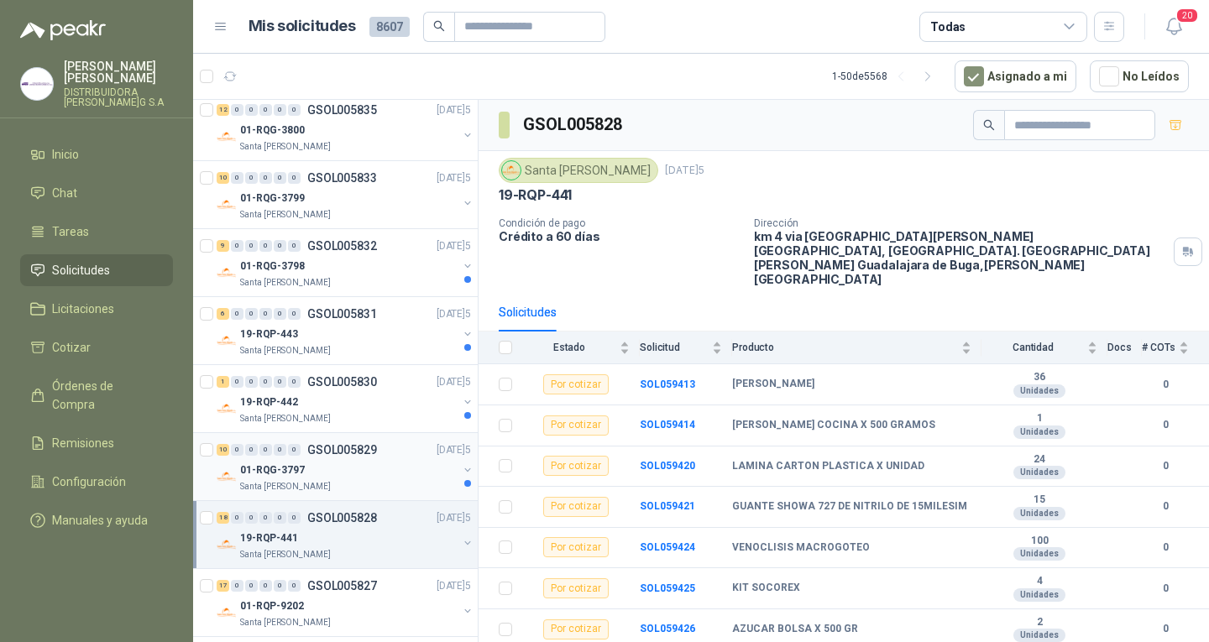
click at [404, 440] on div "10 0 0 0 0 0 GSOL005829 [DATE]5" at bounding box center [346, 450] width 258 height 20
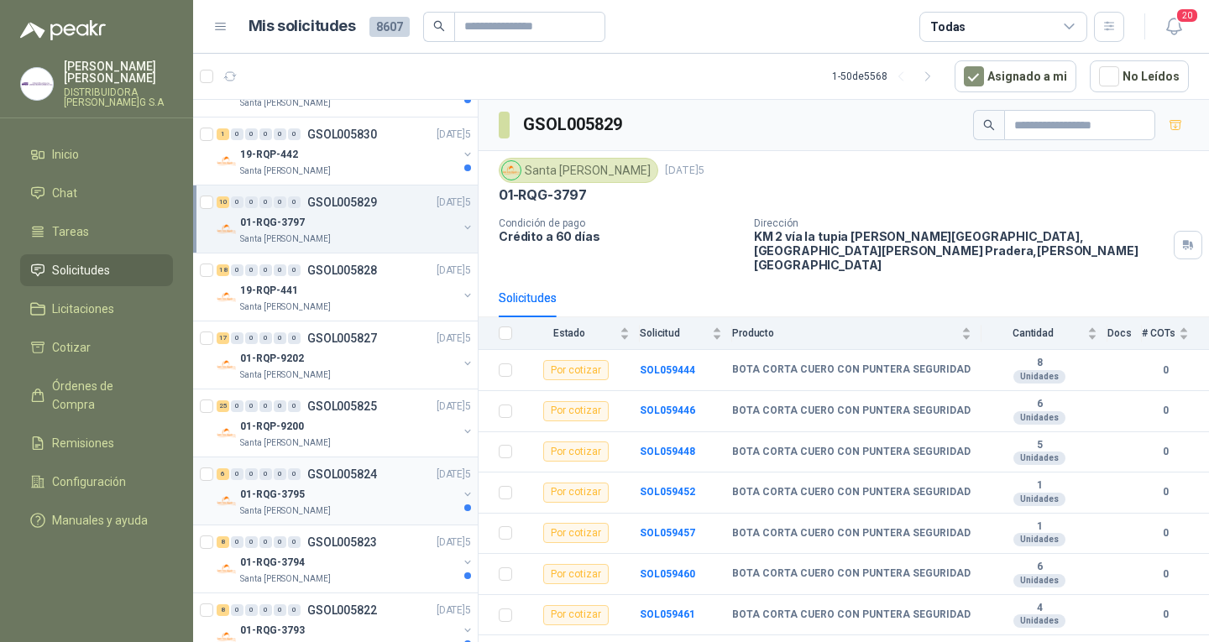
scroll to position [2519, 0]
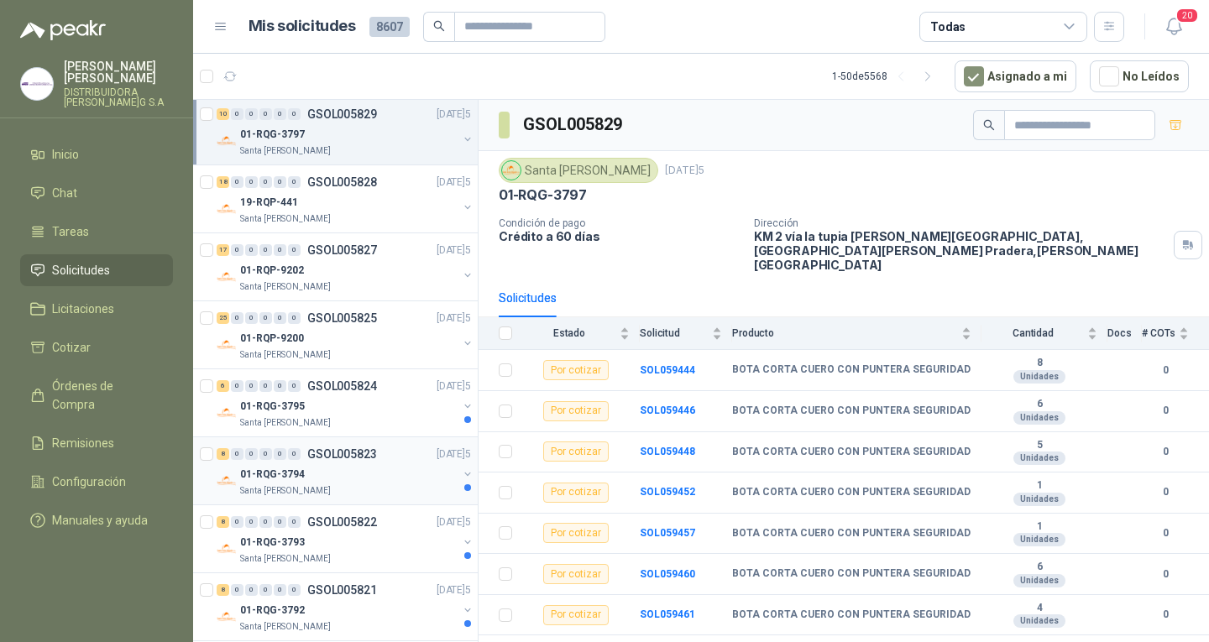
click at [399, 469] on div "01-RQG-3794" at bounding box center [348, 474] width 217 height 20
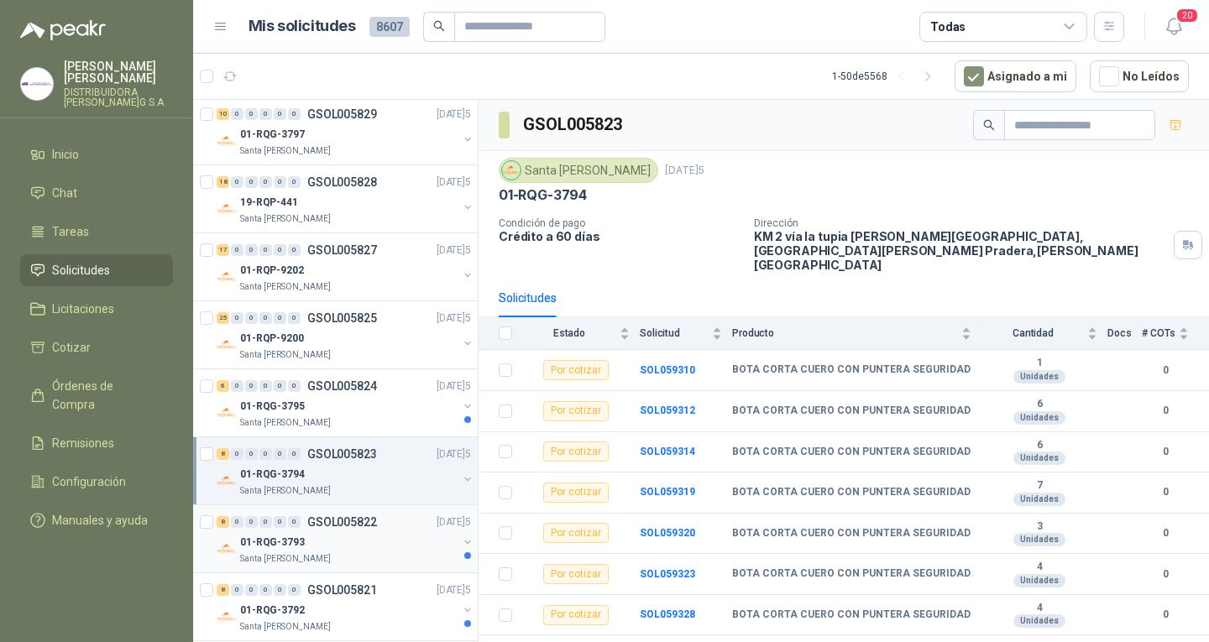
scroll to position [2603, 0]
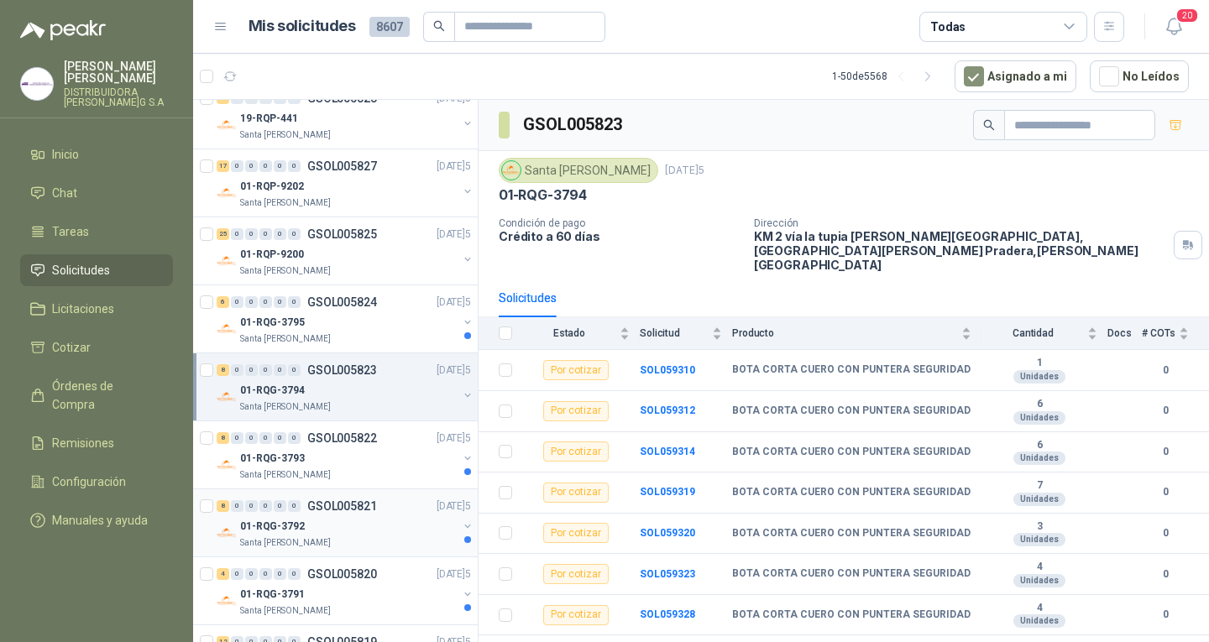
click at [380, 510] on div "8 0 0 0 0 0 GSOL005821 [DATE]5" at bounding box center [346, 506] width 258 height 20
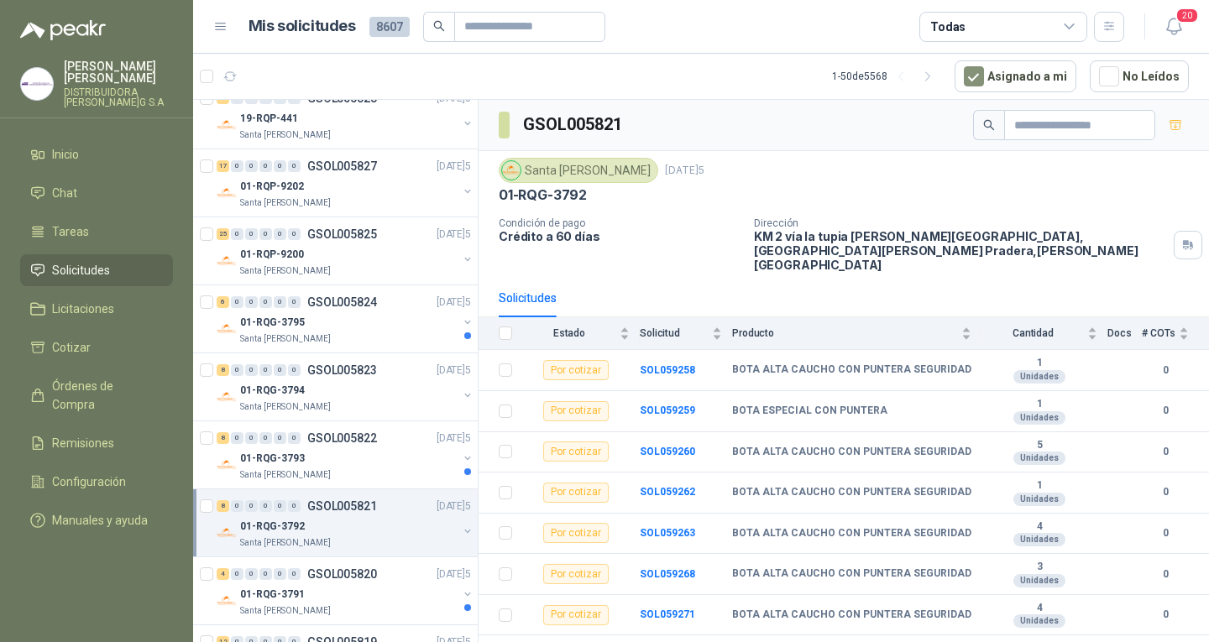
scroll to position [2876, 0]
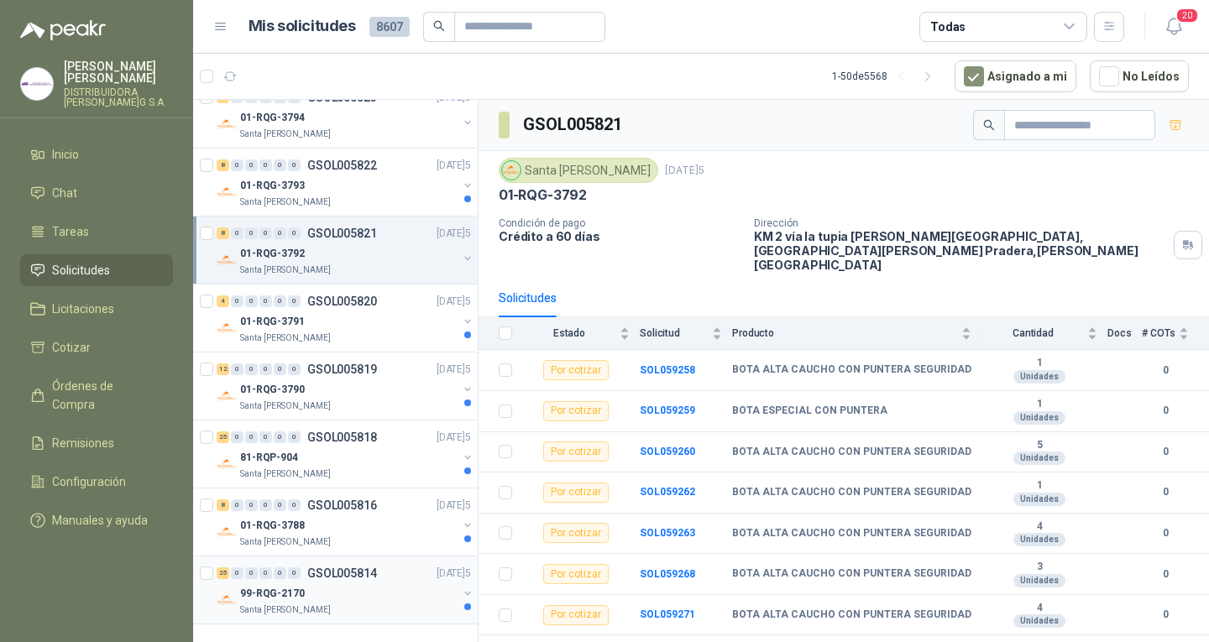
click at [374, 580] on div "25 0 0 0 0 0 GSOL005814 [DATE]" at bounding box center [346, 573] width 258 height 20
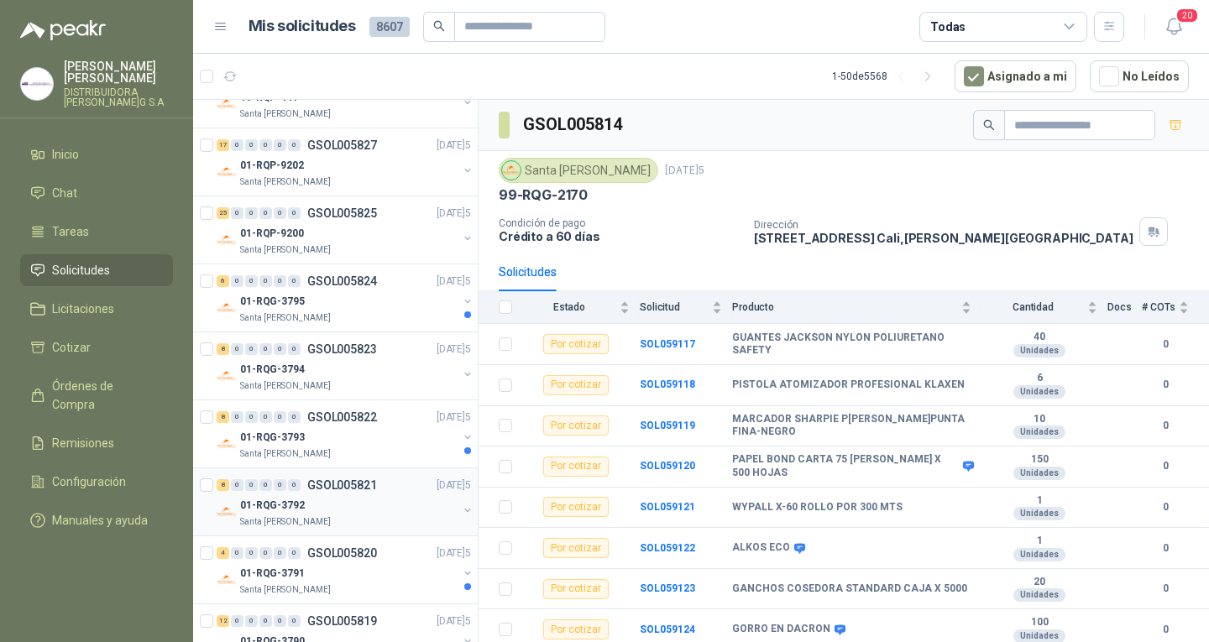
scroll to position [2540, 0]
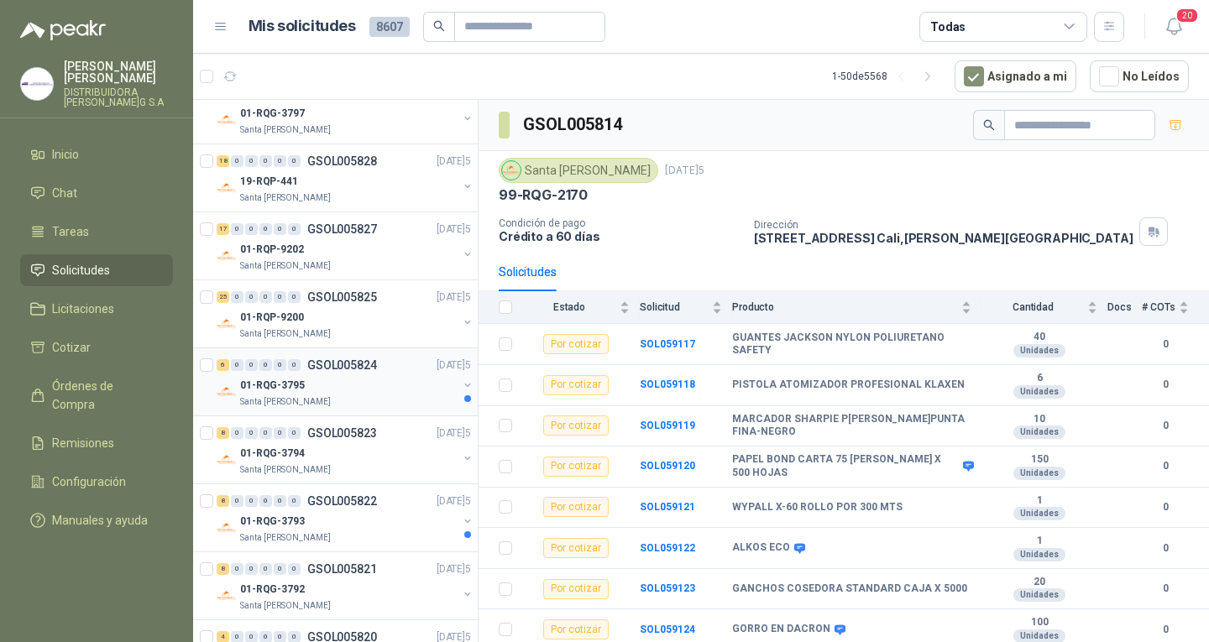
click at [364, 391] on div "01-RQG-3795" at bounding box center [348, 385] width 217 height 20
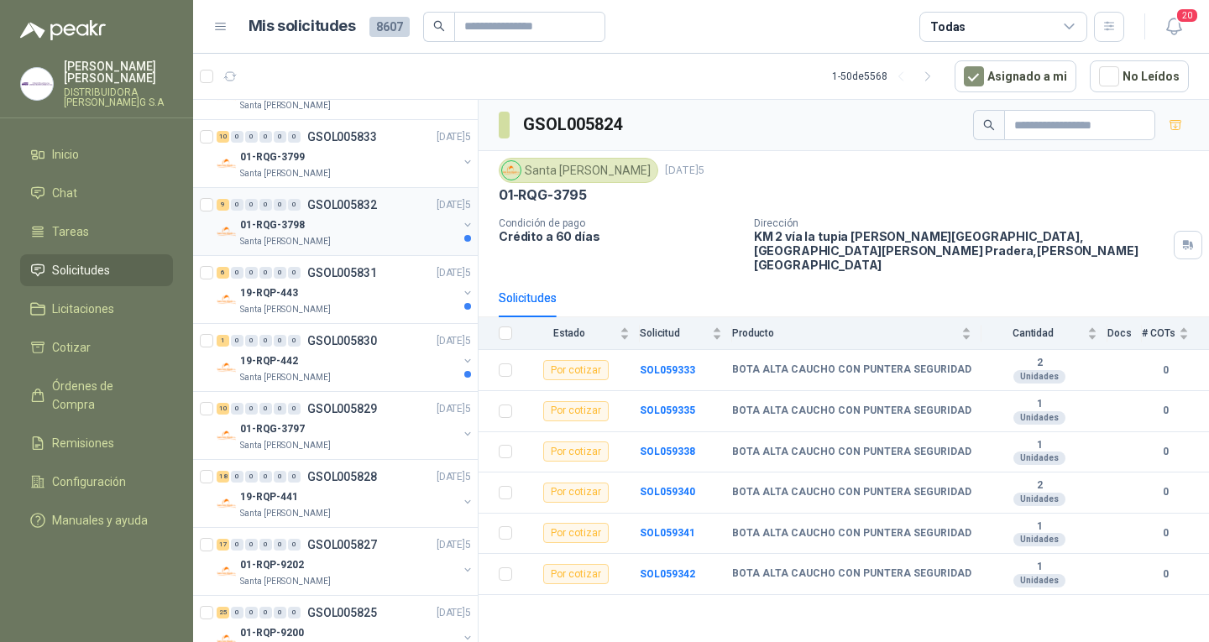
scroll to position [2204, 0]
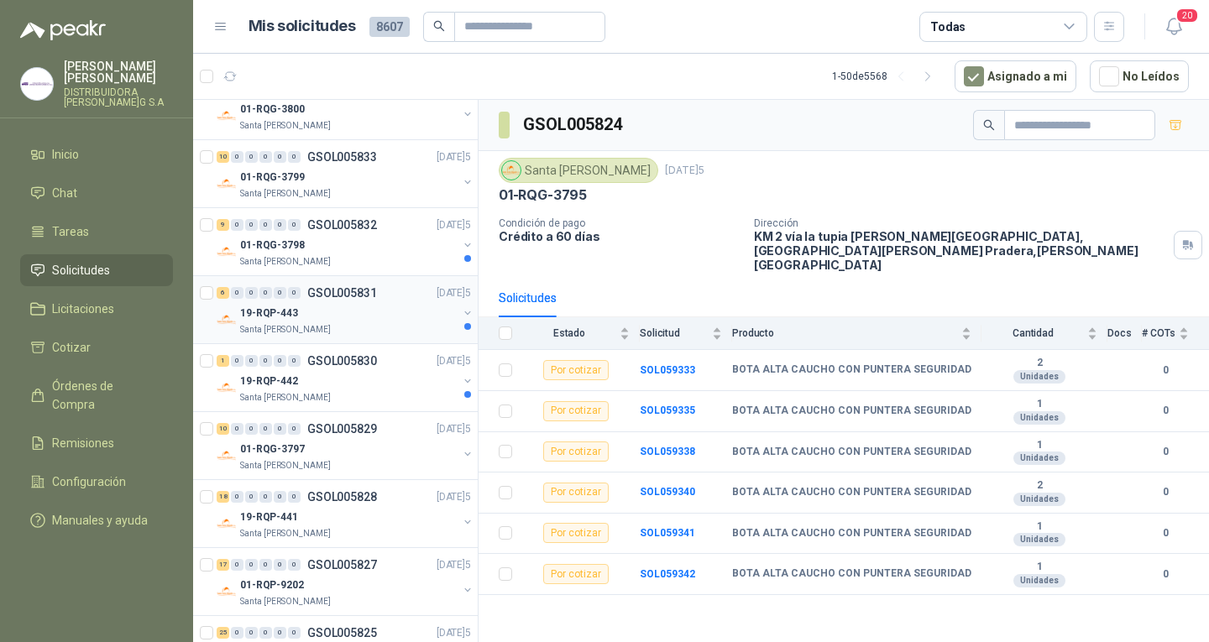
click at [372, 311] on div "19-RQP-443" at bounding box center [348, 313] width 217 height 20
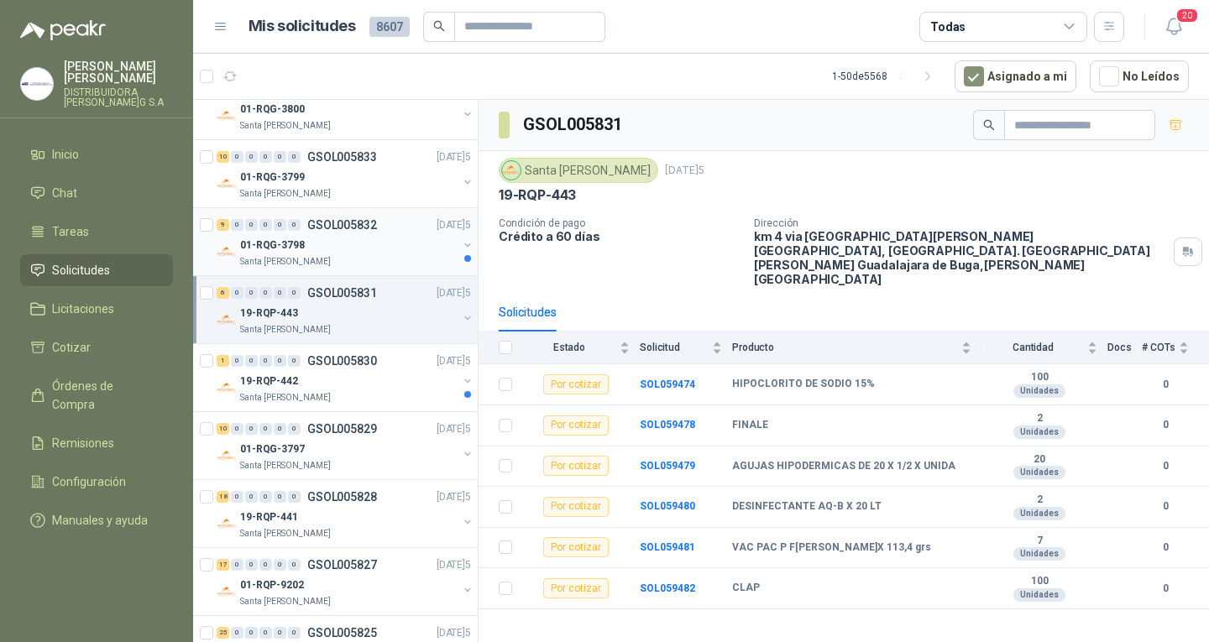
click at [415, 254] on div "01-RQG-3798" at bounding box center [348, 245] width 217 height 20
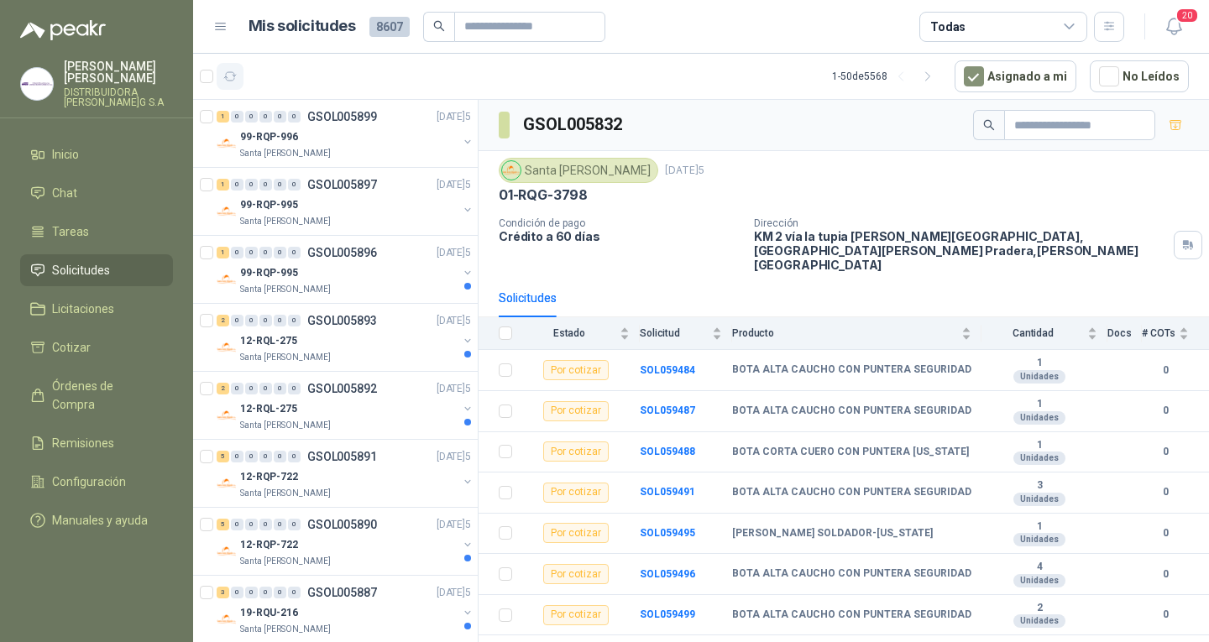
click at [238, 76] on button "button" at bounding box center [230, 76] width 27 height 27
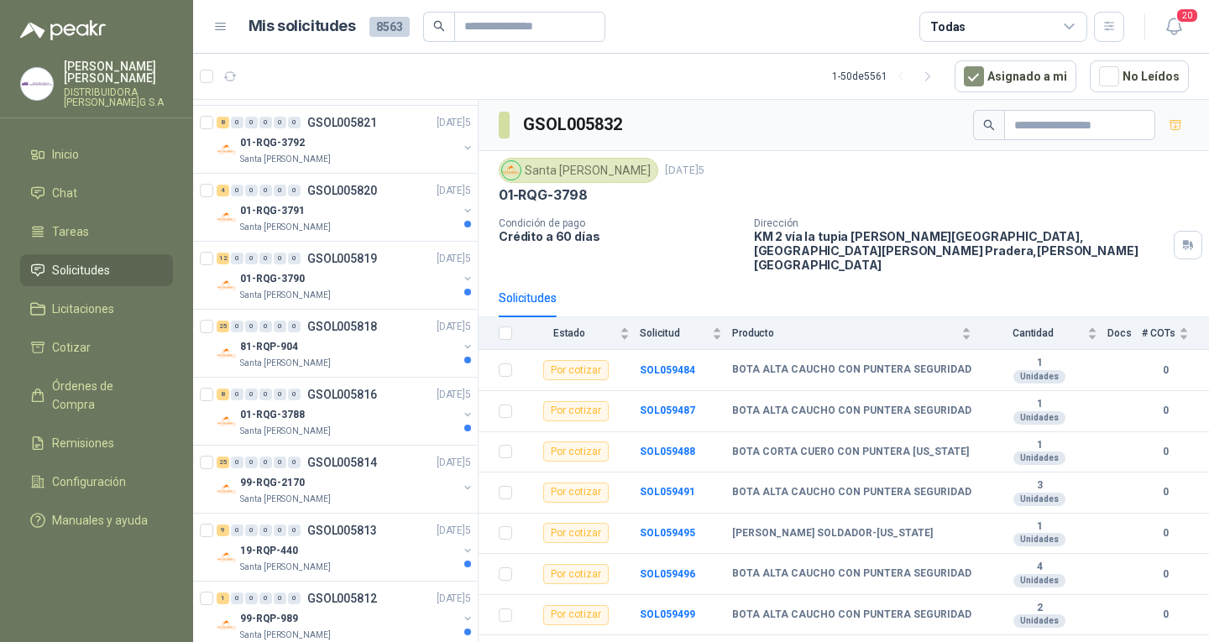
scroll to position [2603, 0]
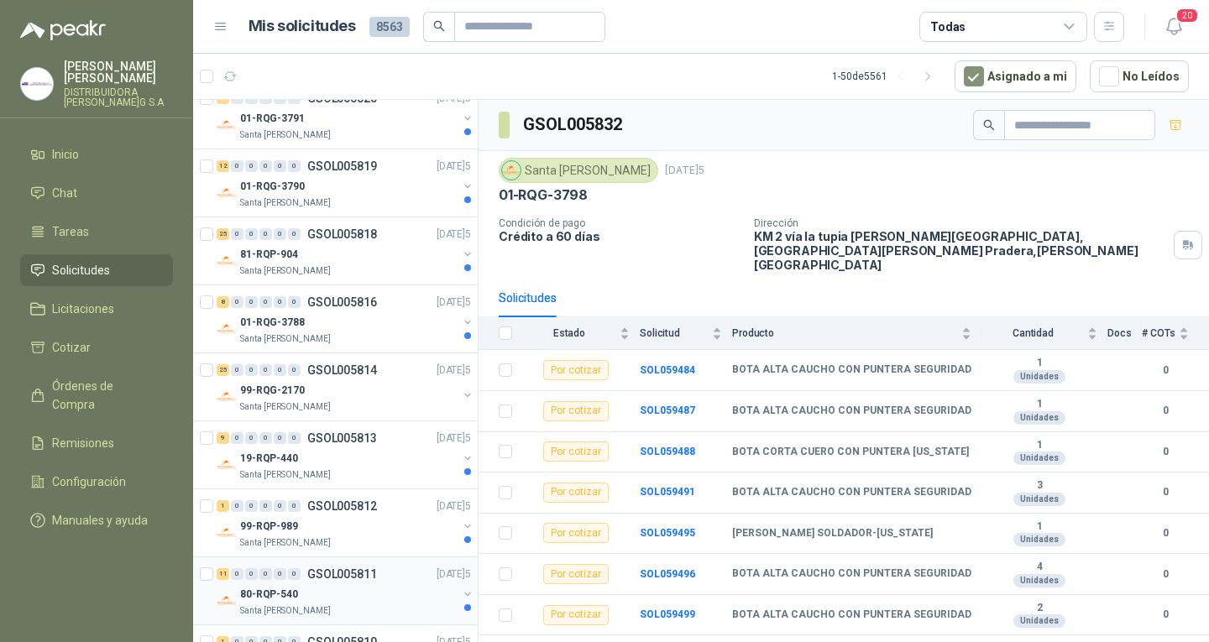
click at [312, 573] on p "GSOL005811" at bounding box center [342, 574] width 70 height 12
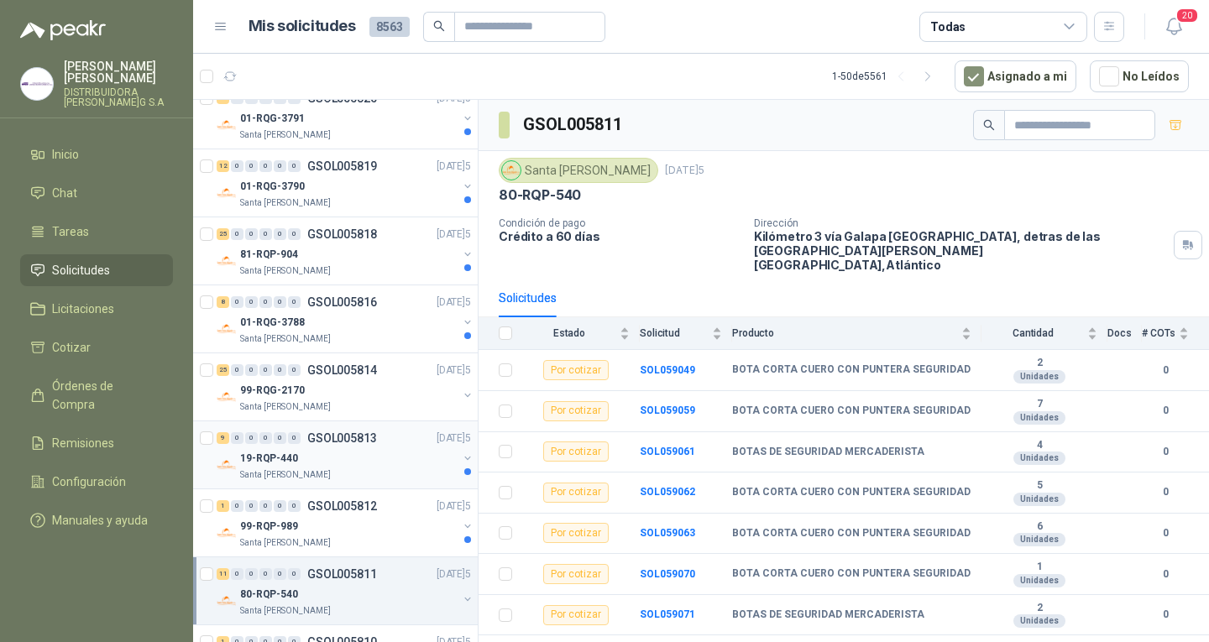
click at [389, 473] on div "Santa [PERSON_NAME]" at bounding box center [348, 475] width 217 height 13
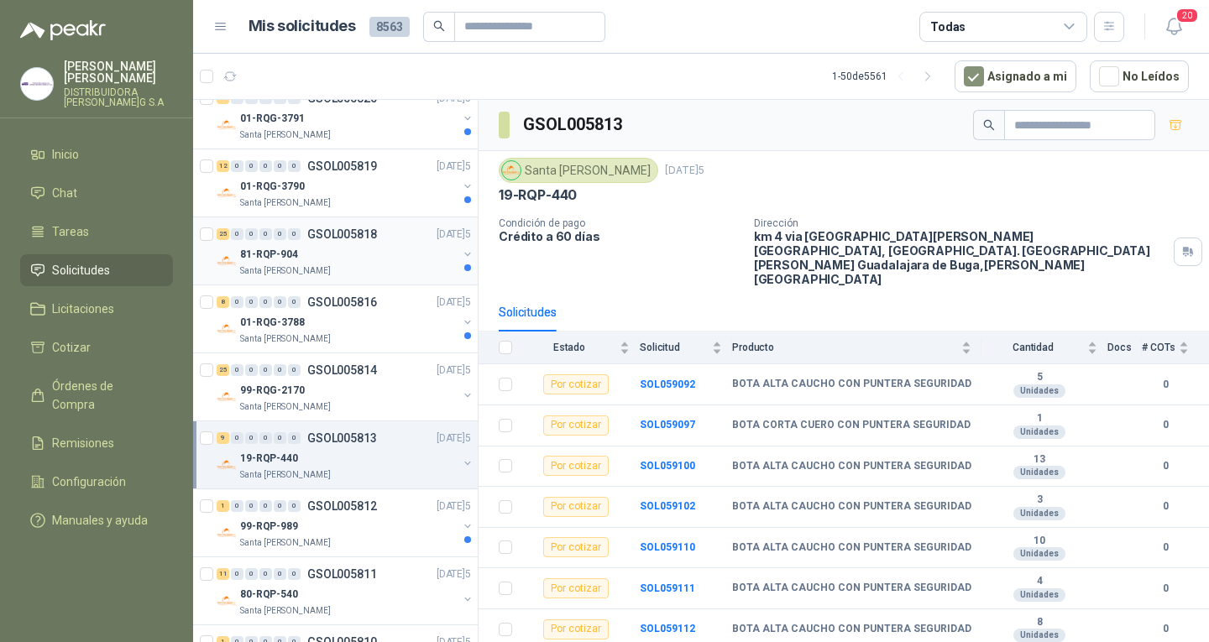
click at [346, 243] on div "25 0 0 0 0 0 GSOL005818 [DATE]" at bounding box center [346, 234] width 258 height 20
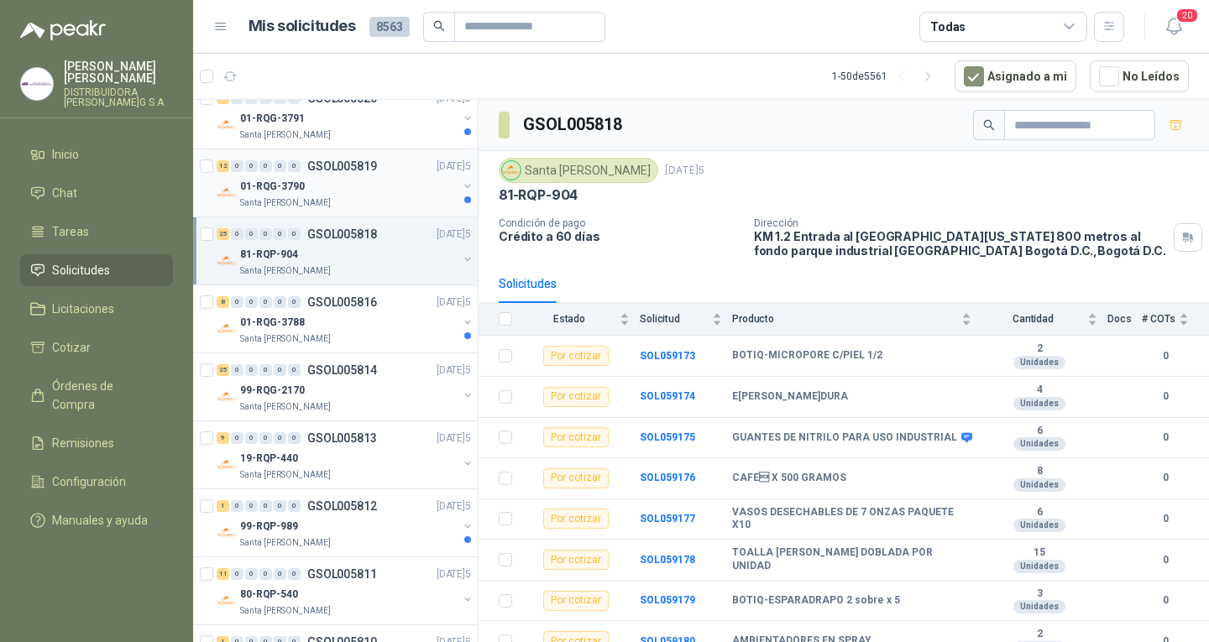
click at [335, 182] on div "01-RQG-3790" at bounding box center [348, 186] width 217 height 20
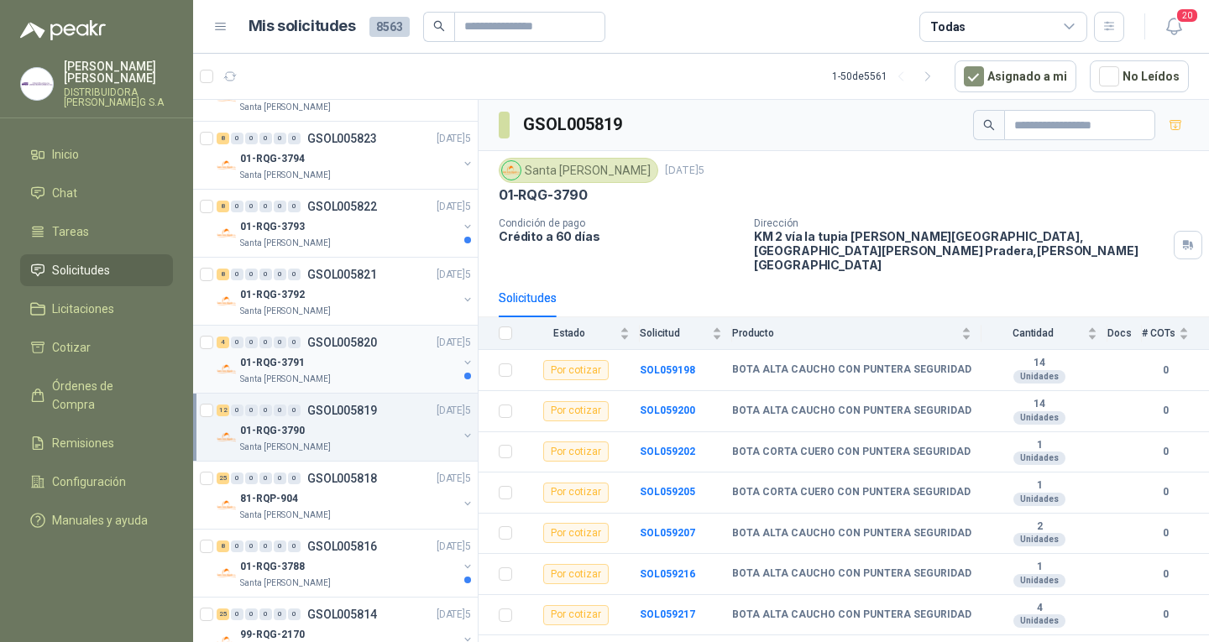
scroll to position [2351, 0]
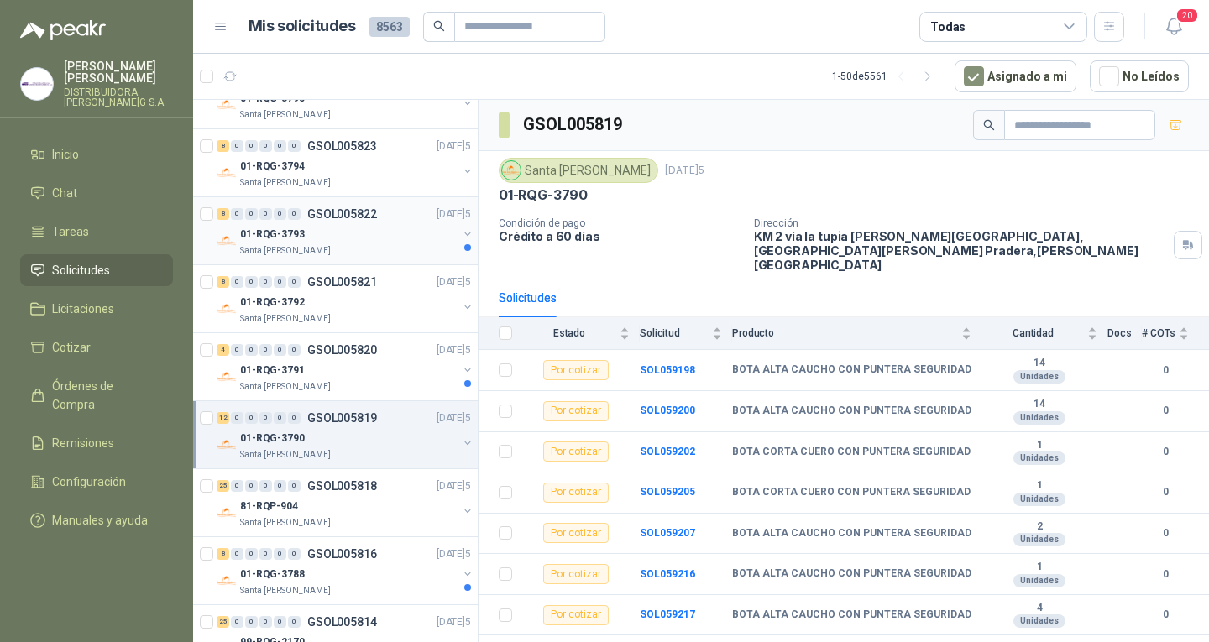
click at [357, 238] on div "01-RQG-3793" at bounding box center [348, 234] width 217 height 20
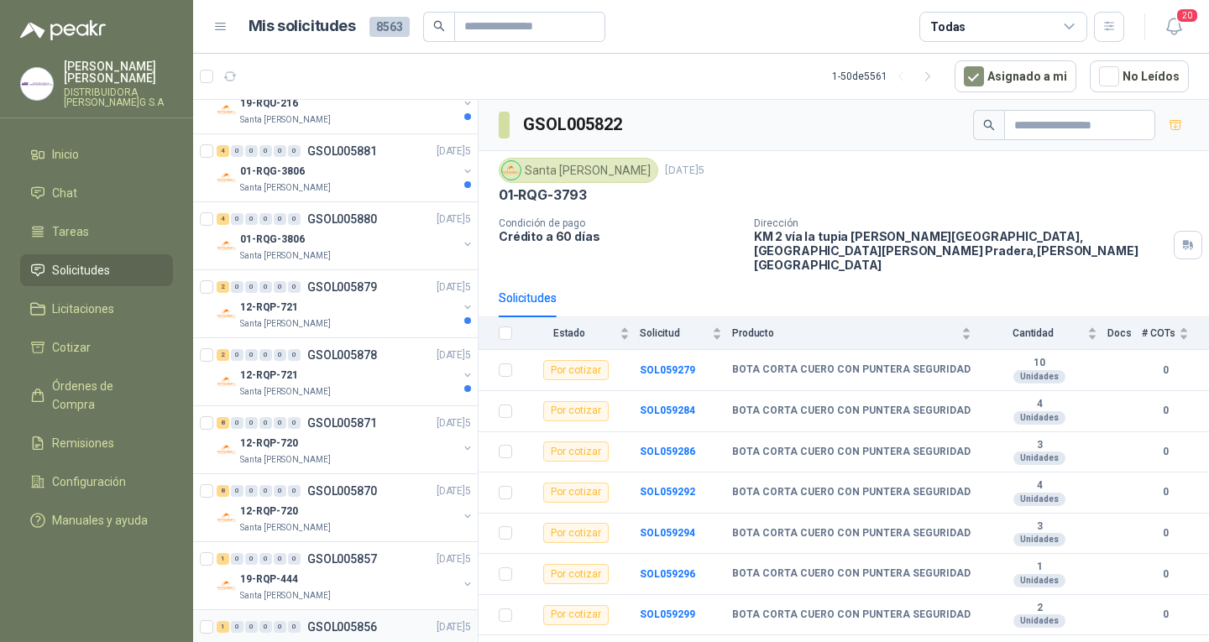
scroll to position [504, 0]
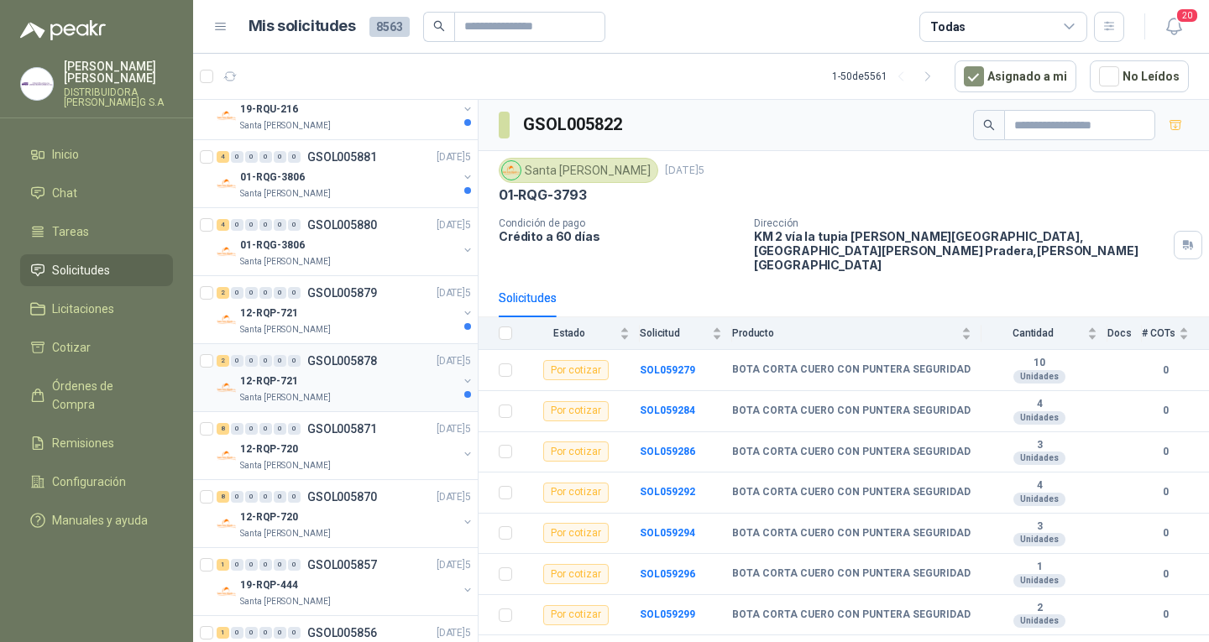
click at [338, 390] on div "12-RQP-721" at bounding box center [348, 381] width 217 height 20
click at [387, 376] on div "12-RQP-721" at bounding box center [348, 381] width 217 height 20
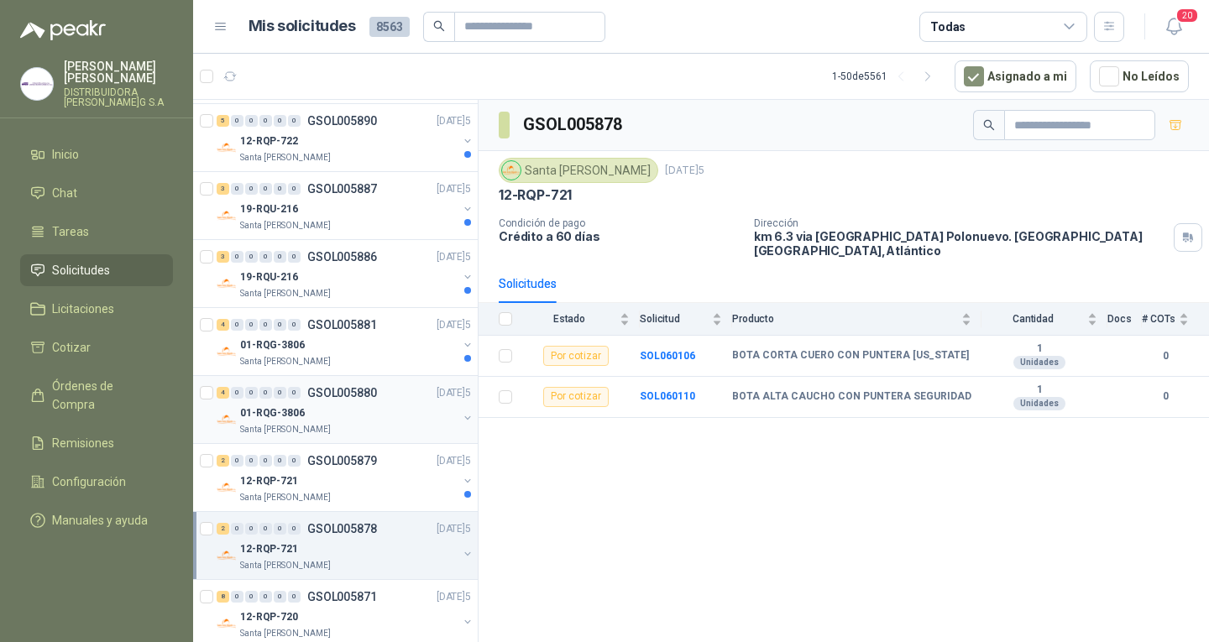
scroll to position [252, 0]
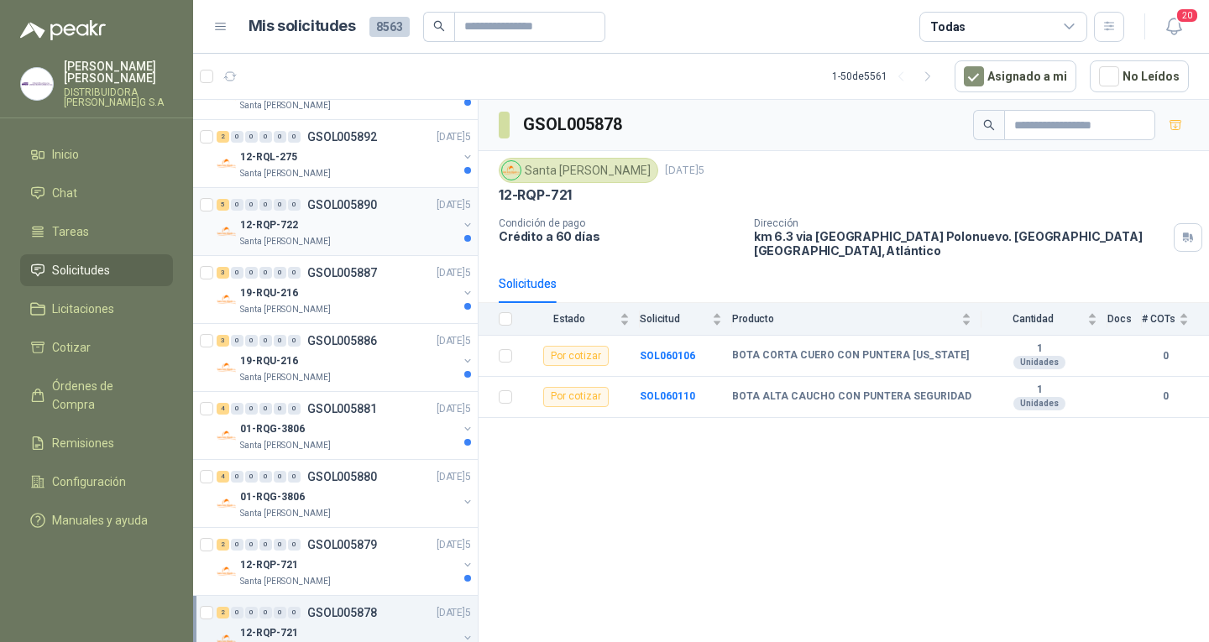
click at [432, 217] on div "12-RQP-722" at bounding box center [348, 225] width 217 height 20
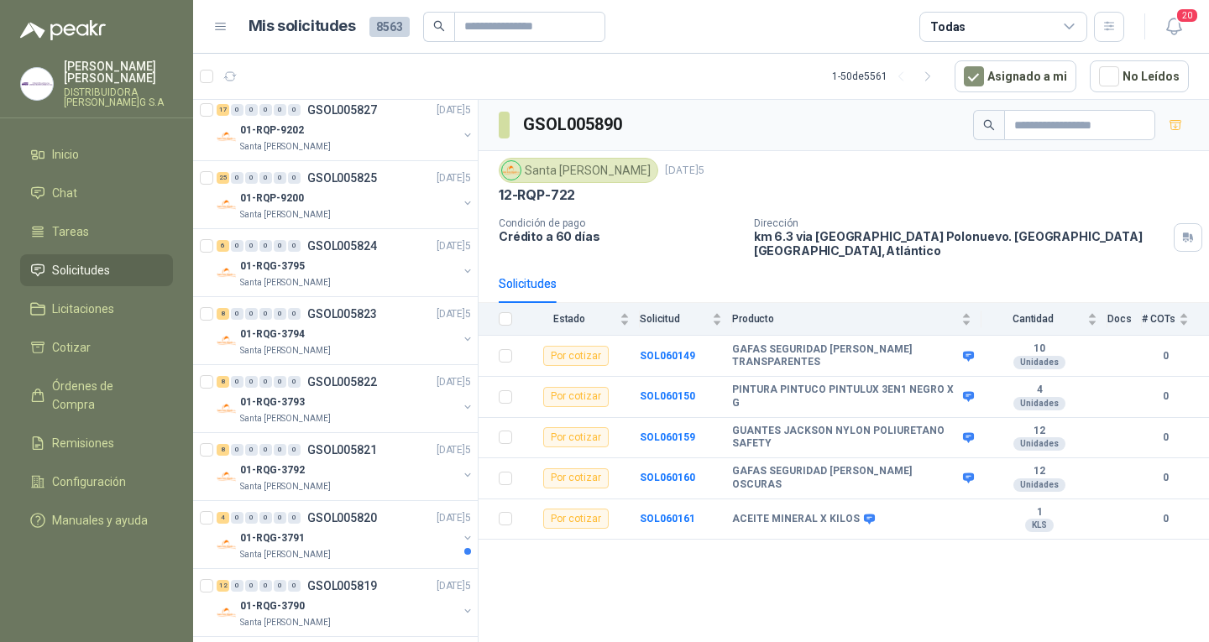
scroll to position [2267, 0]
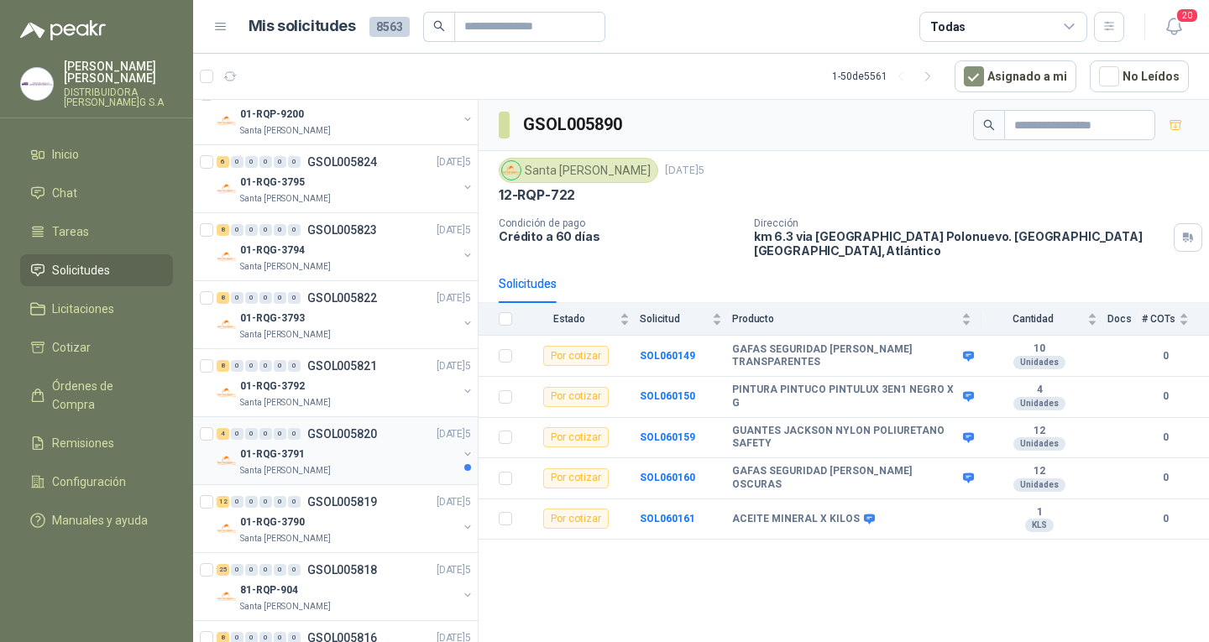
click at [375, 462] on div "01-RQG-3791" at bounding box center [348, 454] width 217 height 20
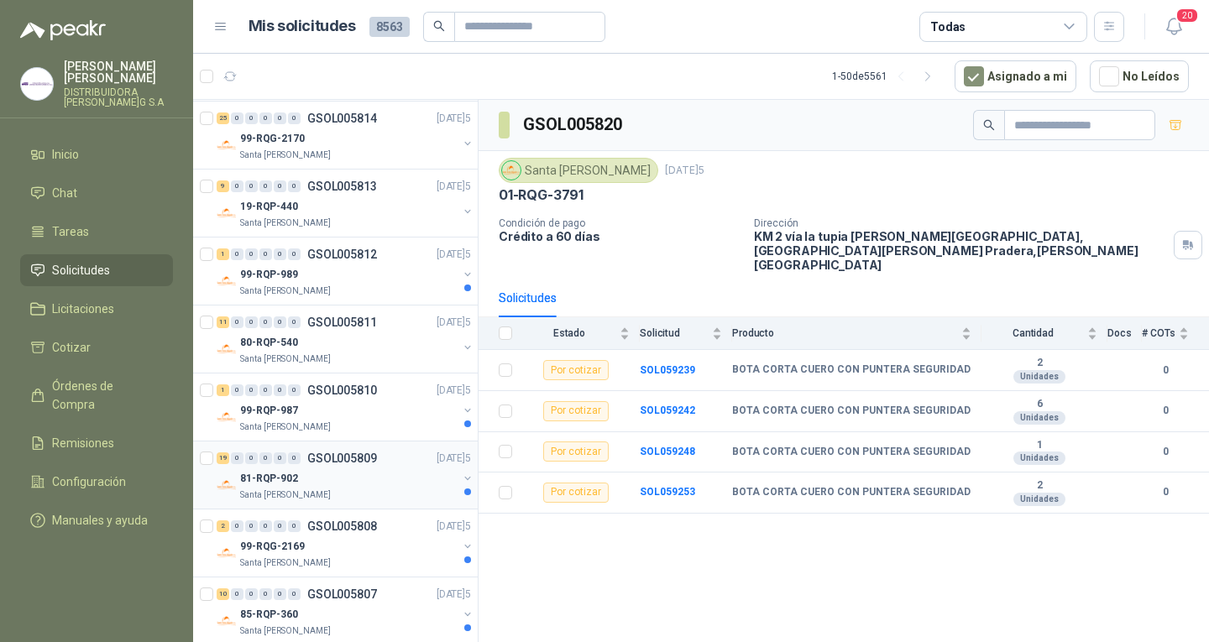
scroll to position [2876, 0]
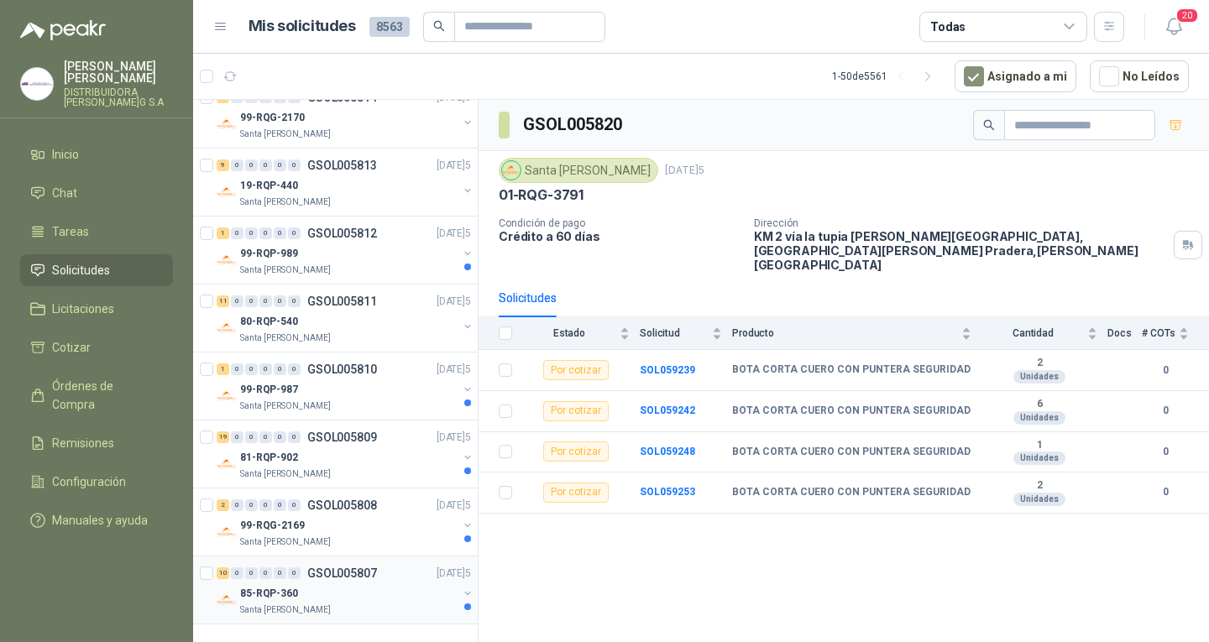
click at [360, 573] on p "GSOL005807" at bounding box center [342, 574] width 70 height 12
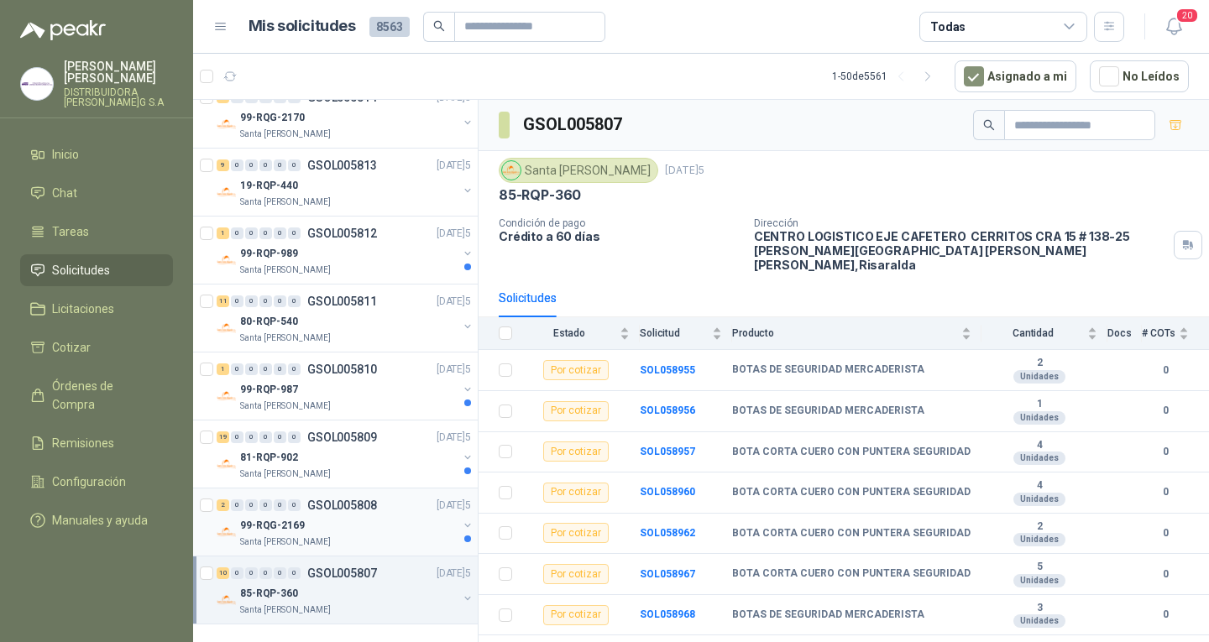
click at [437, 508] on p "[DATE]5" at bounding box center [454, 506] width 34 height 16
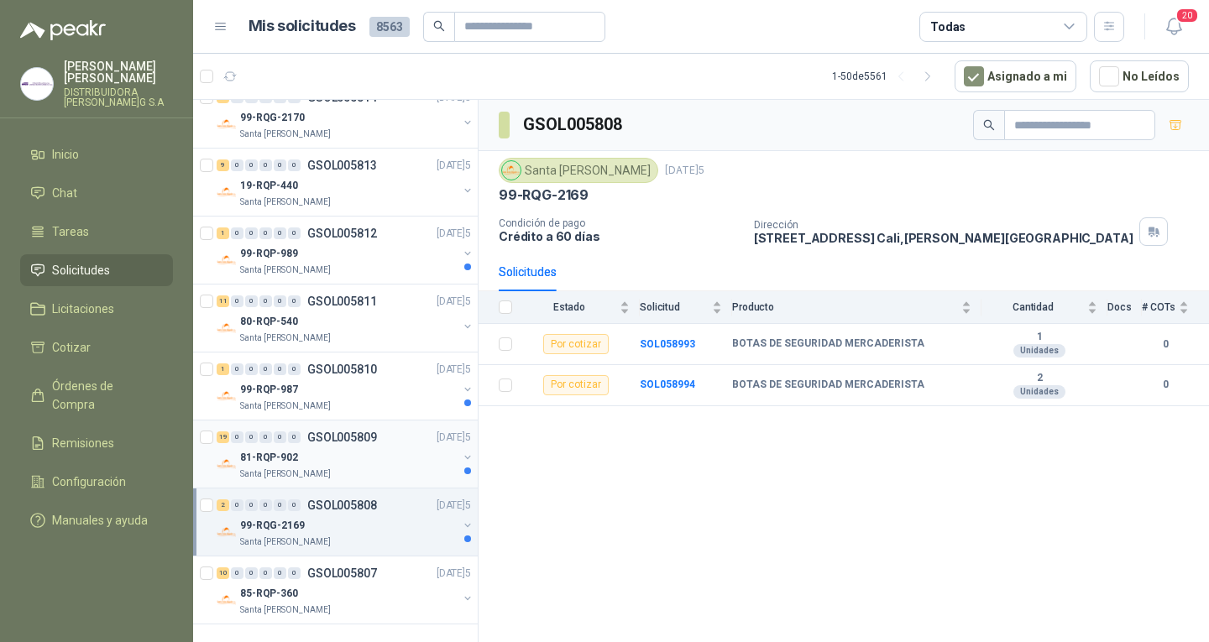
click at [353, 443] on p "GSOL005809" at bounding box center [342, 438] width 70 height 12
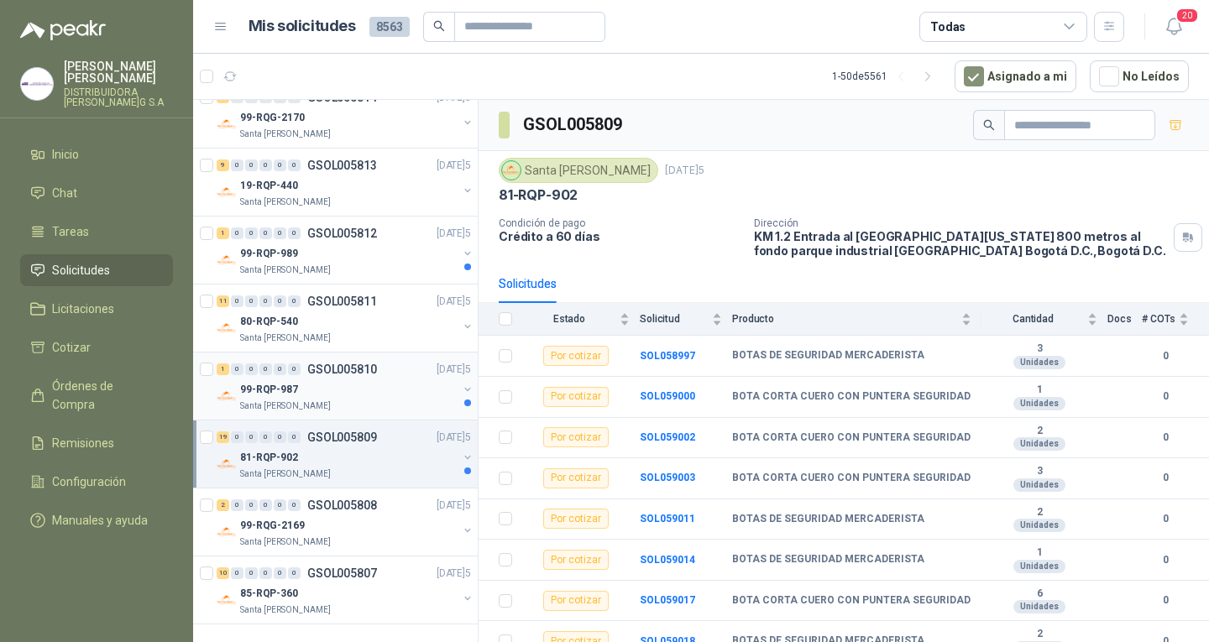
click at [350, 393] on div "99-RQP-987" at bounding box center [348, 390] width 217 height 20
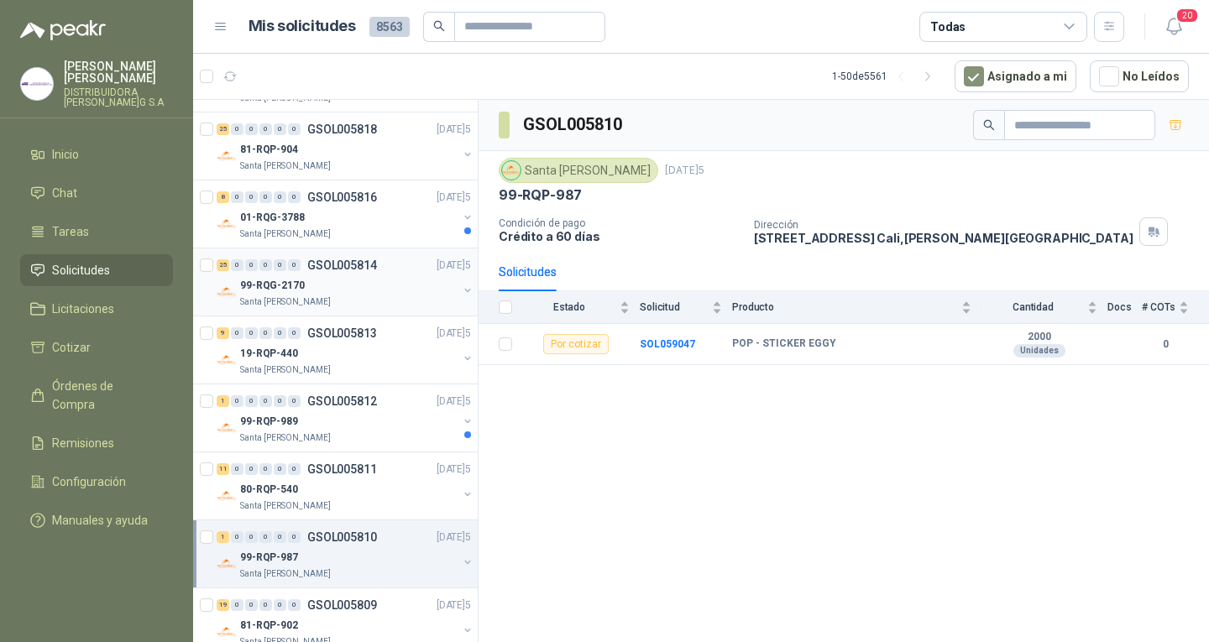
scroll to position [2624, 0]
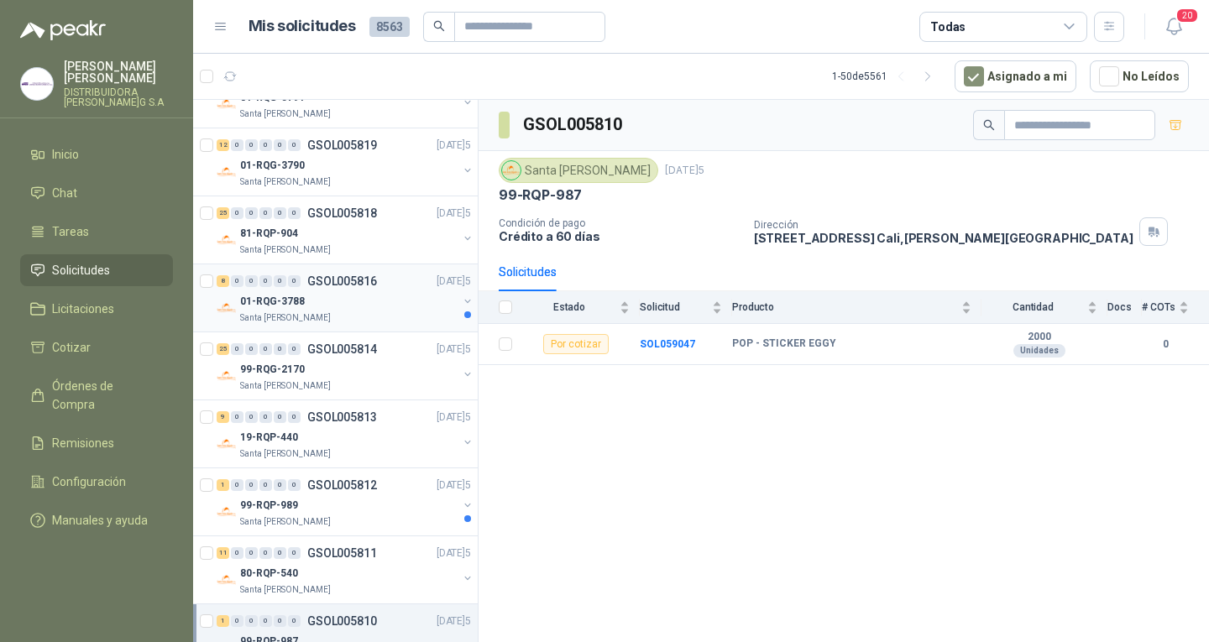
click at [364, 315] on div "Santa [PERSON_NAME]" at bounding box center [348, 318] width 217 height 13
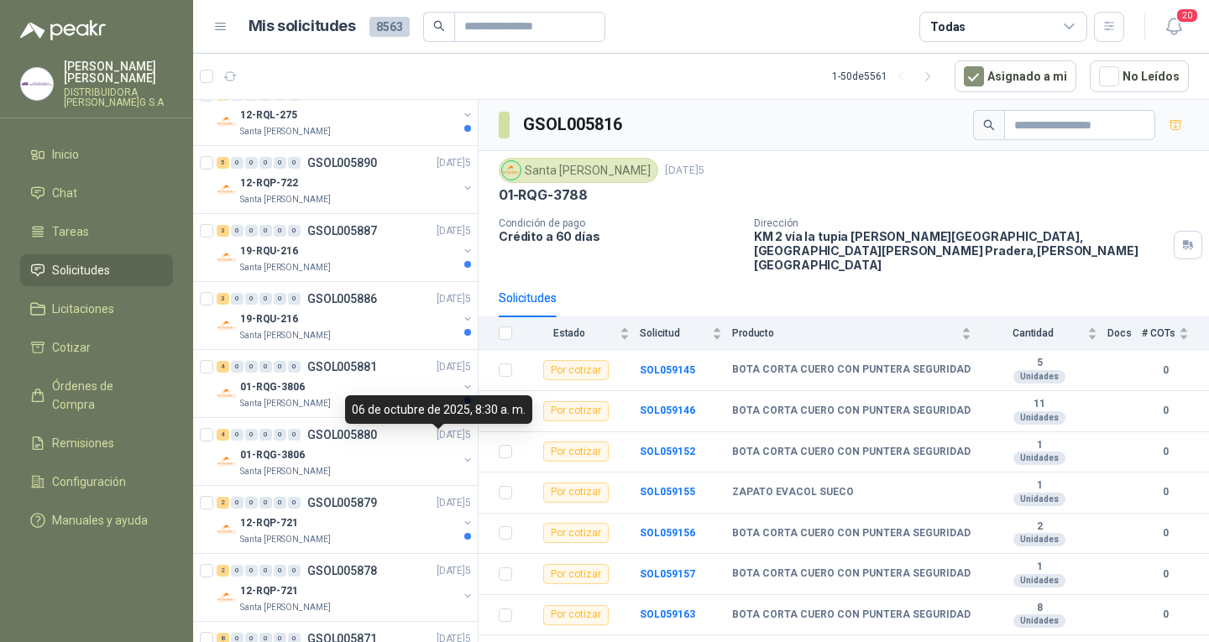
scroll to position [257, 0]
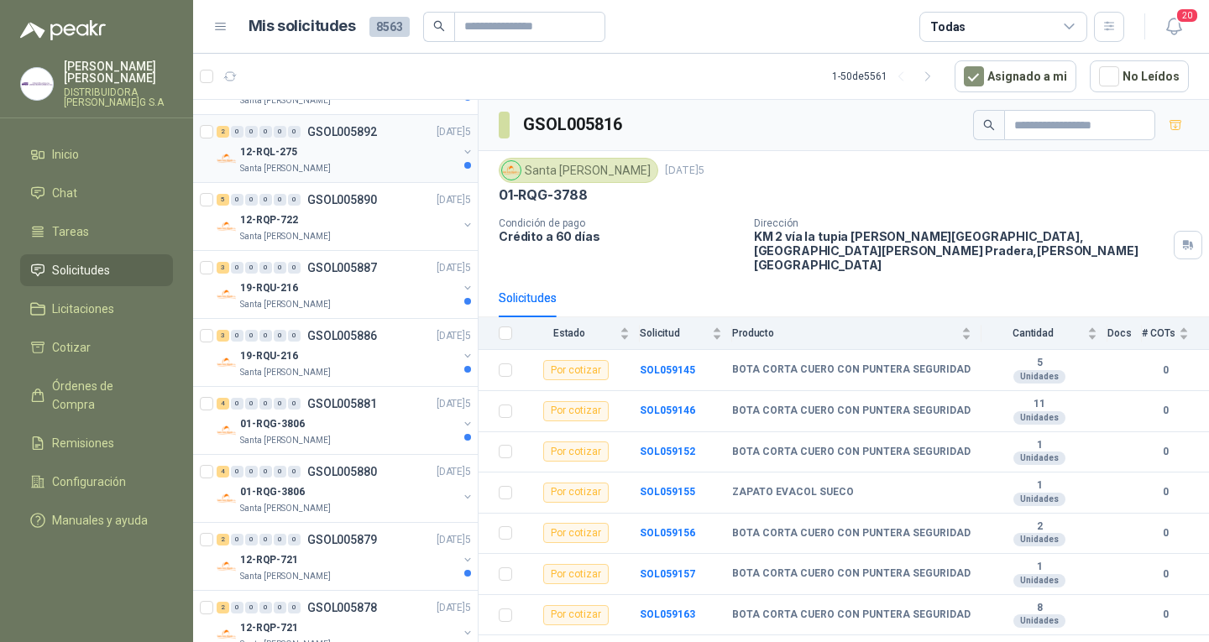
click at [434, 160] on div "12-RQL-275" at bounding box center [348, 152] width 217 height 20
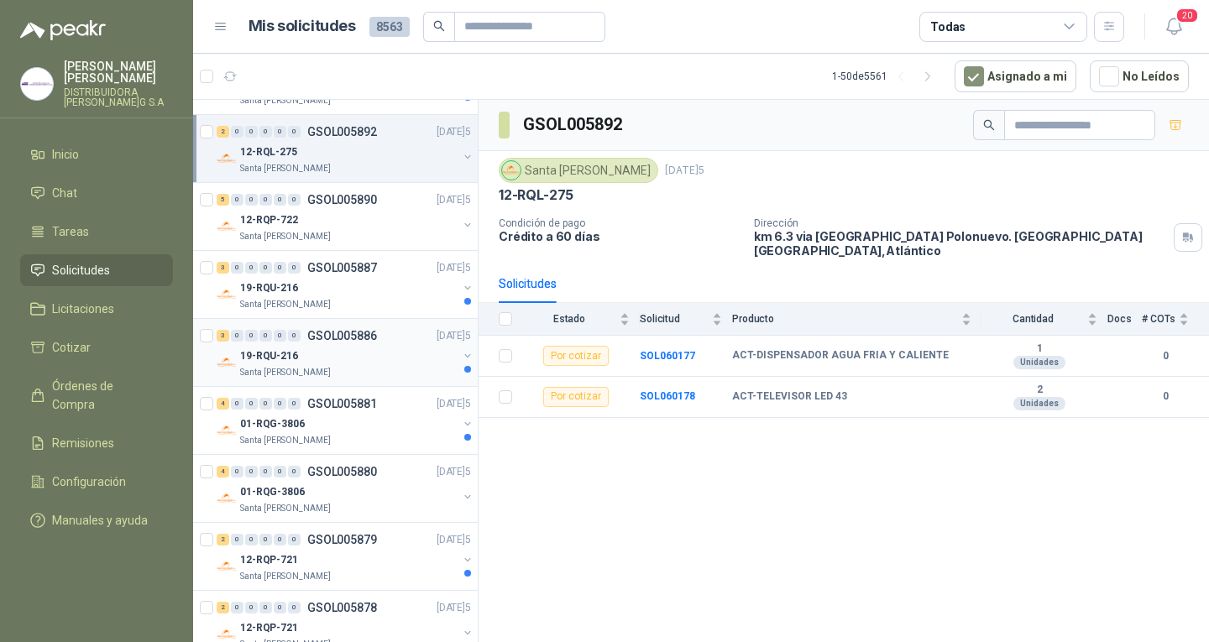
click at [381, 352] on div "19-RQU-216" at bounding box center [348, 356] width 217 height 20
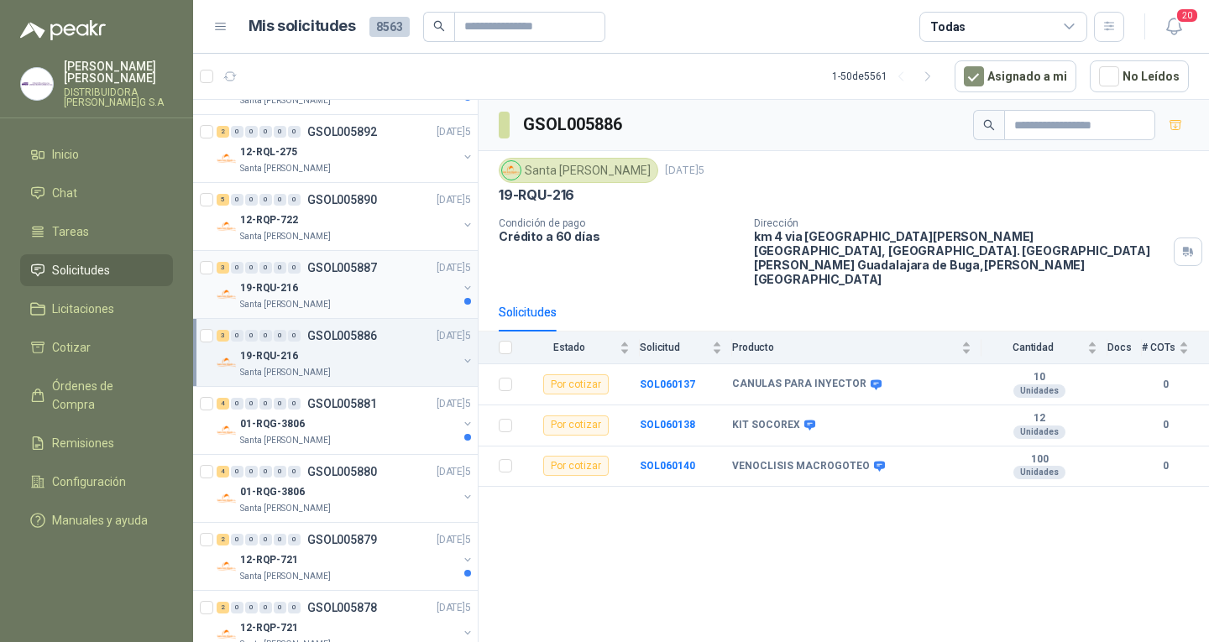
click at [389, 275] on div "3 0 0 0 0 0 GSOL005887 [DATE]" at bounding box center [346, 268] width 258 height 20
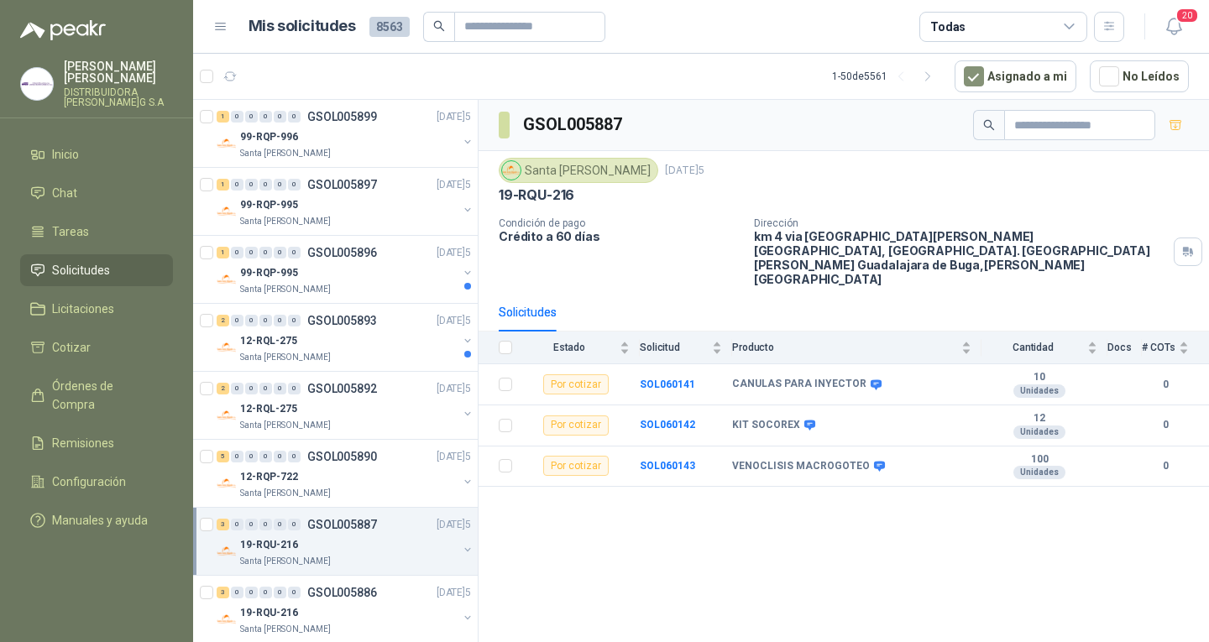
click at [389, 275] on div "99-RQP-995" at bounding box center [348, 273] width 217 height 20
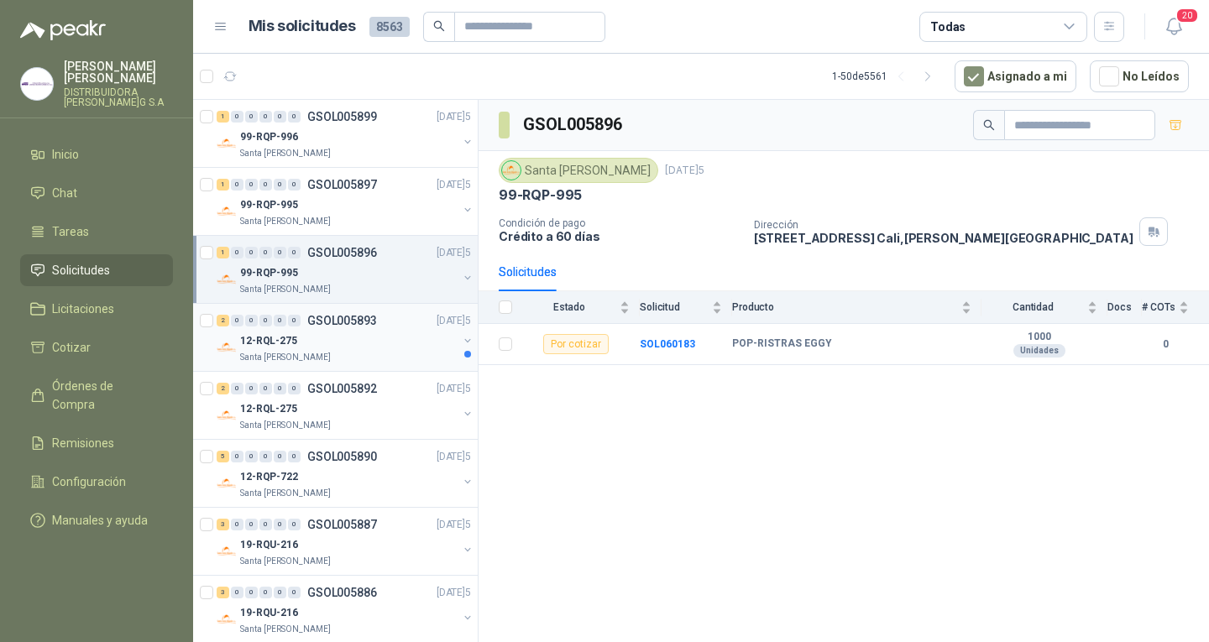
click at [364, 330] on div "2 0 0 0 0 0 GSOL005893 [DATE]5" at bounding box center [346, 321] width 258 height 20
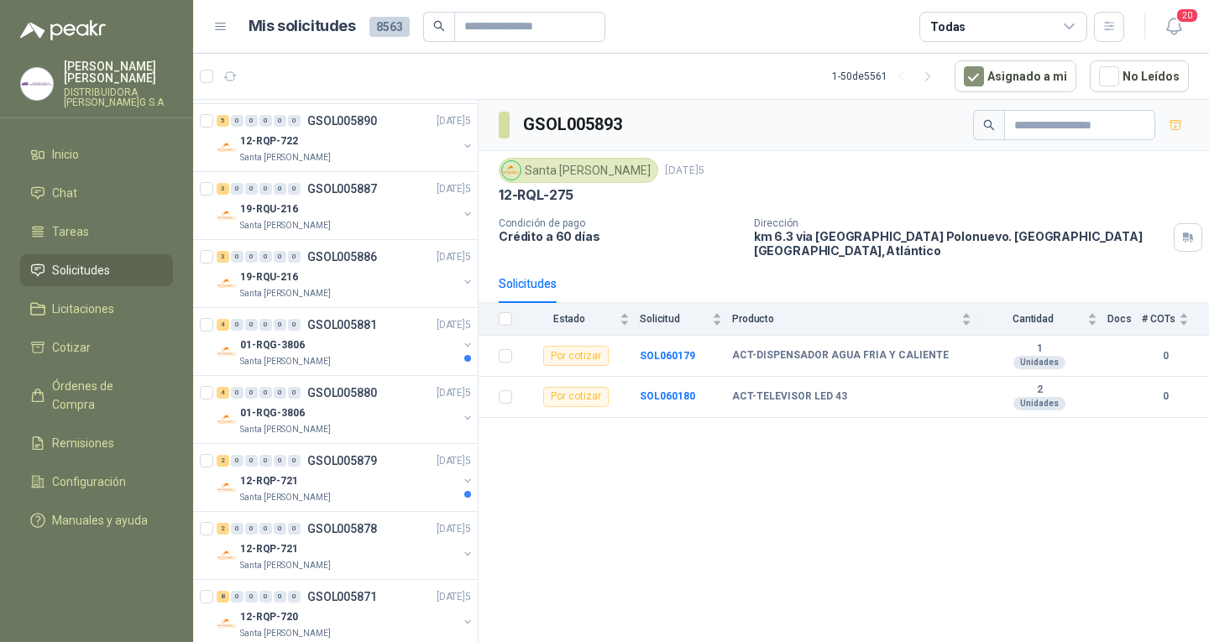
scroll to position [420, 0]
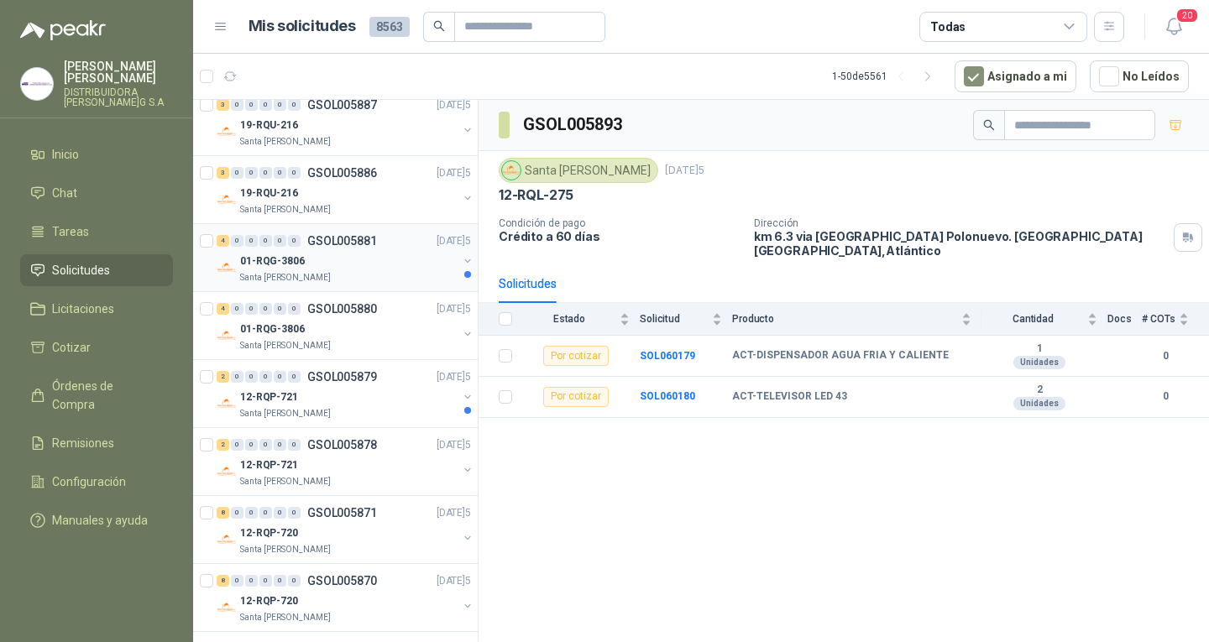
click at [385, 246] on div "4 0 0 0 0 0 GSOL005881 [DATE]5" at bounding box center [346, 241] width 258 height 20
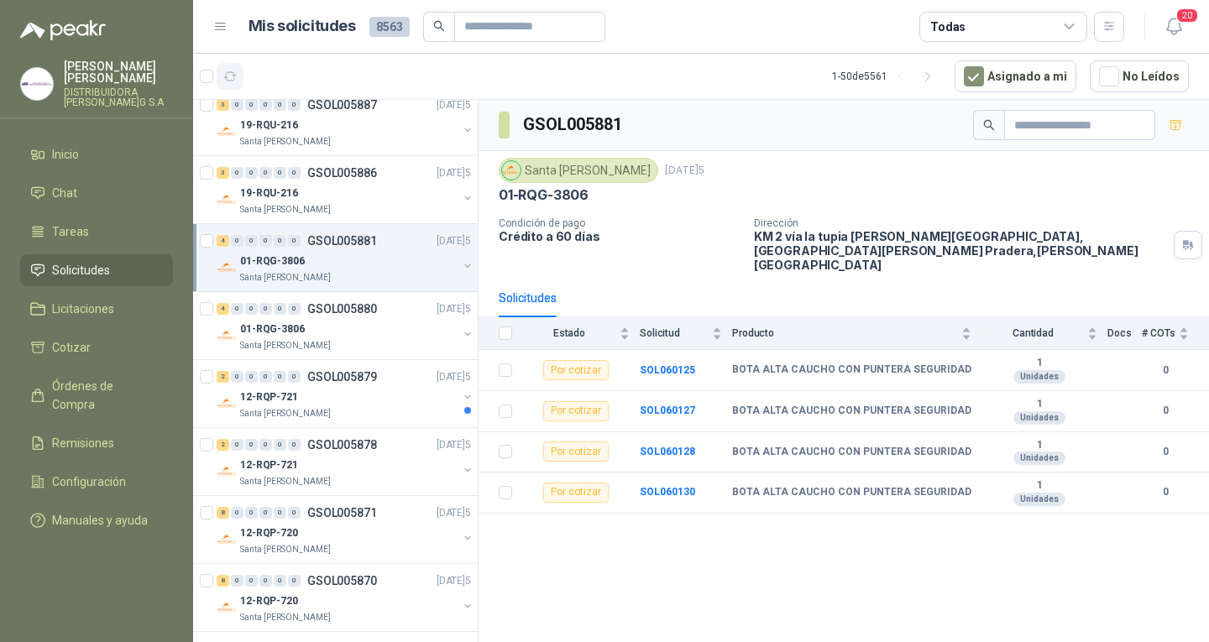
click at [229, 82] on icon "button" at bounding box center [230, 77] width 14 height 14
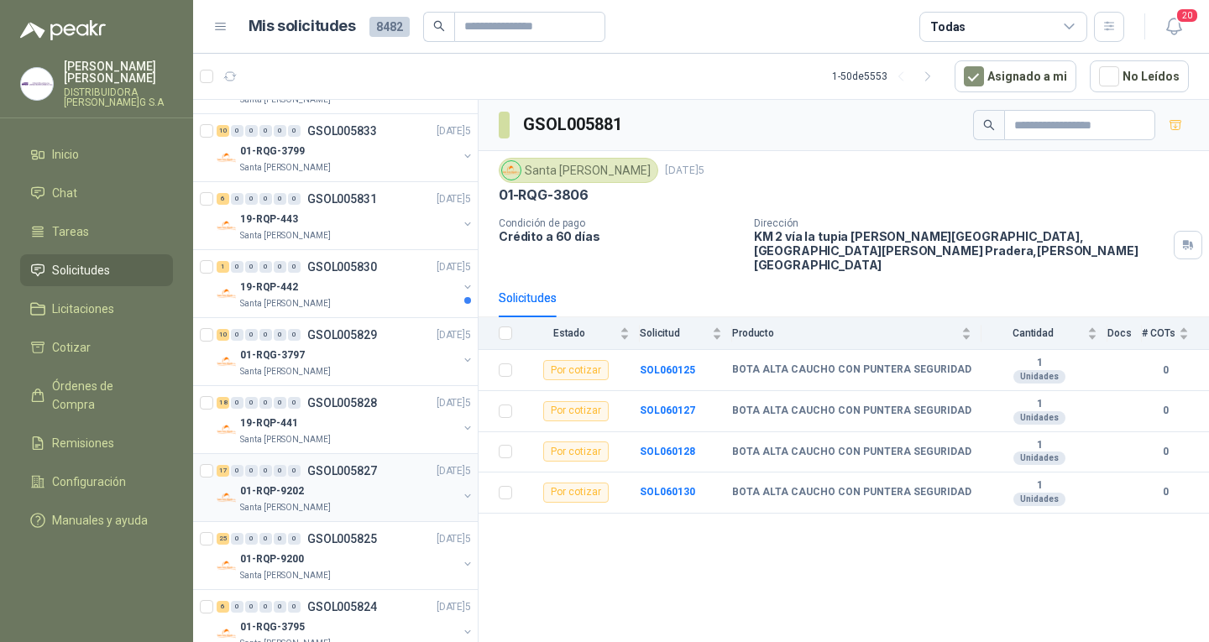
scroll to position [1259, 0]
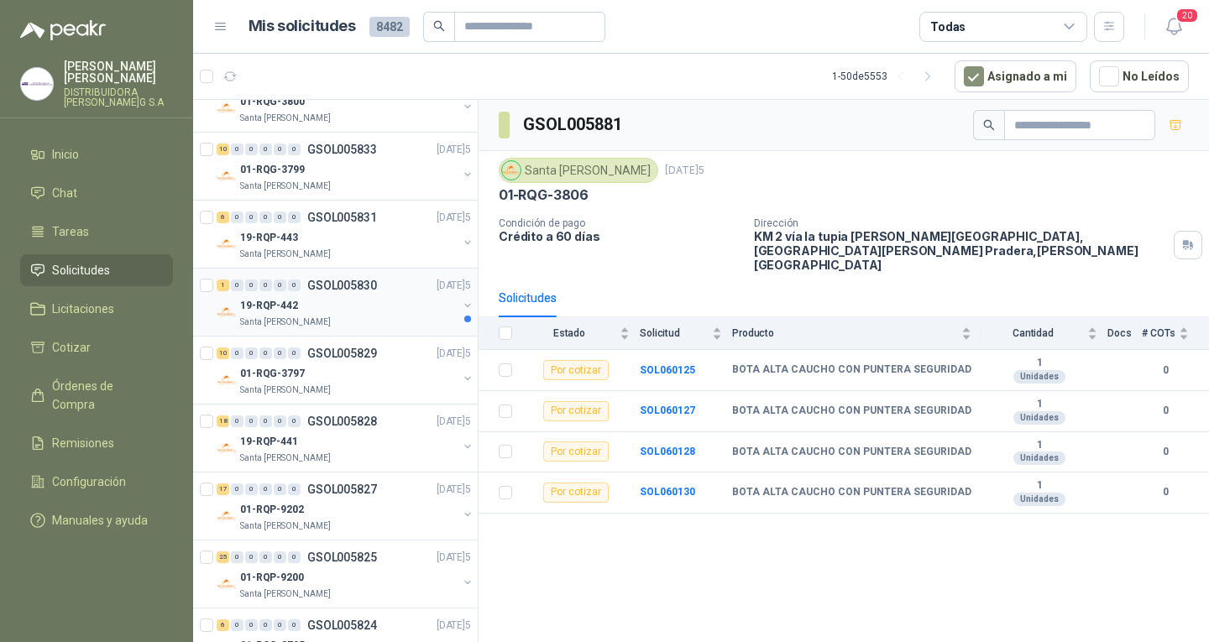
click at [390, 315] on div "19-RQP-442" at bounding box center [348, 306] width 217 height 20
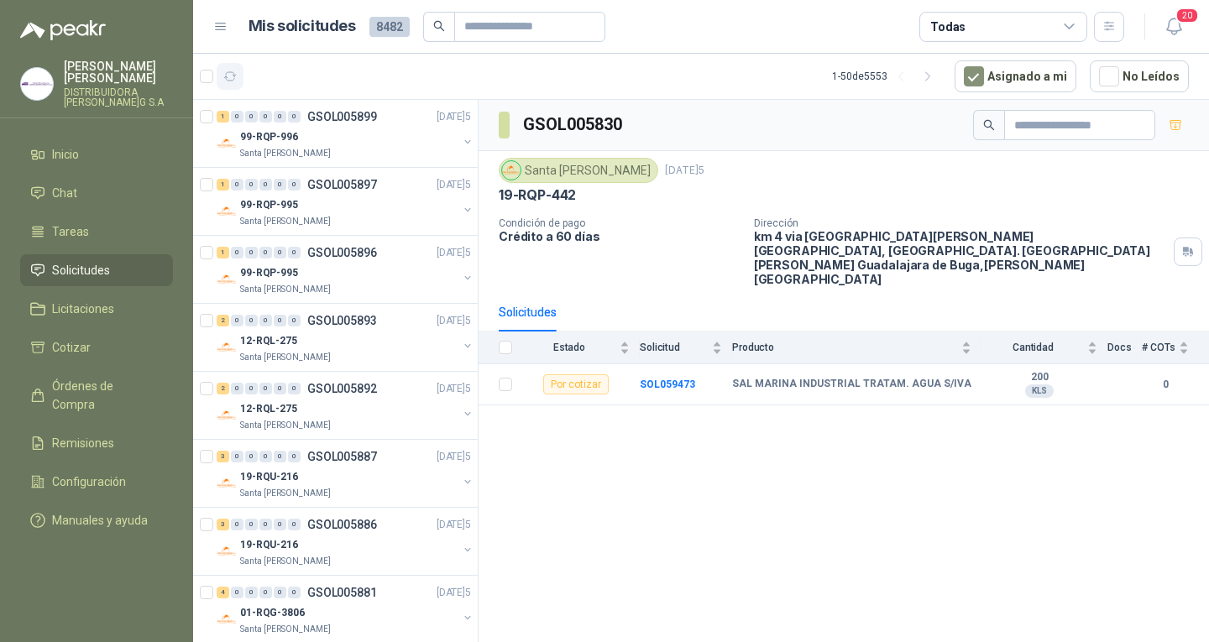
click at [233, 81] on icon "button" at bounding box center [230, 77] width 14 height 14
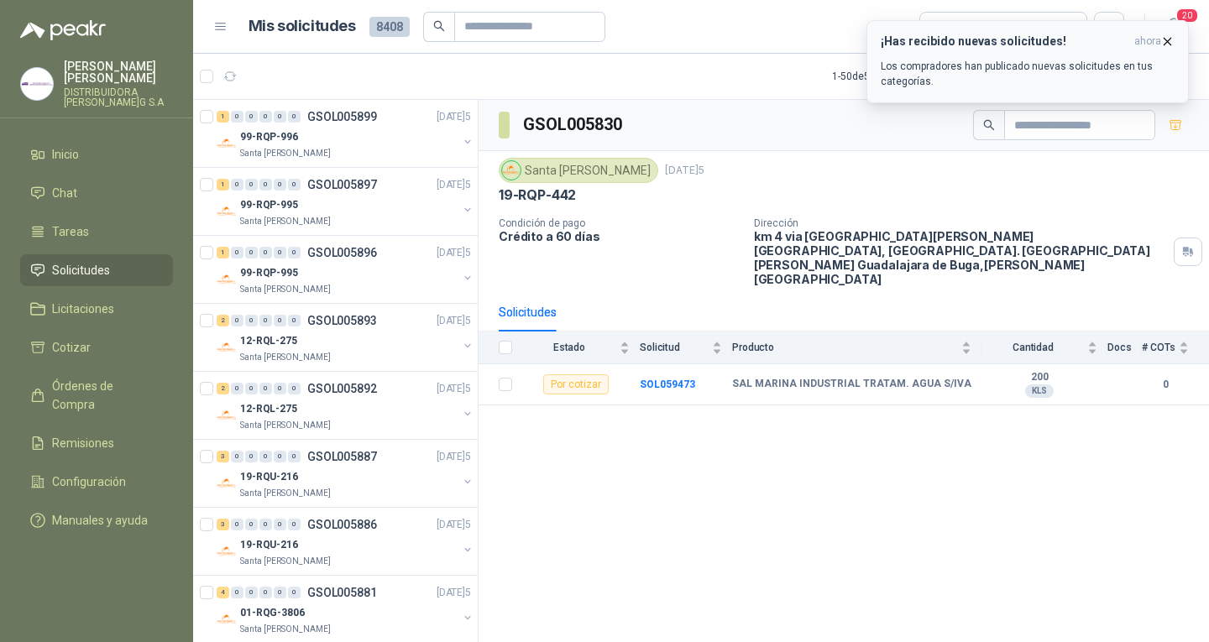
drag, startPoint x: 218, startPoint y: 73, endPoint x: 1160, endPoint y: 48, distance: 941.6
click at [218, 73] on button "button" at bounding box center [230, 76] width 27 height 27
click at [1166, 41] on icon "button" at bounding box center [1167, 41] width 14 height 14
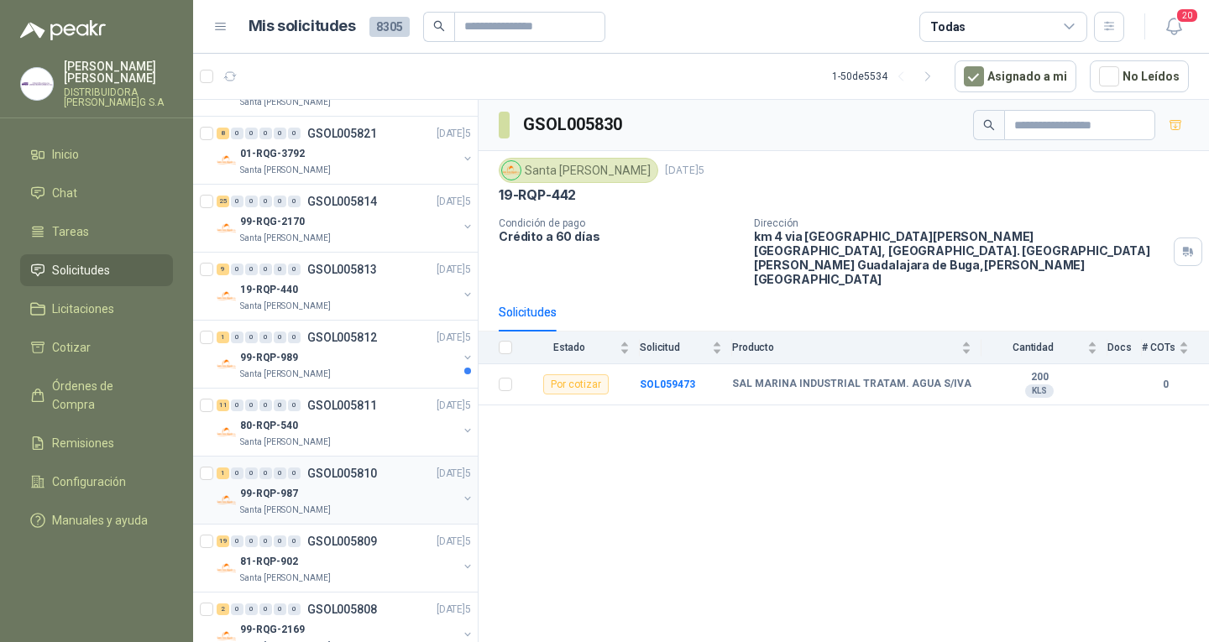
scroll to position [1092, 0]
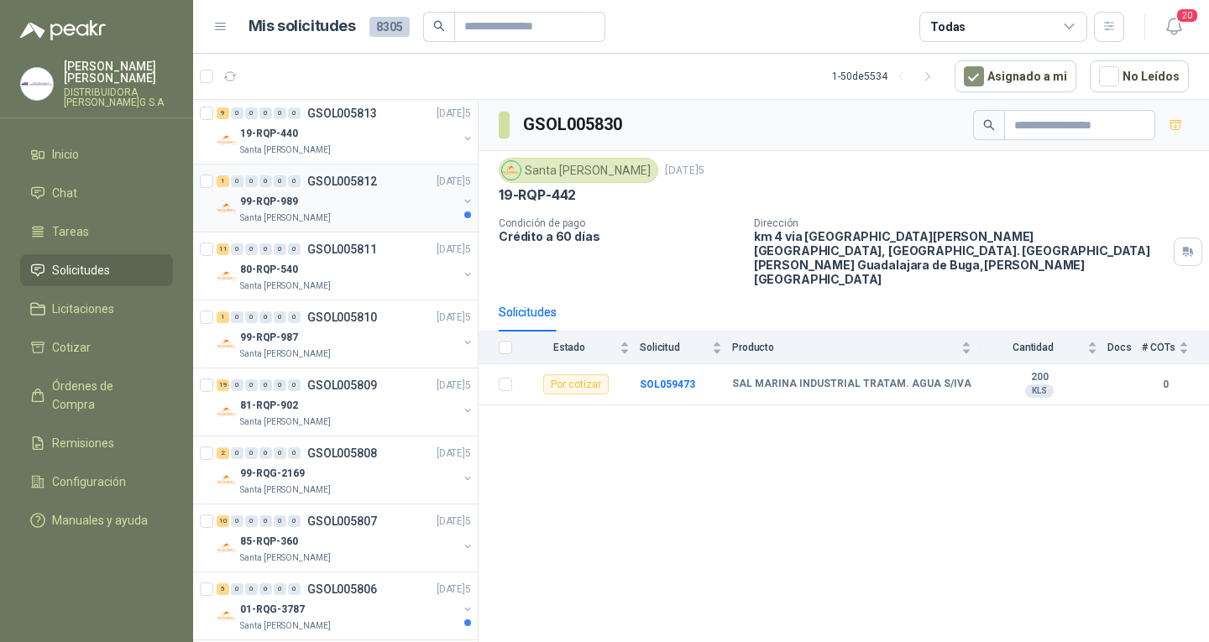
click at [376, 219] on div "Santa [PERSON_NAME]" at bounding box center [348, 218] width 217 height 13
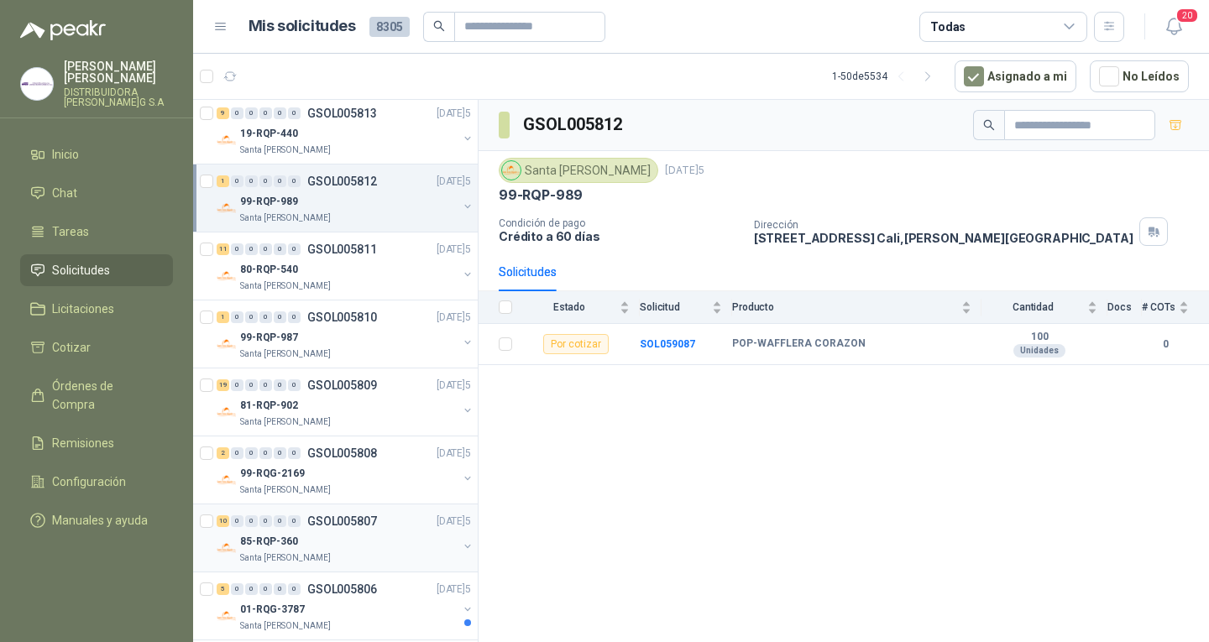
scroll to position [1175, 0]
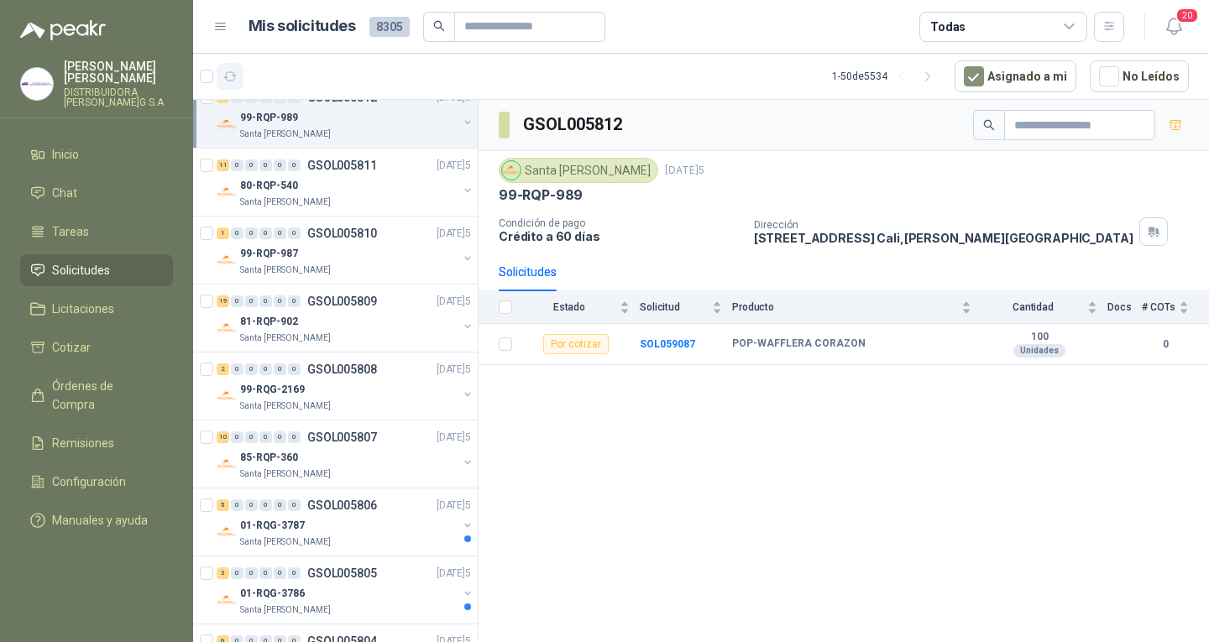
click at [233, 76] on icon "button" at bounding box center [230, 76] width 13 height 8
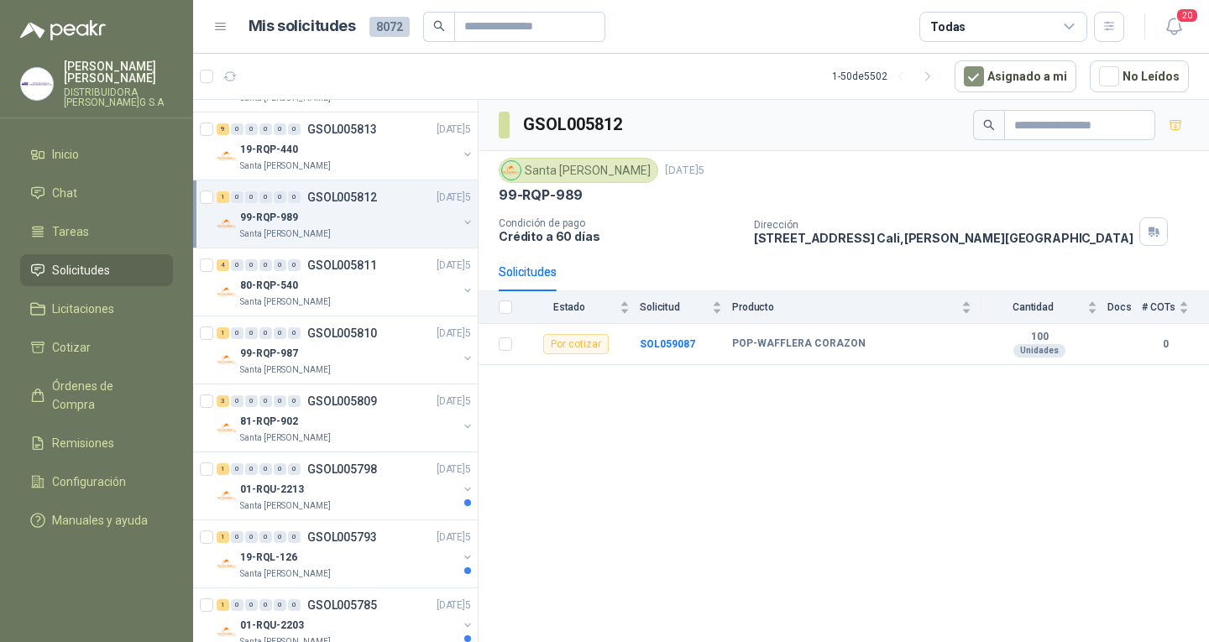
scroll to position [252, 0]
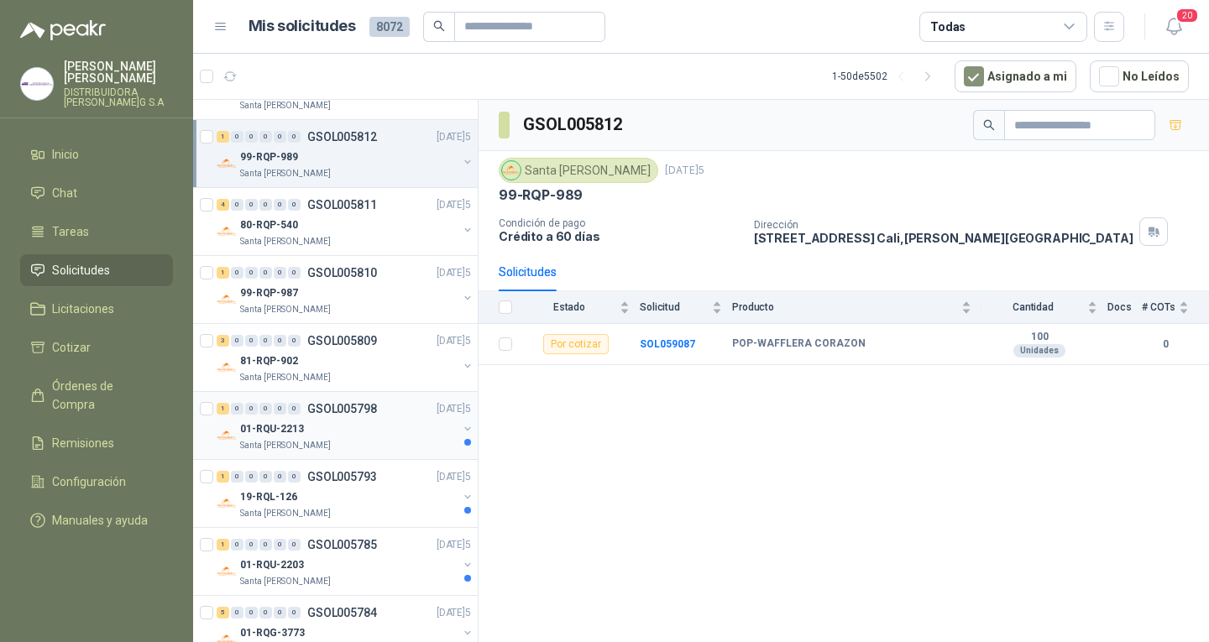
click at [376, 436] on div "01-RQU-2213" at bounding box center [348, 429] width 217 height 20
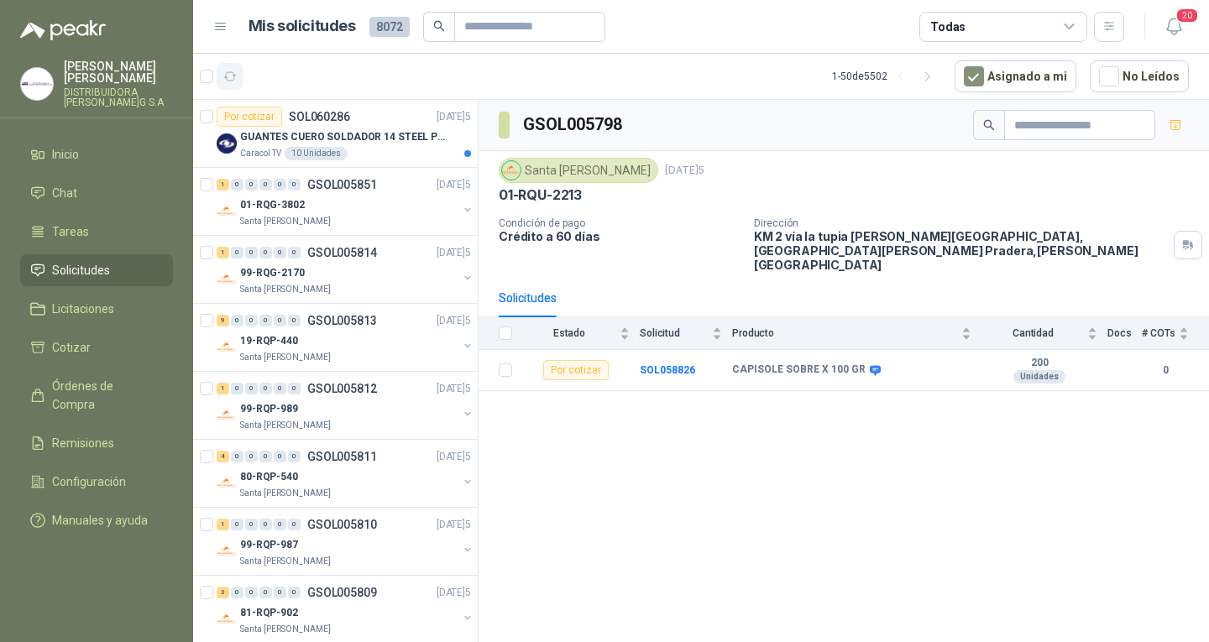
click at [226, 77] on icon "button" at bounding box center [230, 76] width 13 height 8
